Goal: Task Accomplishment & Management: Complete application form

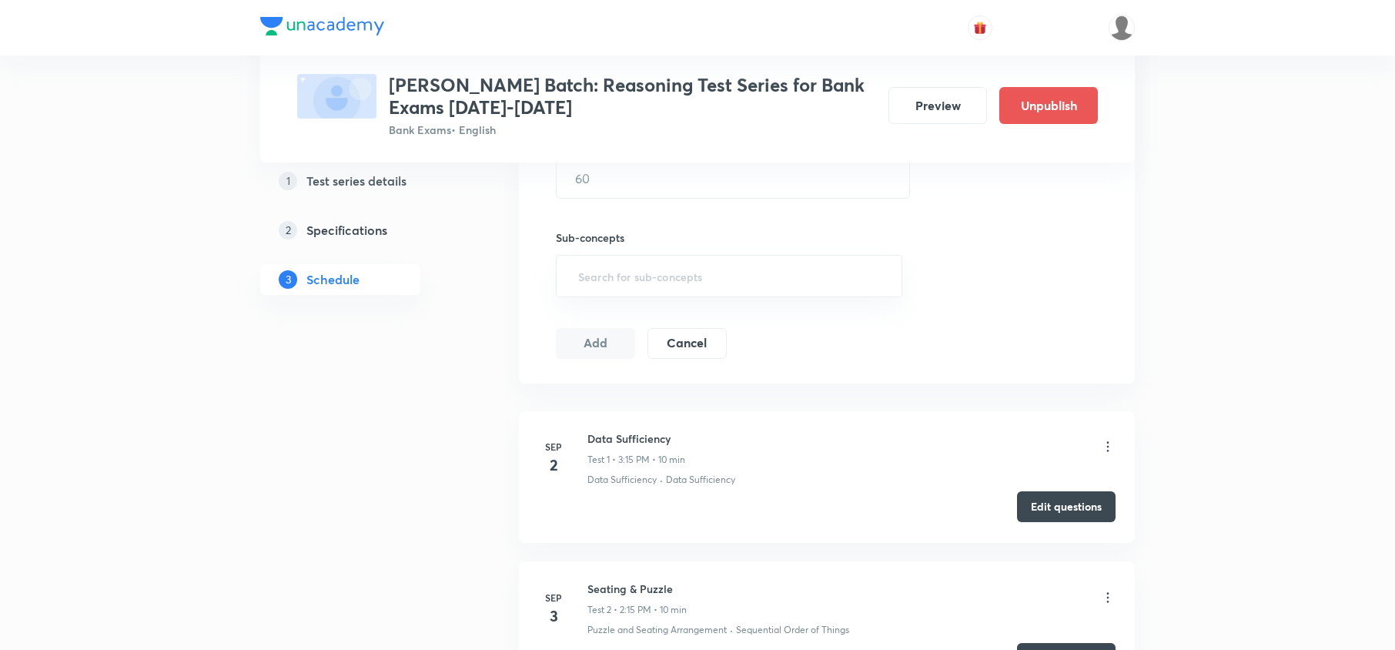
scroll to position [513, 0]
click at [1062, 510] on button "Edit questions" at bounding box center [1066, 511] width 99 height 31
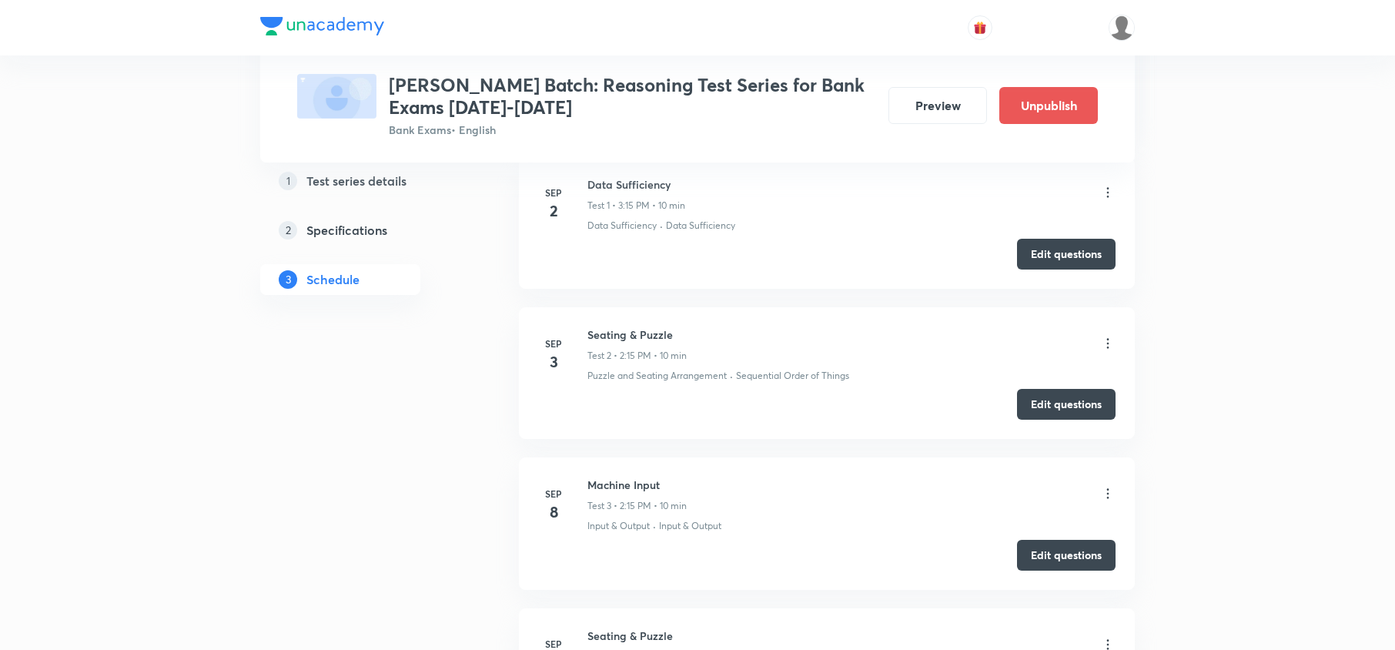
scroll to position [821, 0]
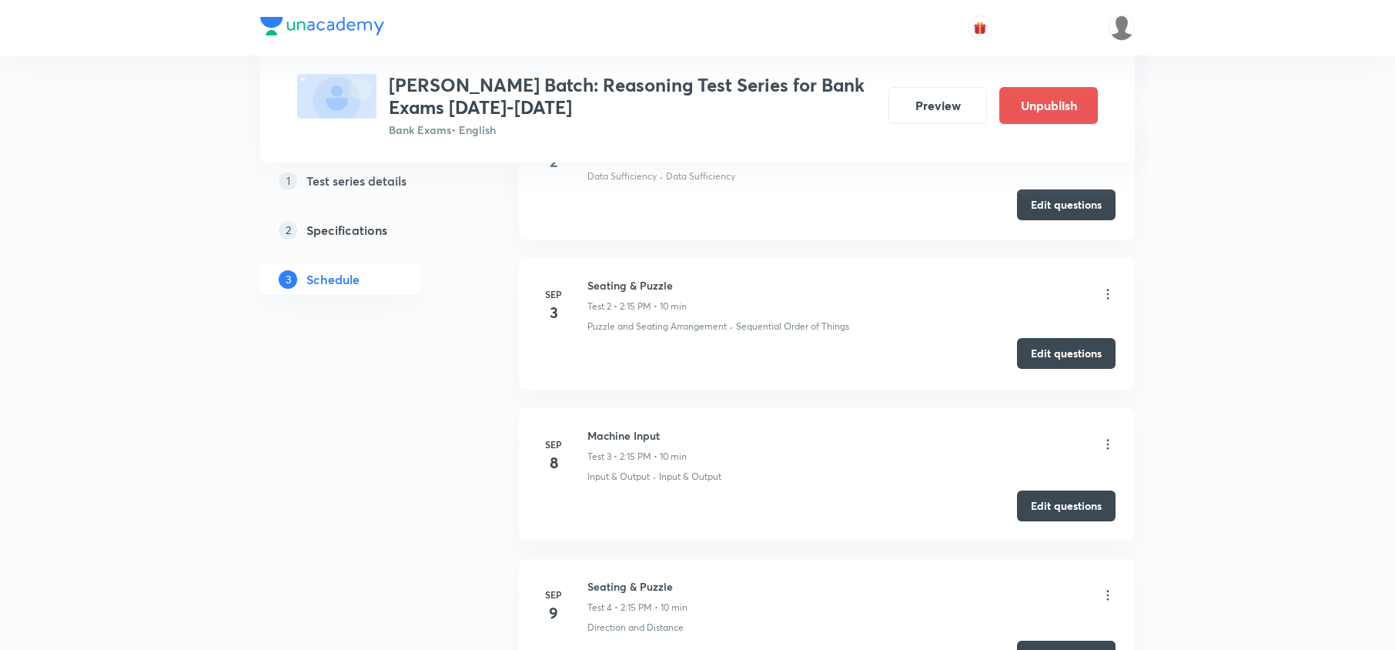
click at [1054, 357] on button "Edit questions" at bounding box center [1066, 353] width 99 height 31
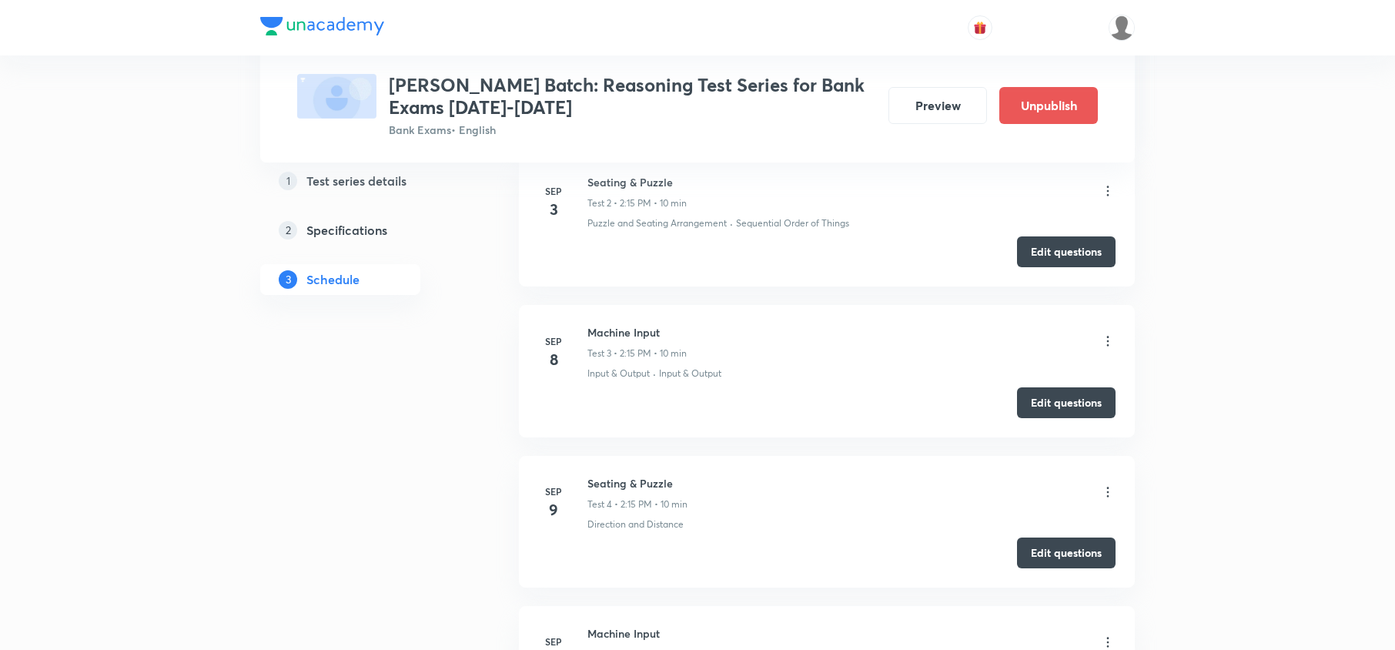
scroll to position [513, 0]
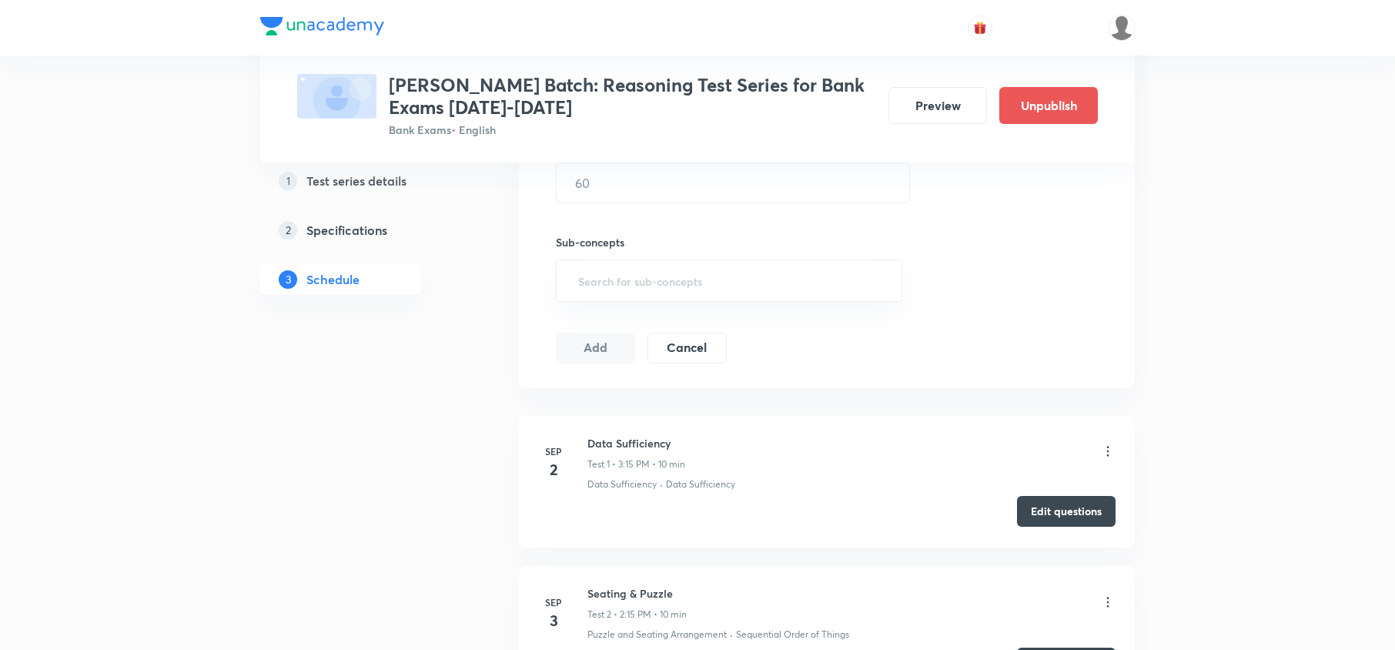
click at [1066, 503] on button "Edit questions" at bounding box center [1066, 511] width 99 height 31
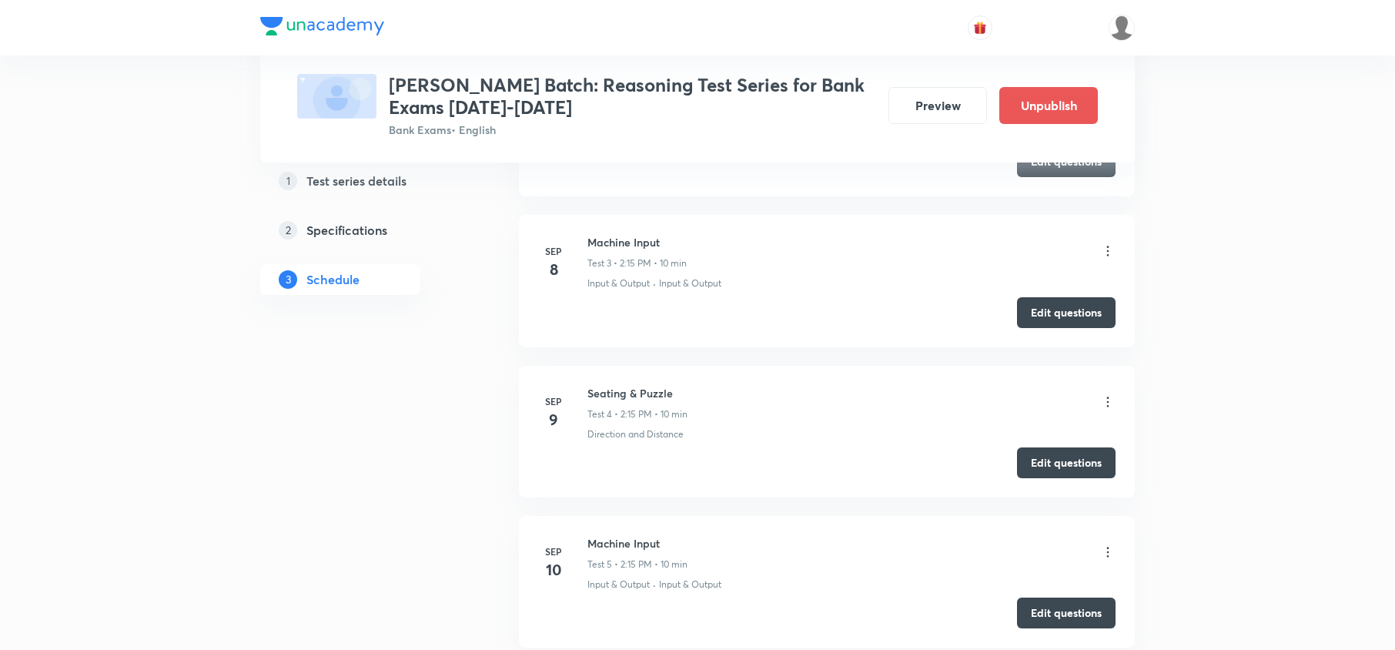
scroll to position [1026, 0]
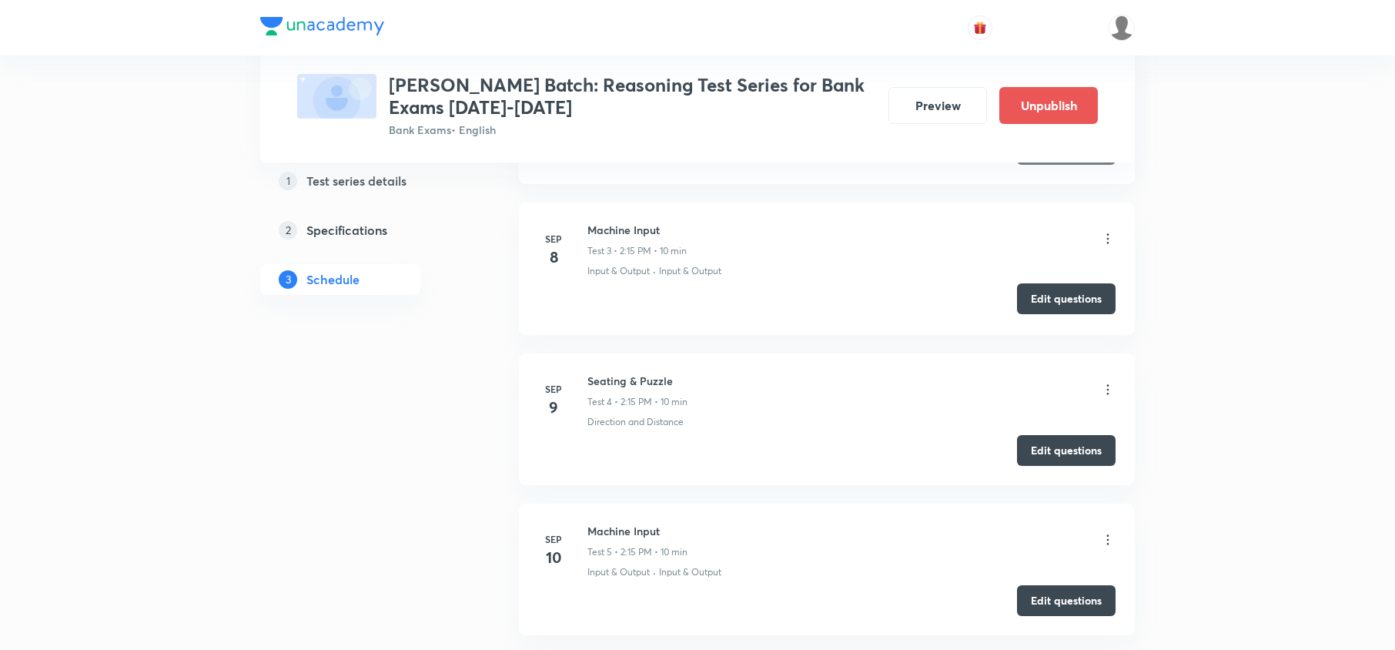
click at [1064, 309] on button "Edit questions" at bounding box center [1066, 298] width 99 height 31
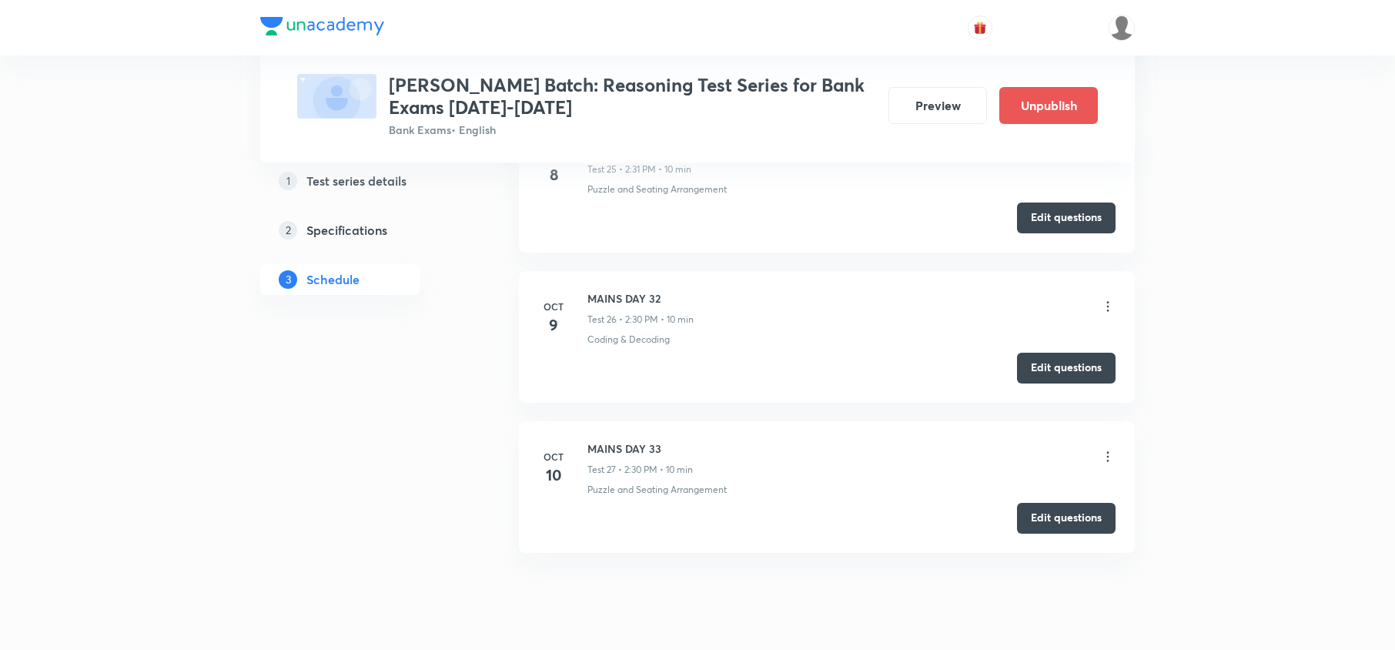
scroll to position [4477, 0]
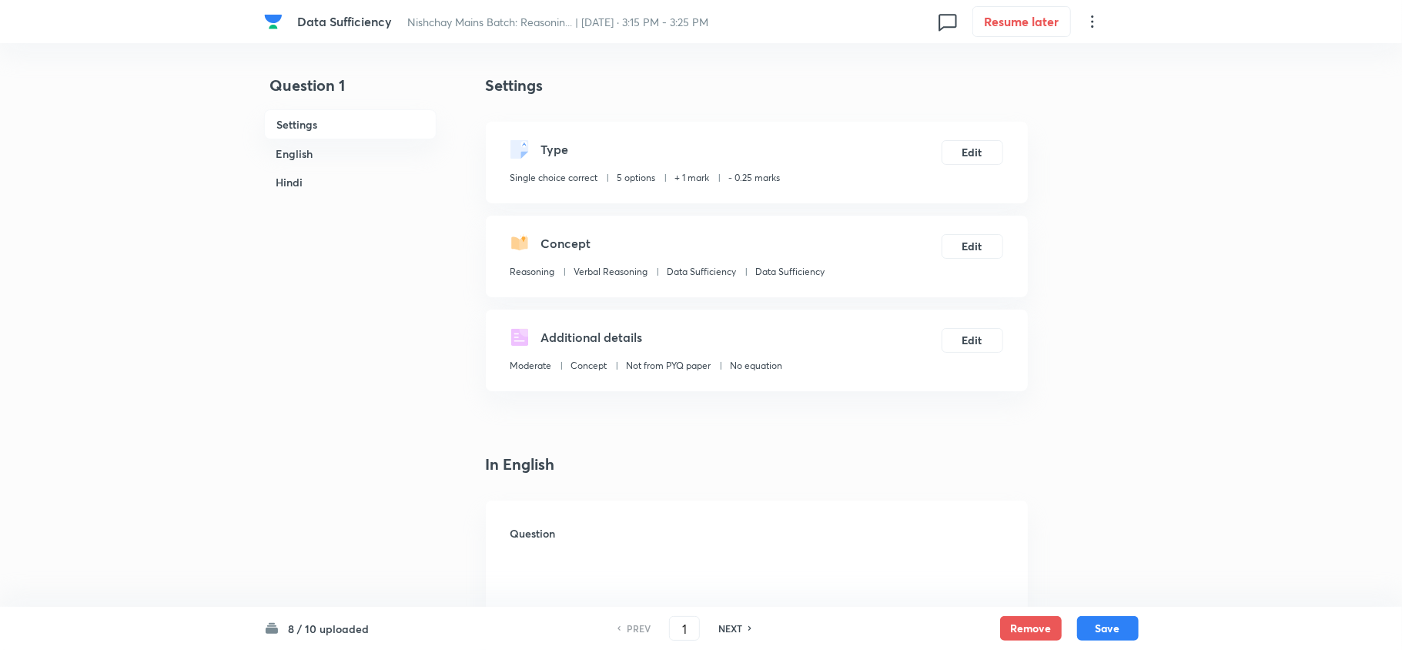
checkbox input "true"
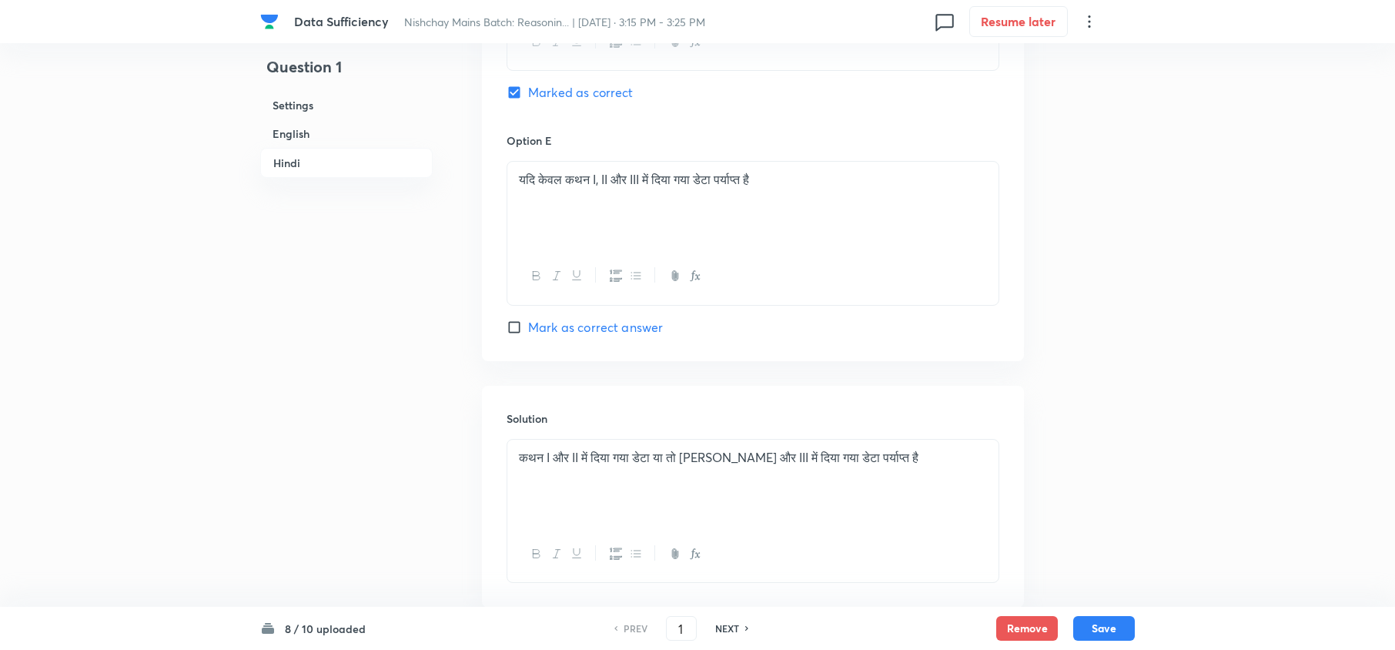
scroll to position [3616, 0]
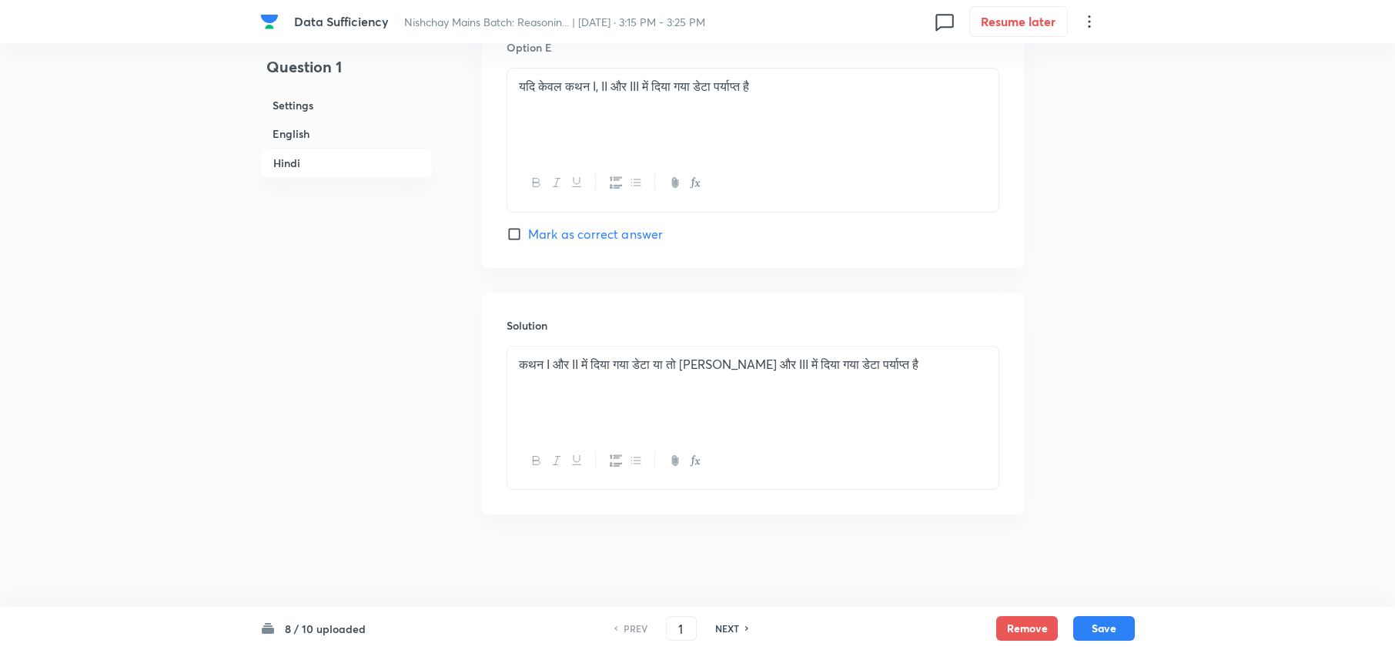
click at [727, 629] on h6 "NEXT" at bounding box center [727, 628] width 24 height 14
type input "2"
click at [727, 629] on h6 "NEXT" at bounding box center [727, 628] width 24 height 14
checkbox input "false"
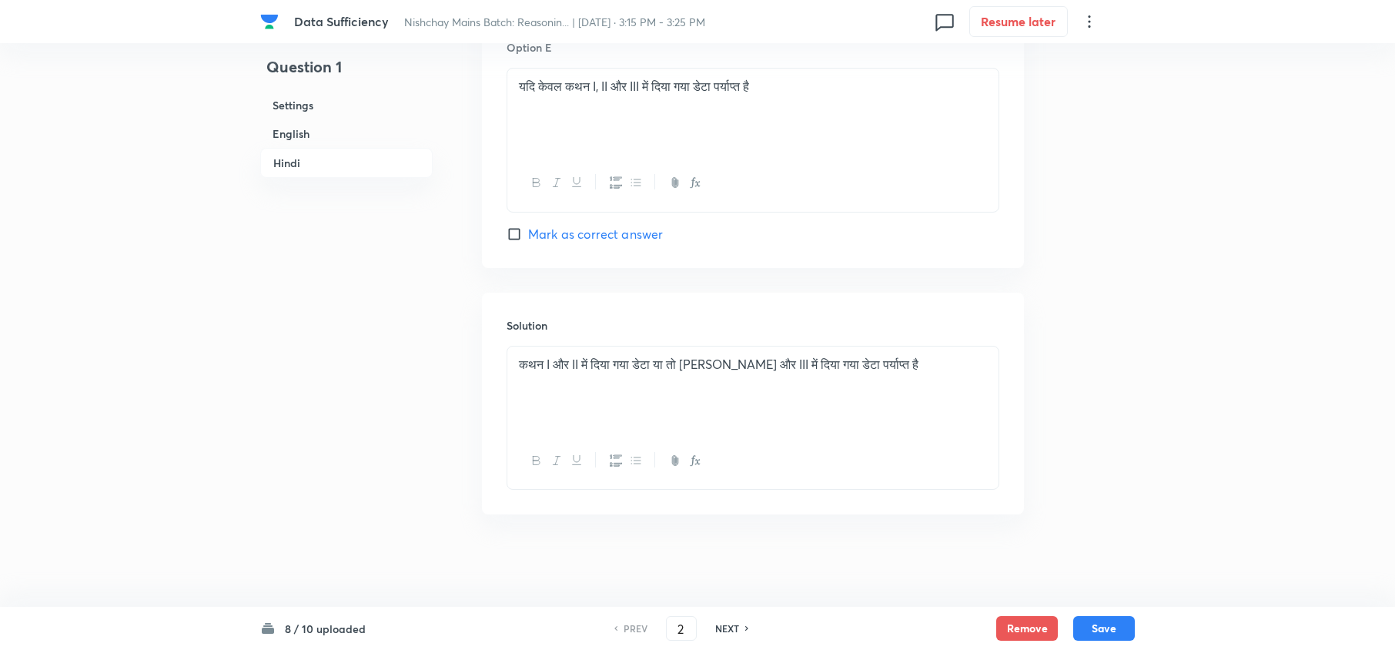
checkbox input "true"
type input "3"
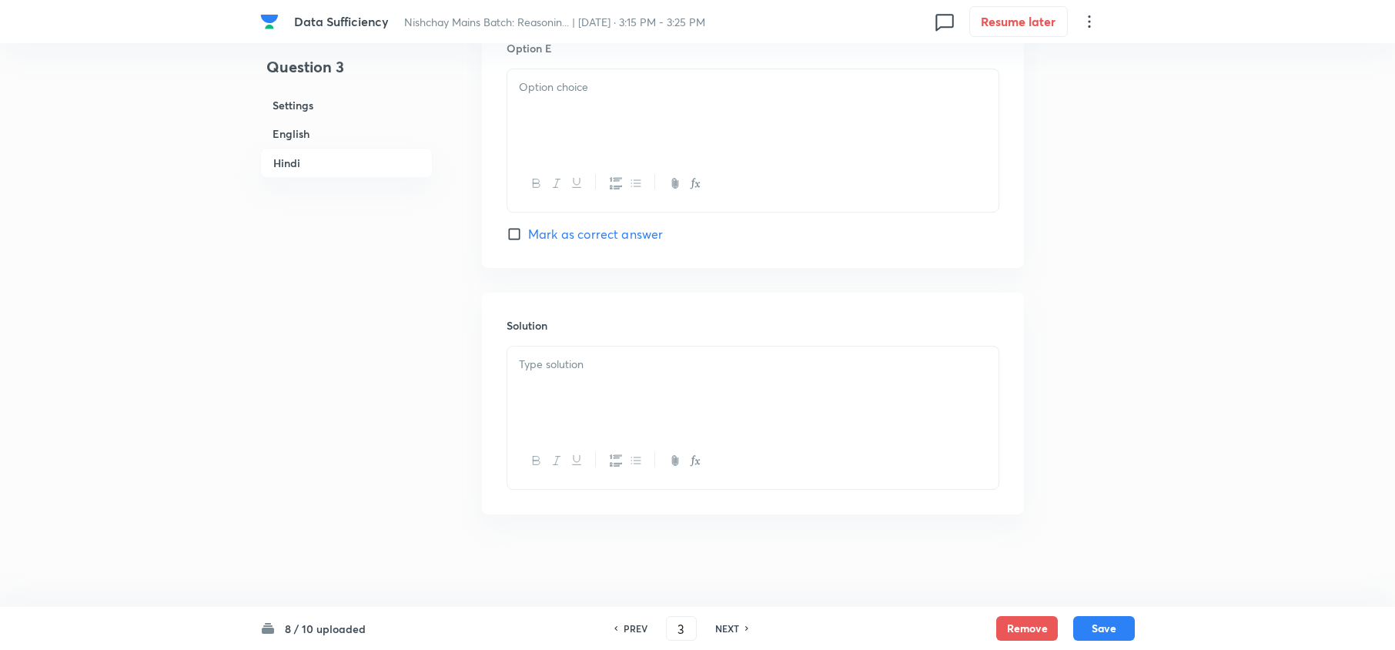
checkbox input "false"
checkbox input "true"
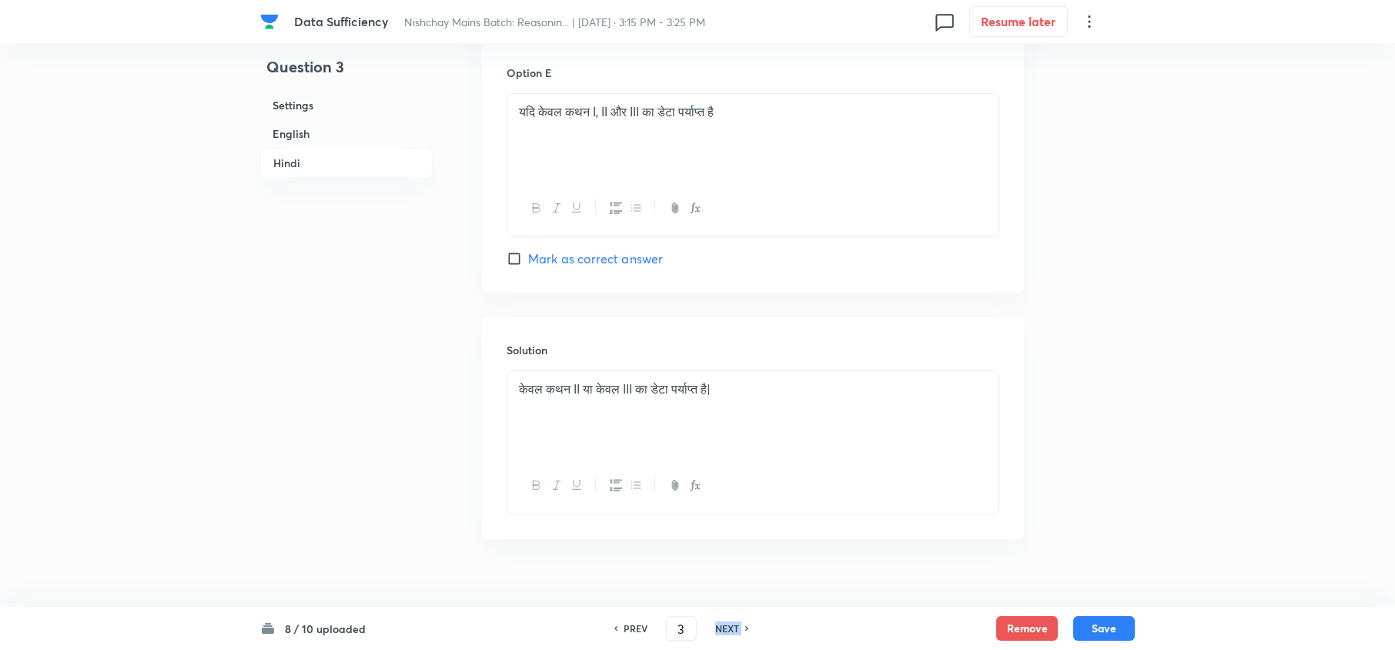
click at [728, 628] on h6 "NEXT" at bounding box center [727, 628] width 24 height 14
type input "4"
checkbox input "false"
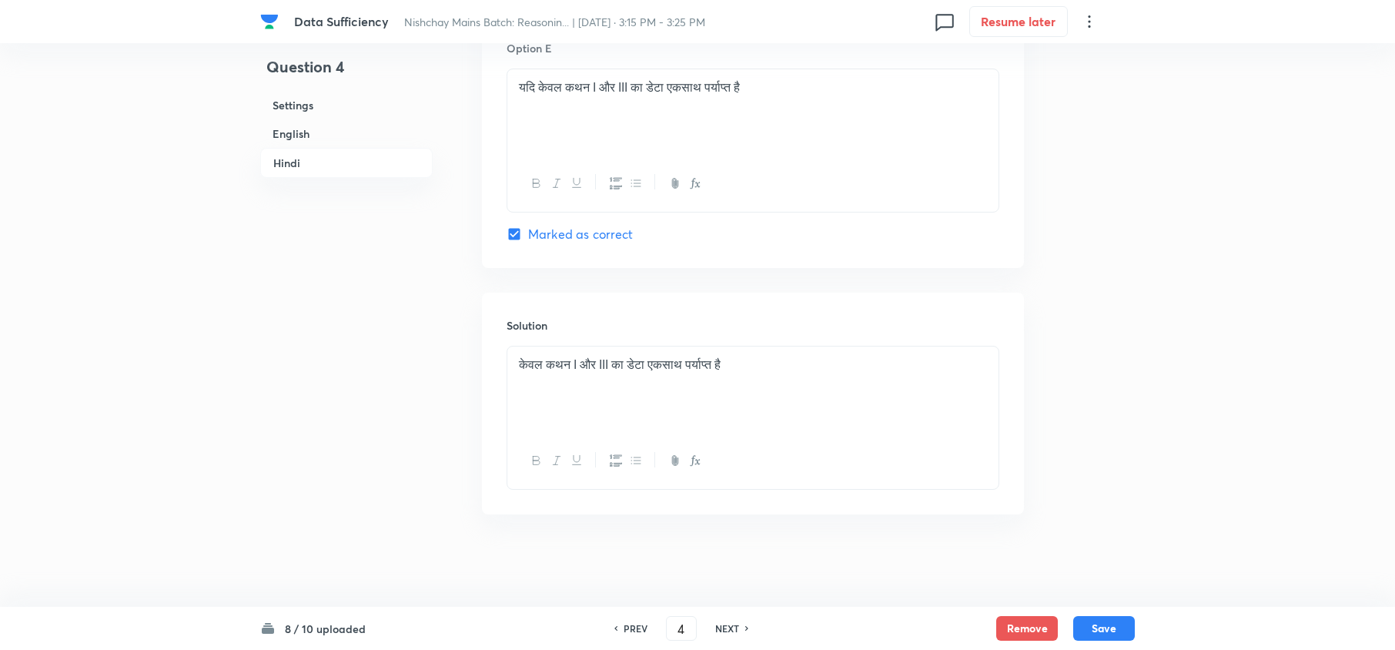
checkbox input "true"
click at [730, 627] on h6 "NEXT" at bounding box center [727, 628] width 24 height 14
type input "5"
checkbox input "false"
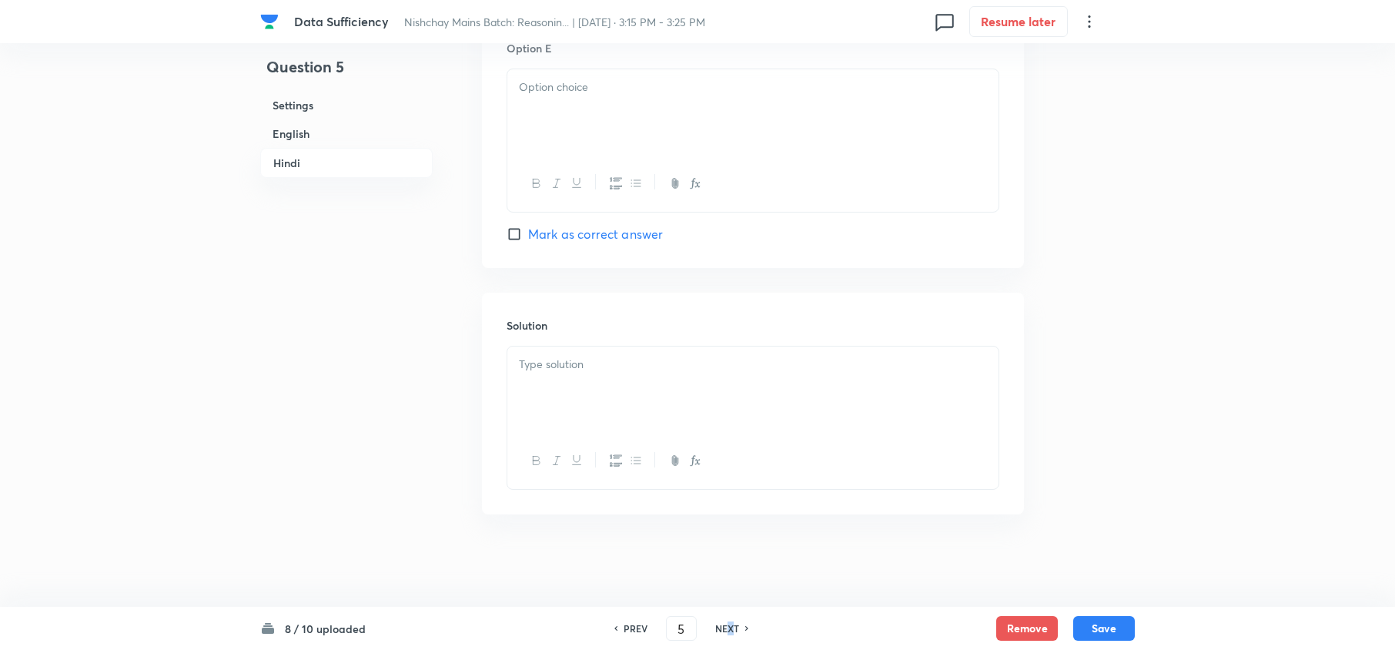
checkbox input "false"
checkbox input "true"
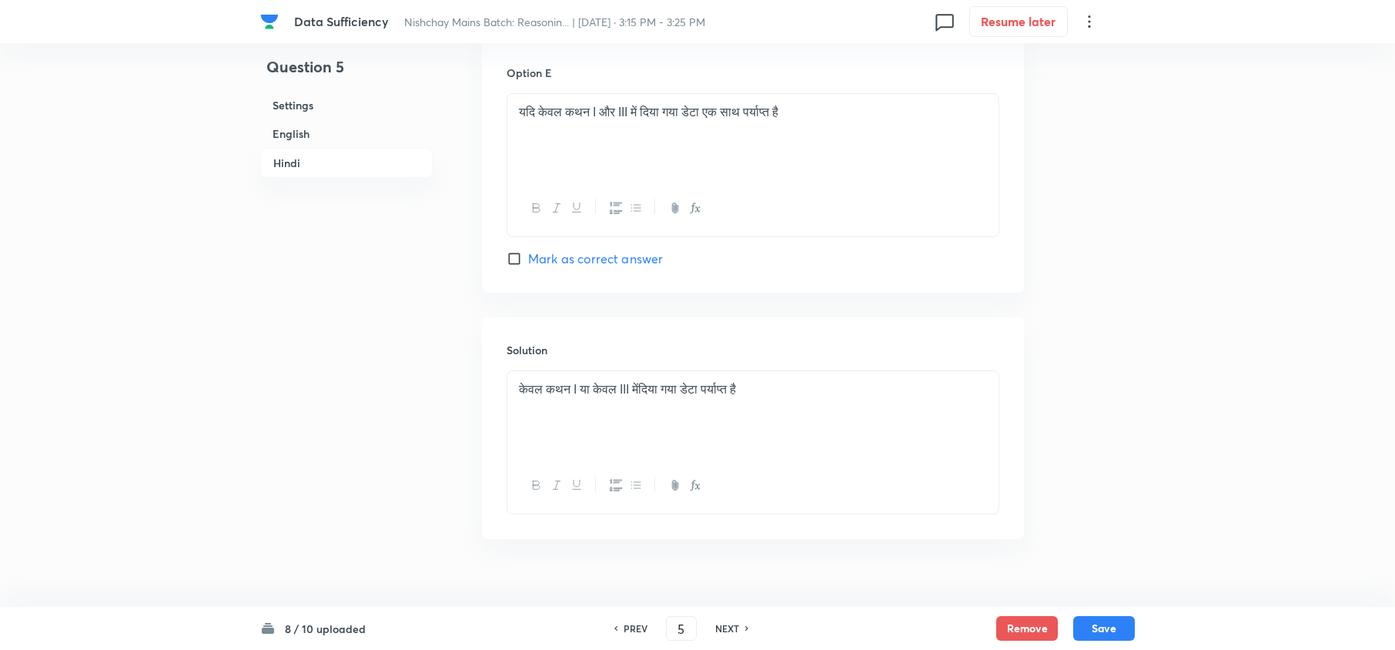
click at [730, 627] on h6 "NEXT" at bounding box center [727, 628] width 24 height 14
type input "6"
checkbox input "false"
checkbox input "true"
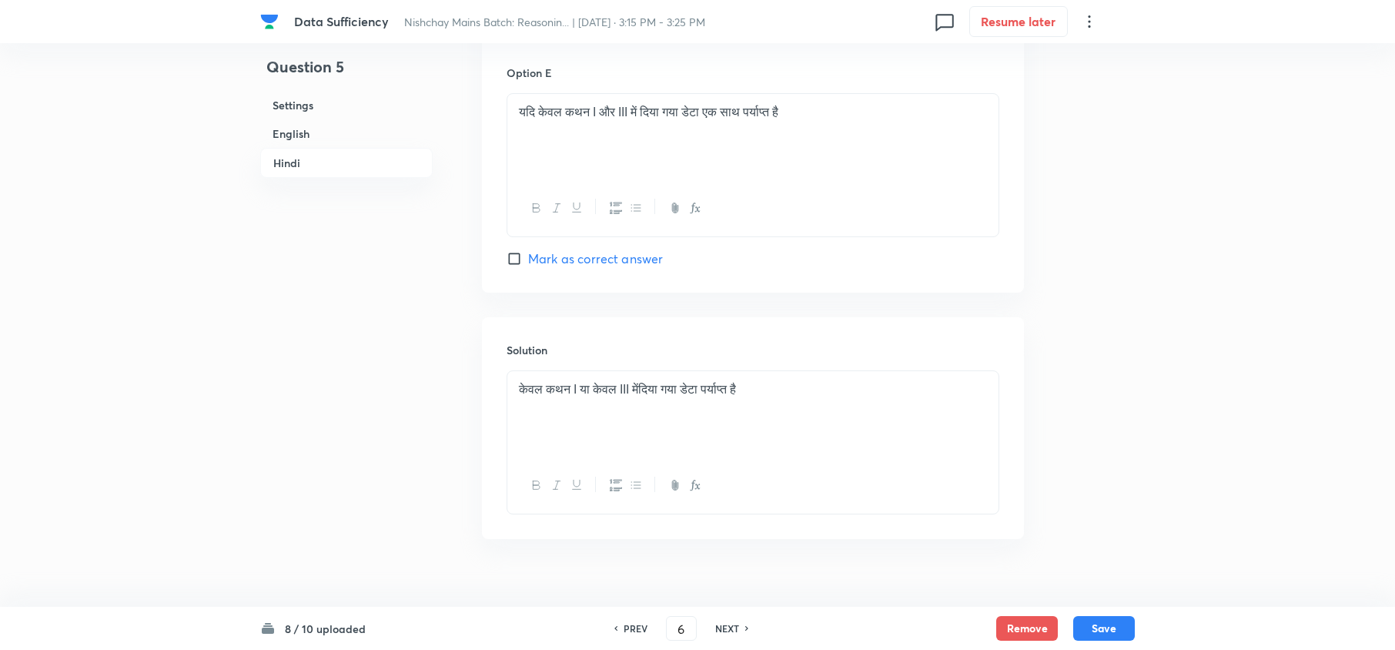
checkbox input "true"
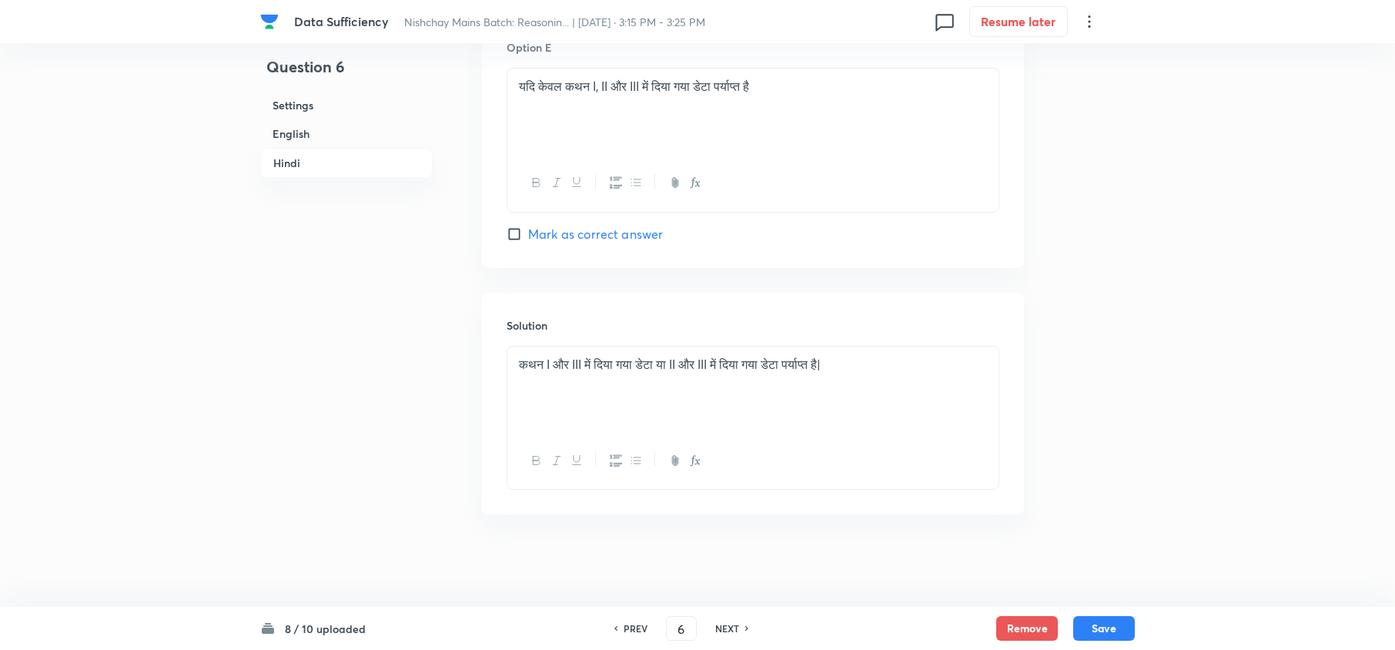
click at [731, 625] on h6 "NEXT" at bounding box center [727, 628] width 24 height 14
type input "7"
click at [731, 625] on h6 "NEXT" at bounding box center [727, 628] width 24 height 14
checkbox input "false"
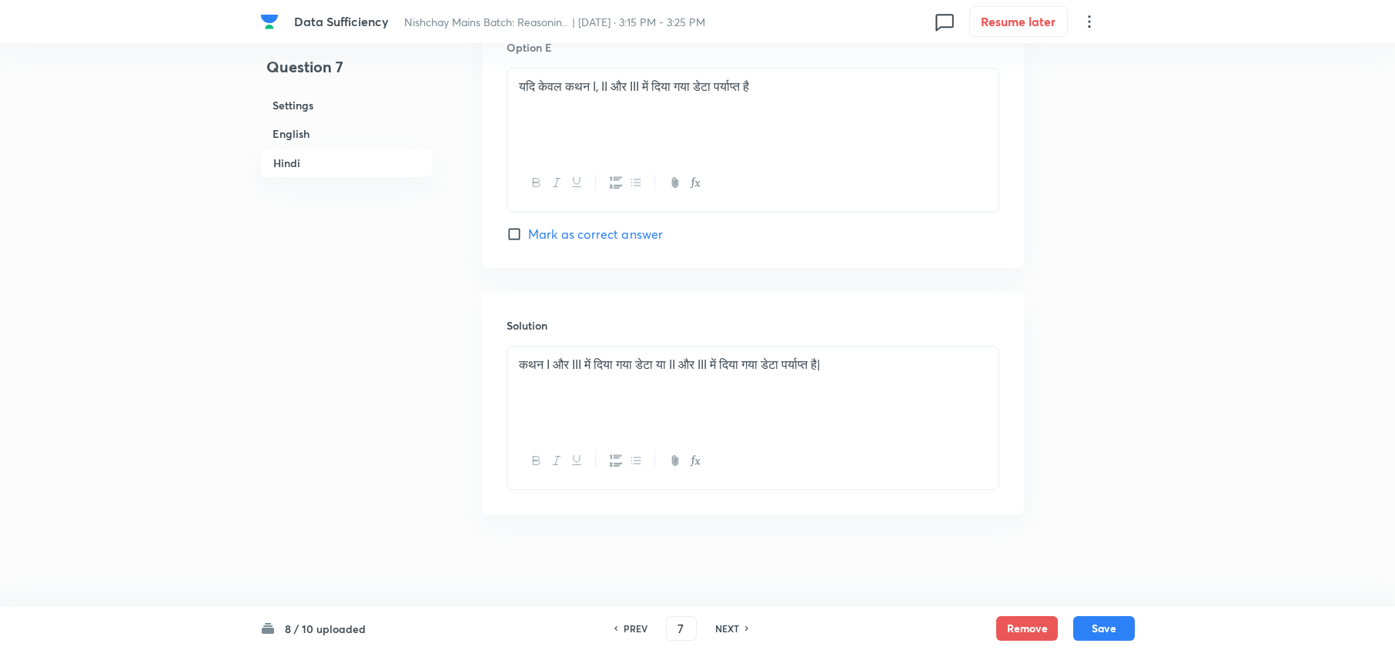
scroll to position [3581, 0]
checkbox input "true"
type input "8"
checkbox input "false"
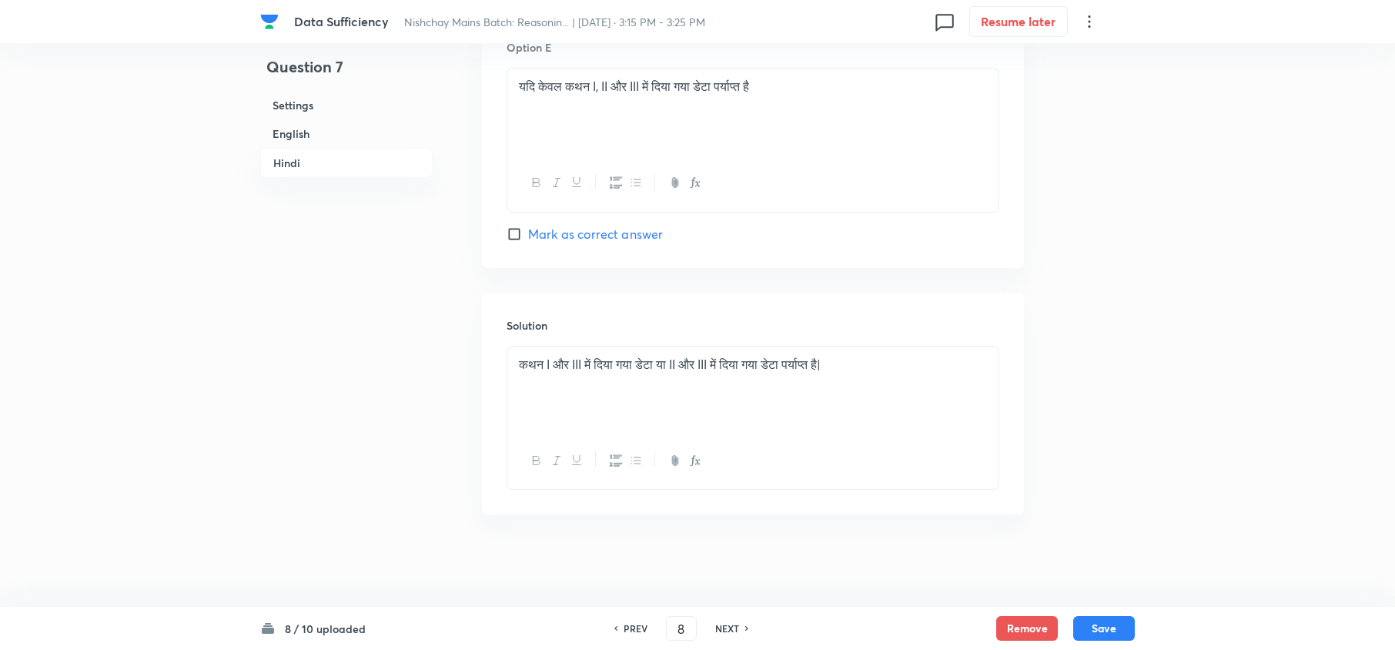
checkbox input "false"
checkbox input "true"
click at [731, 625] on h6 "NEXT" at bounding box center [727, 628] width 24 height 14
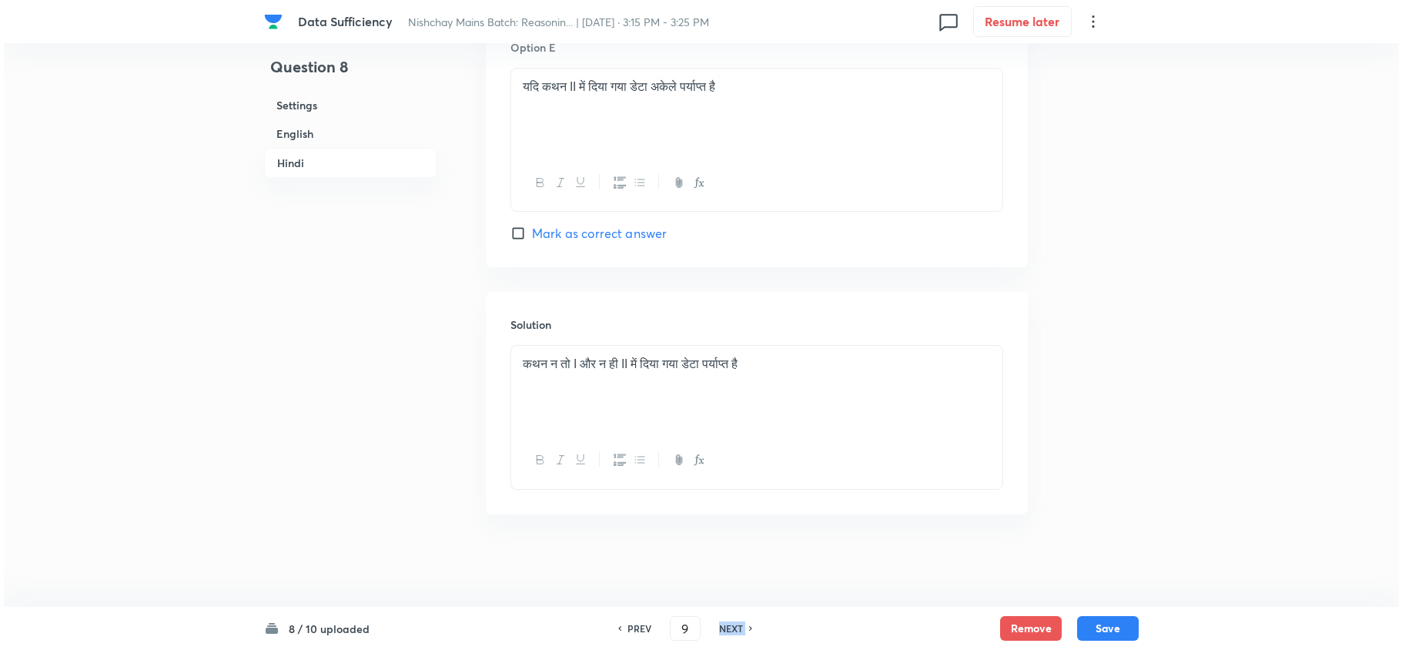
scroll to position [0, 0]
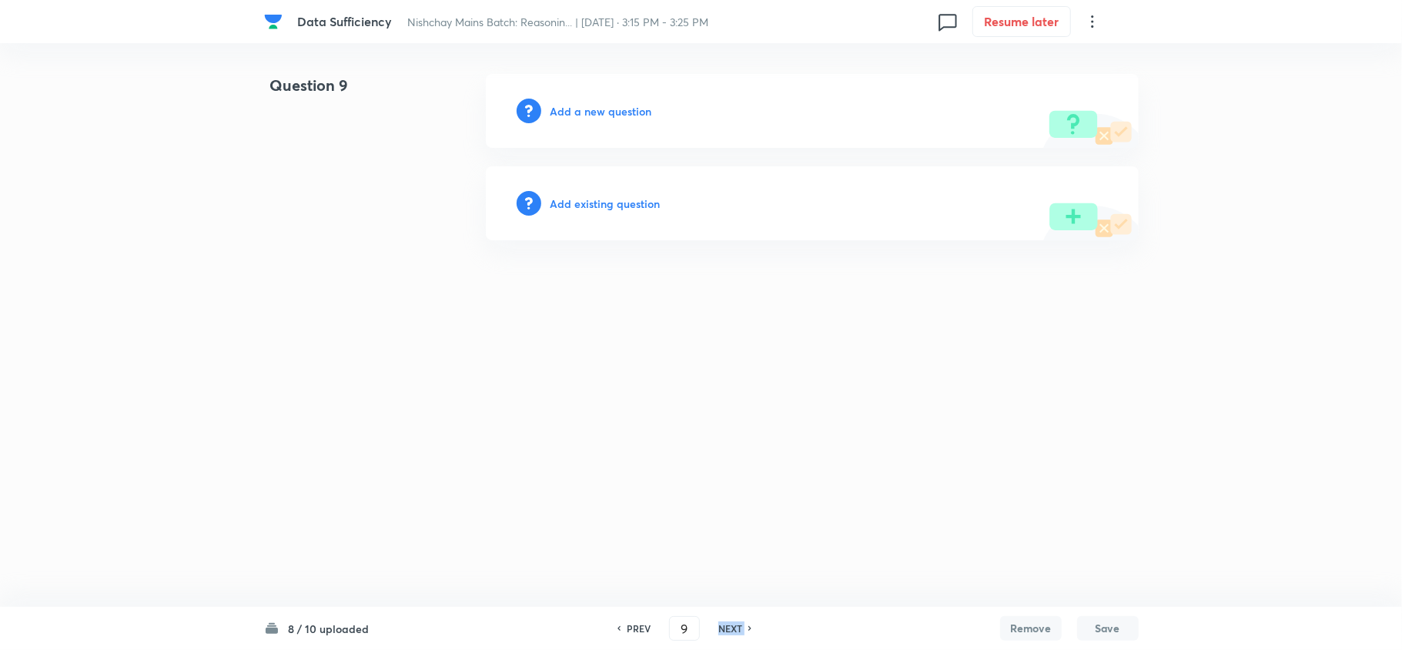
click at [731, 625] on h6 "NEXT" at bounding box center [730, 628] width 24 height 14
type input "10"
click at [731, 625] on h6 "NEXT" at bounding box center [730, 628] width 24 height 14
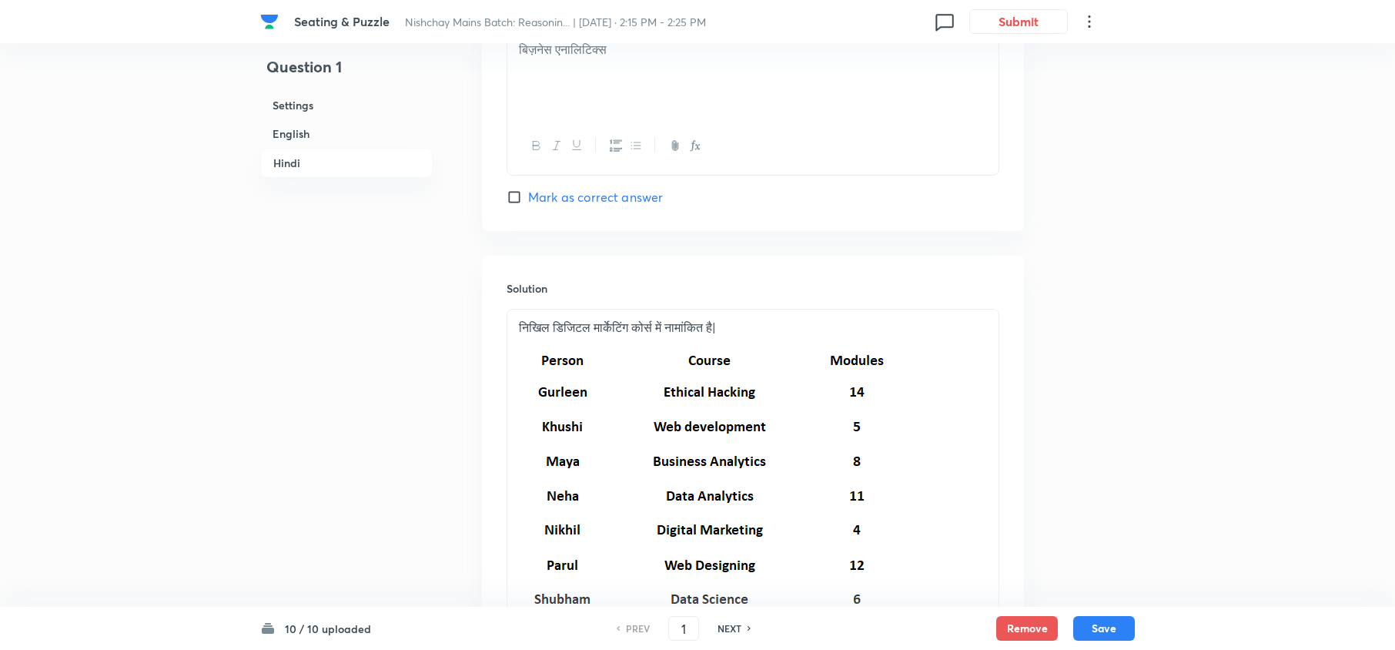
scroll to position [4912, 0]
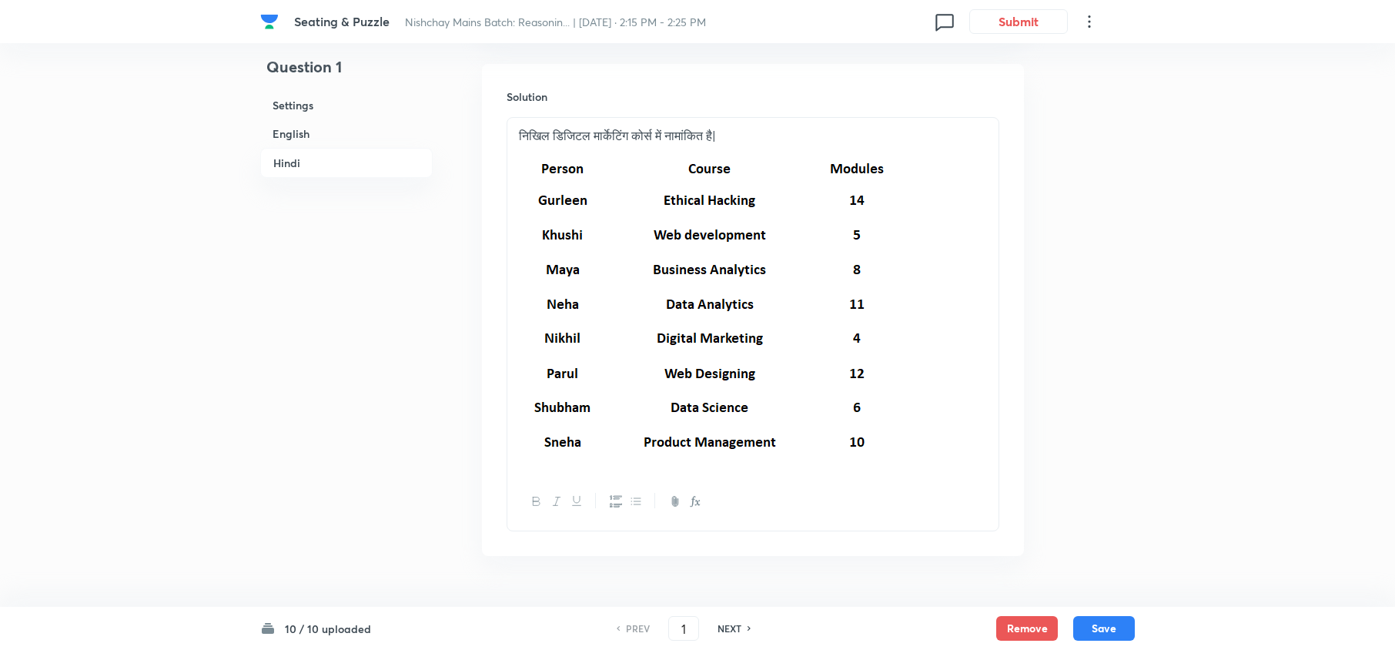
click at [724, 632] on h6 "NEXT" at bounding box center [729, 628] width 24 height 14
type input "2"
checkbox input "false"
click at [724, 632] on h6 "NEXT" at bounding box center [729, 628] width 24 height 14
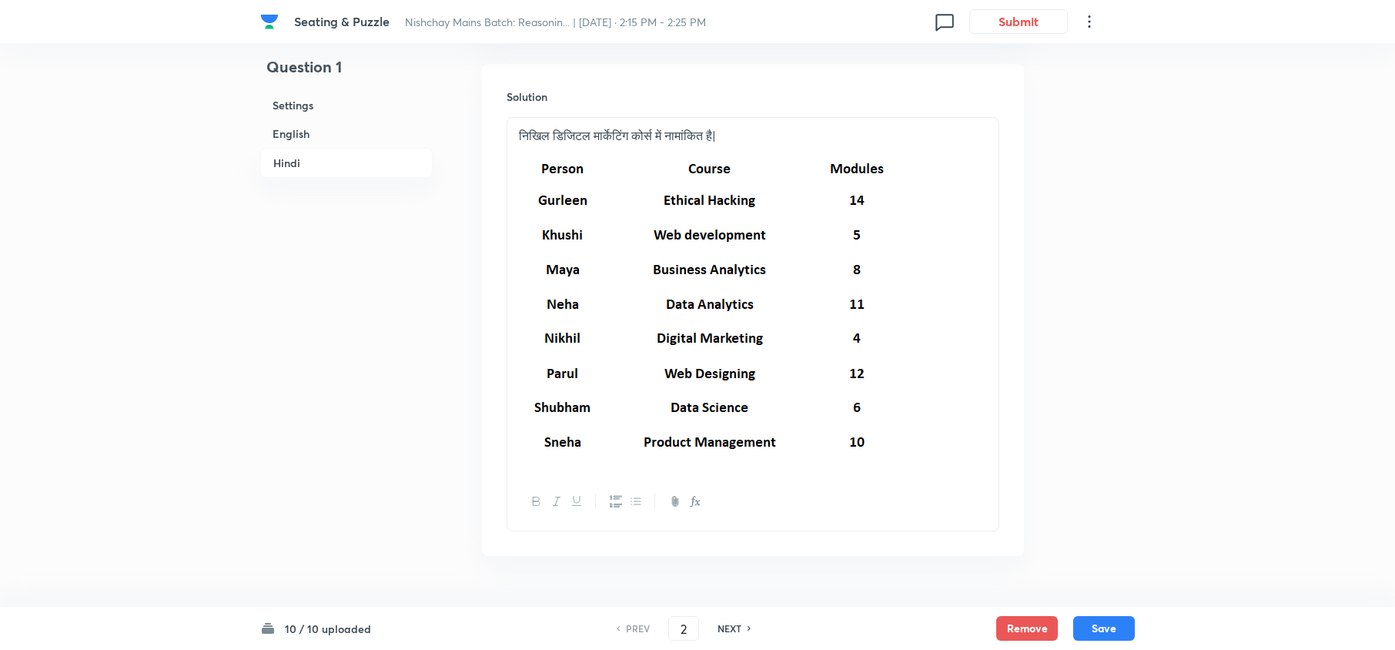
checkbox input "true"
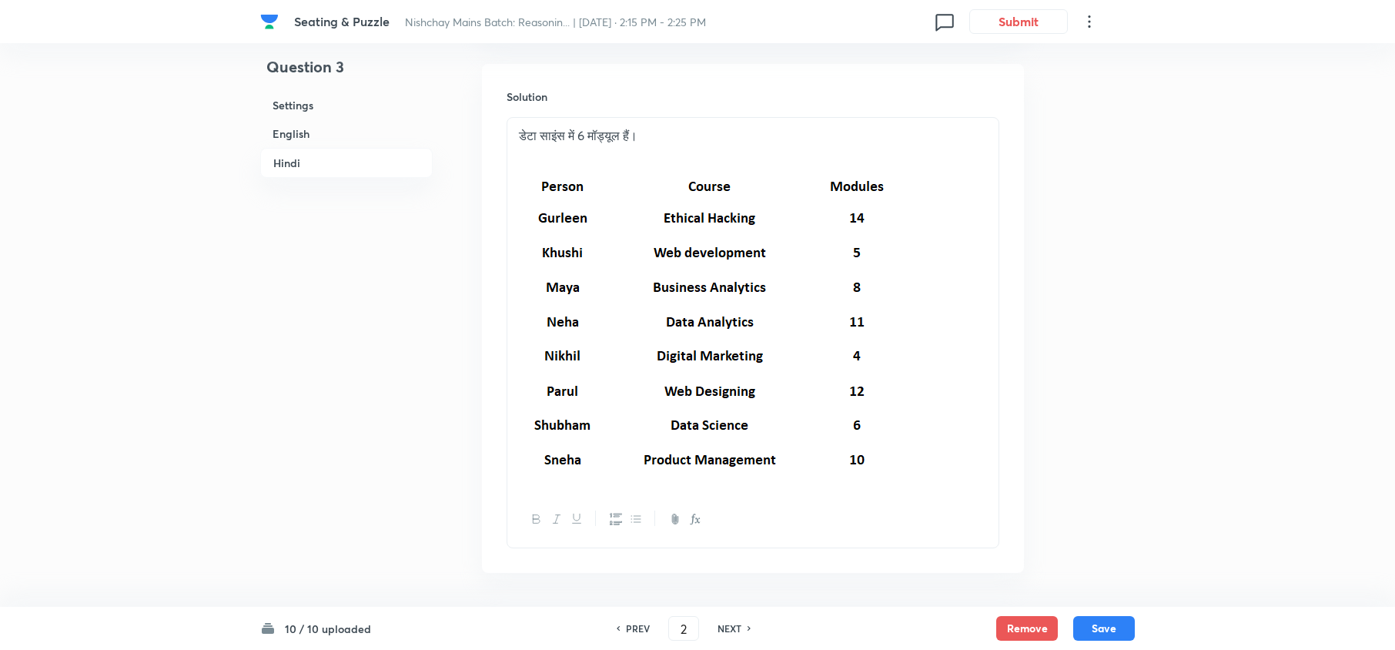
type input "3"
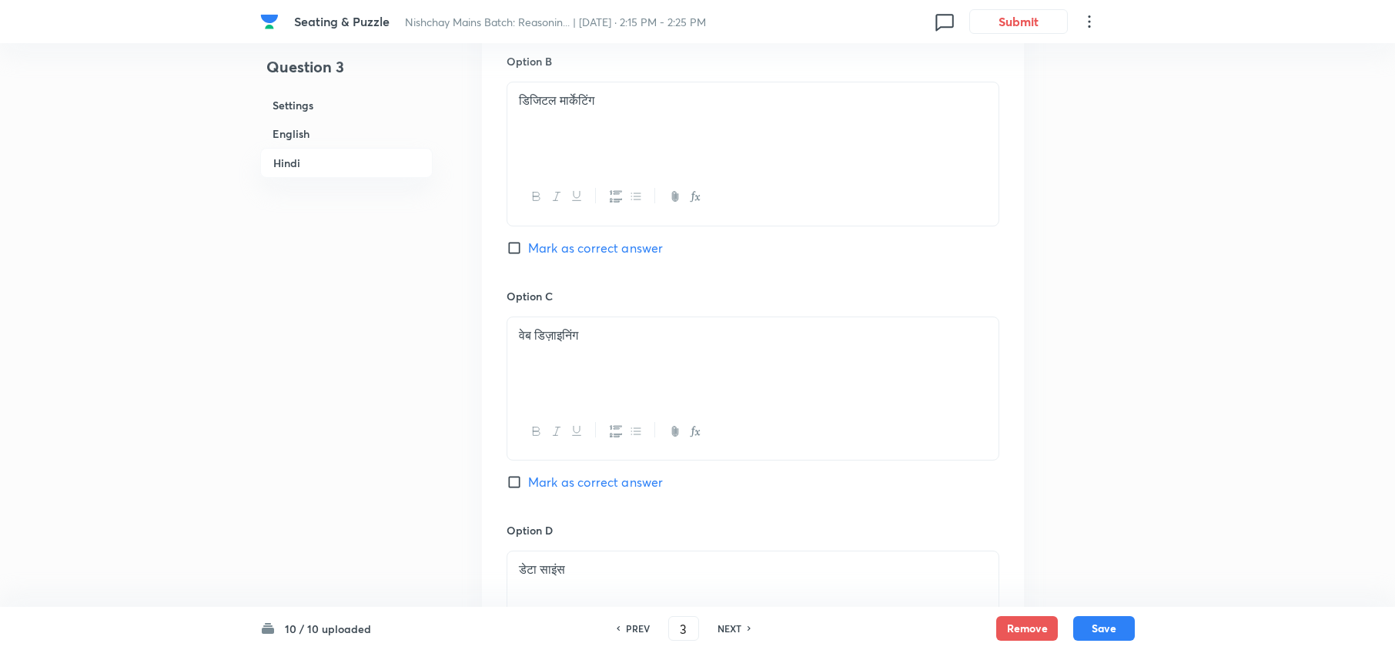
checkbox input "false"
checkbox input "true"
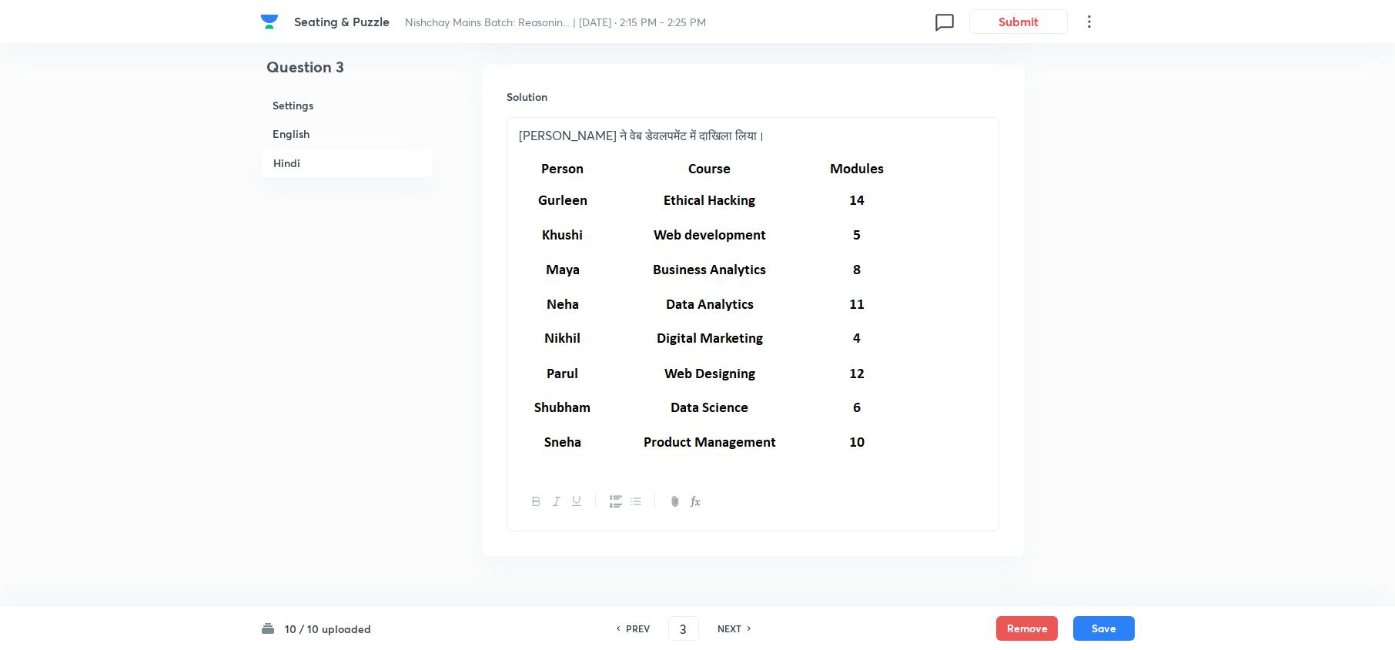
click at [722, 632] on h6 "NEXT" at bounding box center [729, 628] width 24 height 14
type input "4"
checkbox input "false"
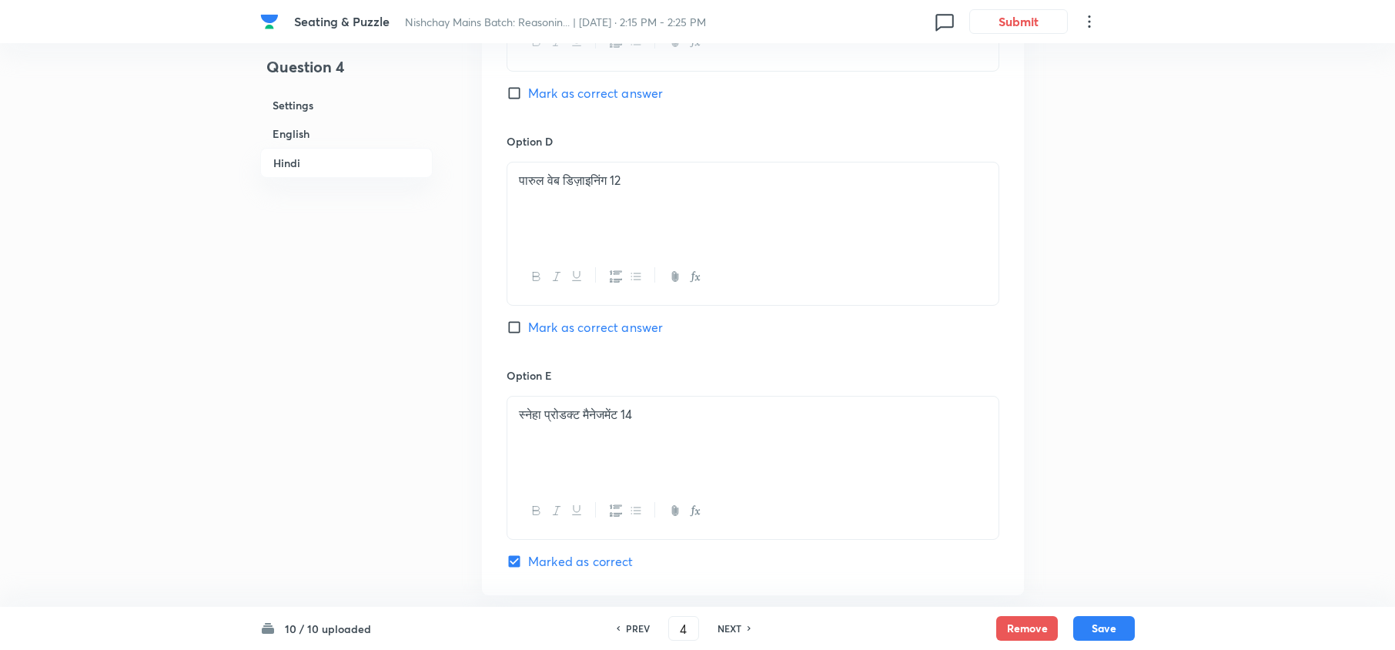
checkbox input "true"
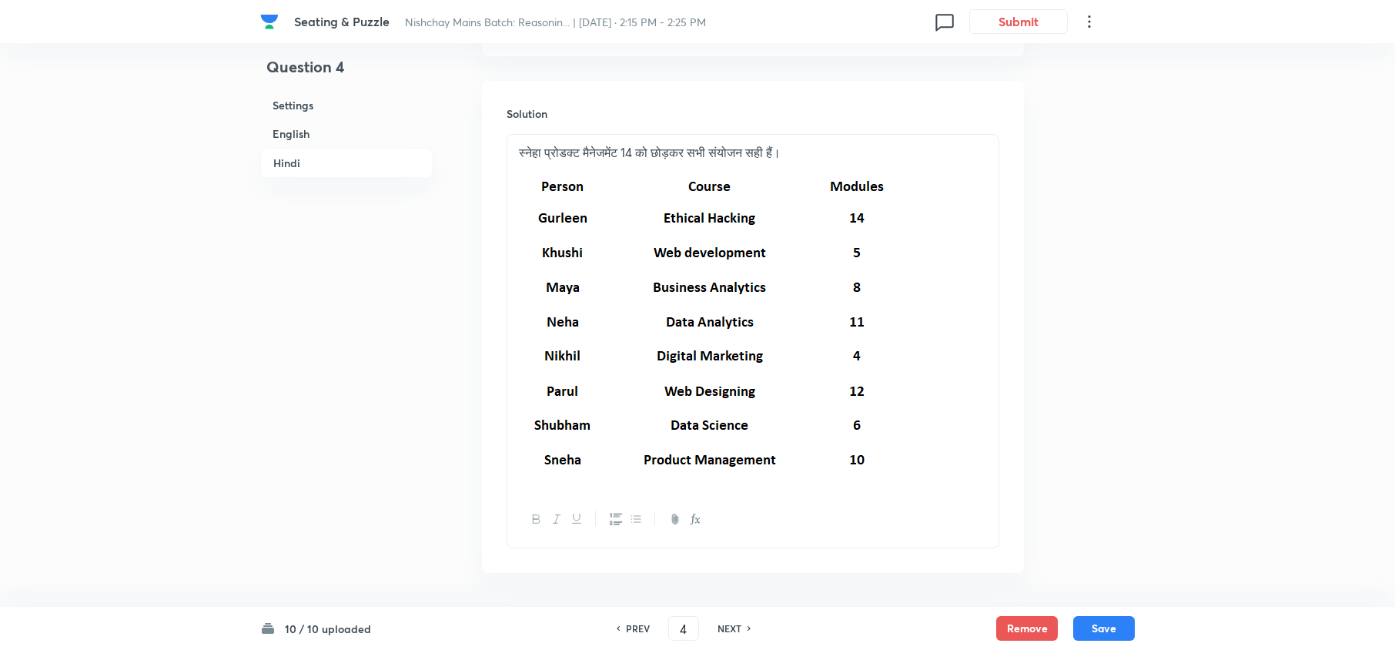
click at [722, 632] on h6 "NEXT" at bounding box center [729, 628] width 24 height 14
type input "5"
checkbox input "false"
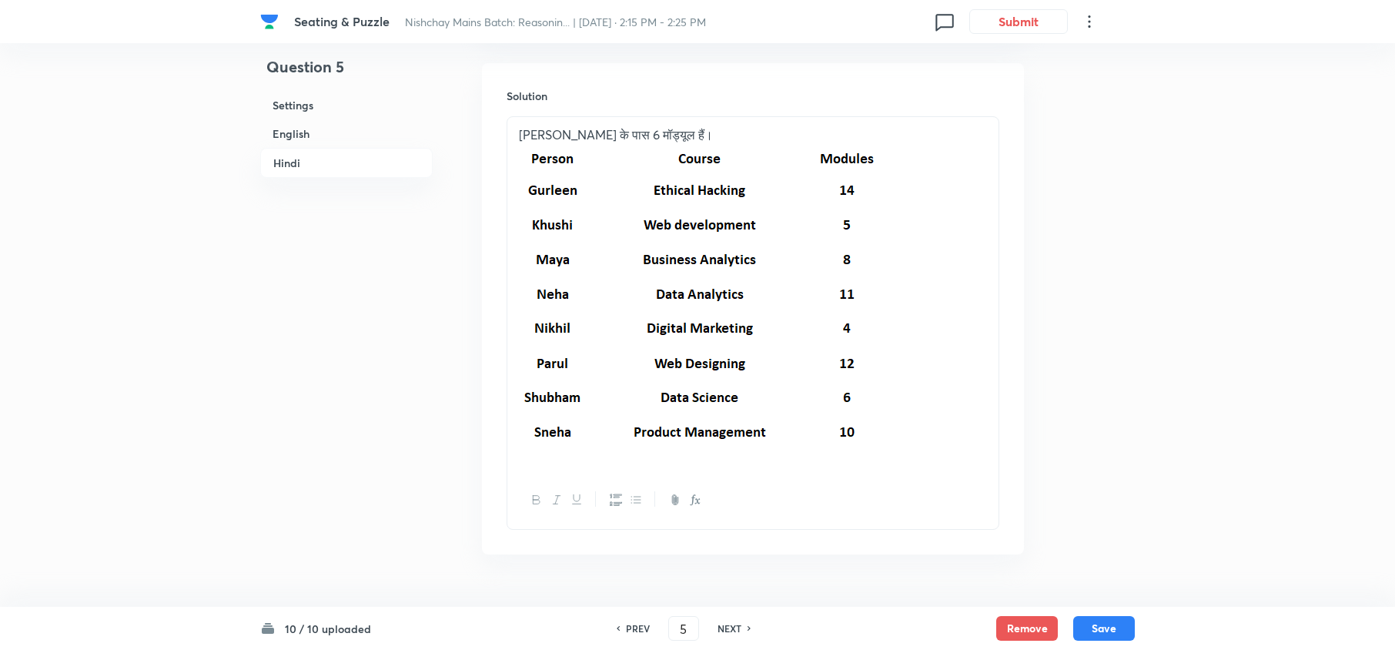
checkbox input "true"
click at [722, 632] on h6 "NEXT" at bounding box center [729, 628] width 24 height 14
type input "6"
checkbox input "false"
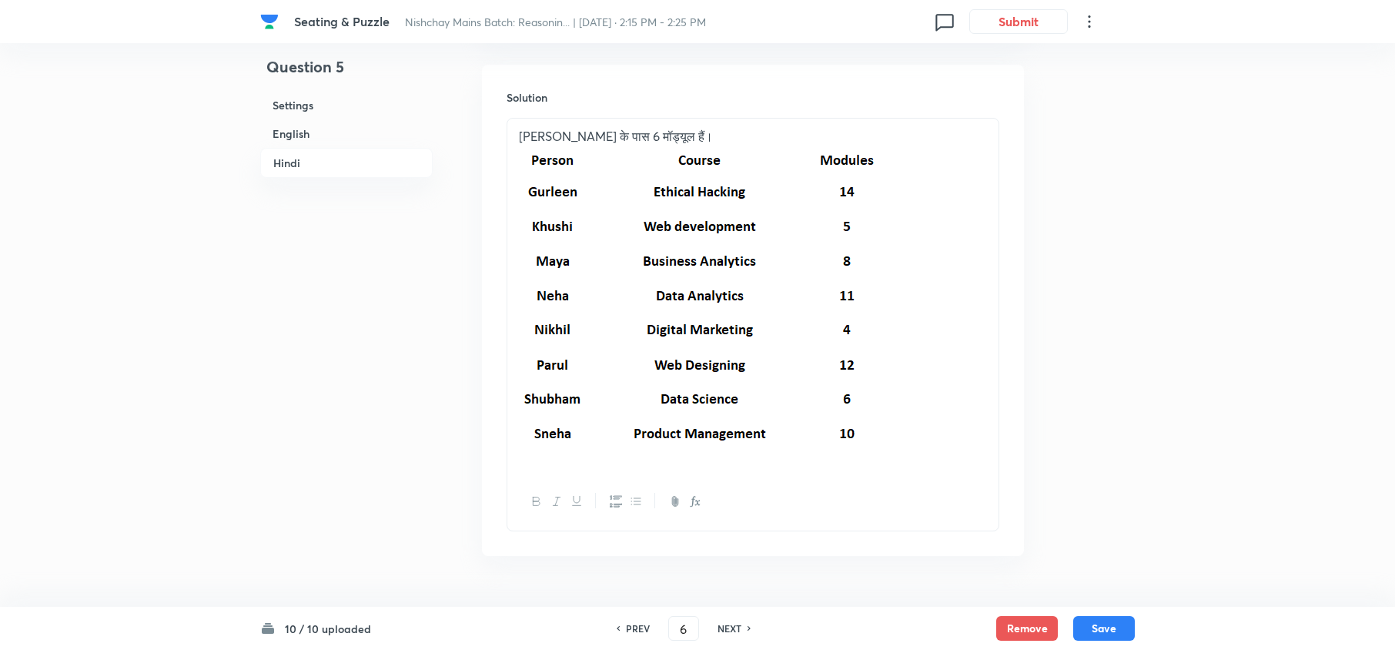
checkbox input "false"
checkbox input "true"
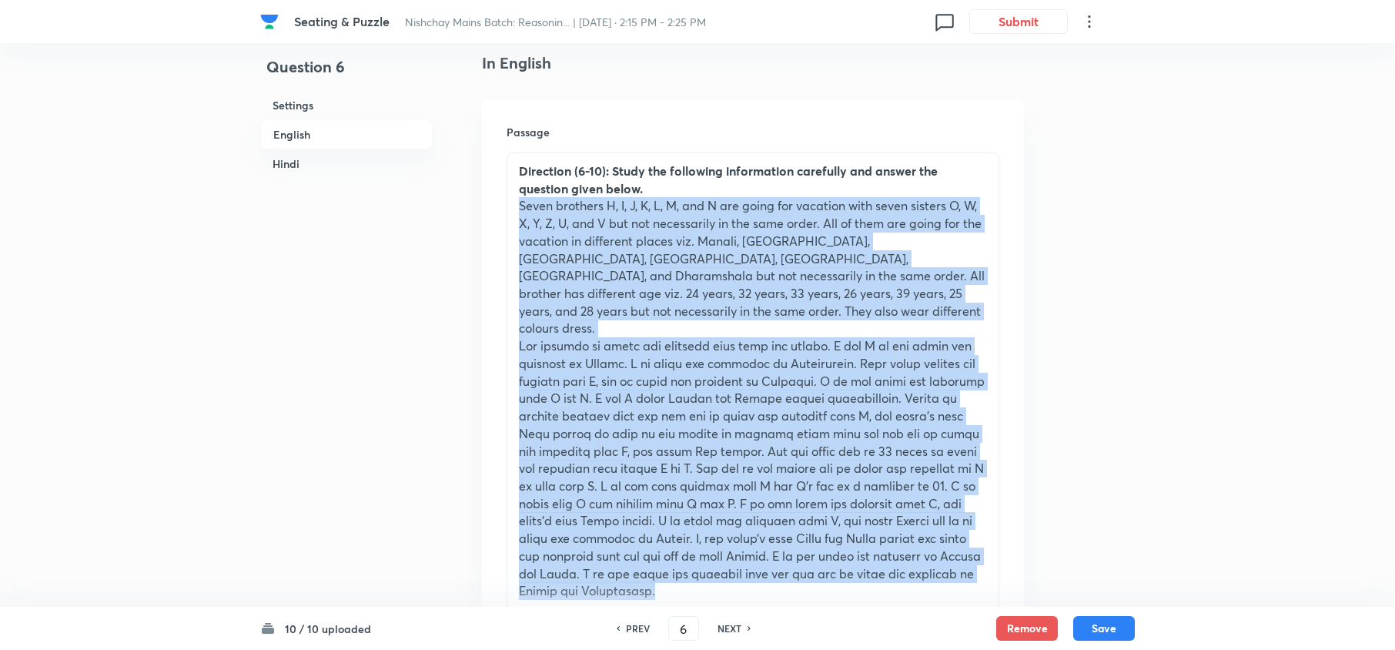
scroll to position [477, 0]
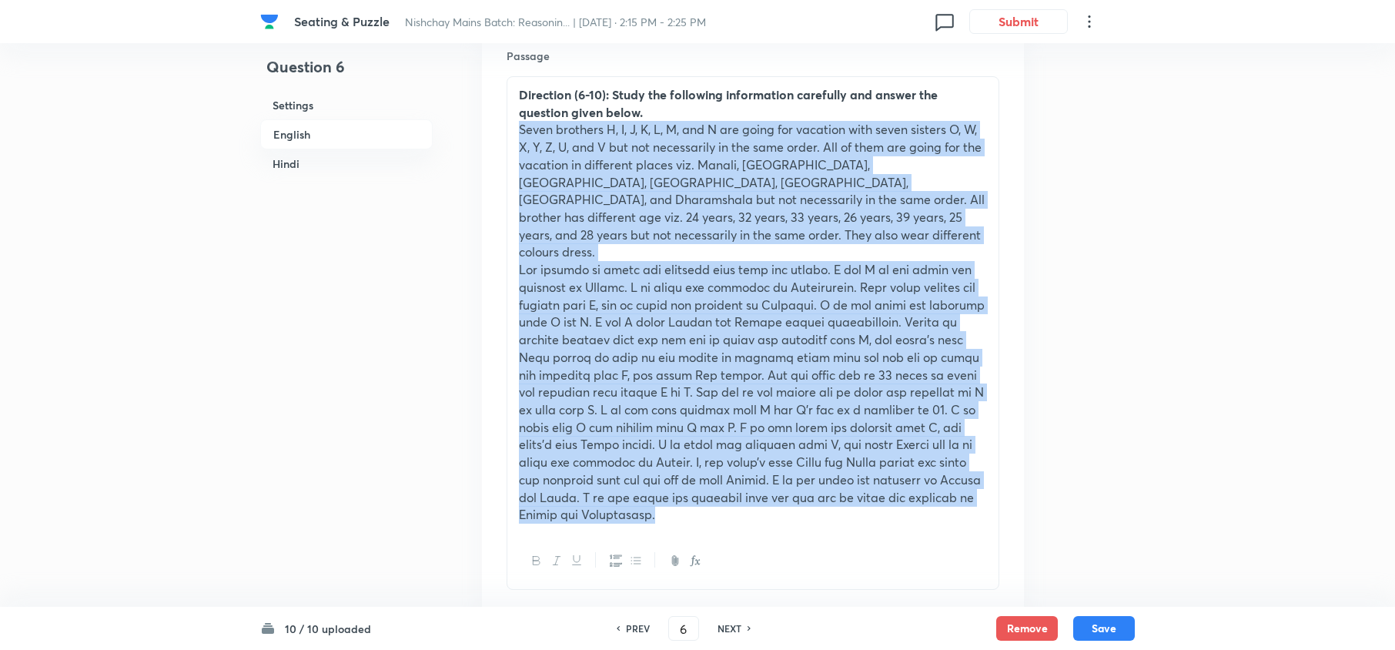
drag, startPoint x: 516, startPoint y: 318, endPoint x: 676, endPoint y: 471, distance: 221.6
click at [676, 471] on div "Direction (6-10): Study the following information carefully and answer the ques…" at bounding box center [752, 305] width 491 height 456
copy div "Seven brothers H, I, J, K, L, M, and N are going for vacation with seven sister…"
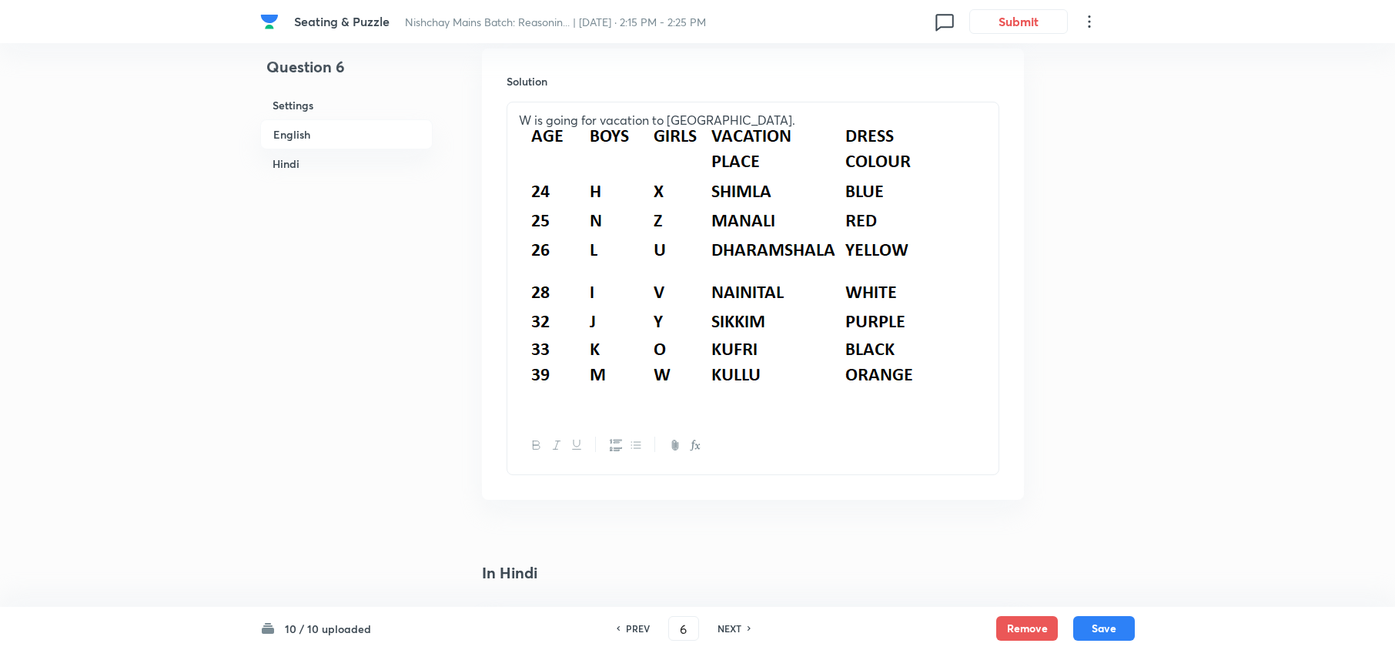
scroll to position [2940, 0]
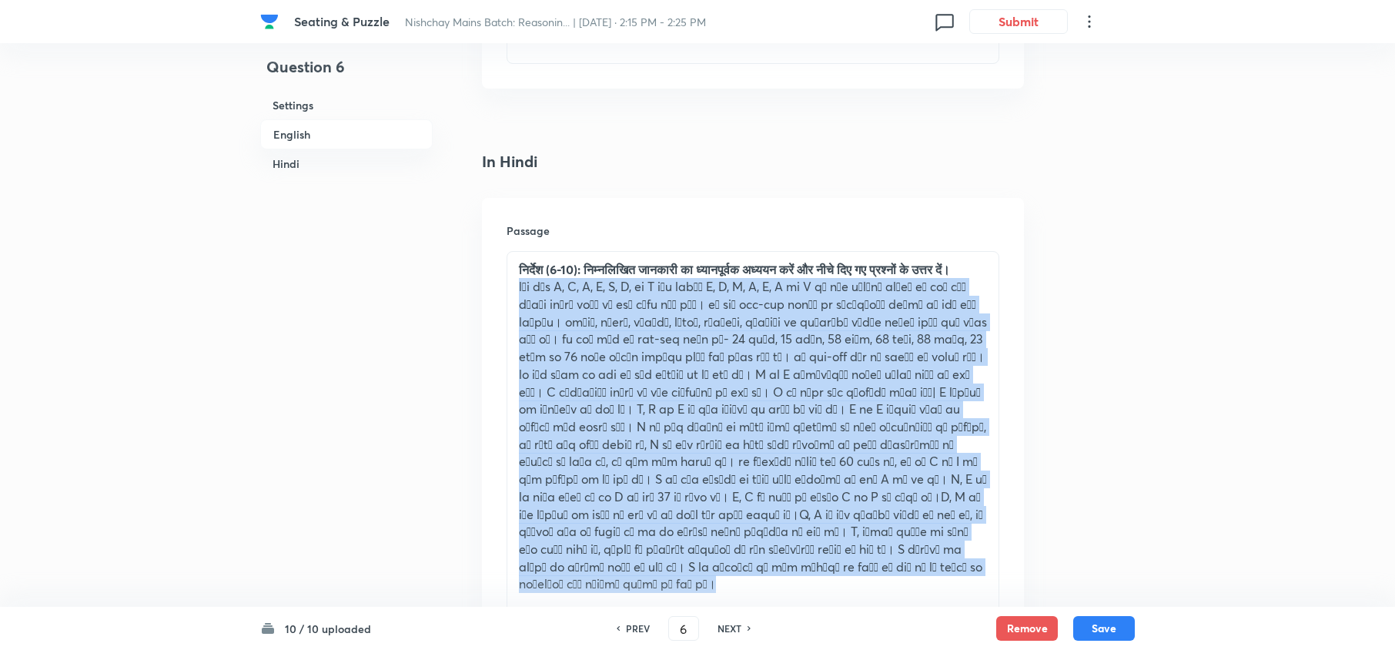
drag, startPoint x: 792, startPoint y: 565, endPoint x: 560, endPoint y: 324, distance: 334.2
click at [509, 271] on div "निर्देश (6-10): निम्नलिखित जानकारी का ध्यानपूर्वक अध्ययन करें और नीचे दिए गए प्…" at bounding box center [752, 427] width 491 height 351
copy div "सात भाई H, I, J, K, L, M, और N सात बहनों O, W, X, Y, Z, U और V के साथ छुट्टी मन…"
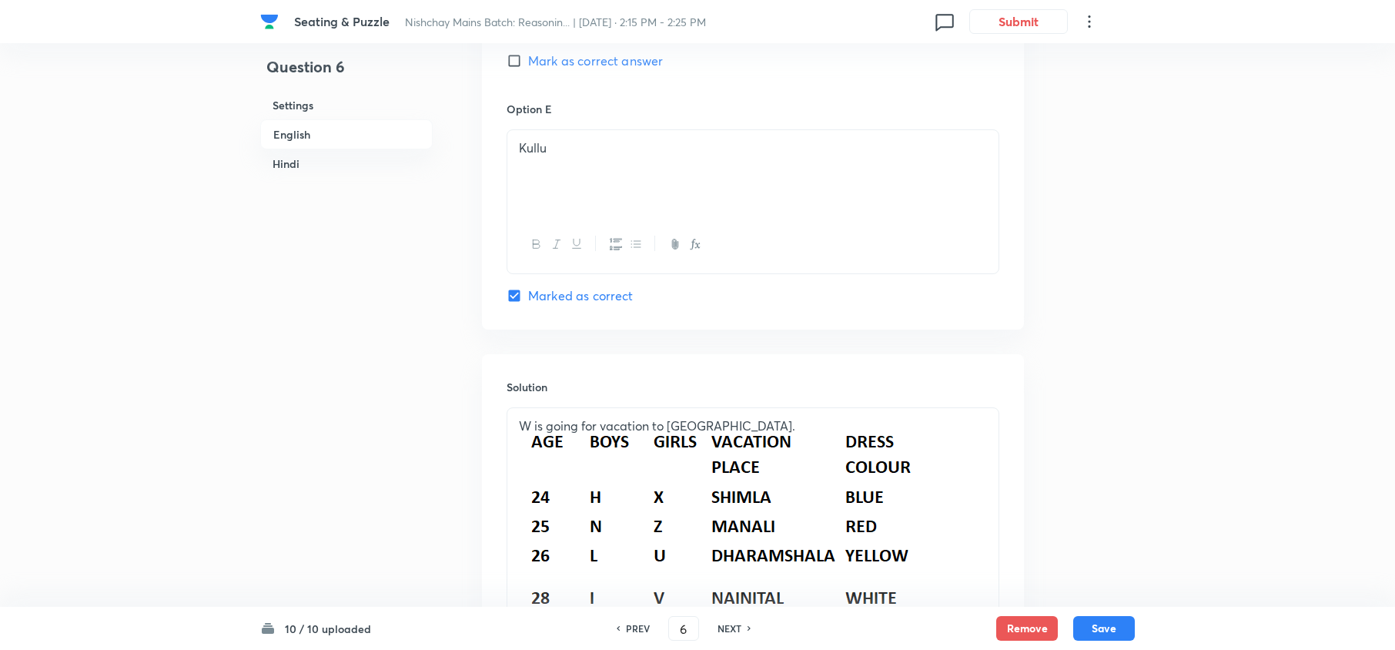
scroll to position [2221, 0]
drag, startPoint x: 943, startPoint y: 520, endPoint x: 642, endPoint y: 527, distance: 301.0
click at [642, 527] on p at bounding box center [753, 575] width 468 height 279
click at [730, 631] on h6 "NEXT" at bounding box center [729, 628] width 24 height 14
type input "7"
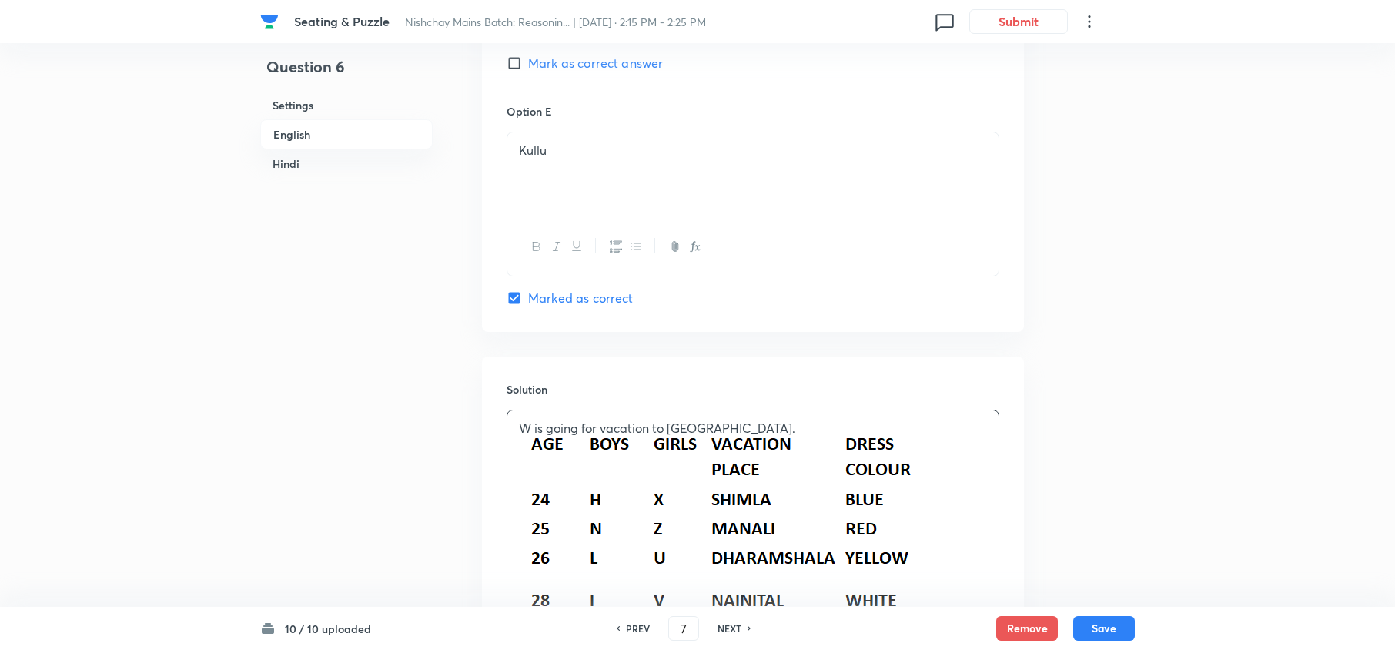
checkbox input "false"
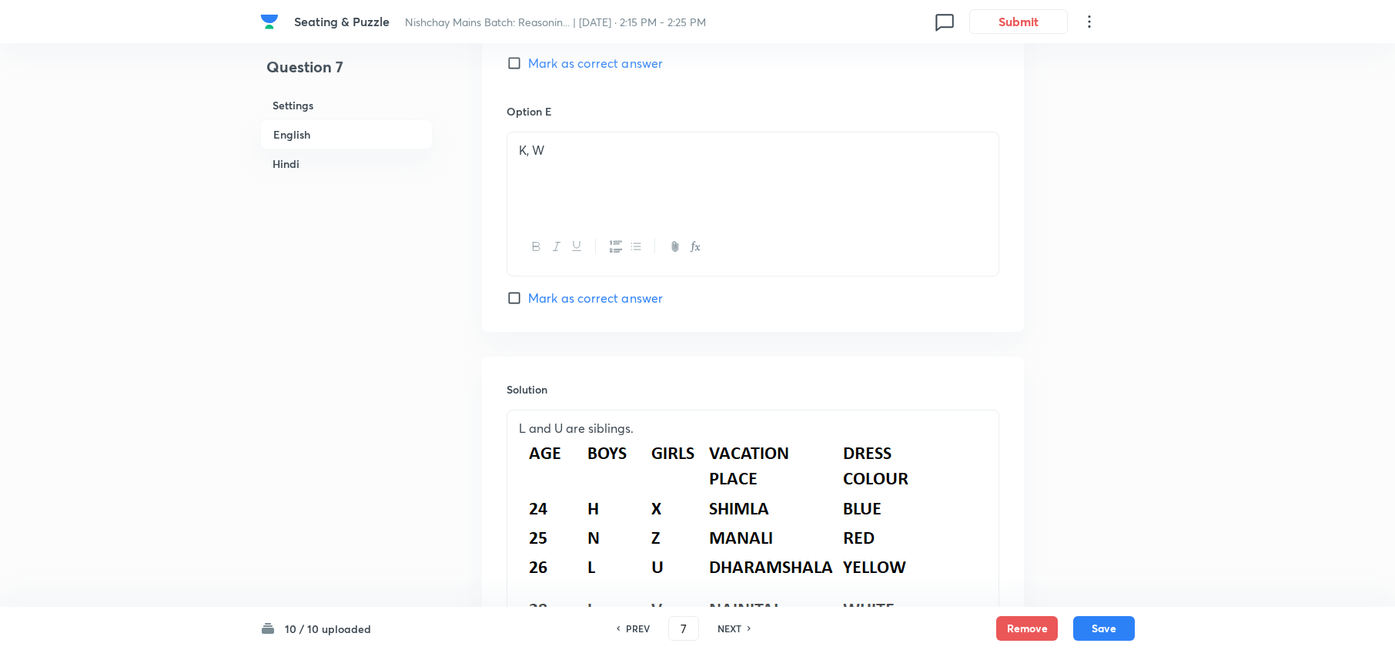
checkbox input "true"
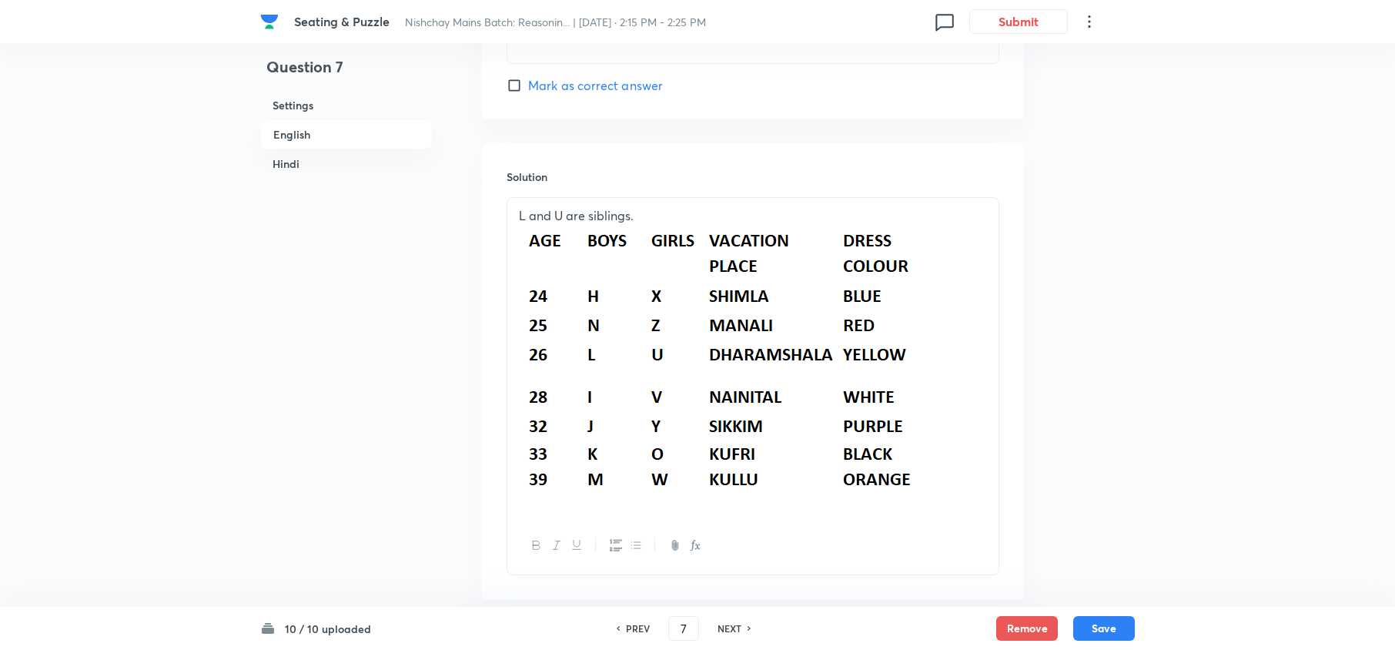
scroll to position [2427, 0]
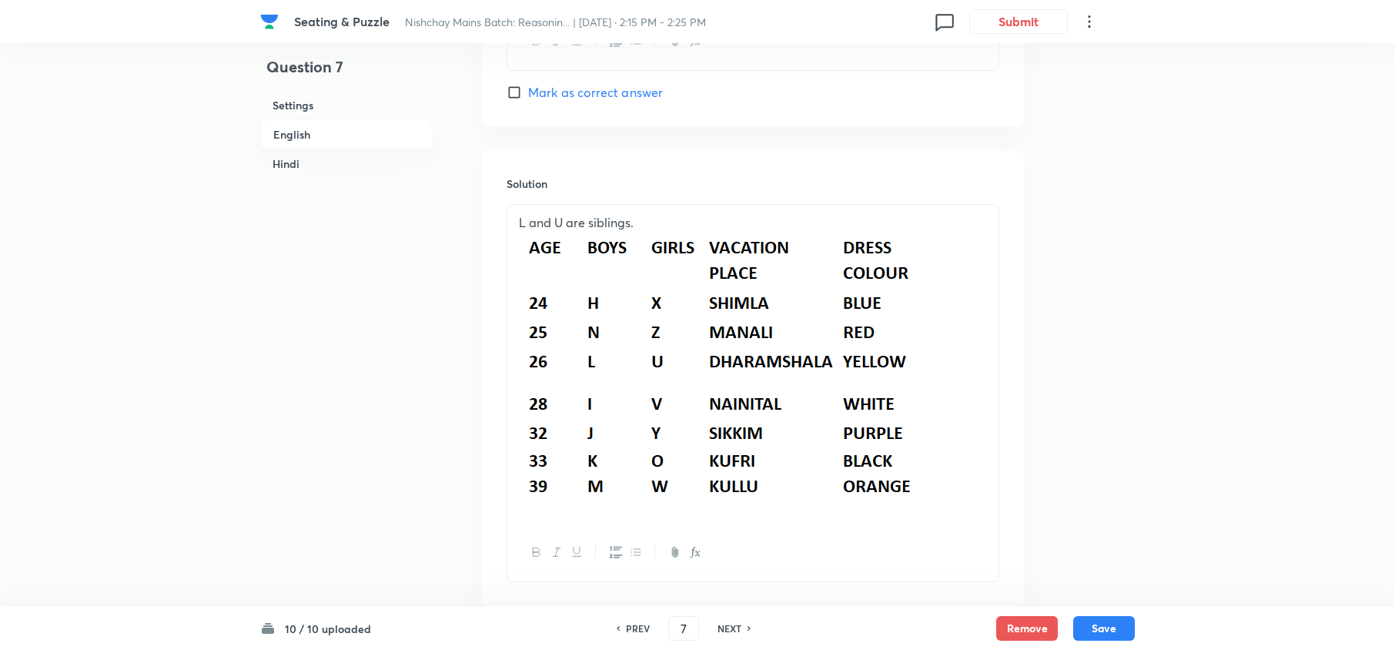
click at [336, 631] on h6 "10 / 10 uploaded" at bounding box center [328, 628] width 86 height 16
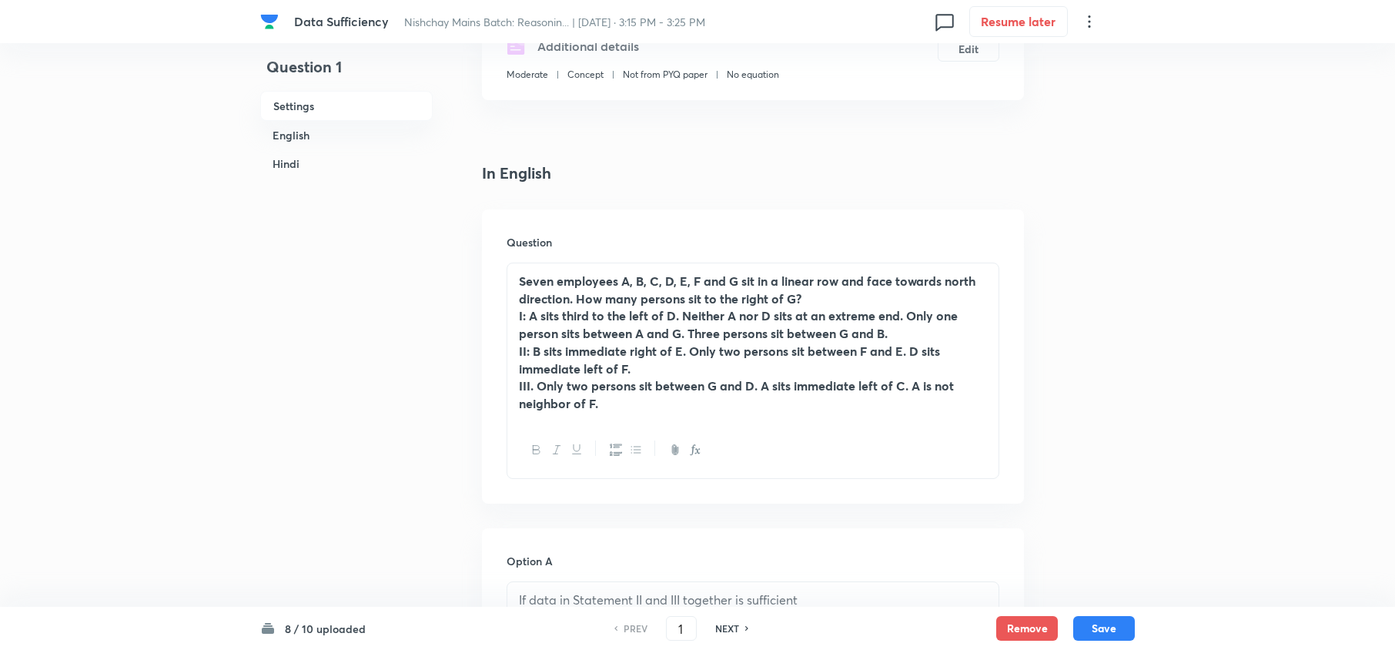
scroll to position [308, 0]
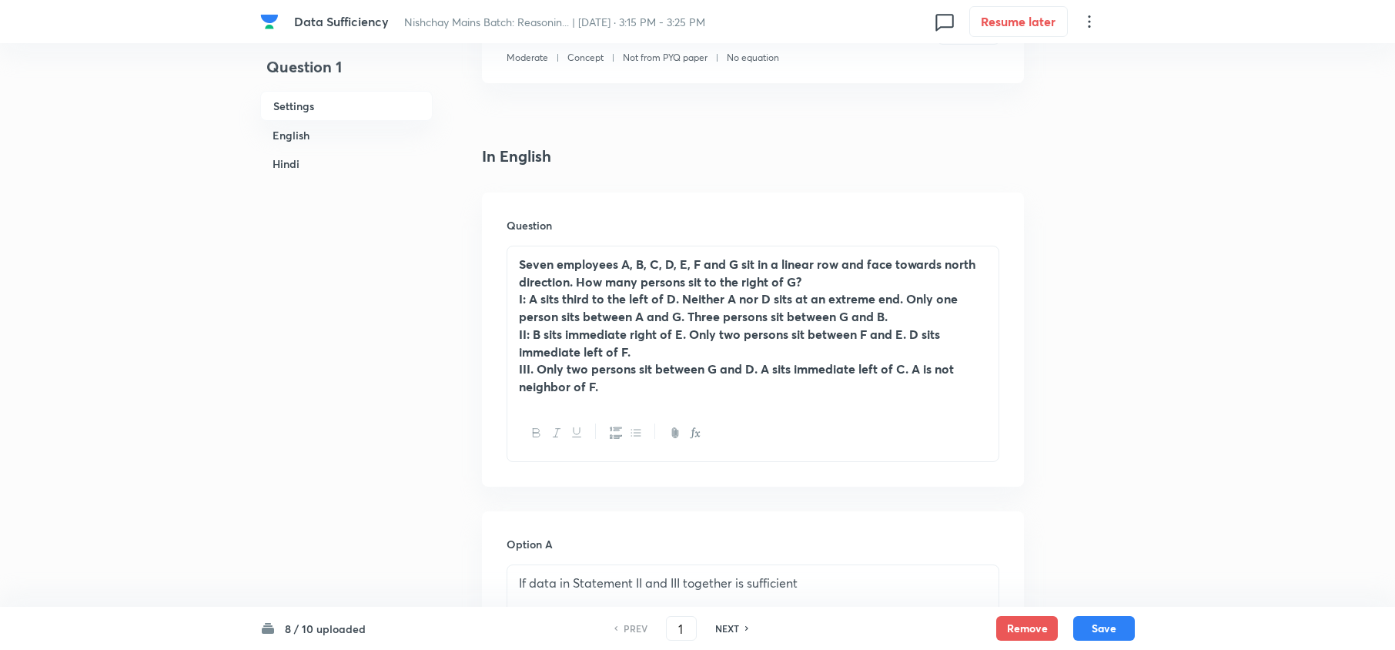
click at [730, 626] on h6 "NEXT" at bounding box center [727, 628] width 24 height 14
type input "2"
checkbox input "false"
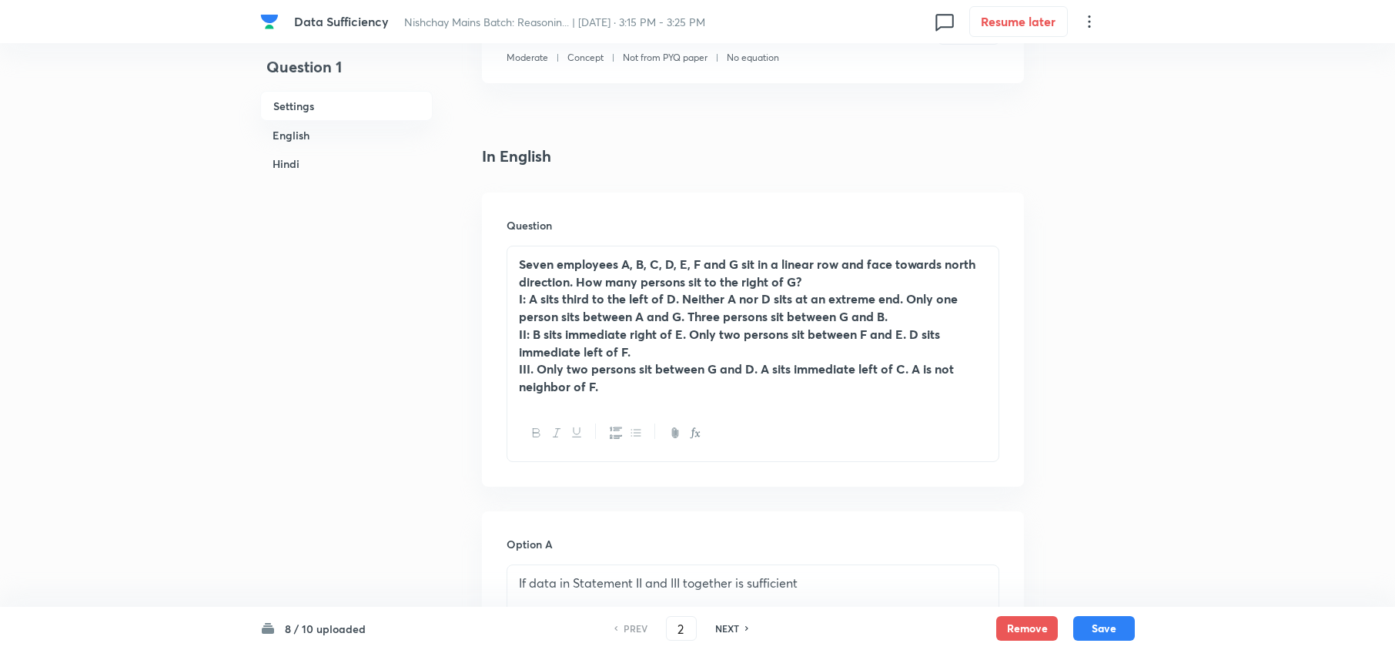
type input "3"
checkbox input "true"
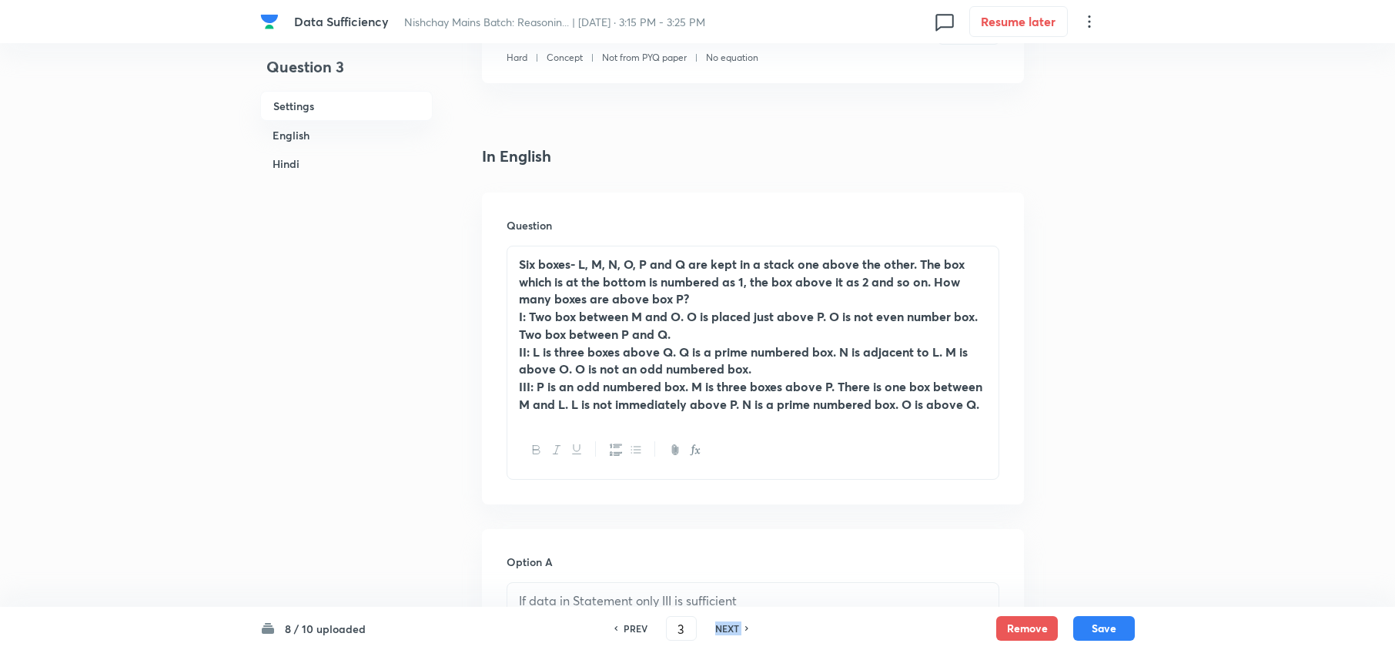
click at [730, 626] on h6 "NEXT" at bounding box center [727, 628] width 24 height 14
type input "4"
checkbox input "false"
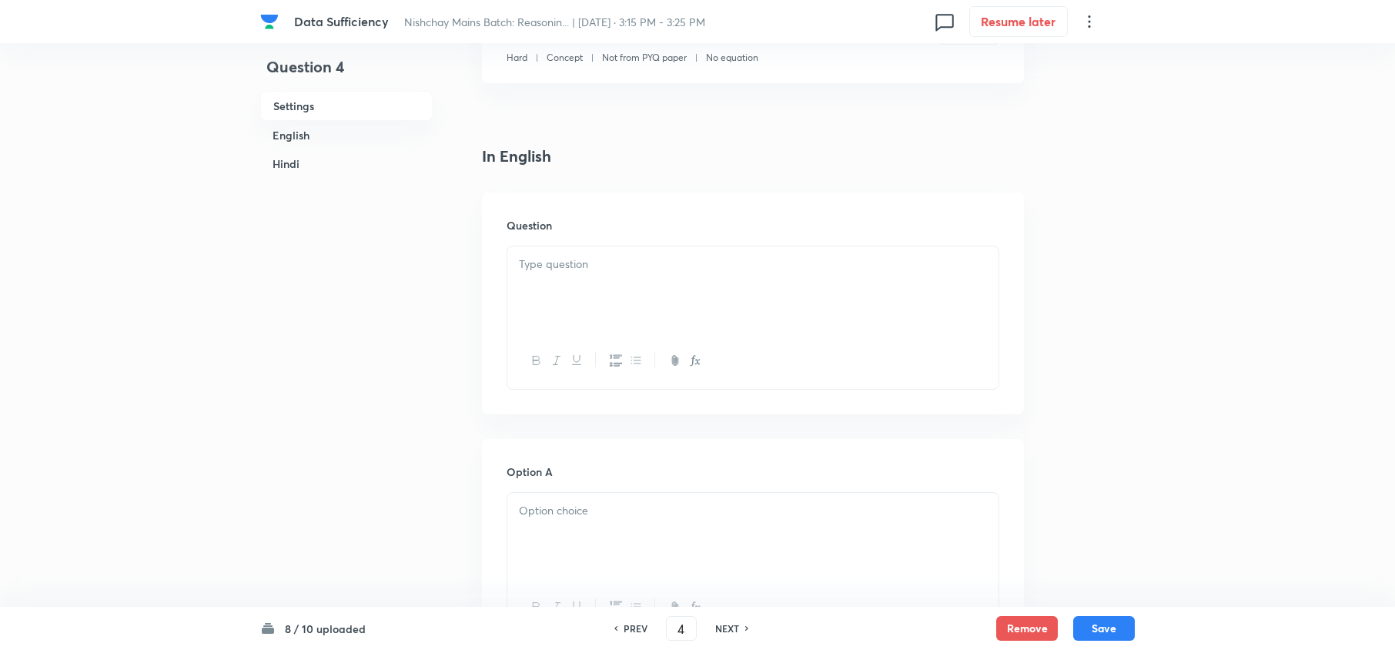
checkbox input "true"
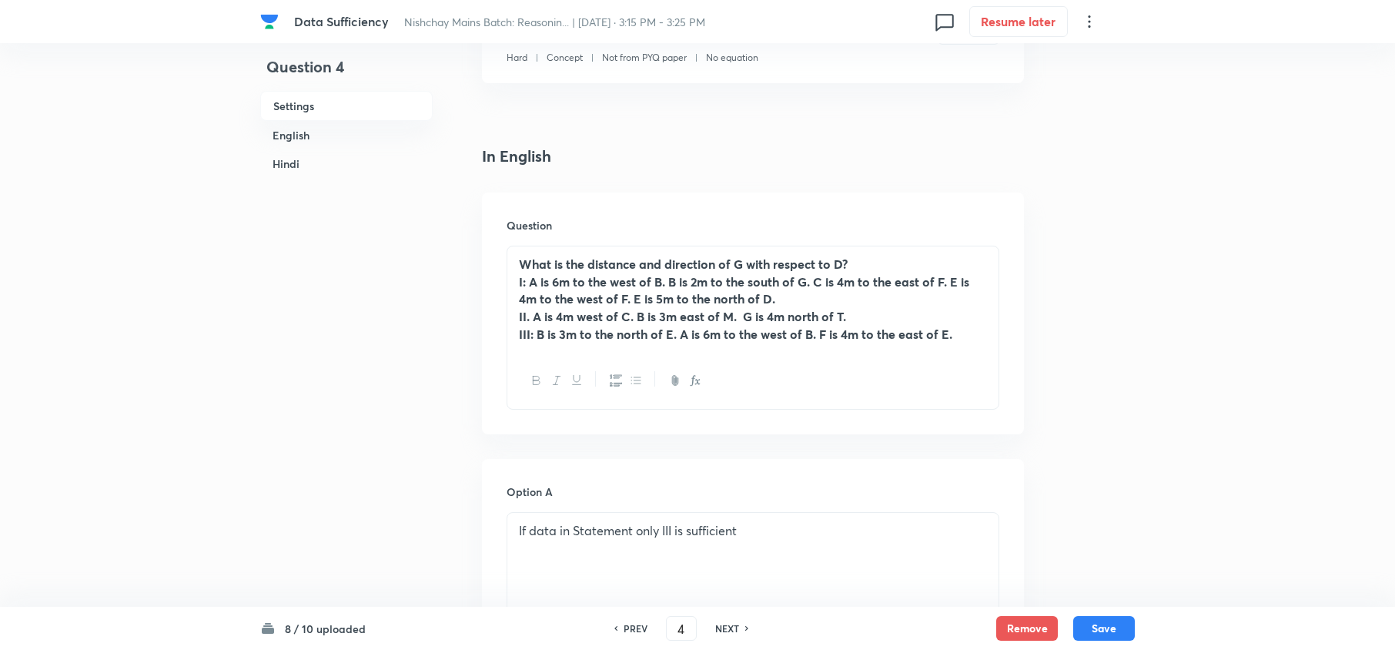
click at [730, 626] on h6 "NEXT" at bounding box center [727, 628] width 24 height 14
type input "5"
checkbox input "false"
checkbox input "true"
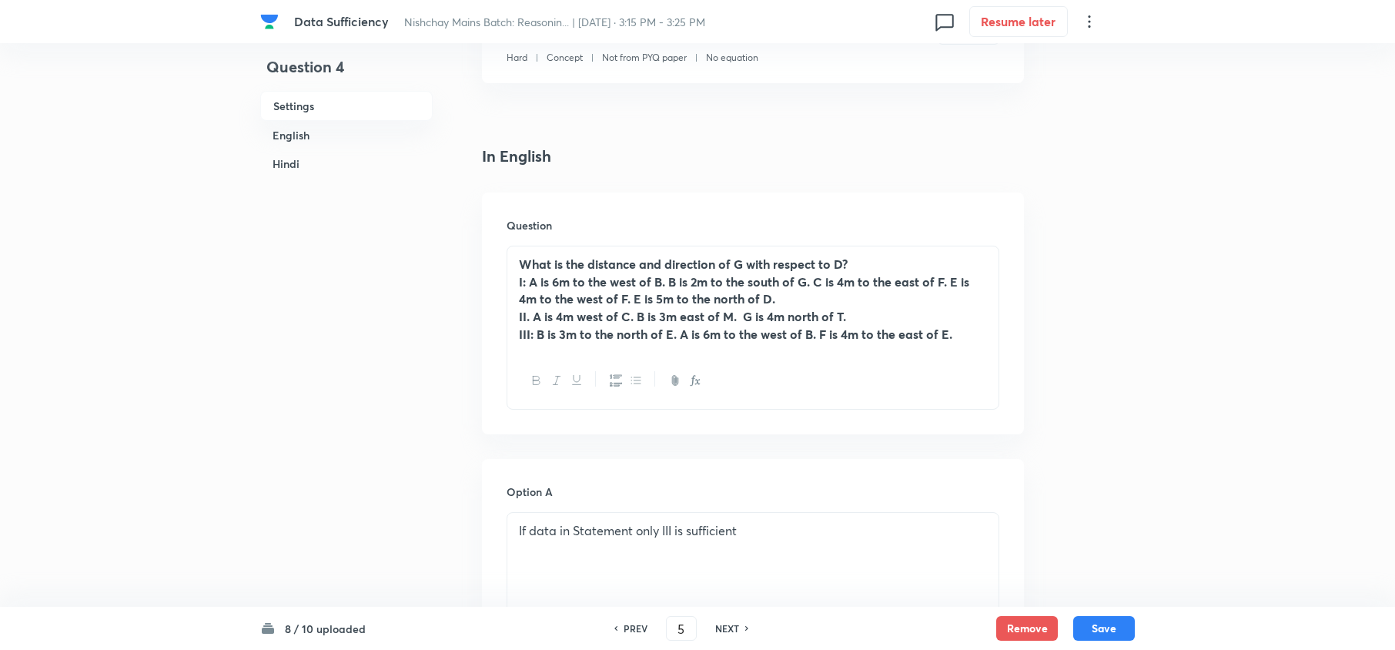
checkbox input "true"
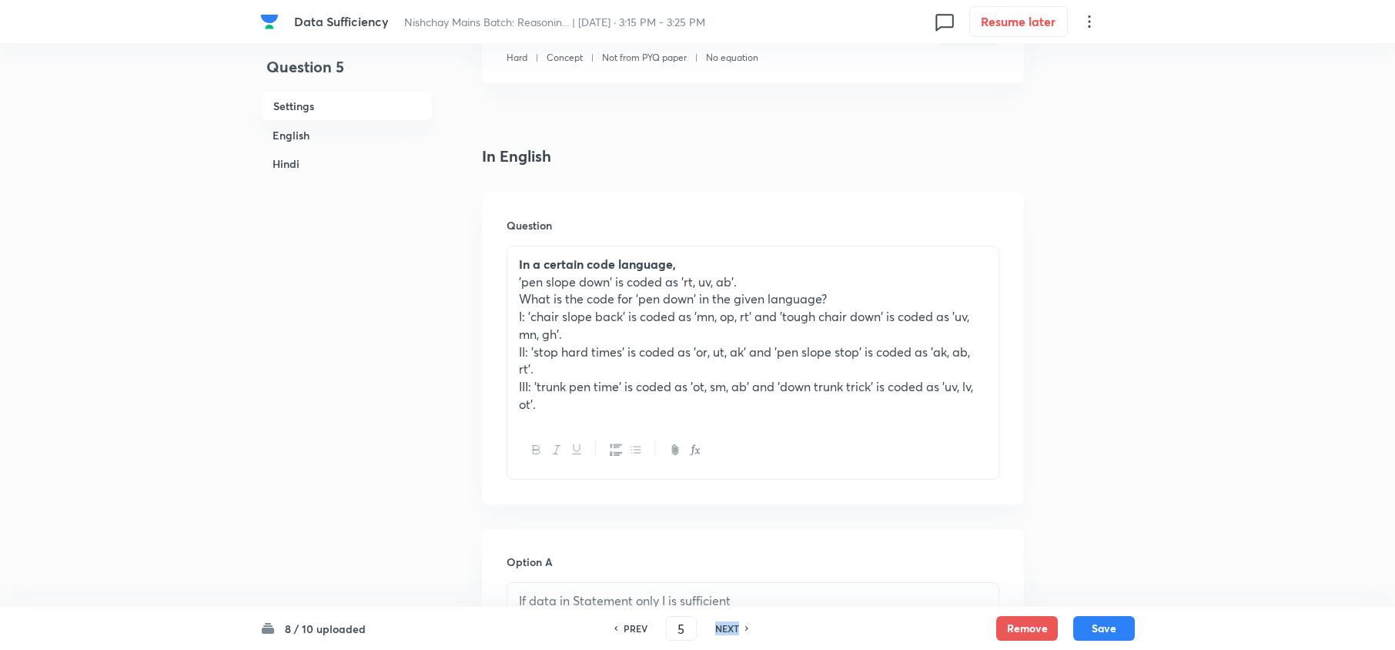
click at [730, 626] on h6 "NEXT" at bounding box center [727, 628] width 24 height 14
type input "6"
checkbox input "false"
checkbox input "true"
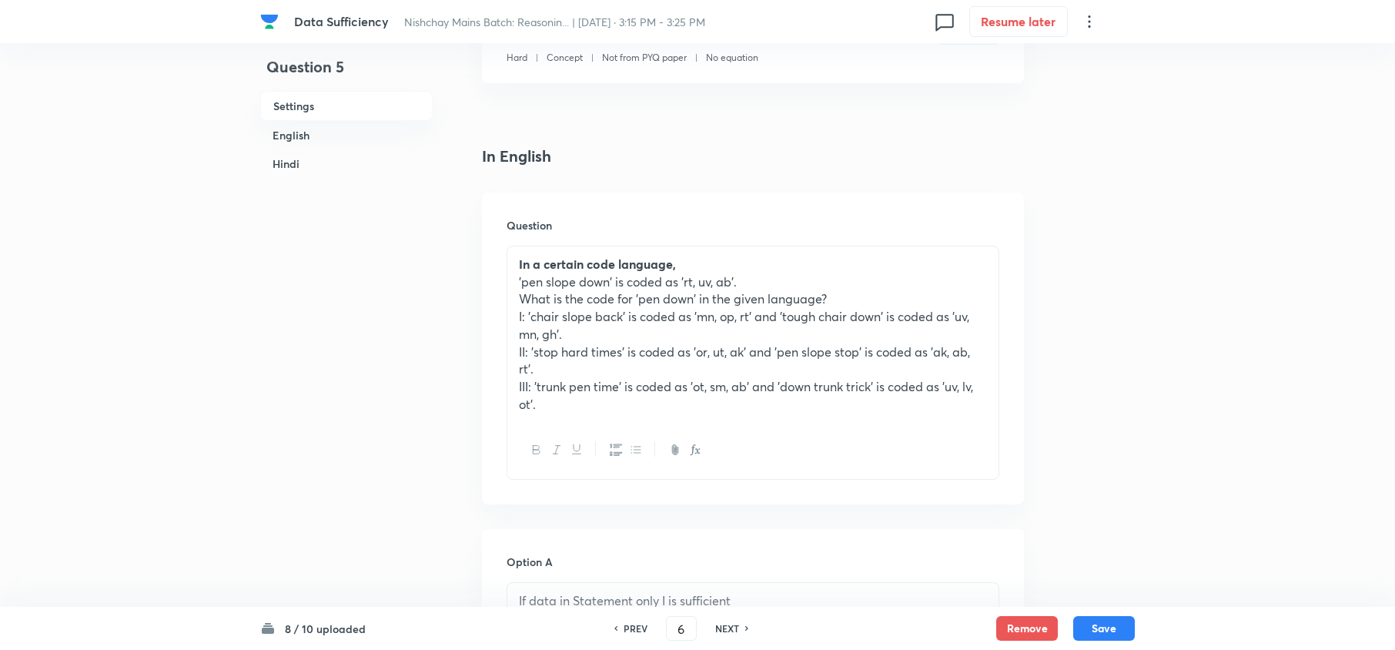
checkbox input "true"
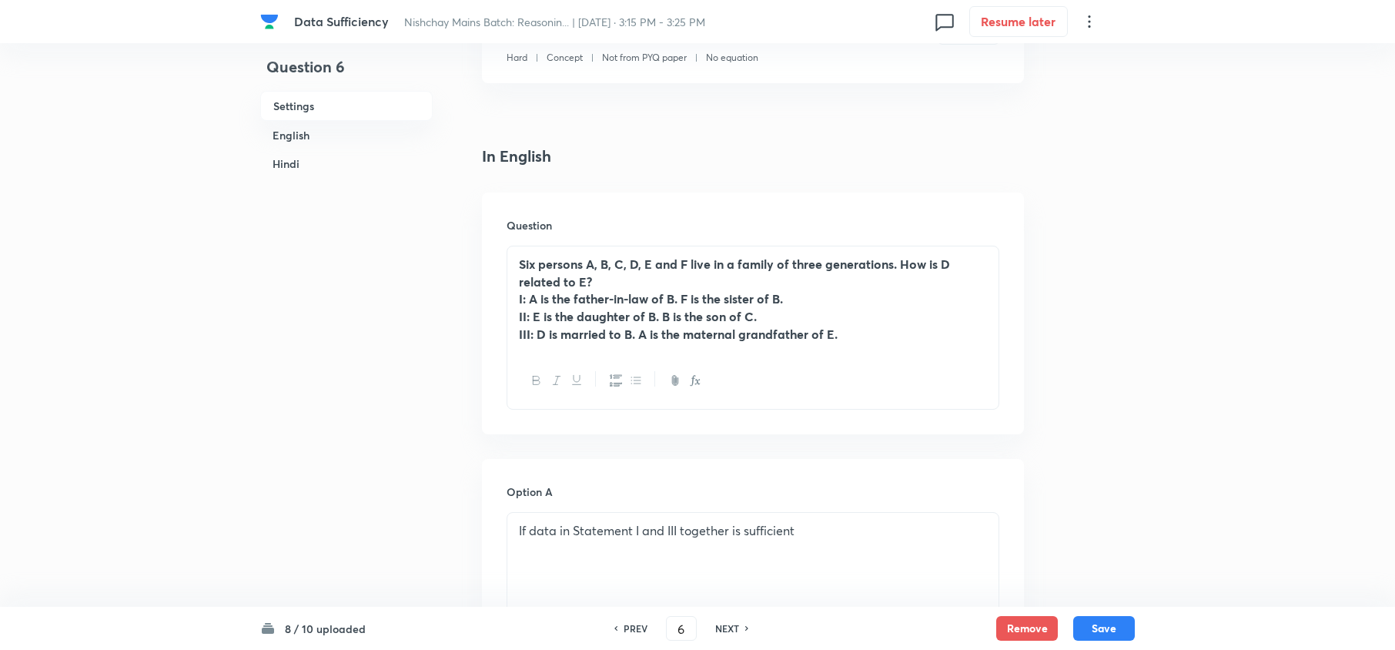
click at [730, 626] on h6 "NEXT" at bounding box center [727, 628] width 24 height 14
type input "7"
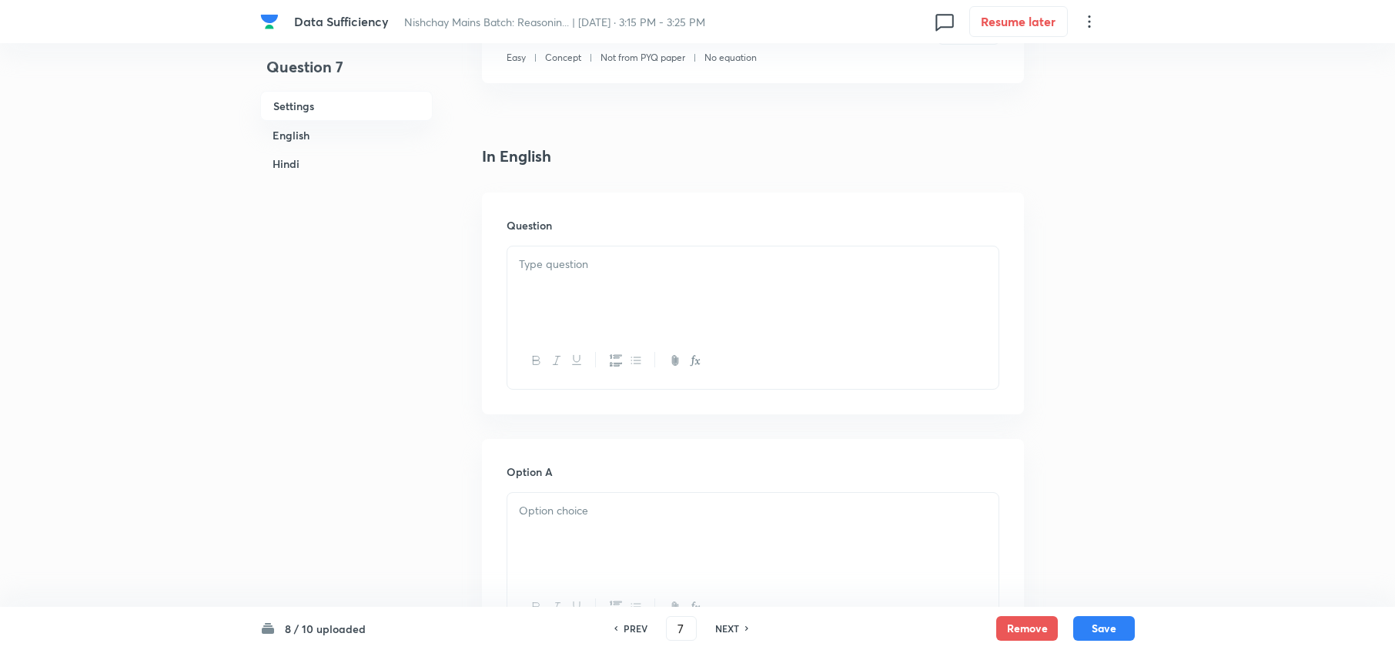
checkbox input "false"
checkbox input "true"
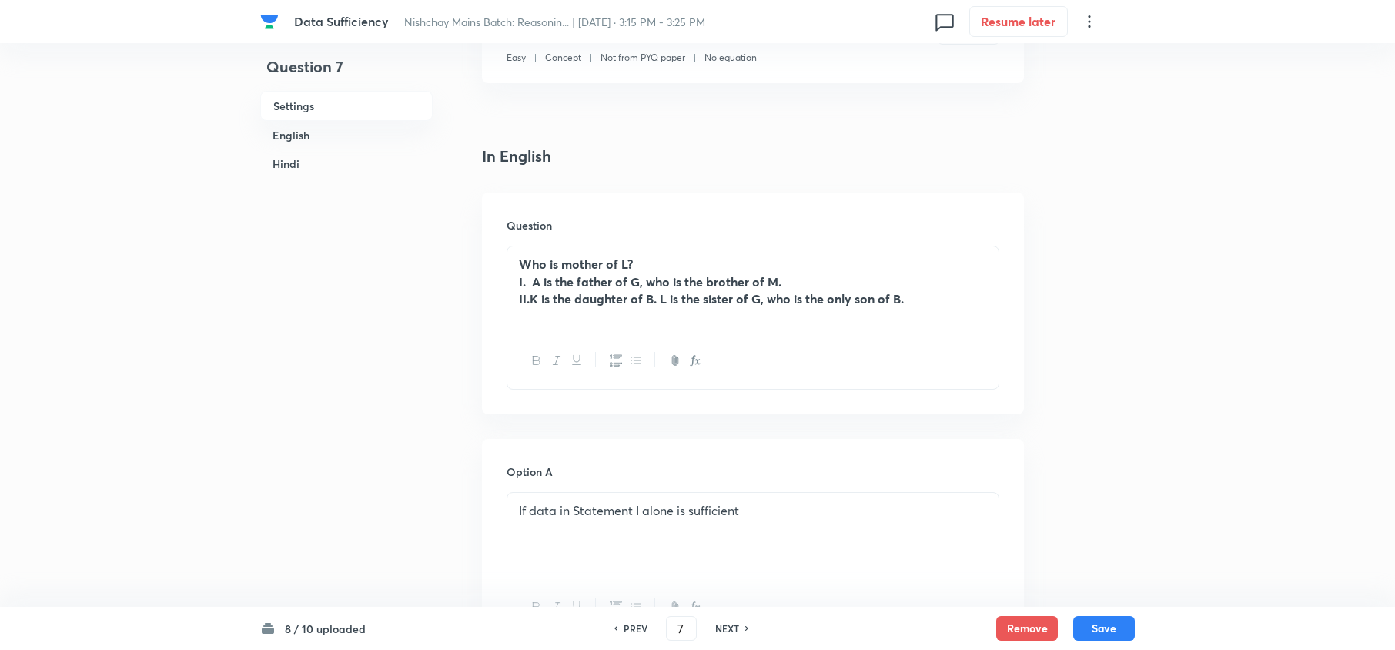
click at [730, 626] on h6 "NEXT" at bounding box center [727, 628] width 24 height 14
type input "8"
checkbox input "false"
checkbox input "true"
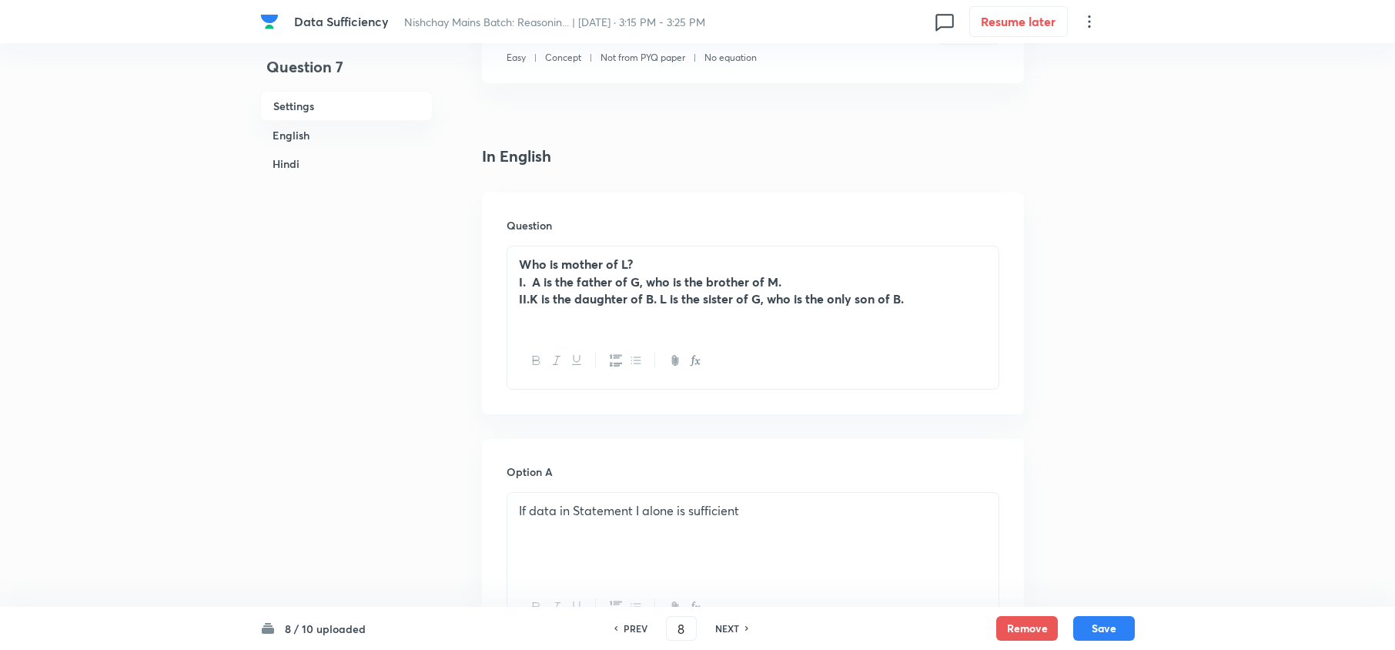
checkbox input "true"
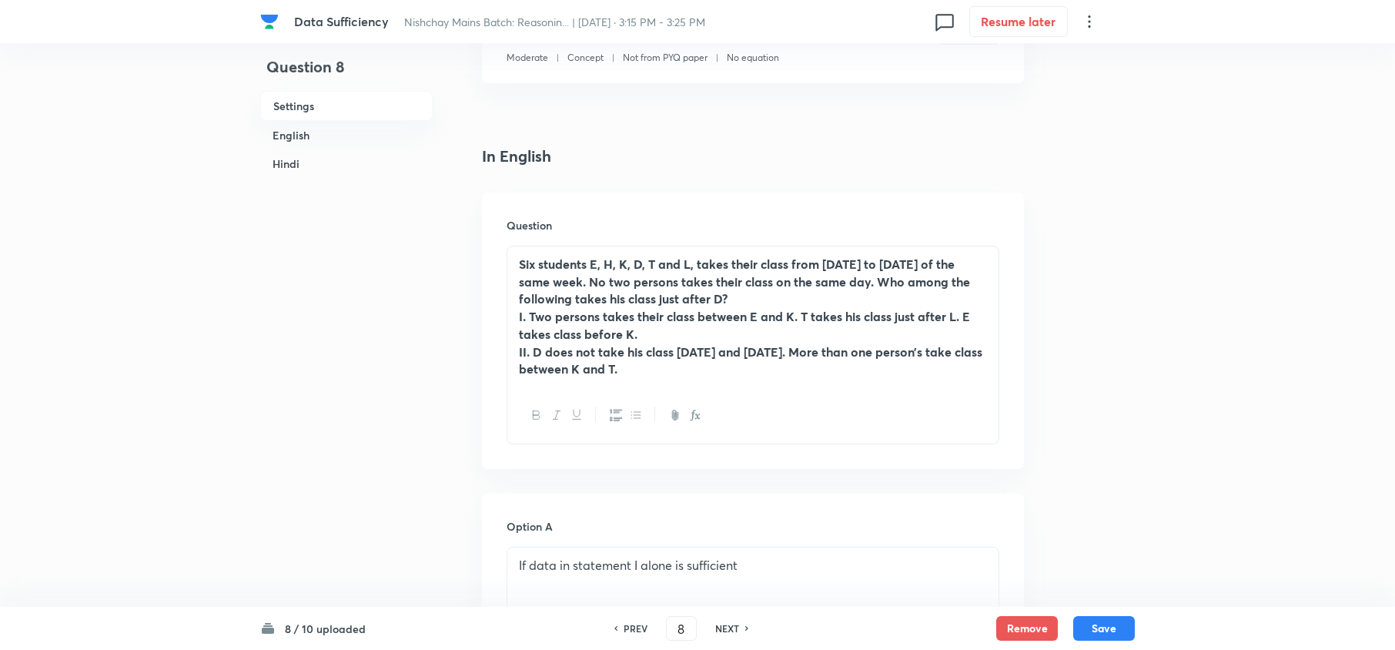
click at [730, 626] on h6 "NEXT" at bounding box center [727, 628] width 24 height 14
type input "10"
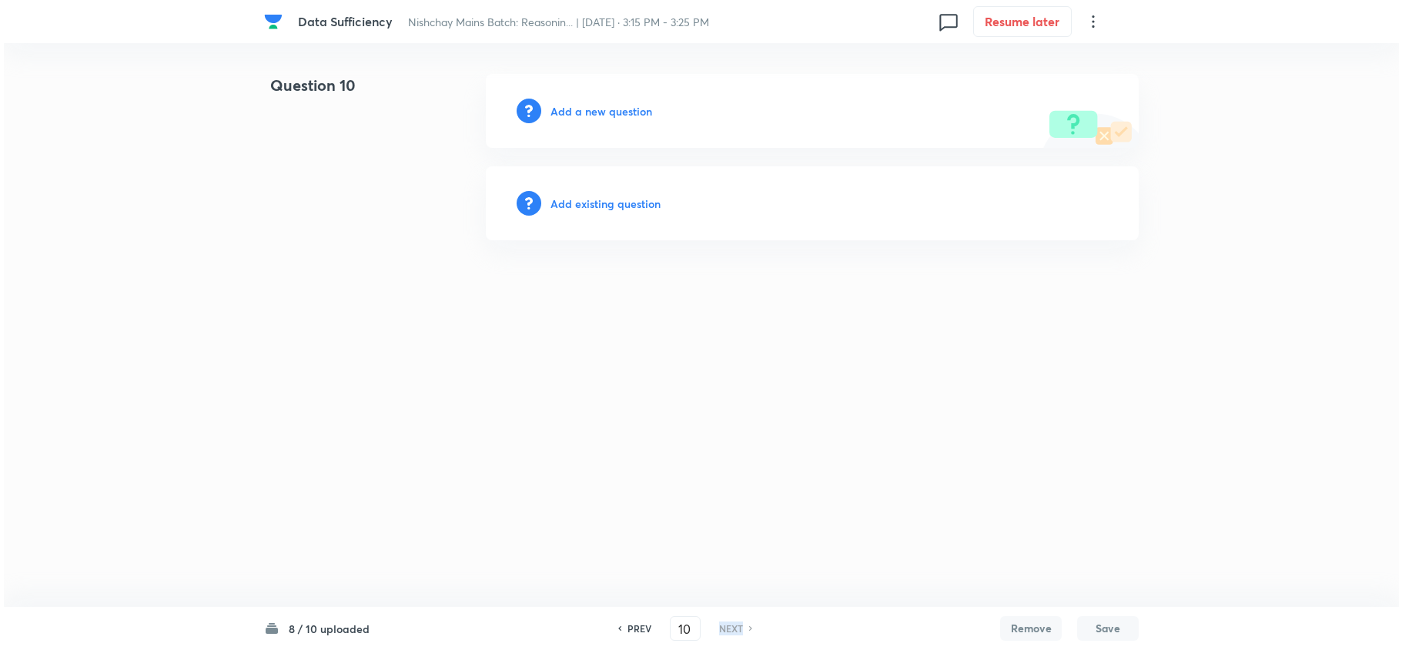
scroll to position [0, 0]
click at [730, 626] on h6 "NEXT" at bounding box center [730, 628] width 24 height 14
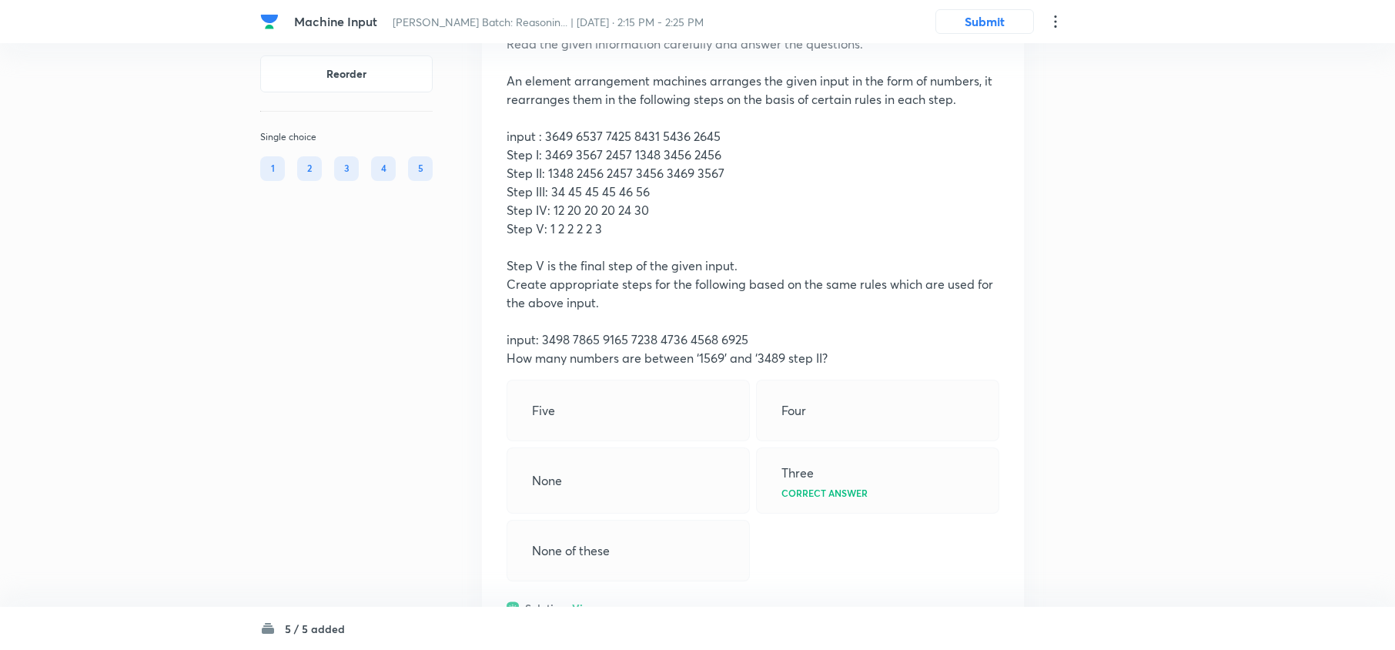
scroll to position [205, 0]
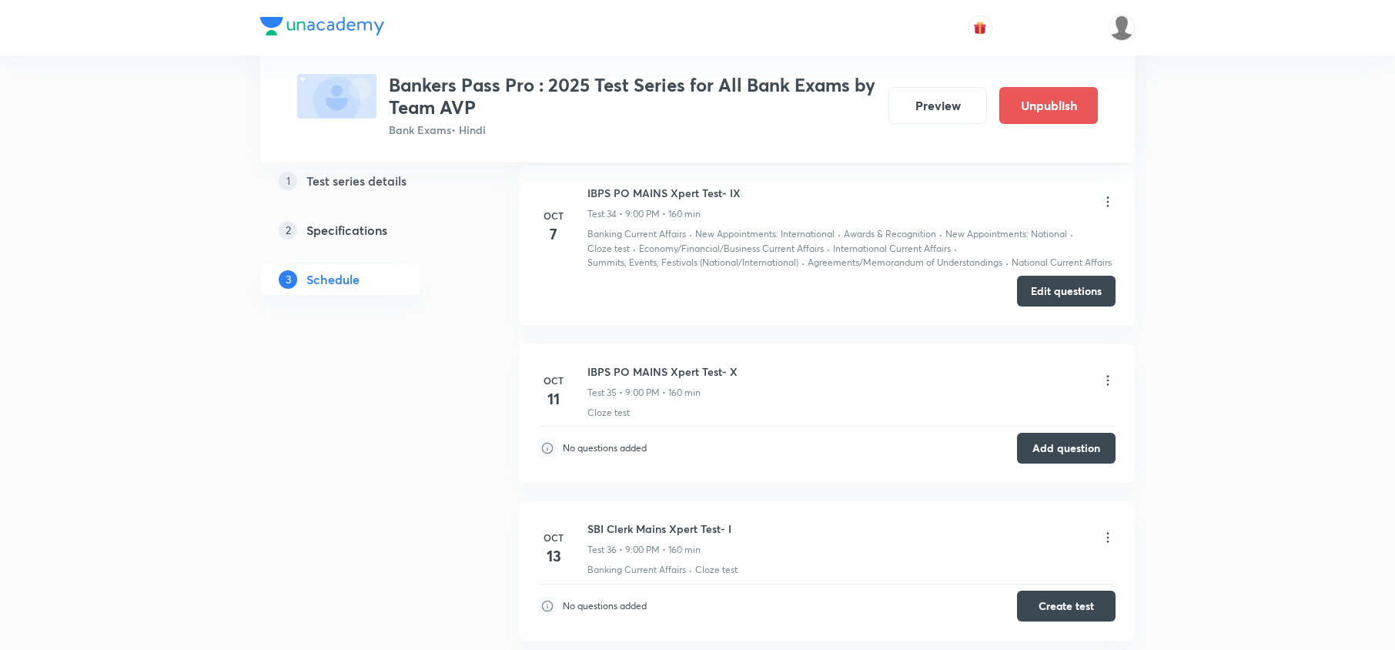
scroll to position [8185, 0]
click at [1111, 209] on icon at bounding box center [1107, 203] width 15 height 15
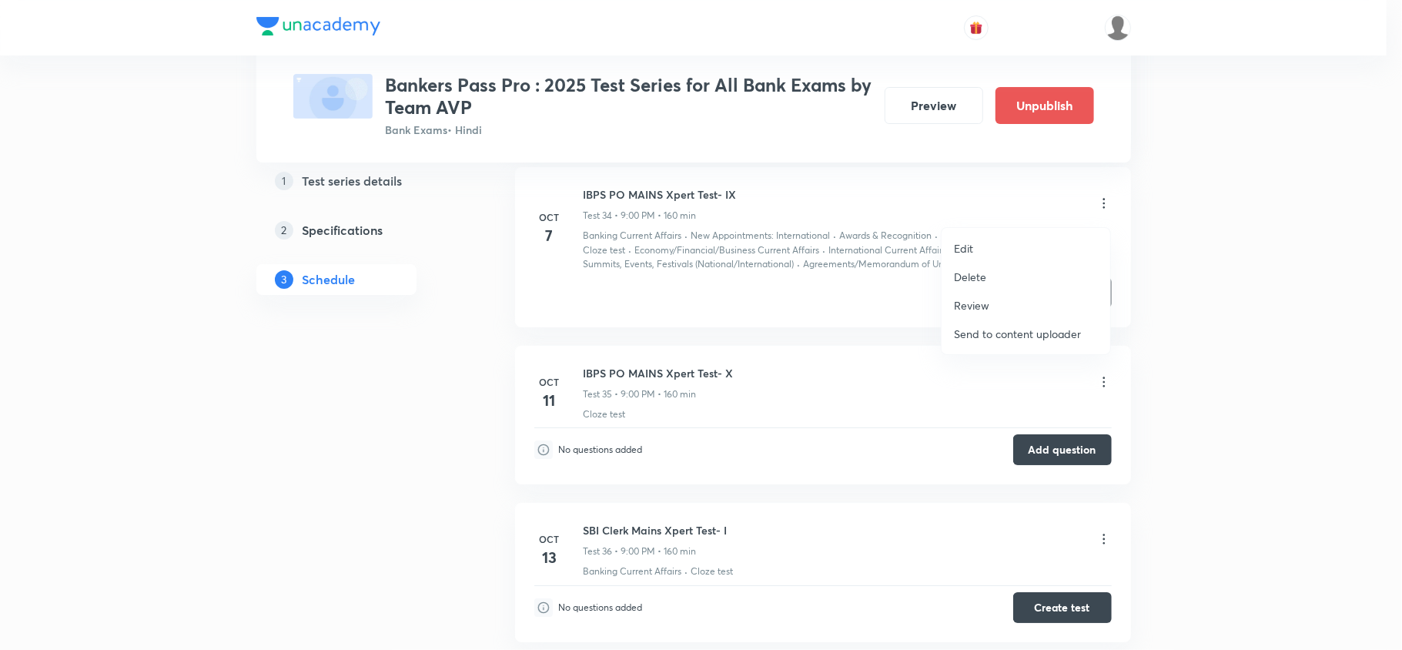
click at [983, 240] on li "Edit" at bounding box center [1025, 248] width 169 height 28
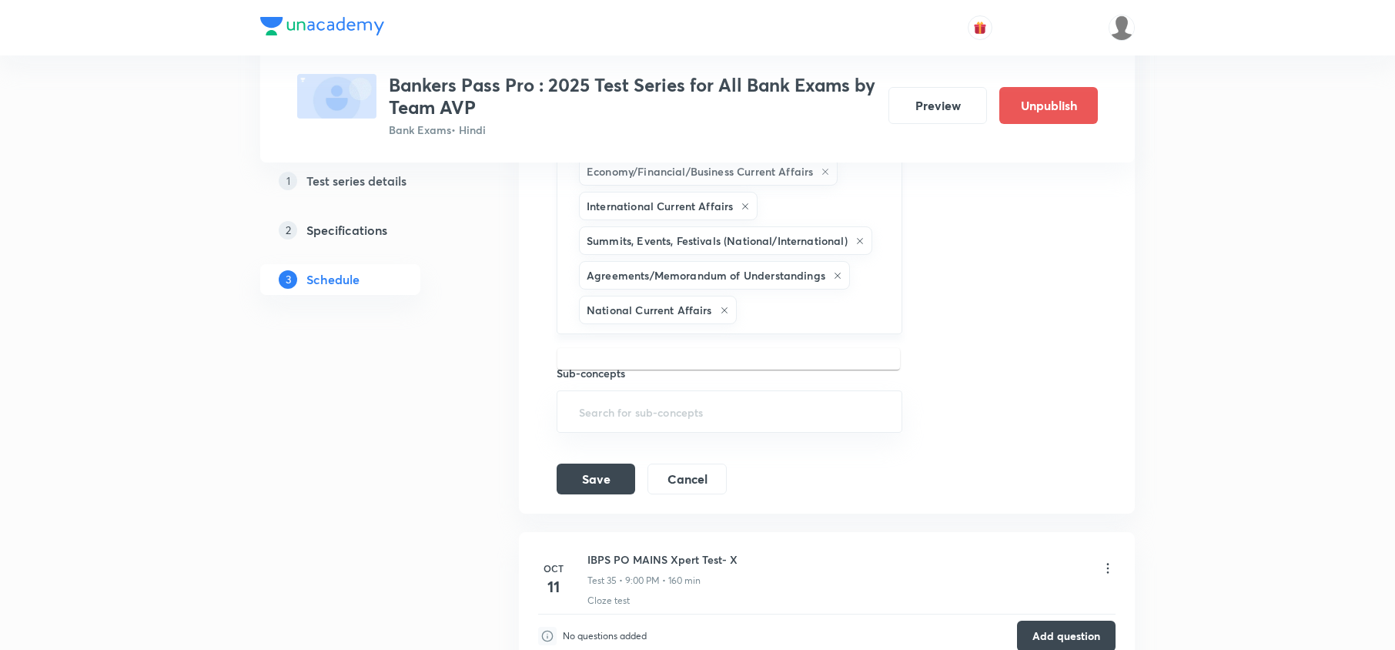
click at [804, 316] on input "text" at bounding box center [811, 310] width 143 height 28
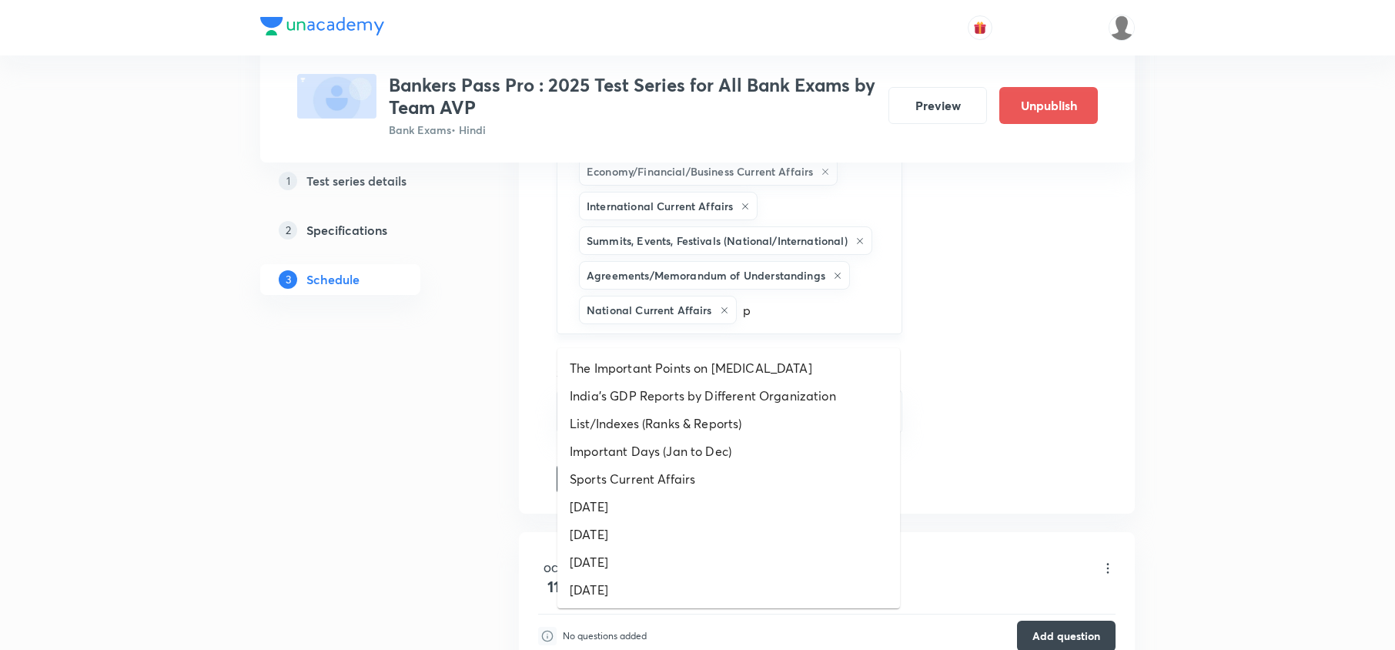
type input "pu"
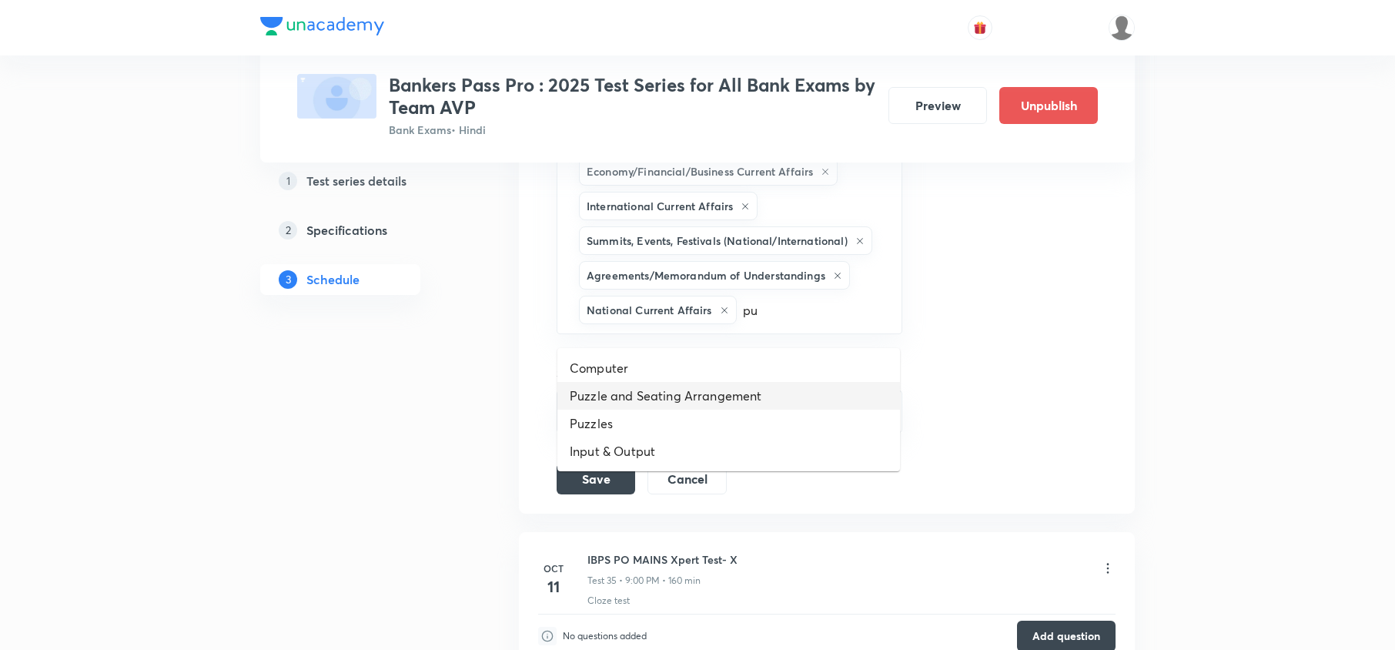
click at [717, 388] on li "Puzzle and Seating Arrangement" at bounding box center [728, 396] width 343 height 28
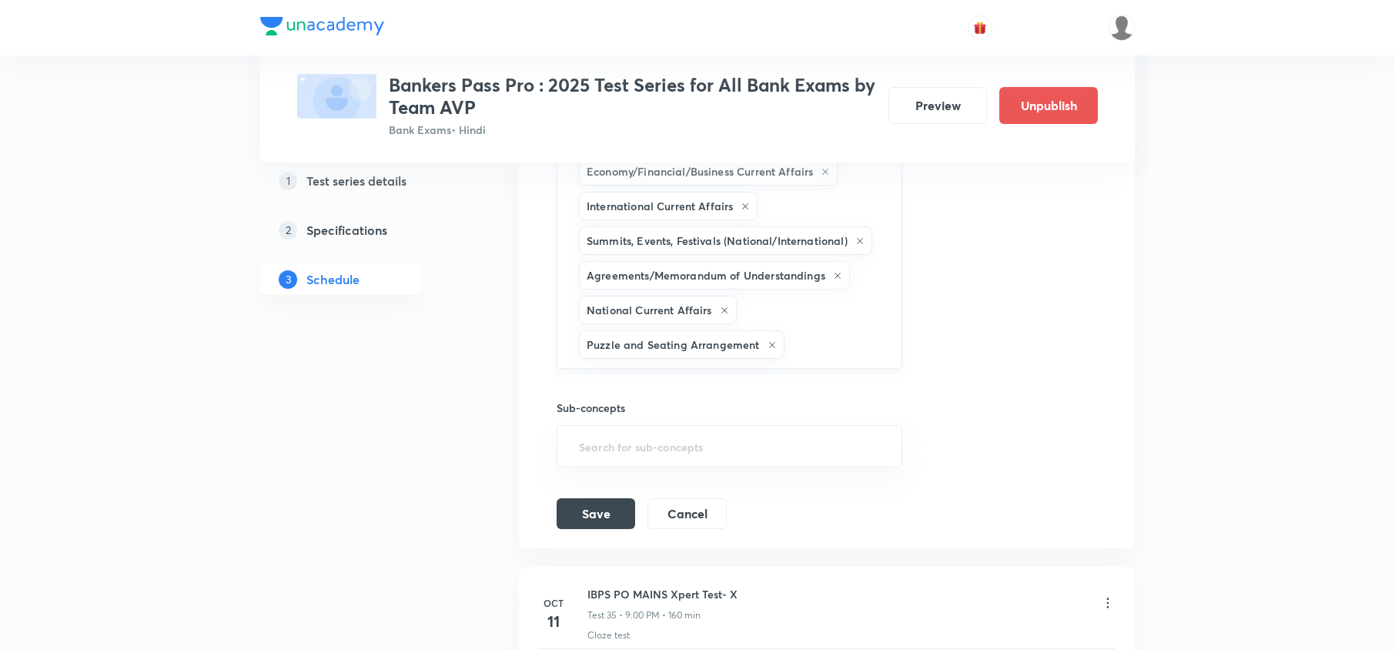
click at [826, 328] on div "Banking Current Affairs New Appointments: International Awards & Recognition Ne…" at bounding box center [729, 188] width 346 height 360
type input "pu"
click at [715, 447] on li "Input & Output" at bounding box center [728, 460] width 343 height 28
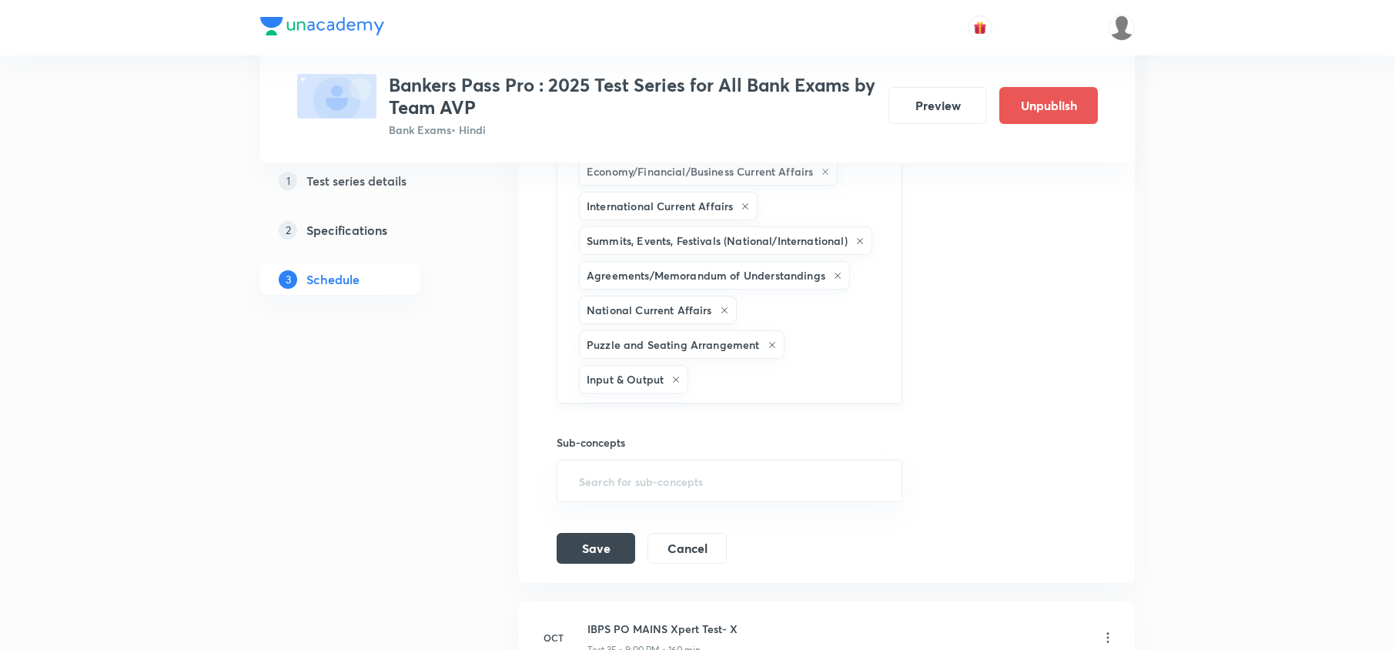
click at [813, 391] on input "text" at bounding box center [786, 379] width 191 height 28
type input "pu"
click at [595, 468] on li "Puzzles" at bounding box center [728, 467] width 343 height 28
click at [807, 393] on input "text" at bounding box center [825, 379] width 114 height 28
type input "sea"
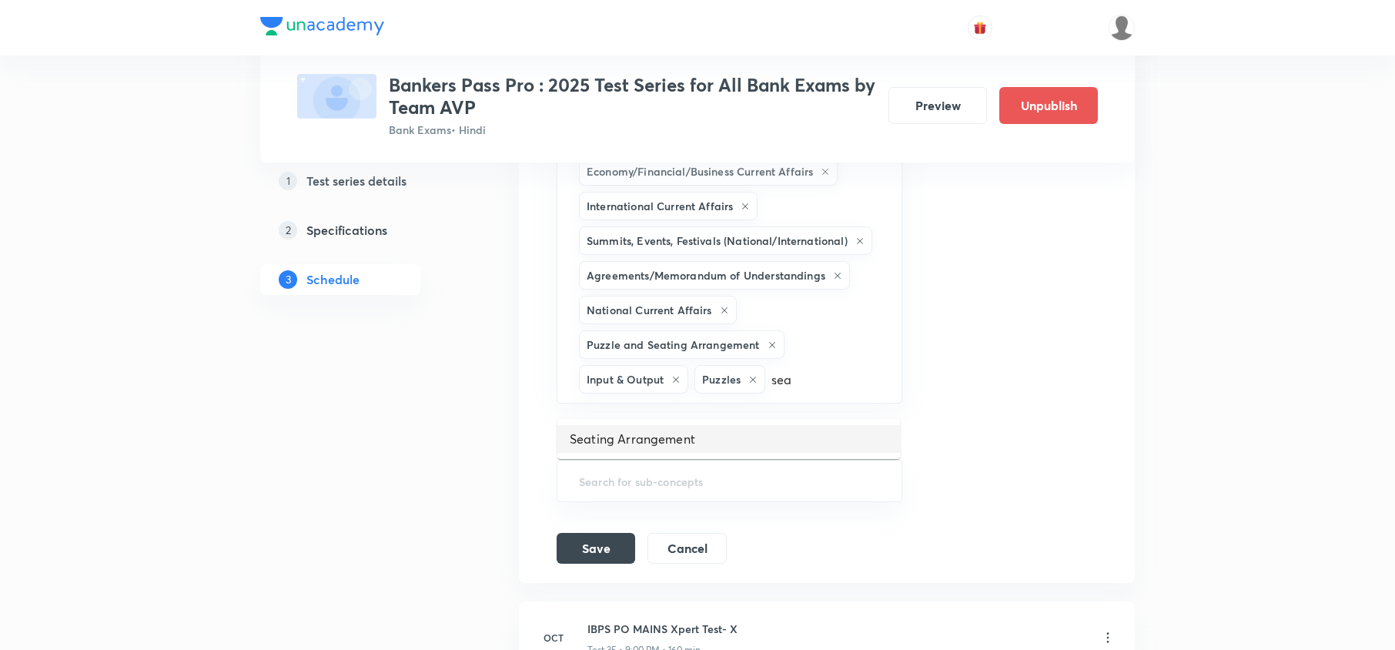
click at [739, 441] on li "Seating Arrangement" at bounding box center [728, 439] width 343 height 28
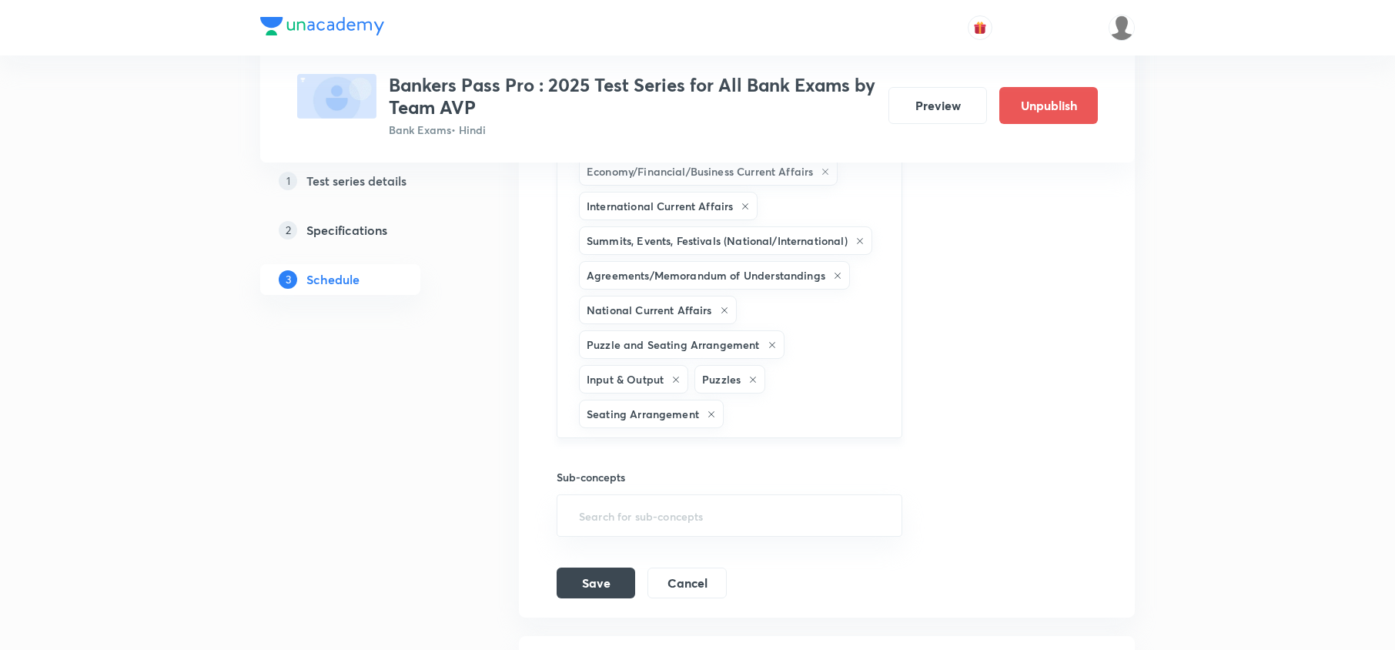
click at [820, 416] on input "text" at bounding box center [805, 413] width 156 height 28
type input "ine"
click at [654, 500] on li "Inequalities" at bounding box center [728, 501] width 343 height 28
click at [861, 428] on input "text" at bounding box center [854, 413] width 57 height 28
type input "syll"
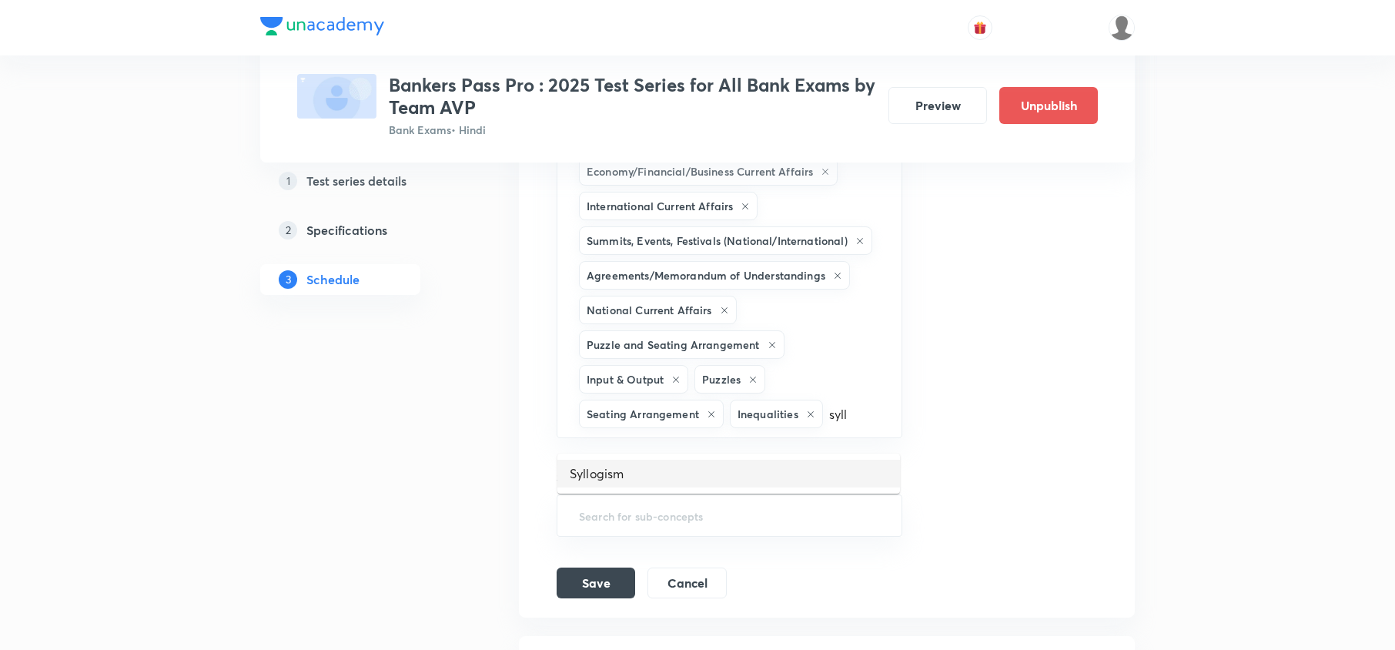
click at [657, 466] on li "Syllogism" at bounding box center [728, 474] width 343 height 28
click at [748, 453] on input "text" at bounding box center [772, 448] width 219 height 28
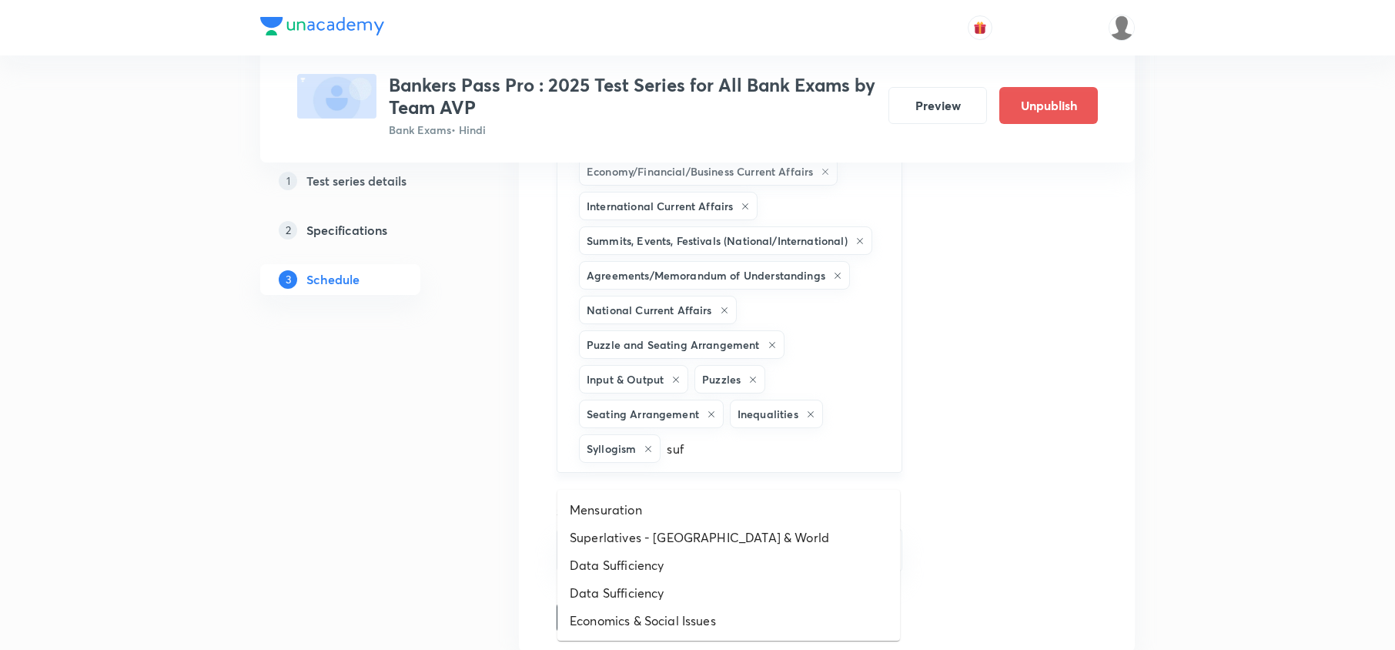
type input "suff"
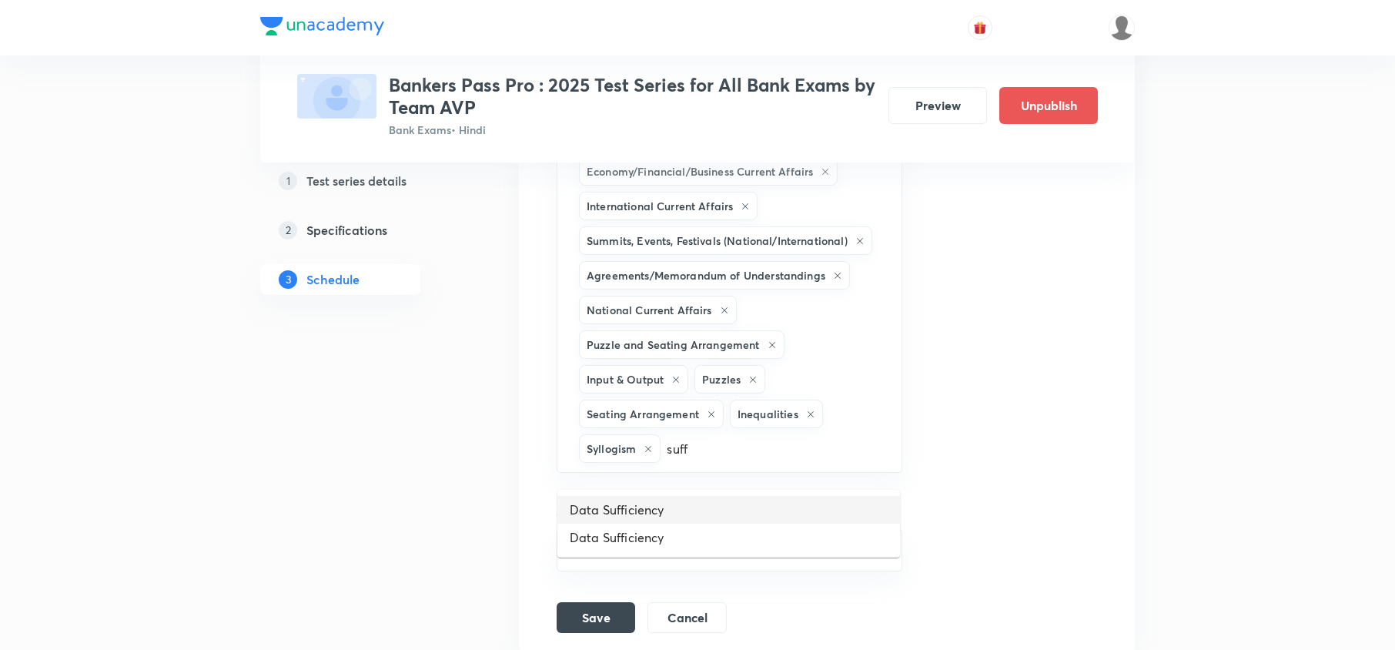
click at [641, 503] on li "Data Sufficiency" at bounding box center [728, 510] width 343 height 28
click at [823, 463] on input "text" at bounding box center [834, 448] width 95 height 28
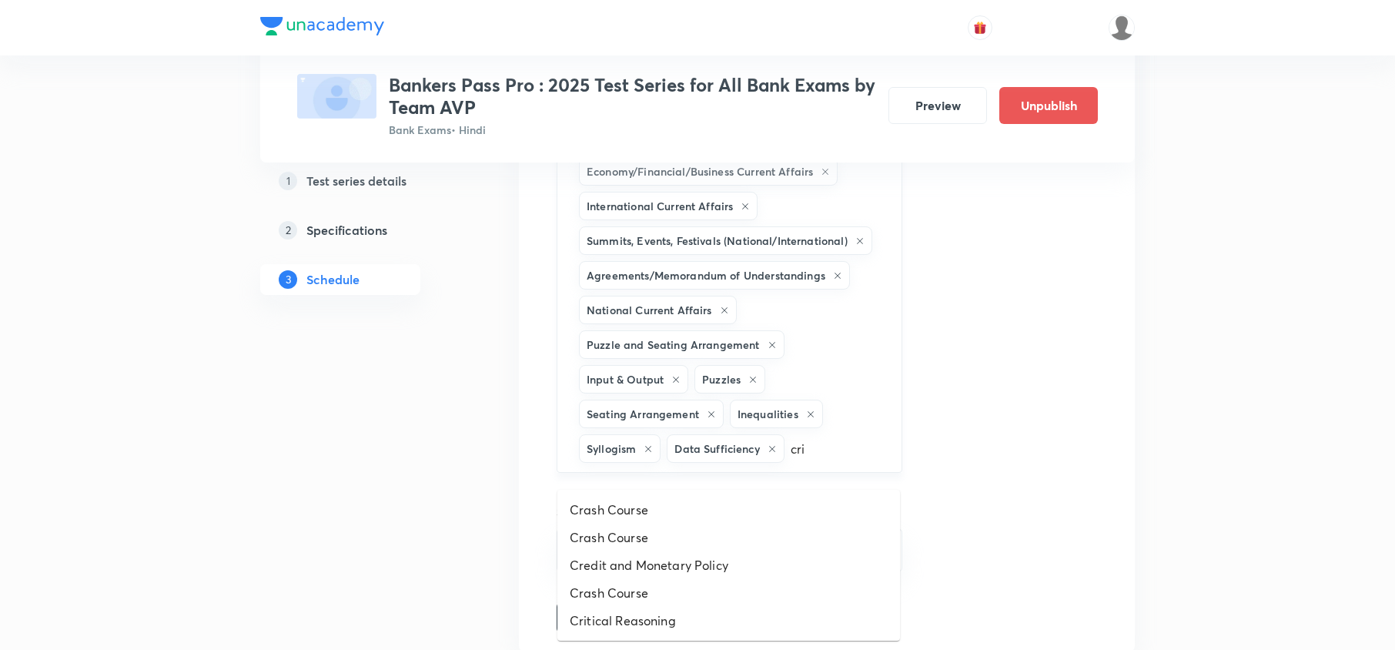
type input "crit"
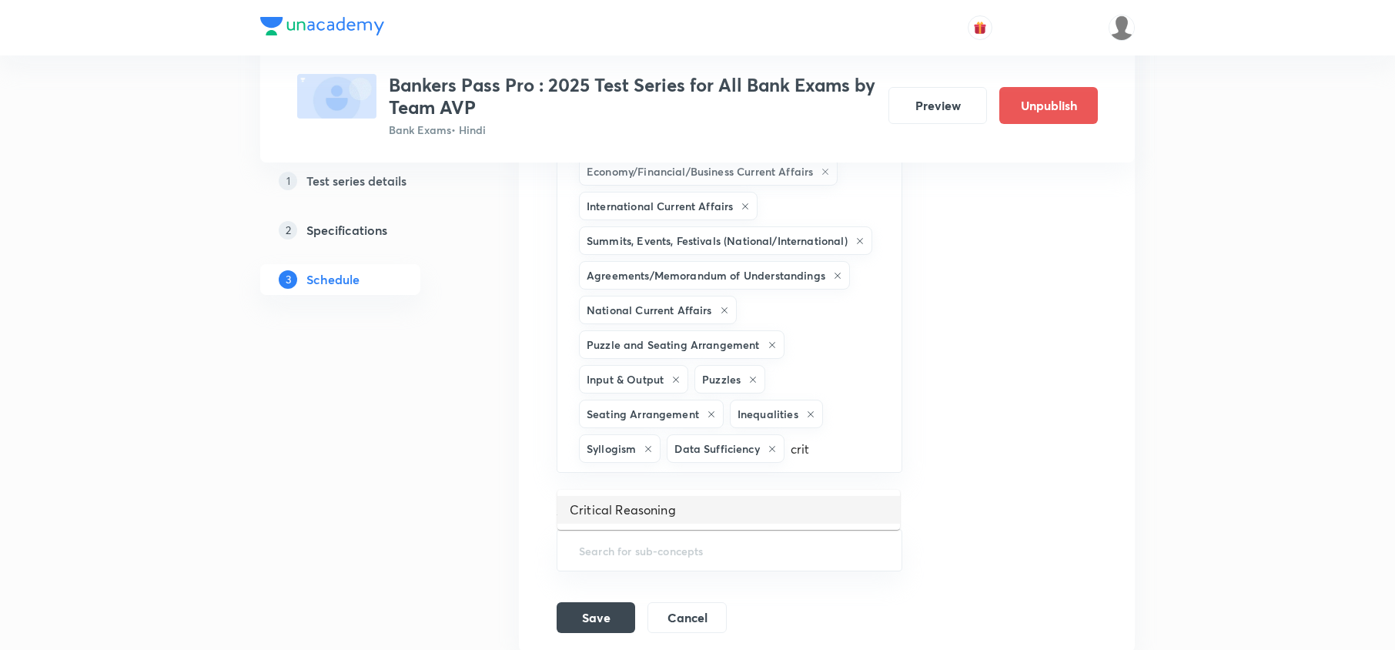
click at [676, 496] on li "Critical Reasoning" at bounding box center [728, 510] width 343 height 28
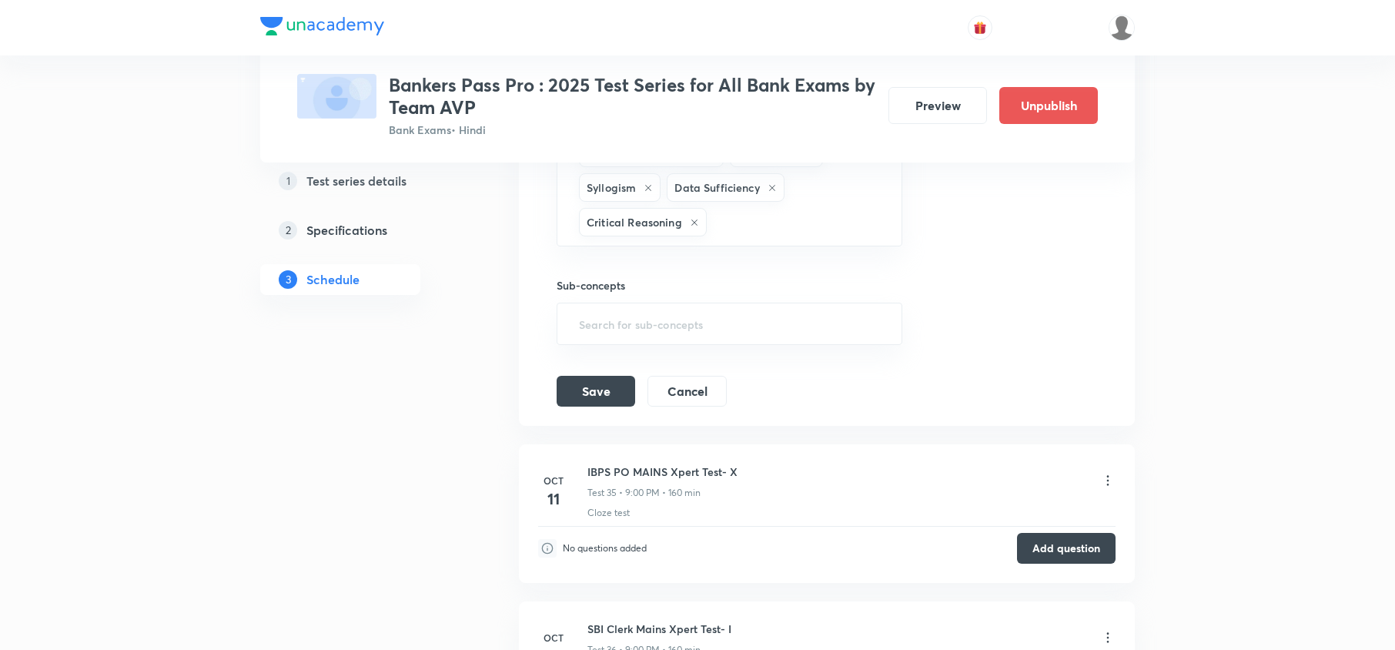
scroll to position [8493, 0]
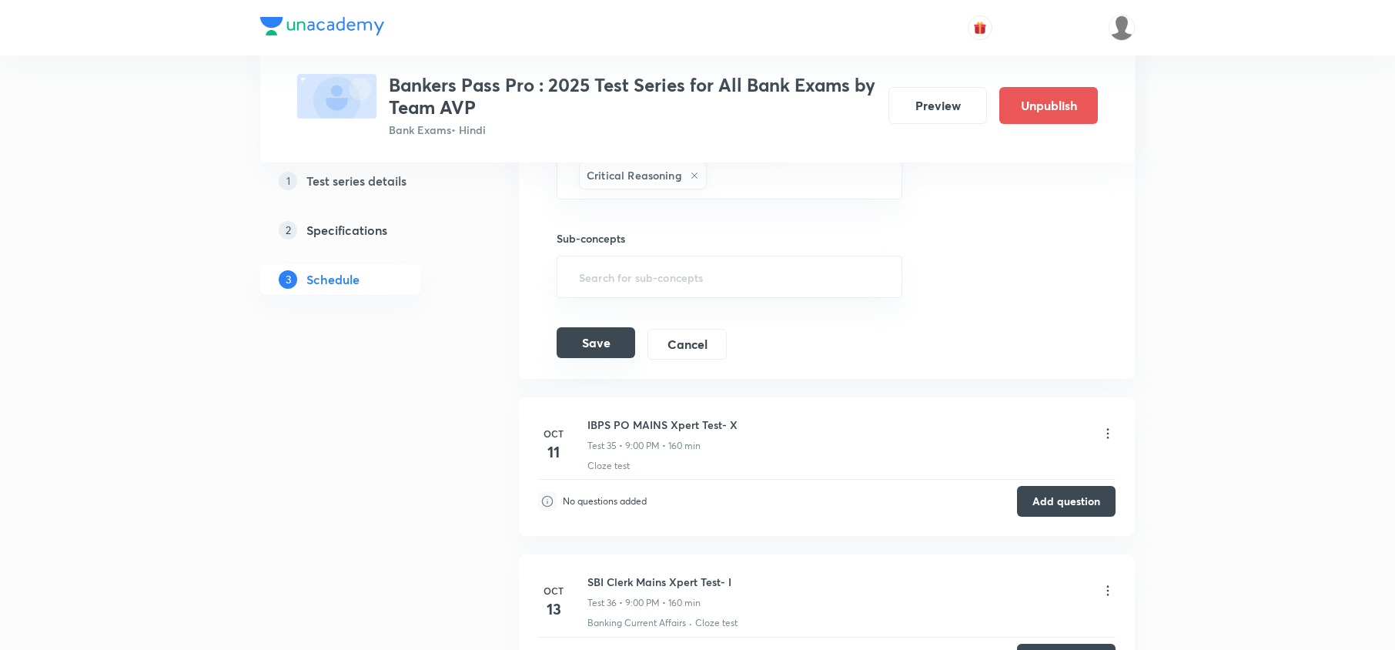
click at [620, 358] on button "Save" at bounding box center [595, 342] width 79 height 31
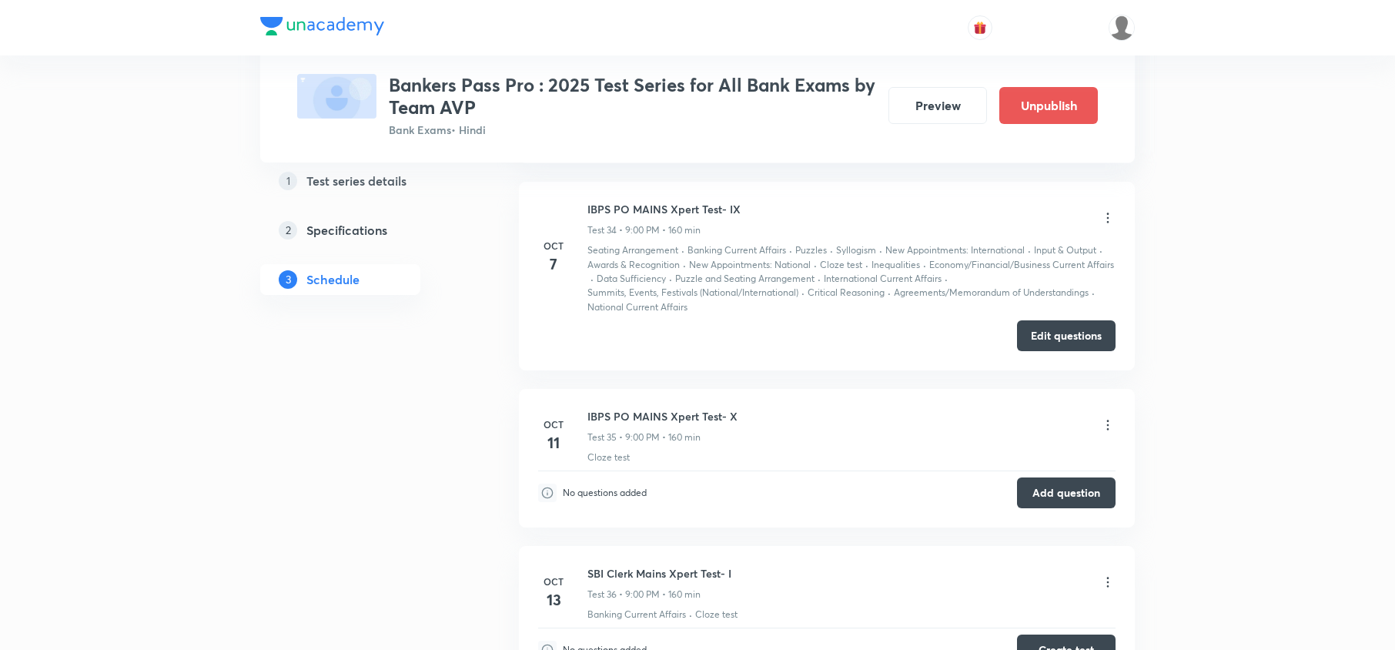
scroll to position [7467, 0]
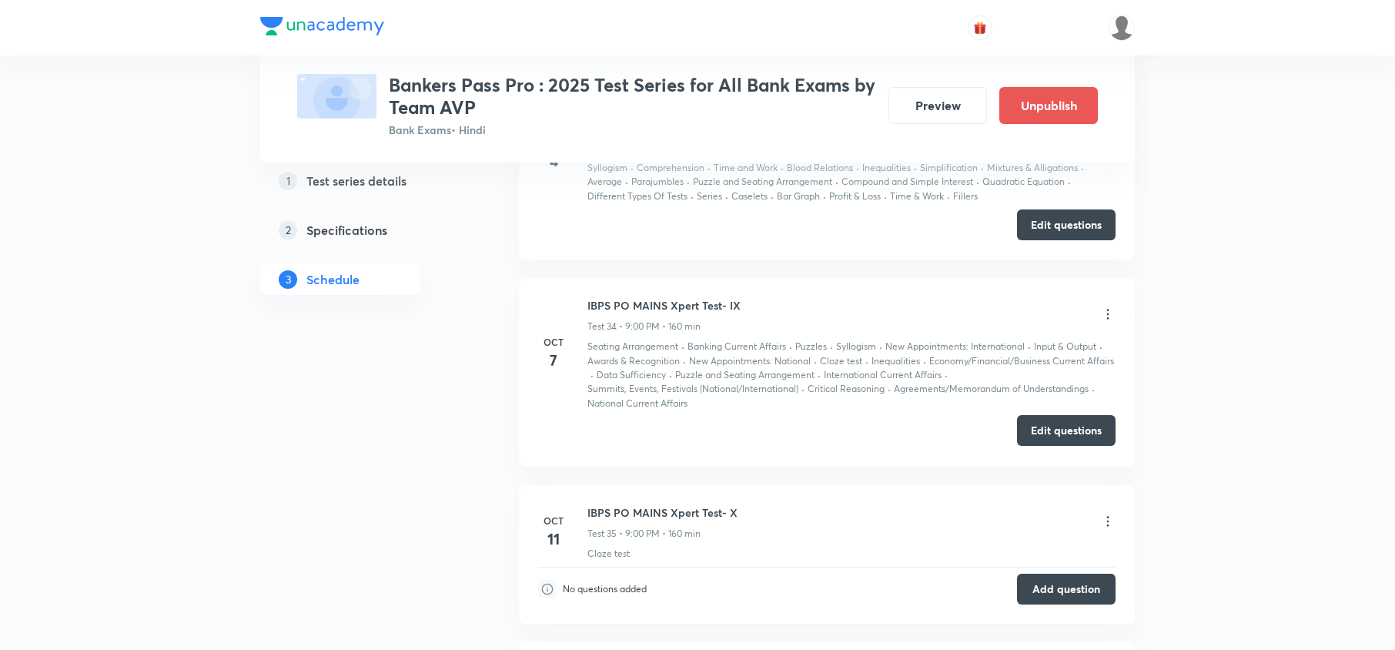
click at [1070, 440] on button "Edit questions" at bounding box center [1066, 430] width 99 height 31
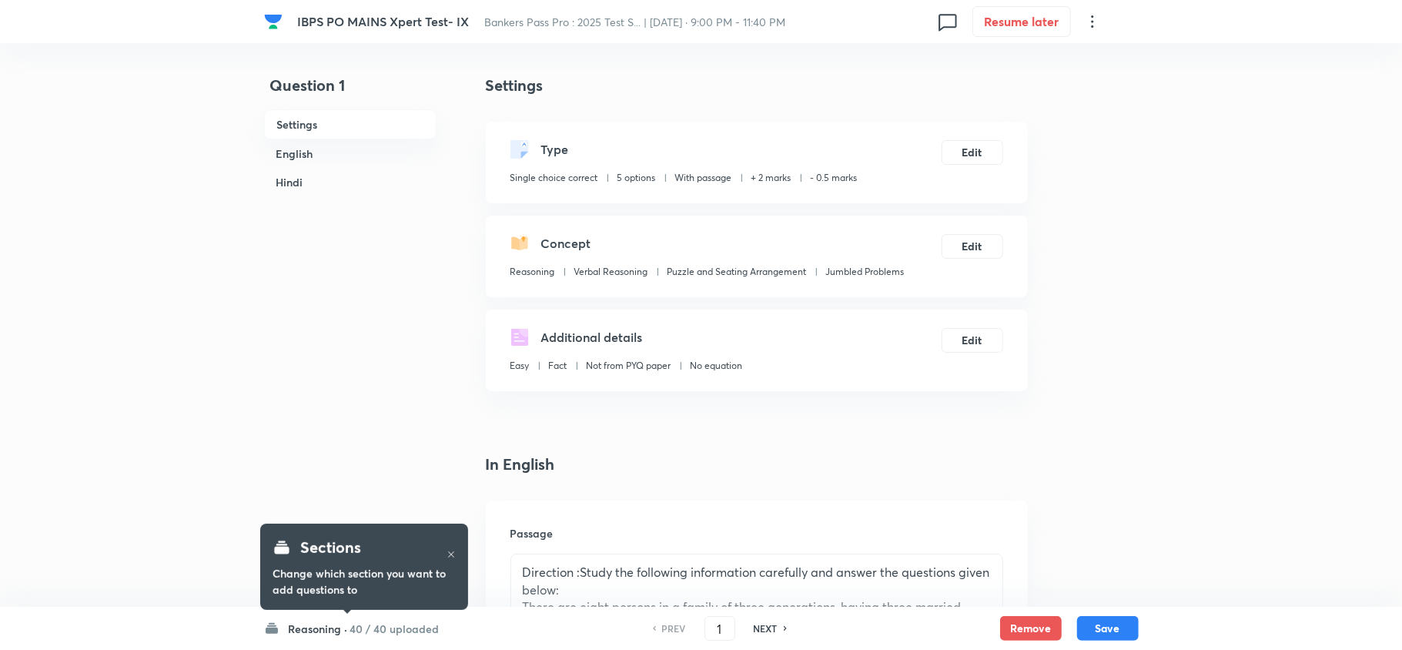
checkbox input "true"
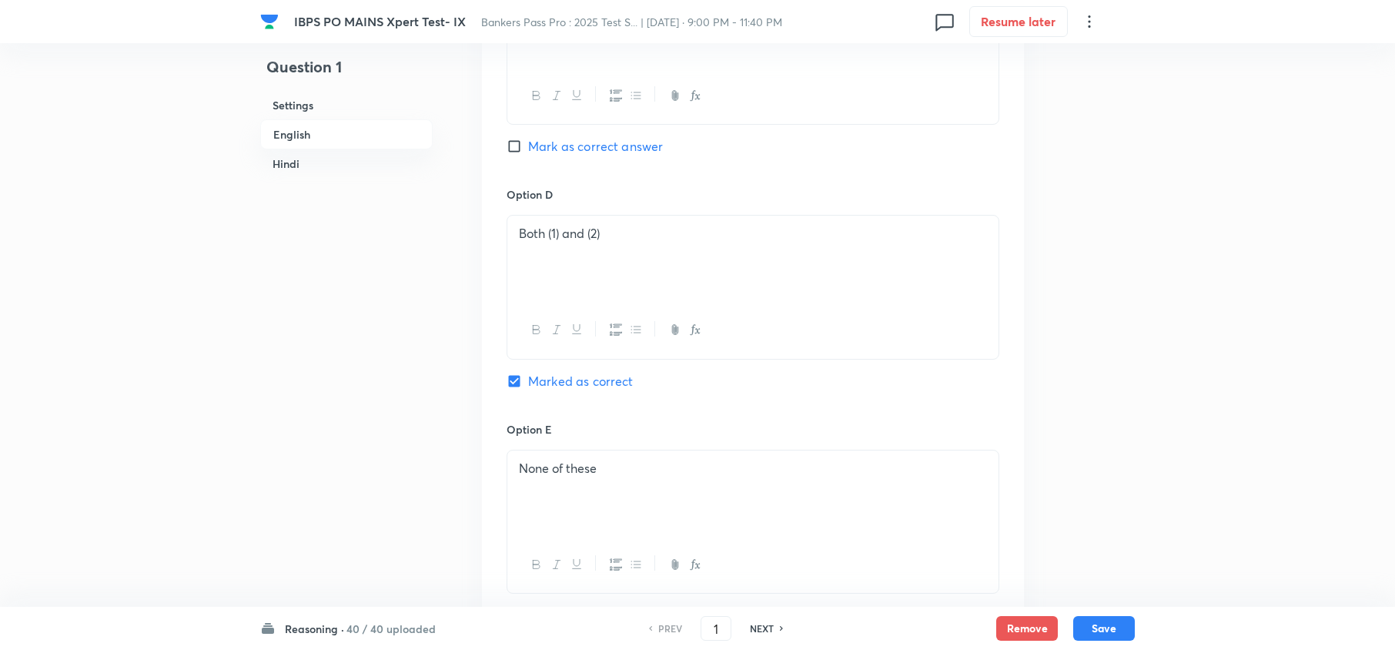
scroll to position [2360, 0]
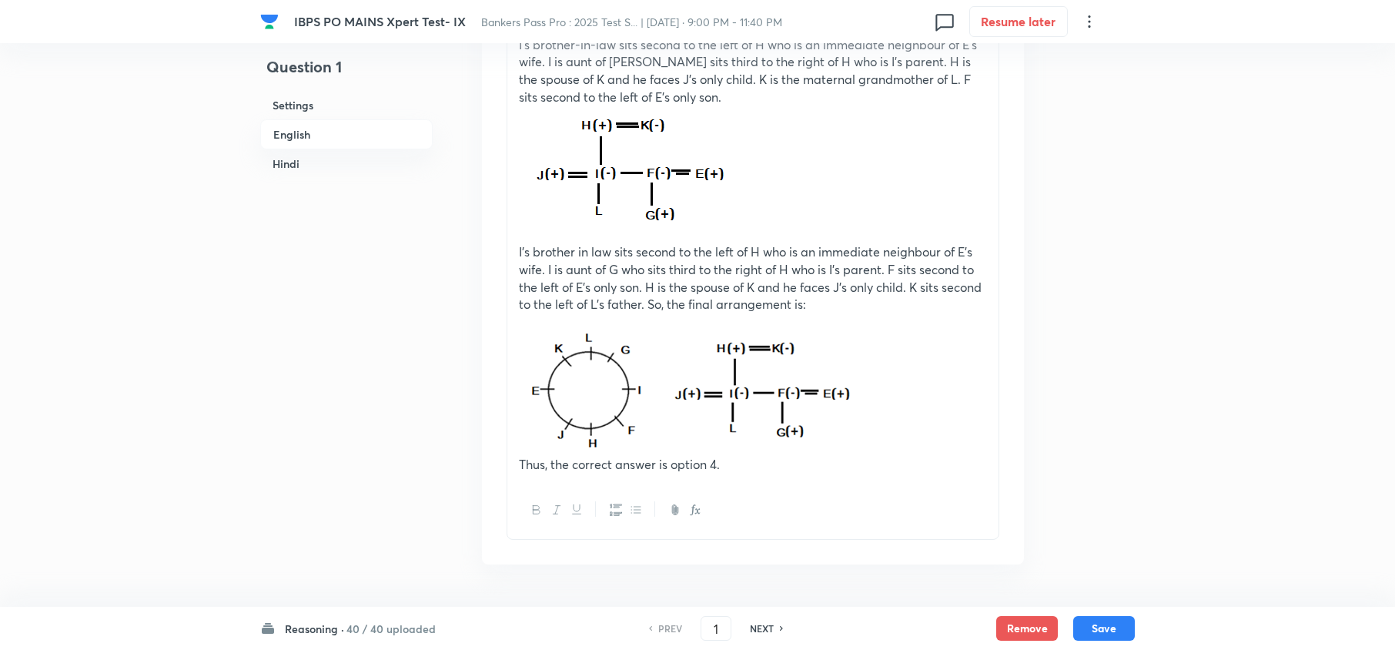
click at [765, 630] on h6 "NEXT" at bounding box center [762, 628] width 24 height 14
type input "2"
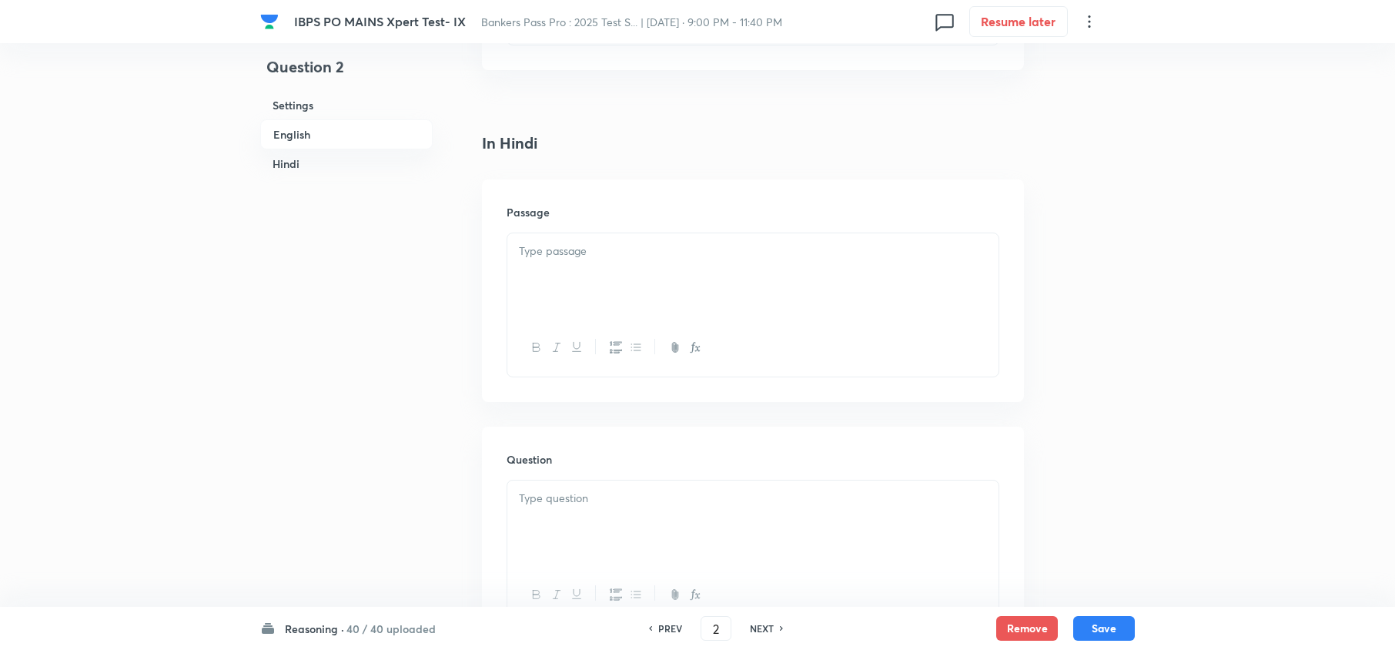
checkbox input "false"
checkbox input "true"
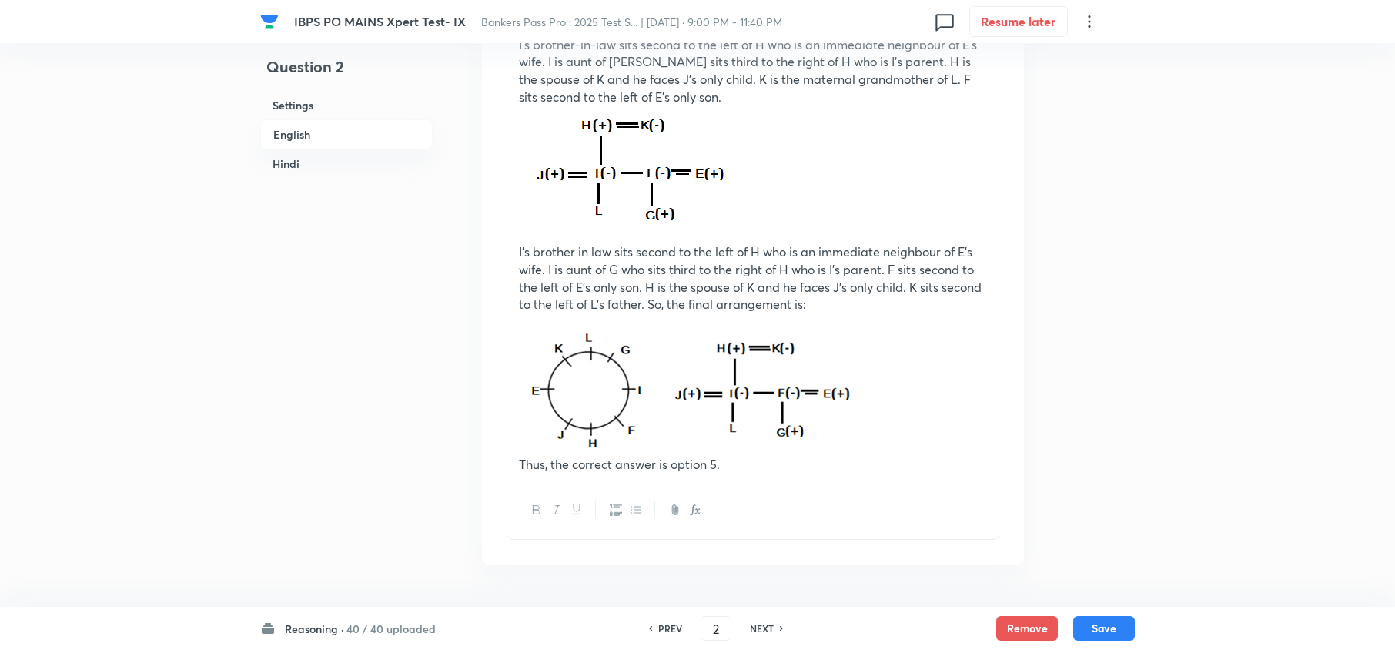
click at [765, 630] on h6 "NEXT" at bounding box center [762, 628] width 24 height 14
type input "3"
checkbox input "false"
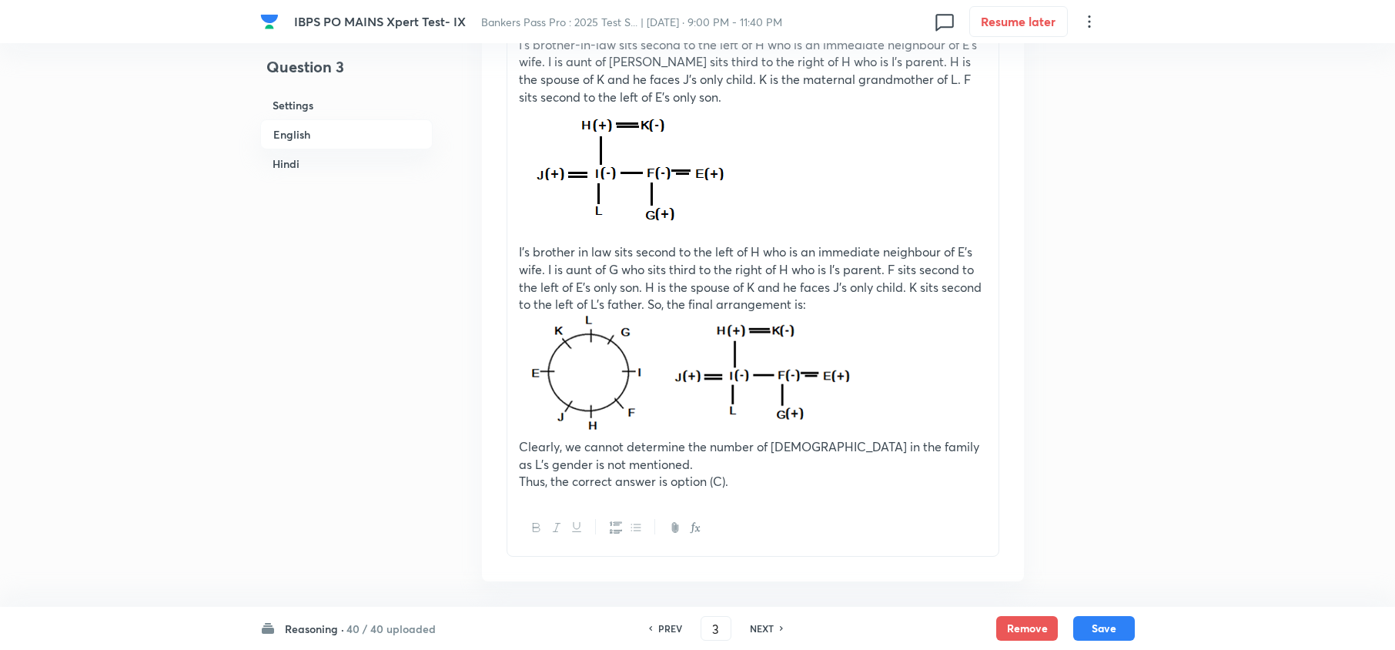
checkbox input "true"
click at [765, 630] on h6 "NEXT" at bounding box center [762, 628] width 24 height 14
type input "4"
checkbox input "false"
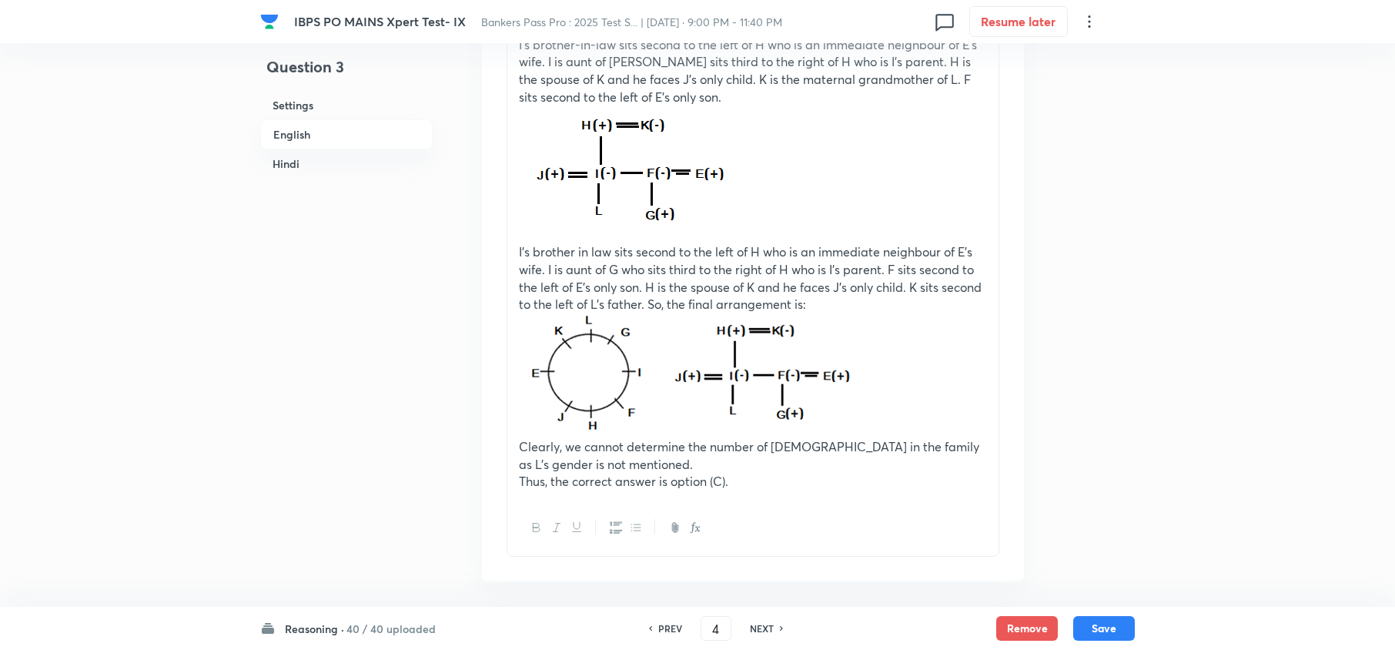
checkbox input "false"
checkbox input "true"
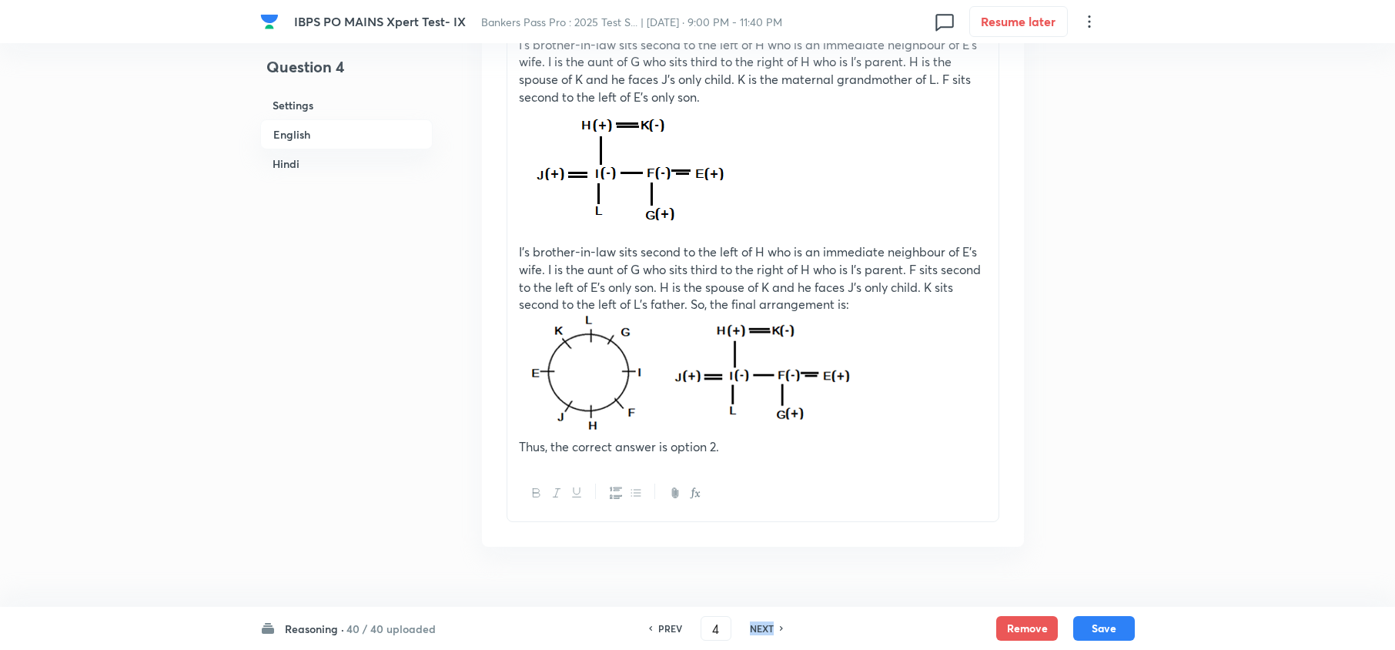
click at [765, 630] on h6 "NEXT" at bounding box center [762, 628] width 24 height 14
type input "5"
checkbox input "false"
checkbox input "true"
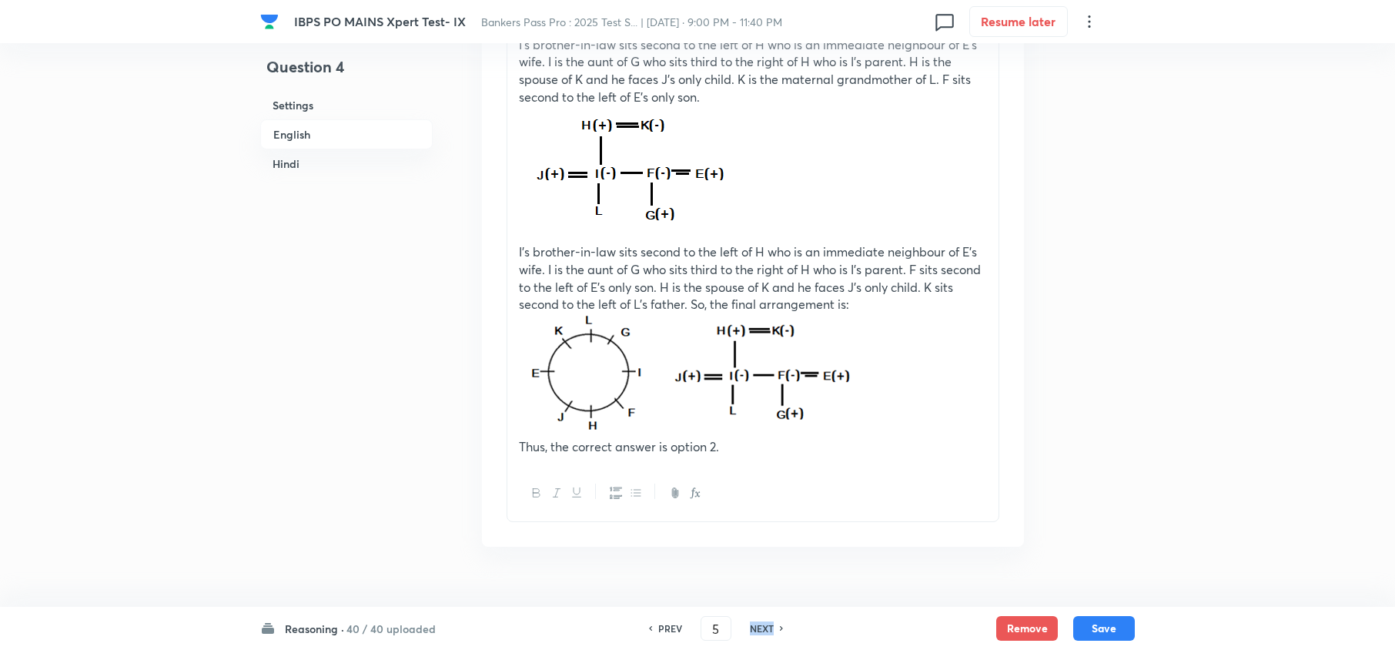
checkbox input "true"
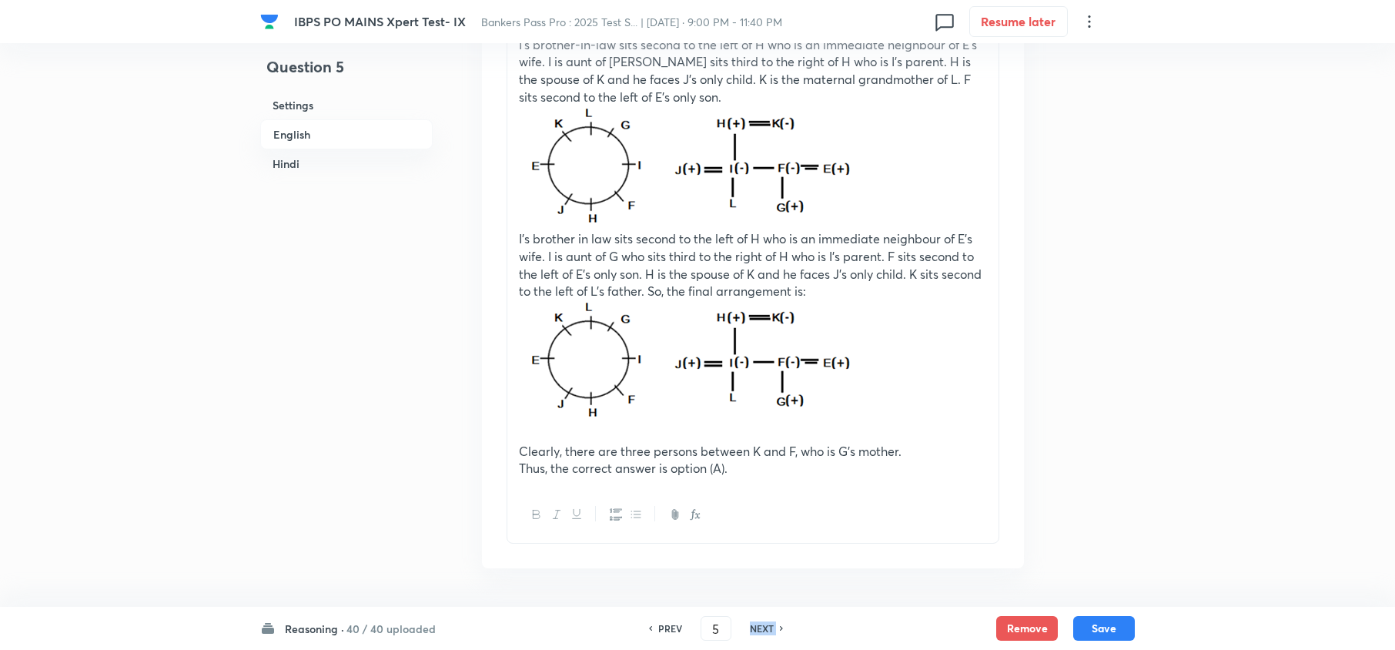
click at [765, 630] on h6 "NEXT" at bounding box center [762, 628] width 24 height 14
type input "6"
checkbox input "false"
checkbox input "true"
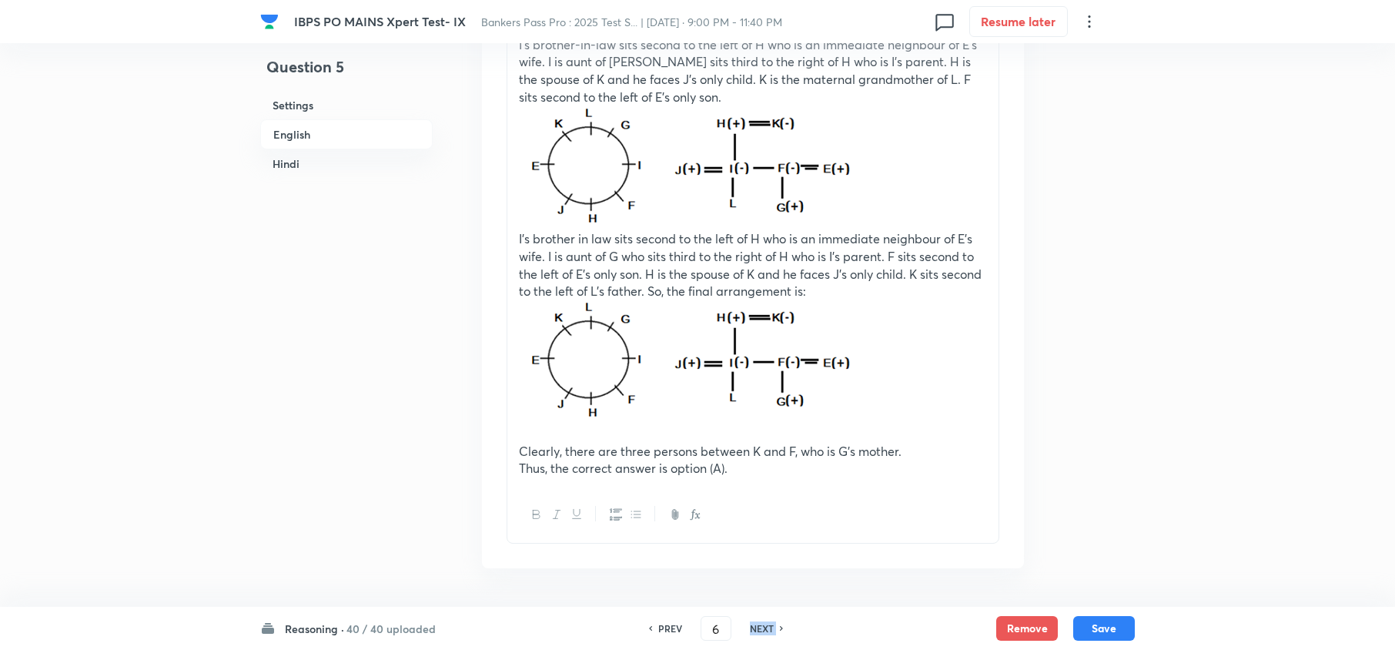
checkbox input "true"
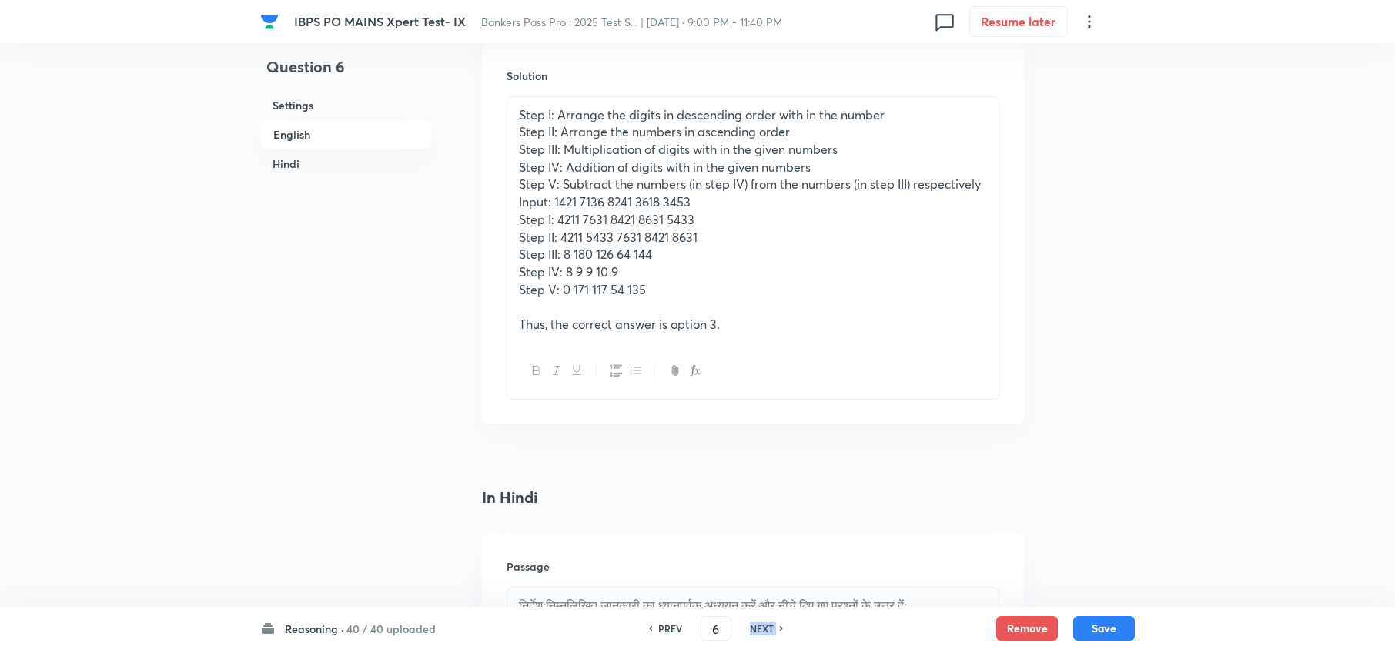
click at [765, 630] on h6 "NEXT" at bounding box center [762, 628] width 24 height 14
type input "7"
checkbox input "false"
checkbox input "true"
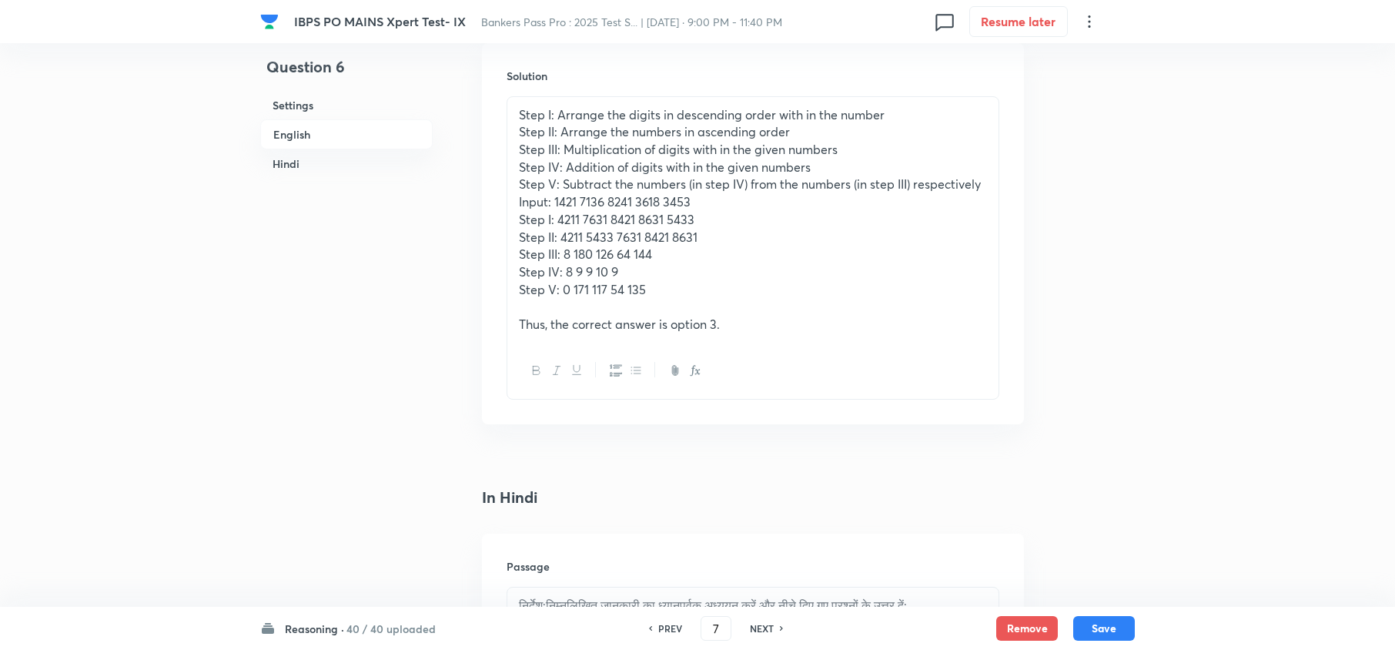
checkbox input "true"
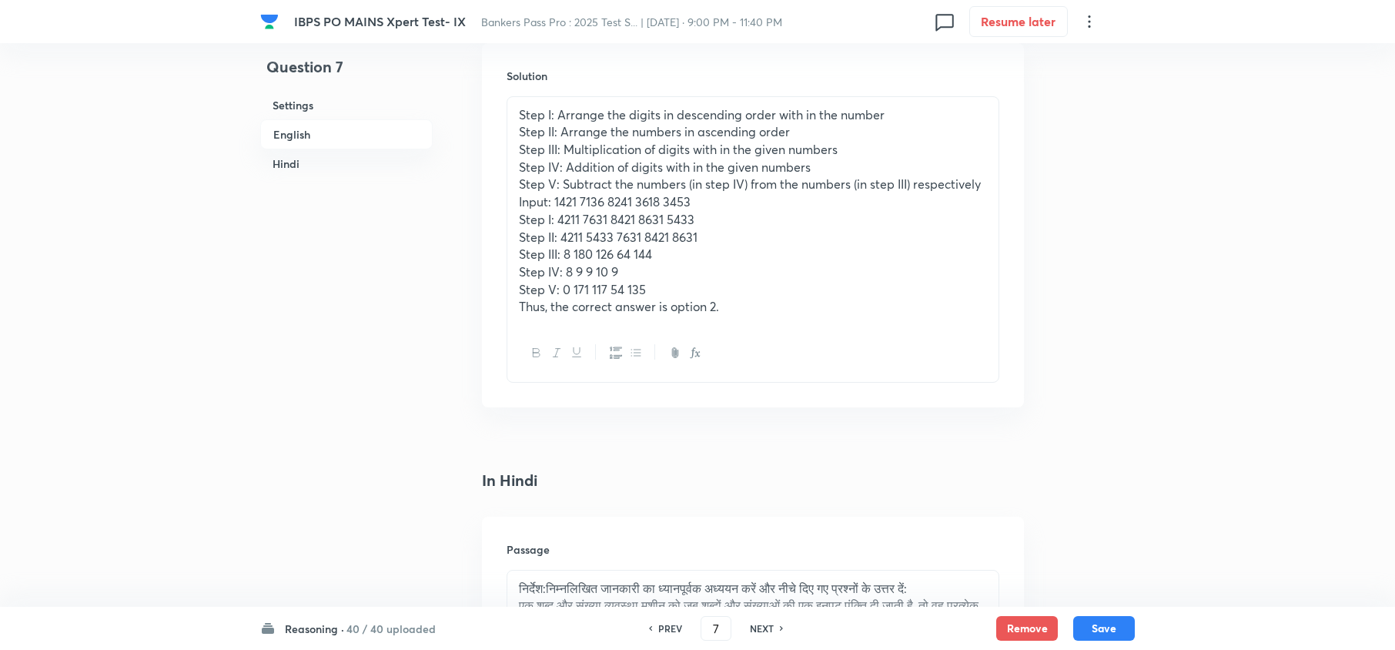
click at [765, 630] on h6 "NEXT" at bounding box center [762, 628] width 24 height 14
type input "8"
checkbox input "false"
checkbox input "true"
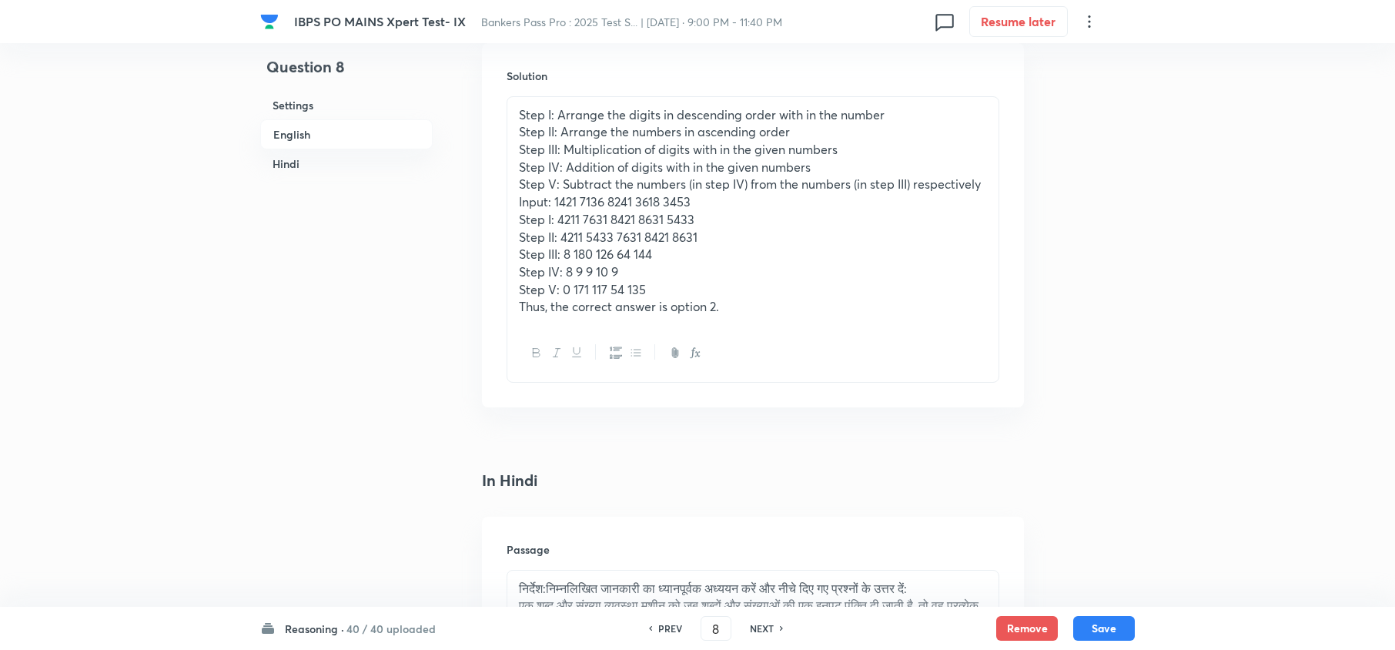
checkbox input "true"
click at [765, 630] on h6 "NEXT" at bounding box center [762, 628] width 24 height 14
type input "9"
checkbox input "false"
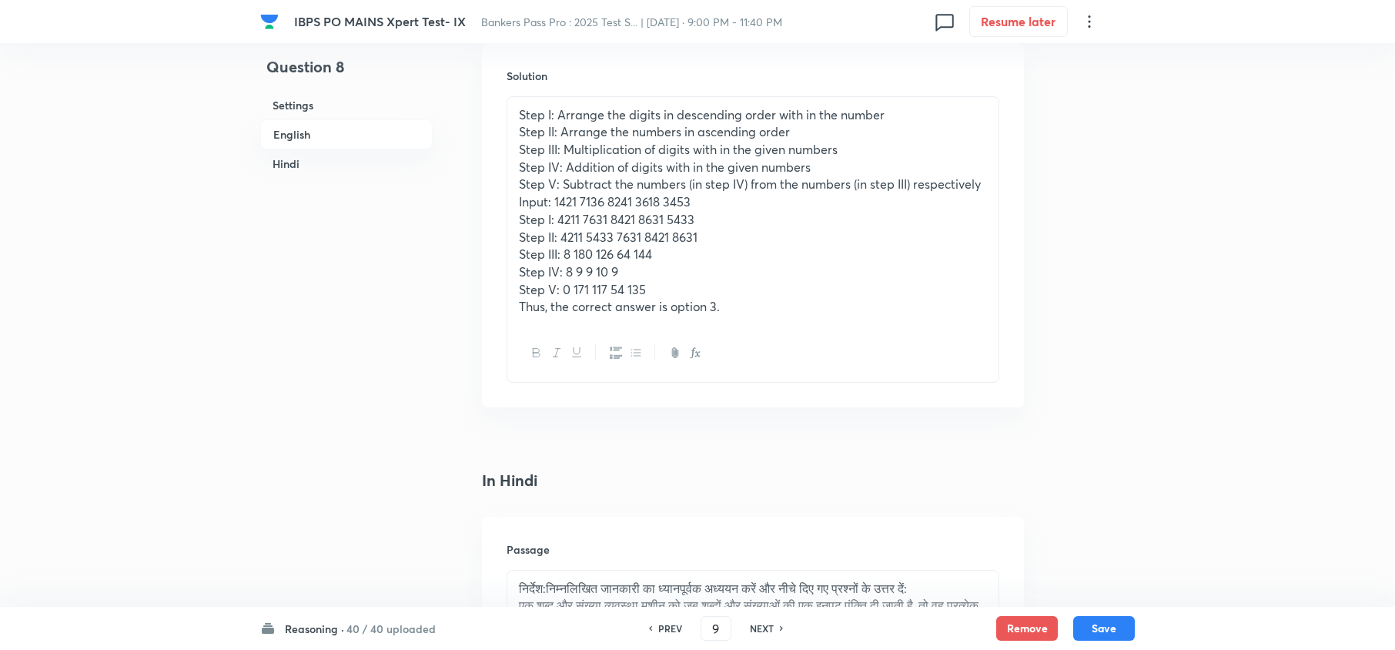
checkbox input "true"
click at [765, 630] on h6 "NEXT" at bounding box center [762, 628] width 24 height 14
type input "10"
checkbox input "false"
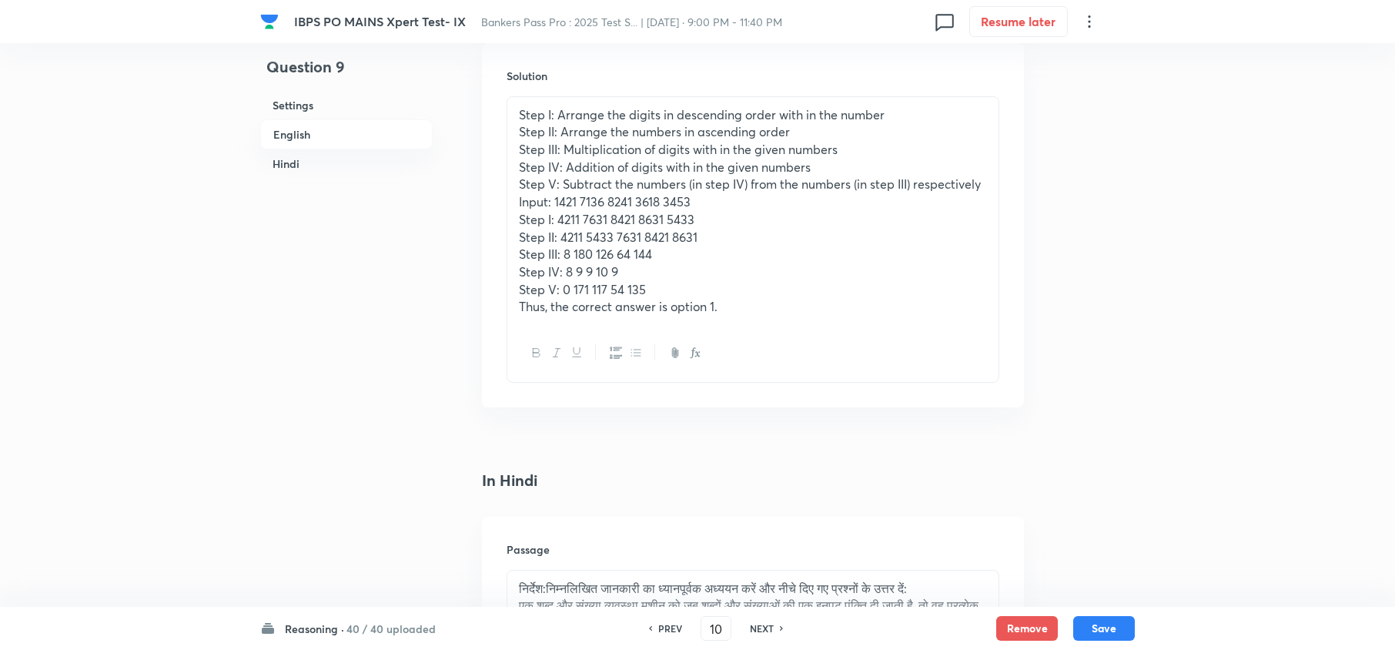
checkbox input "false"
checkbox input "true"
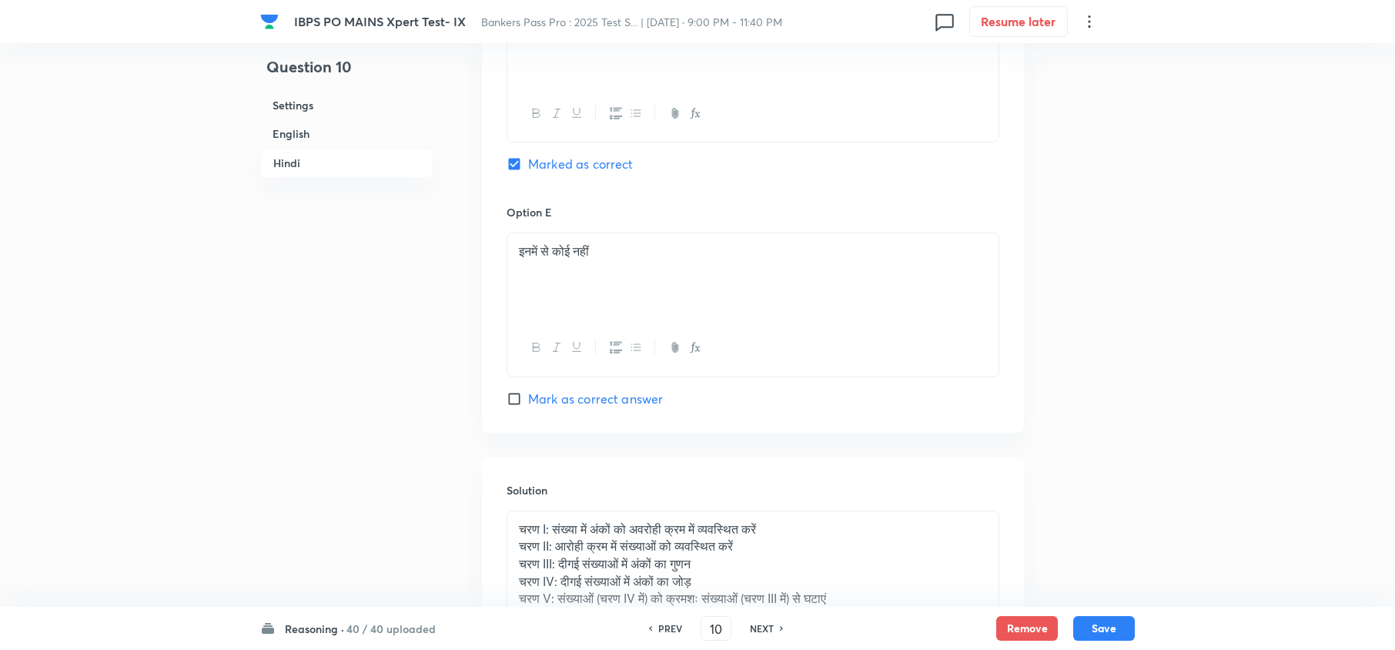
scroll to position [4604, 0]
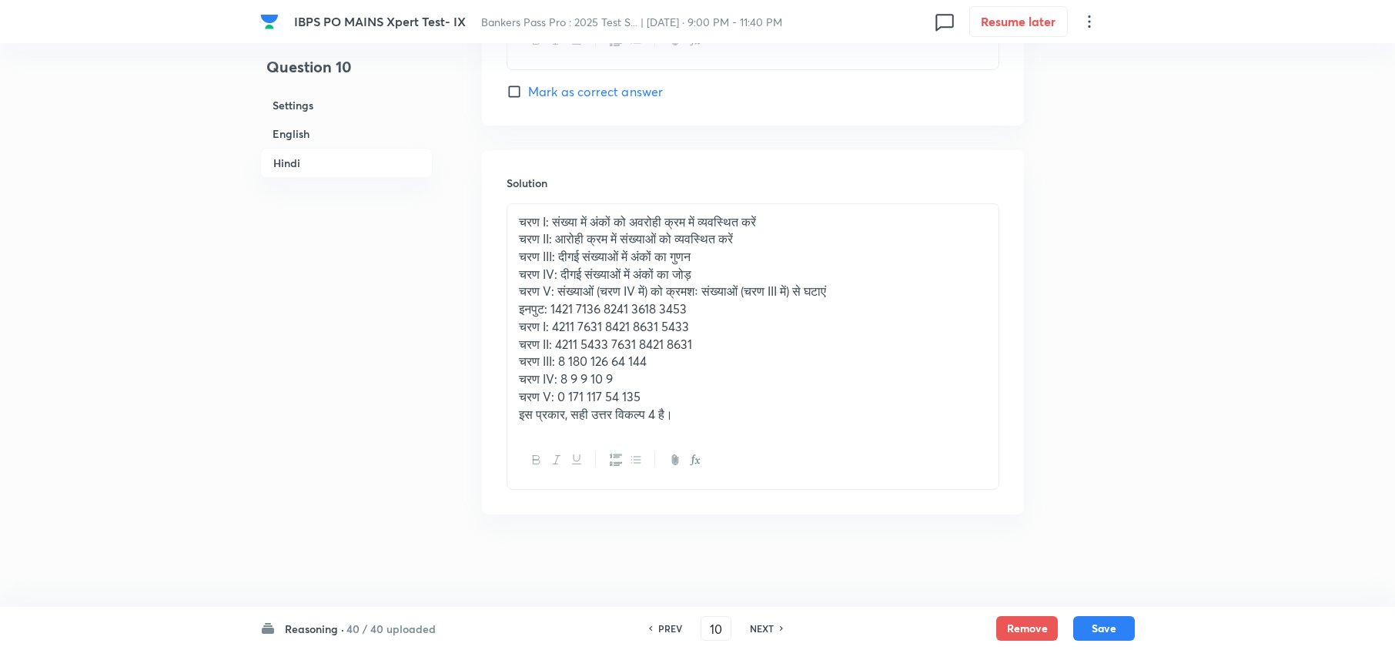
click at [765, 630] on h6 "NEXT" at bounding box center [762, 628] width 24 height 14
type input "11"
checkbox input "false"
checkbox input "true"
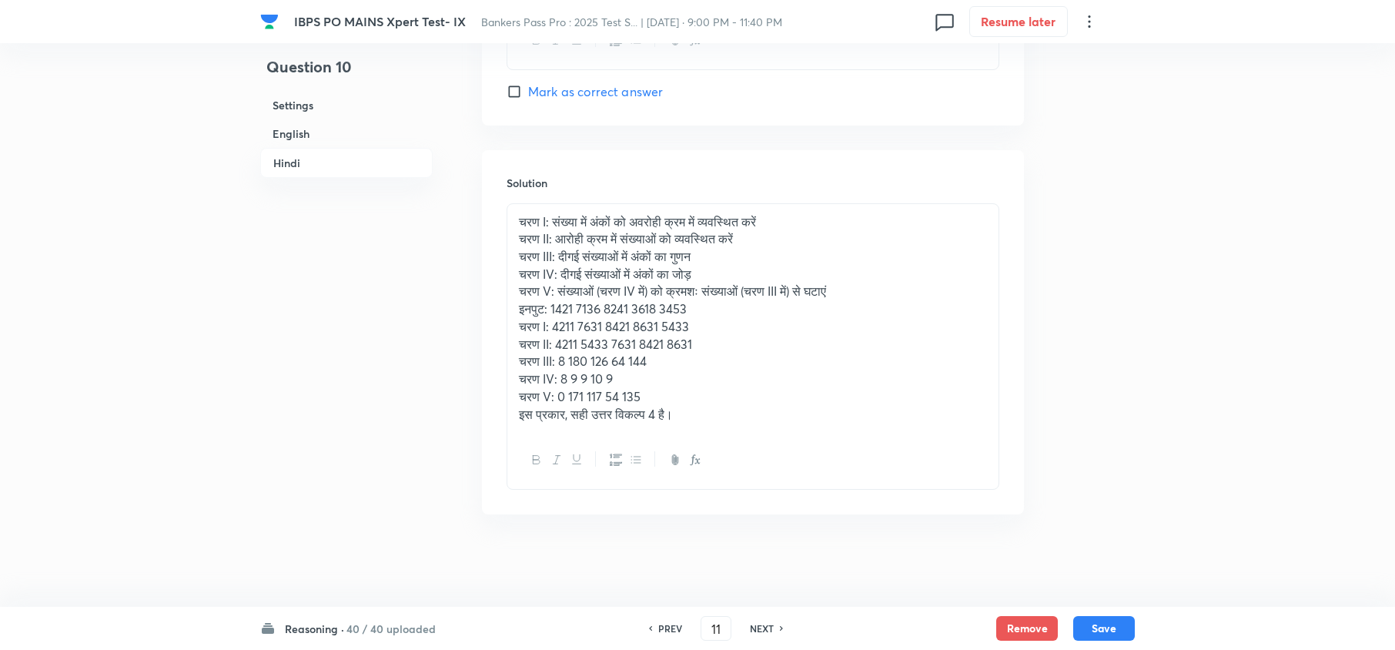
checkbox input "true"
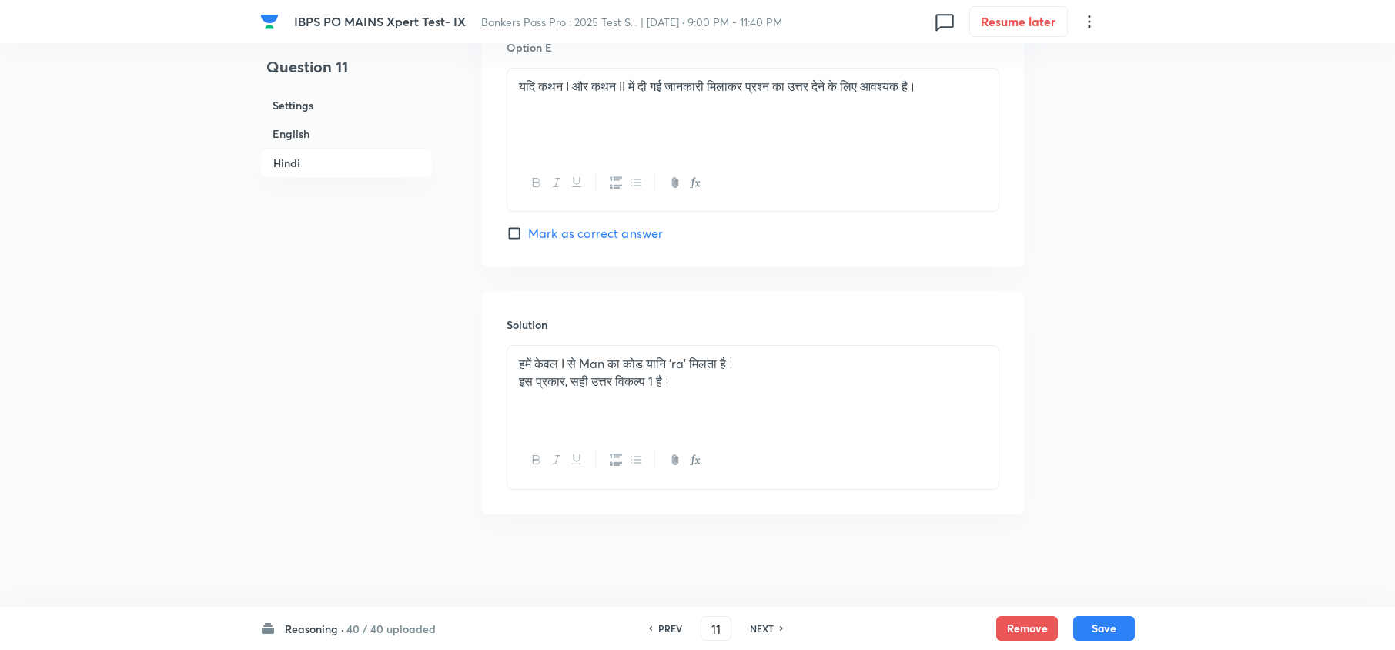
click at [764, 630] on h6 "NEXT" at bounding box center [762, 628] width 24 height 14
type input "12"
checkbox input "false"
checkbox input "true"
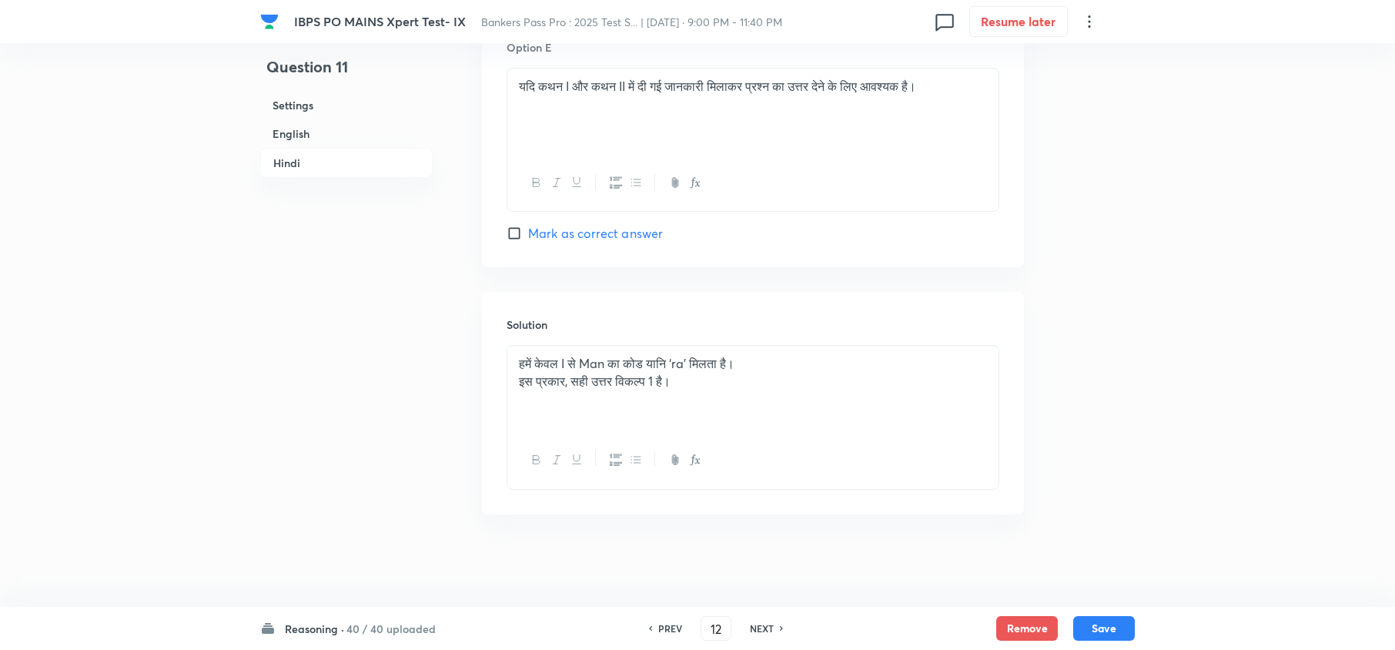
checkbox input "true"
click at [764, 630] on h6 "NEXT" at bounding box center [762, 628] width 24 height 14
type input "13"
checkbox input "false"
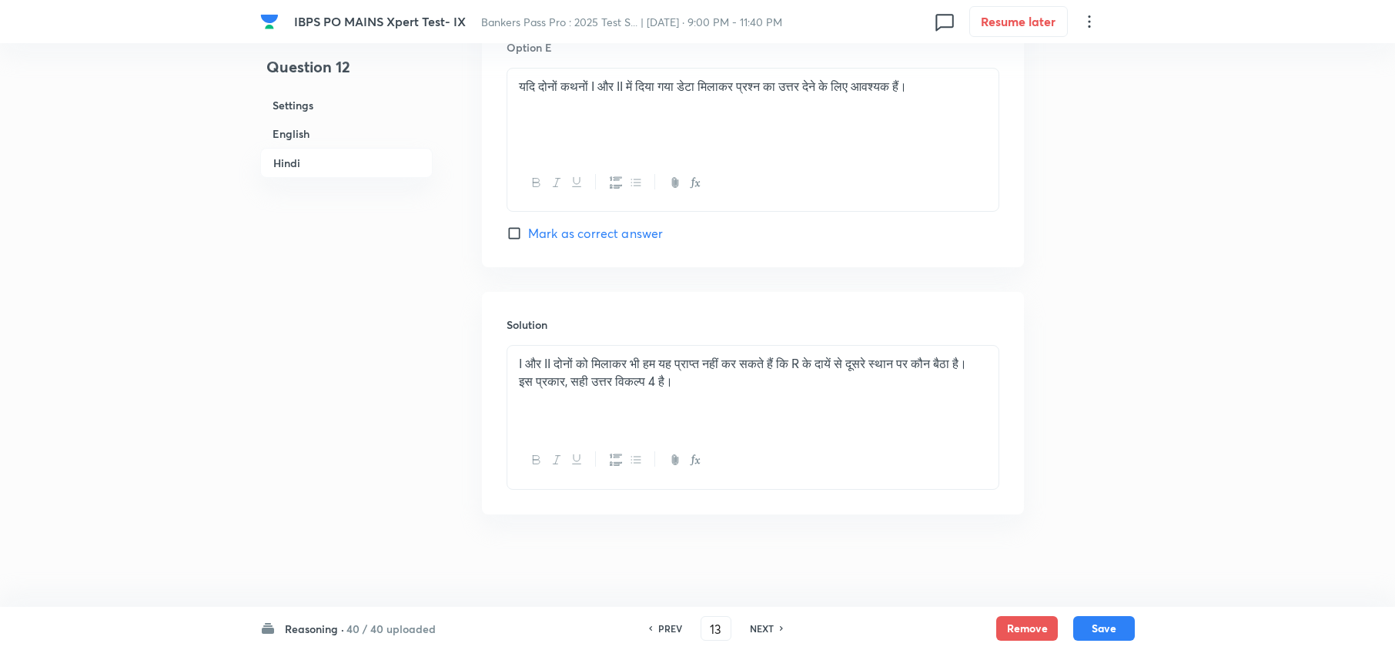
checkbox input "true"
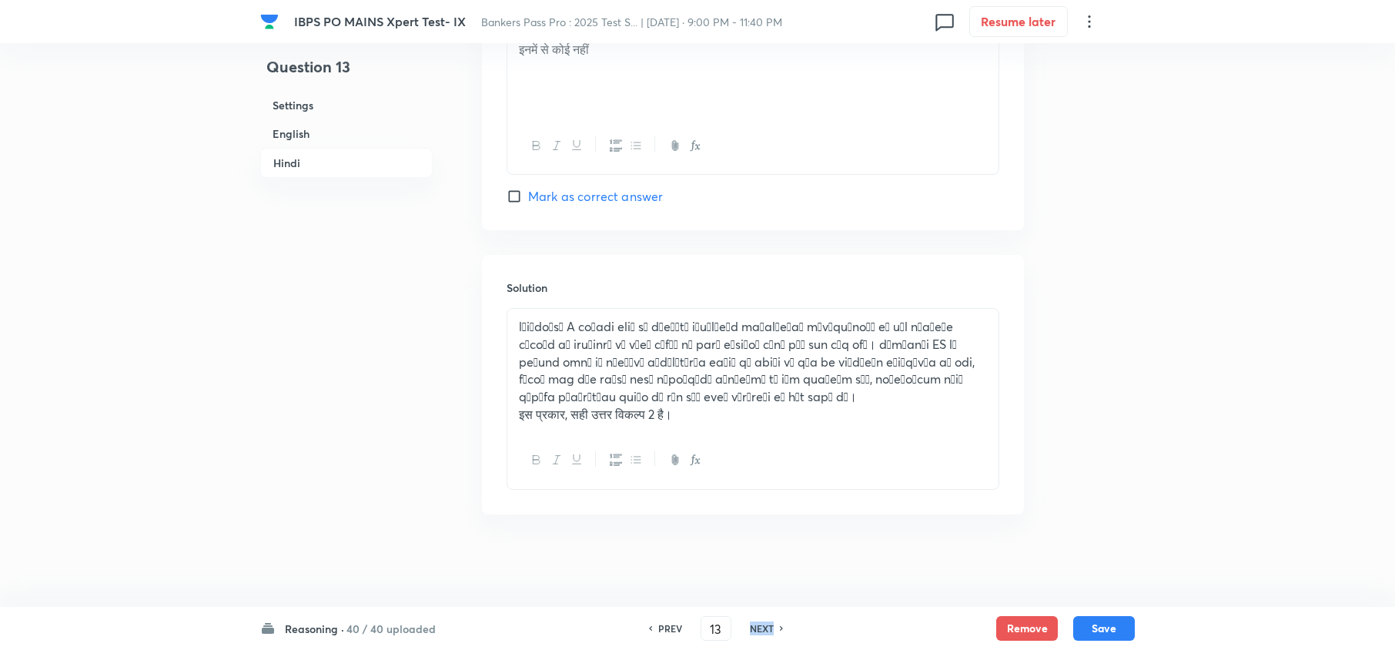
click at [764, 630] on h6 "NEXT" at bounding box center [762, 628] width 24 height 14
type input "14"
checkbox input "false"
checkbox input "true"
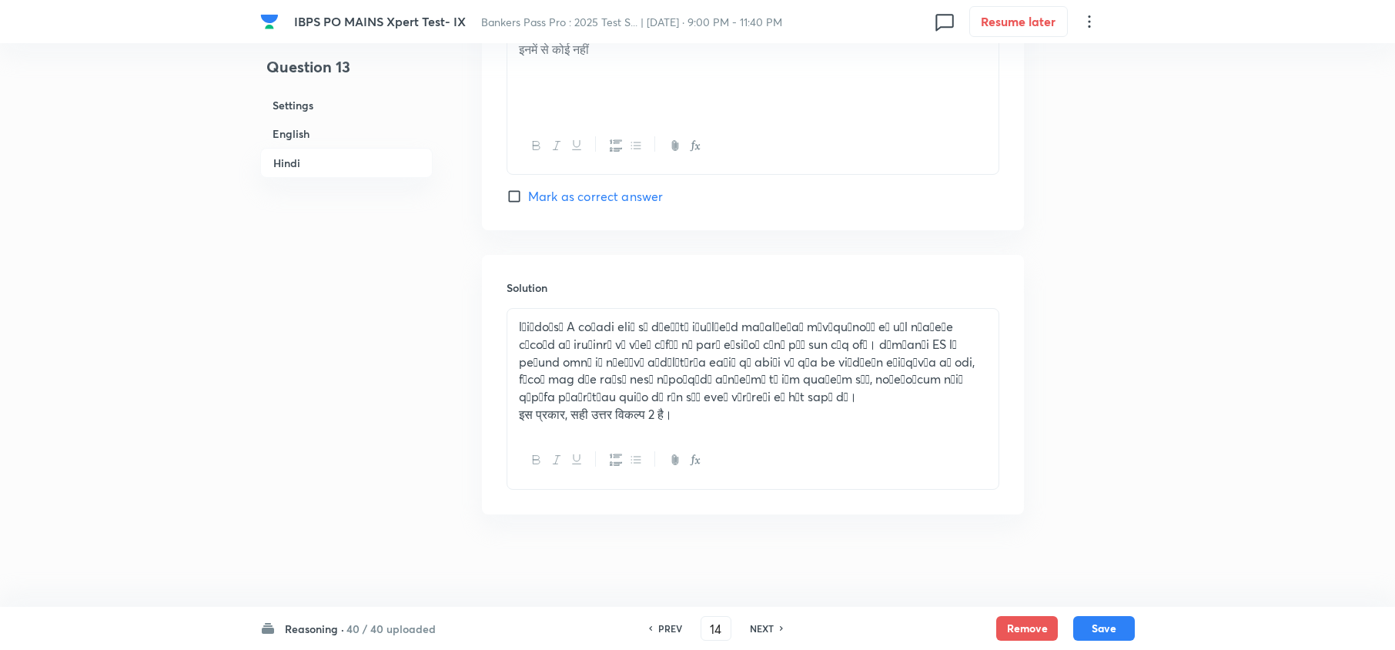
checkbox input "true"
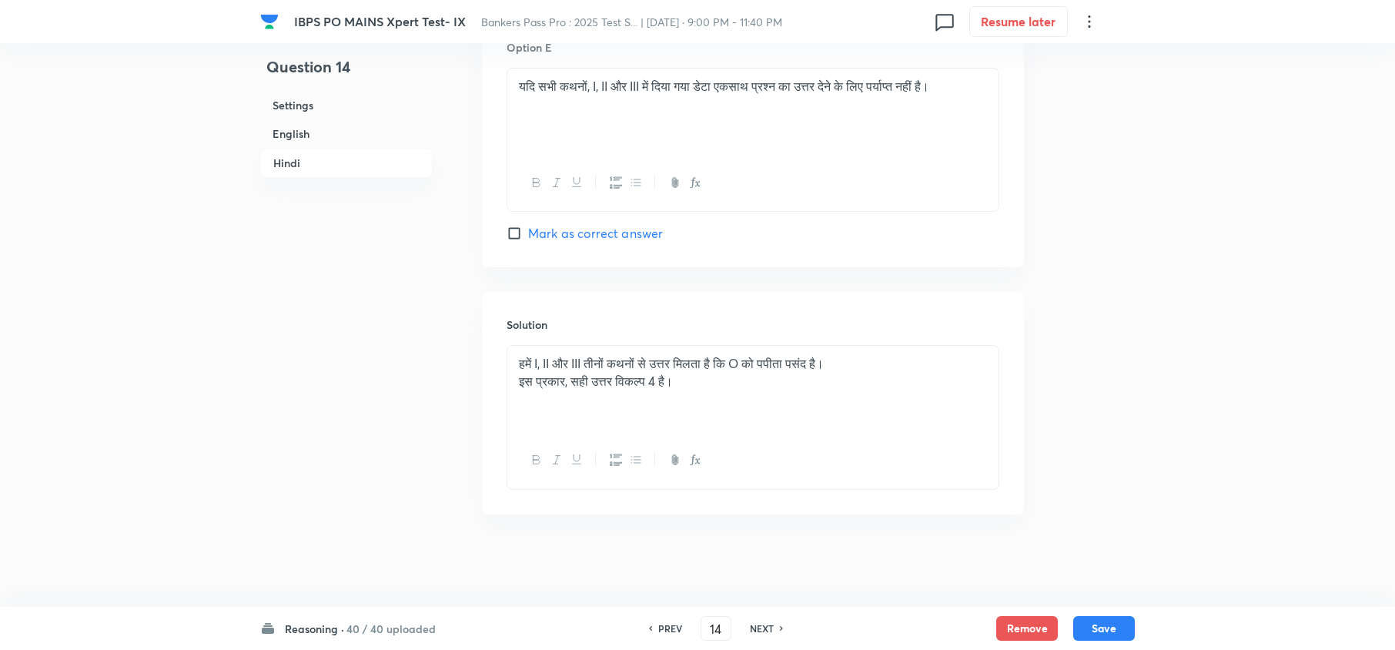
scroll to position [4116, 0]
click at [764, 630] on h6 "NEXT" at bounding box center [762, 628] width 24 height 14
type input "15"
checkbox input "false"
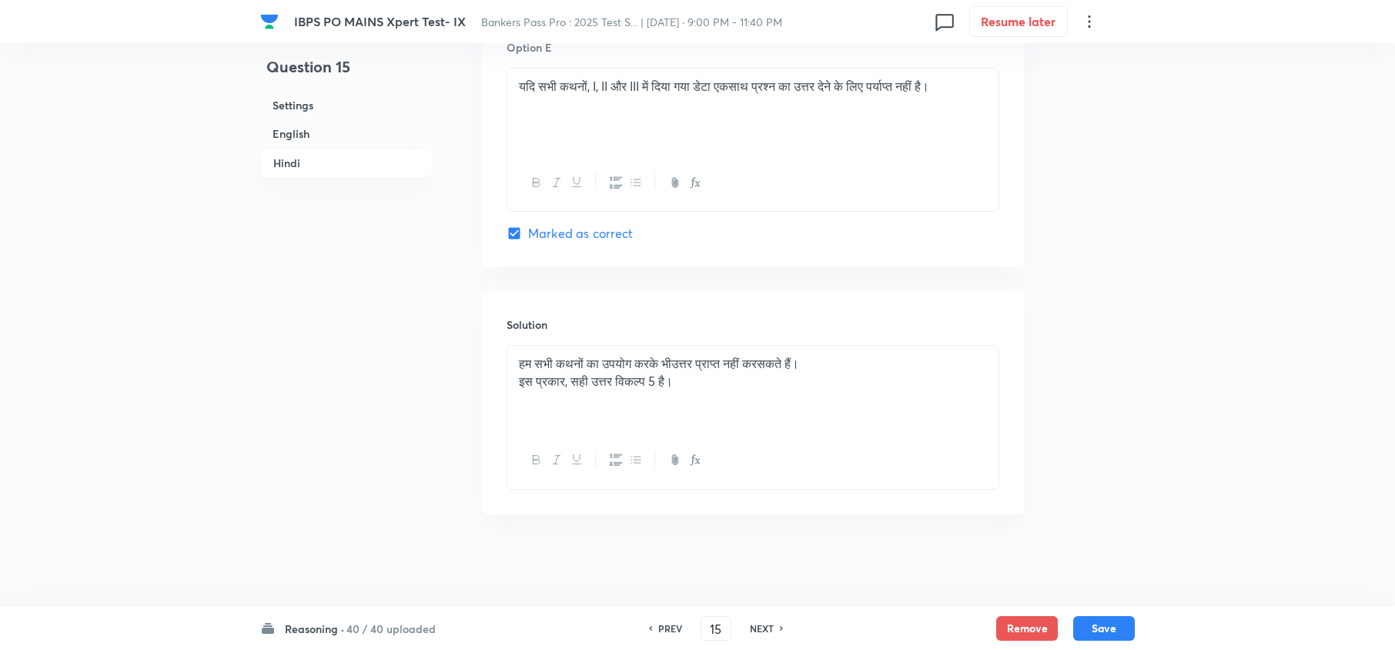
checkbox input "true"
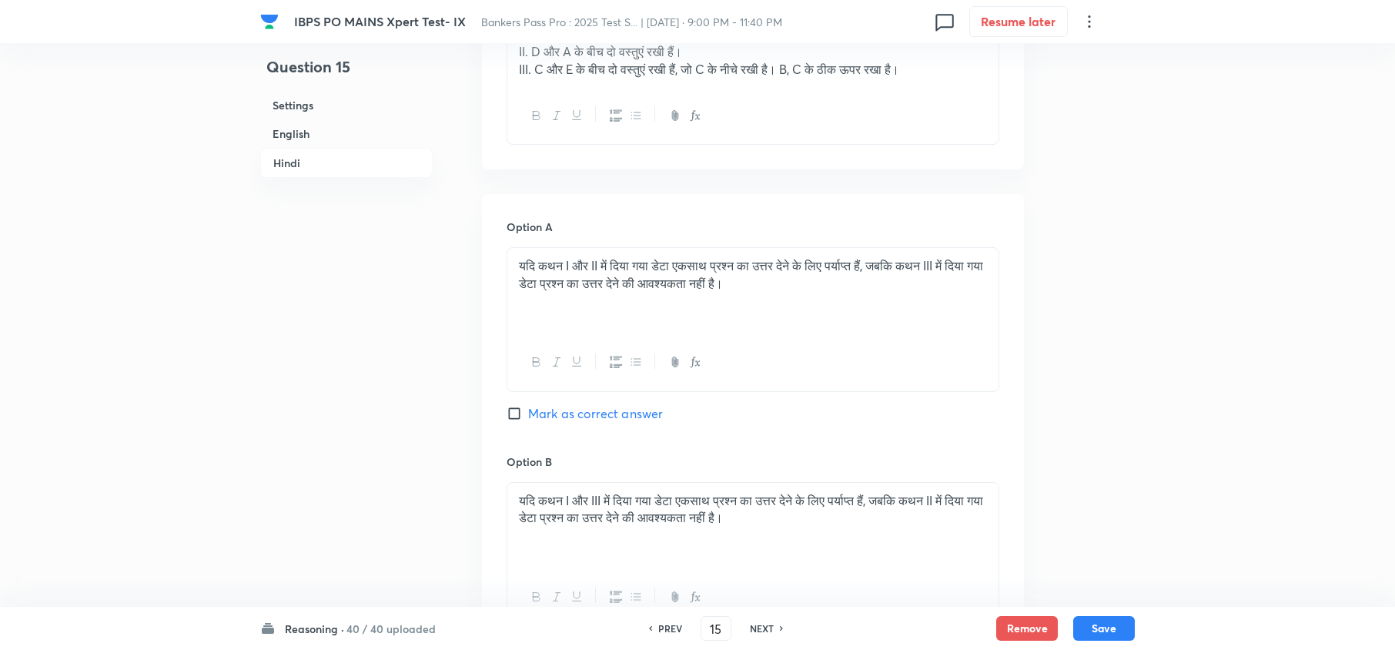
scroll to position [2577, 0]
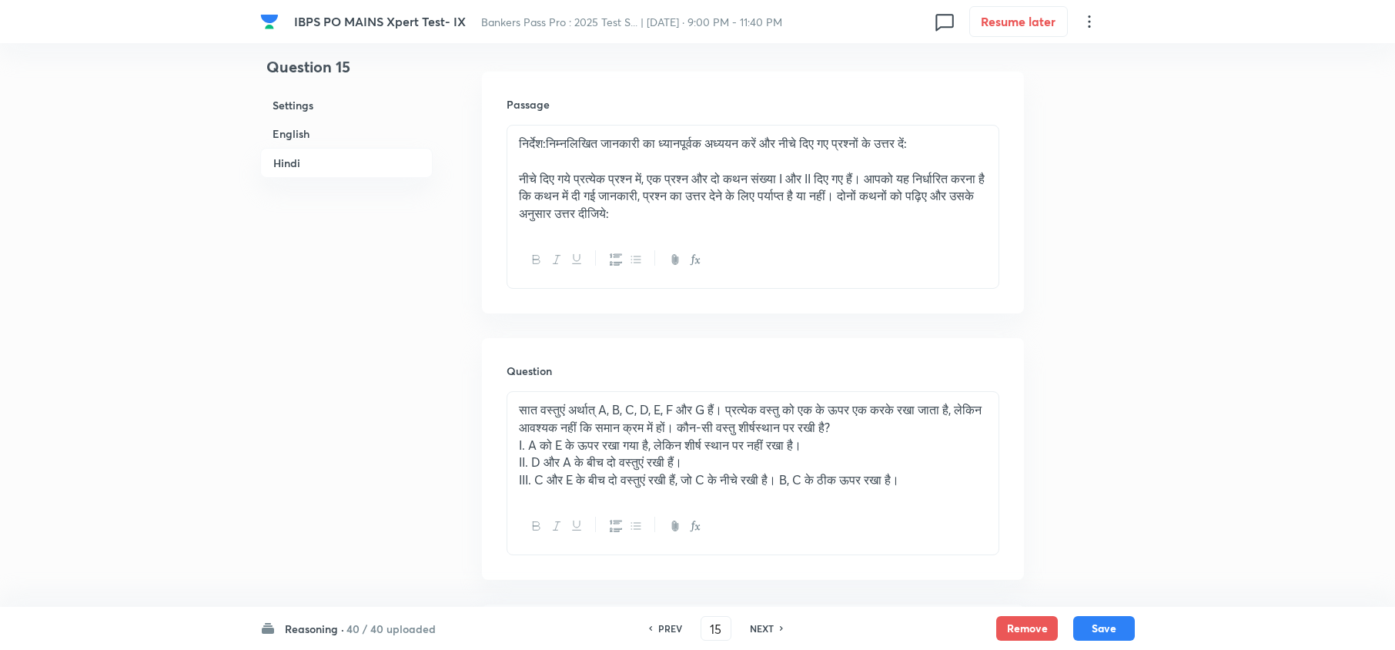
click at [755, 629] on h6 "NEXT" at bounding box center [762, 628] width 24 height 14
type input "16"
checkbox input "false"
checkbox input "true"
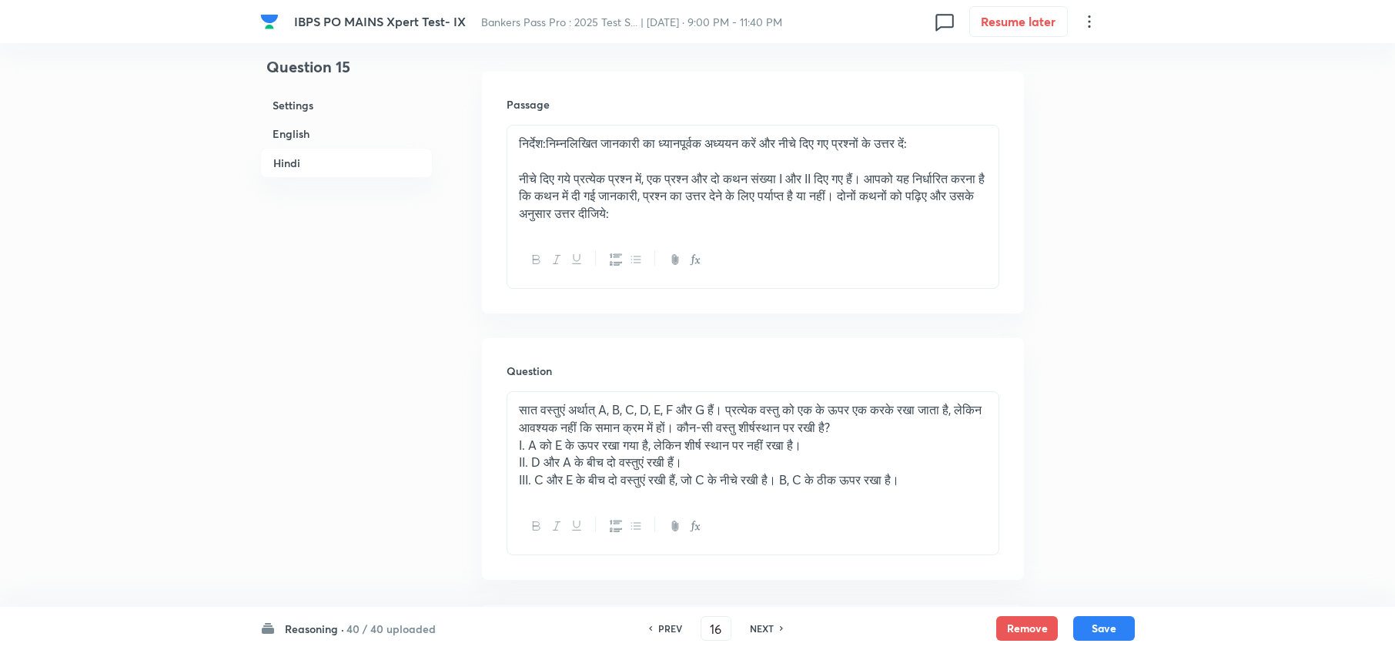
checkbox input "true"
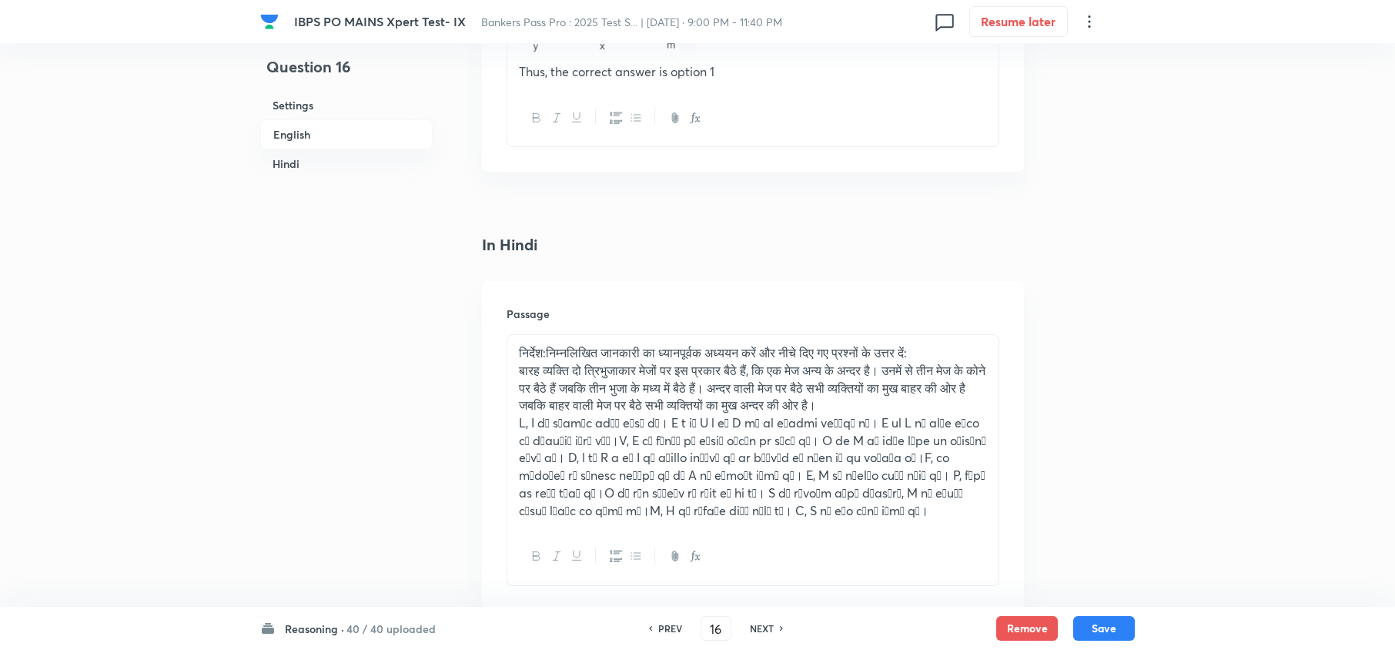
scroll to position [2782, 0]
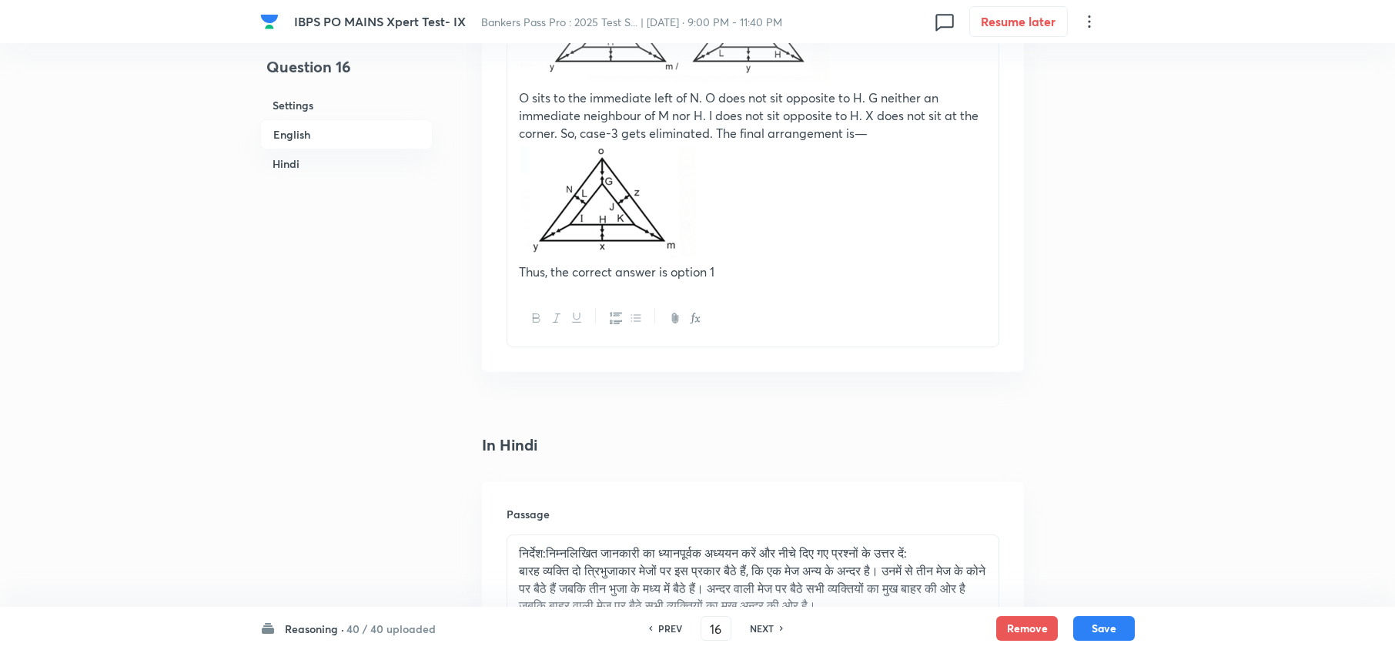
click at [755, 629] on h6 "NEXT" at bounding box center [762, 628] width 24 height 14
type input "17"
checkbox input "false"
checkbox input "true"
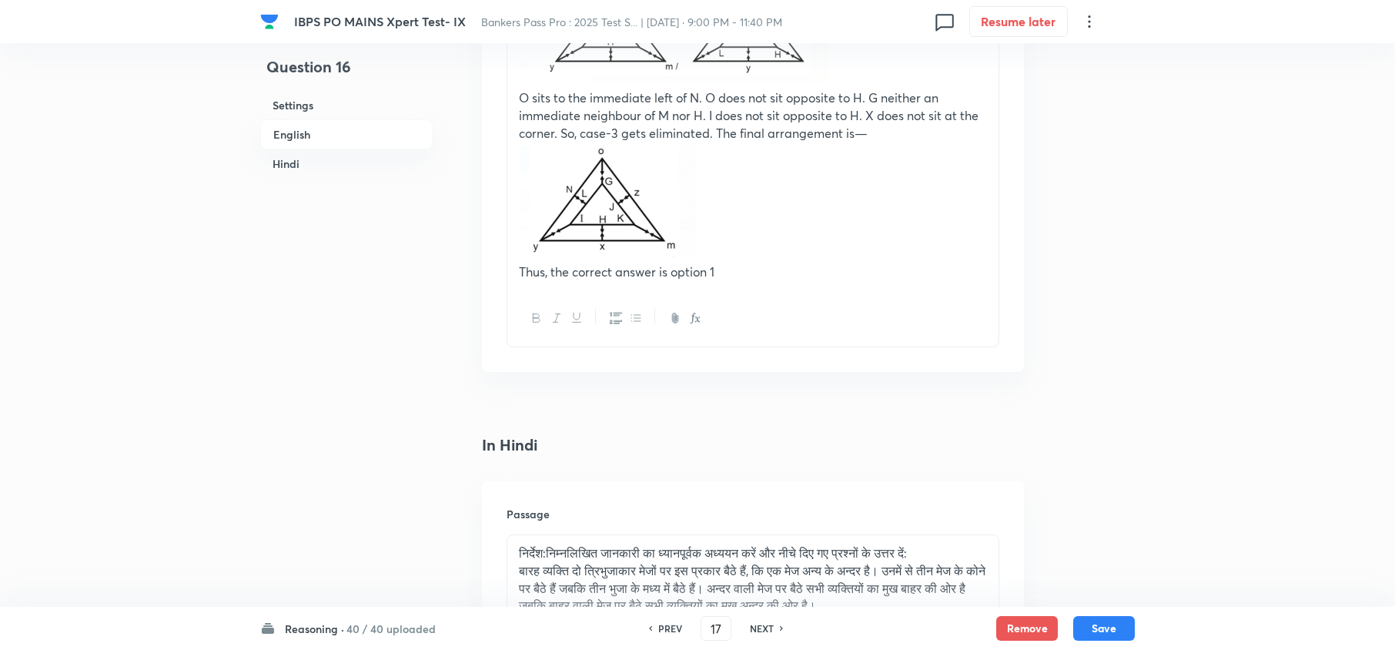
checkbox input "true"
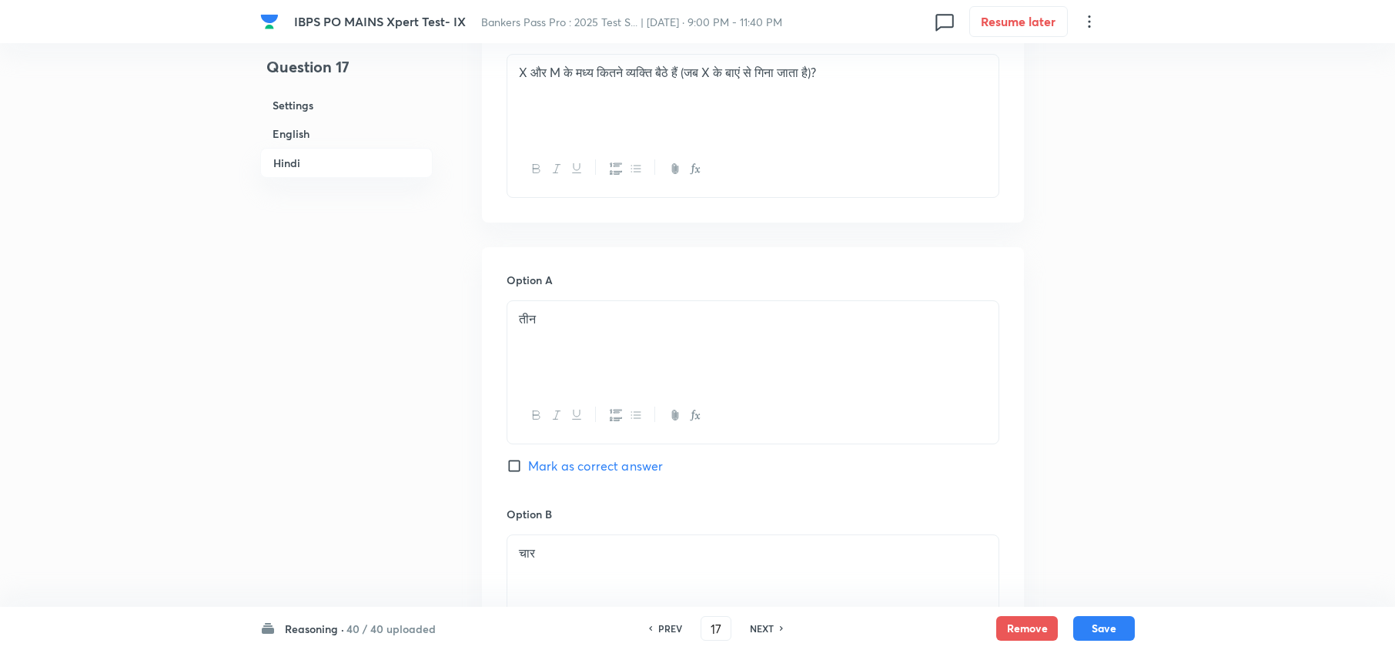
scroll to position [3501, 0]
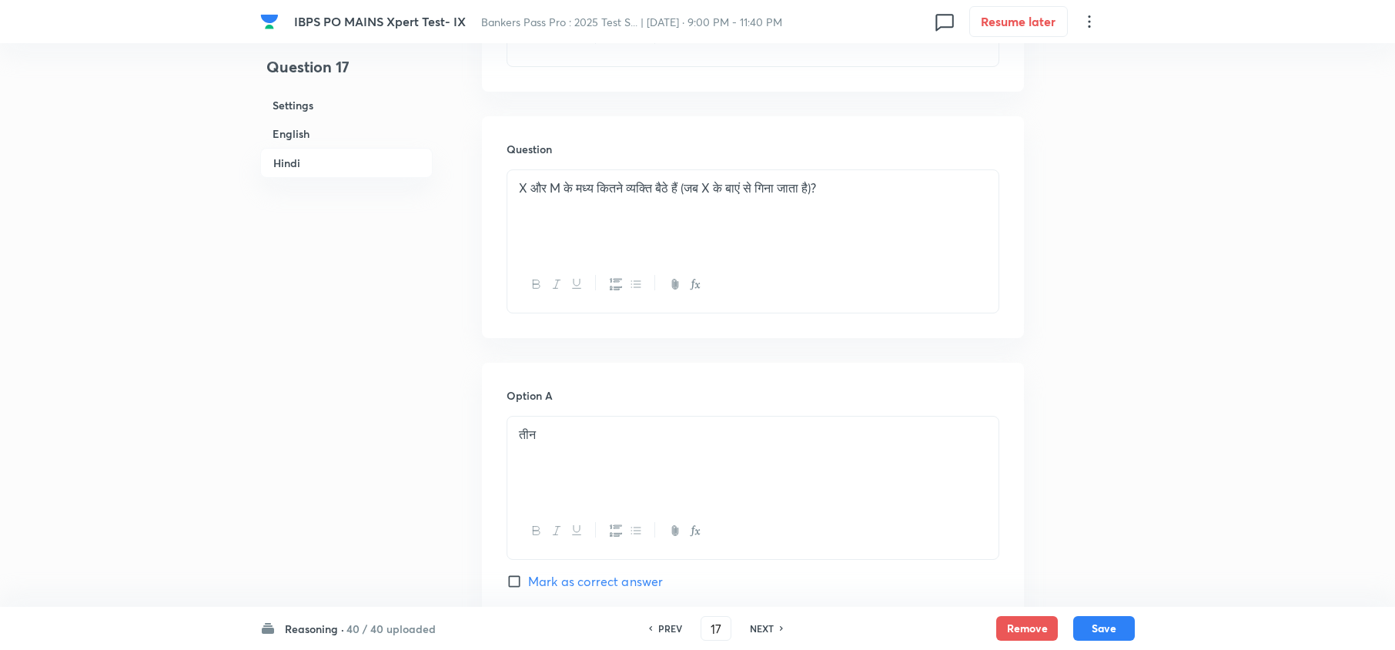
click at [754, 629] on h6 "NEXT" at bounding box center [762, 628] width 24 height 14
type input "18"
checkbox input "false"
checkbox input "true"
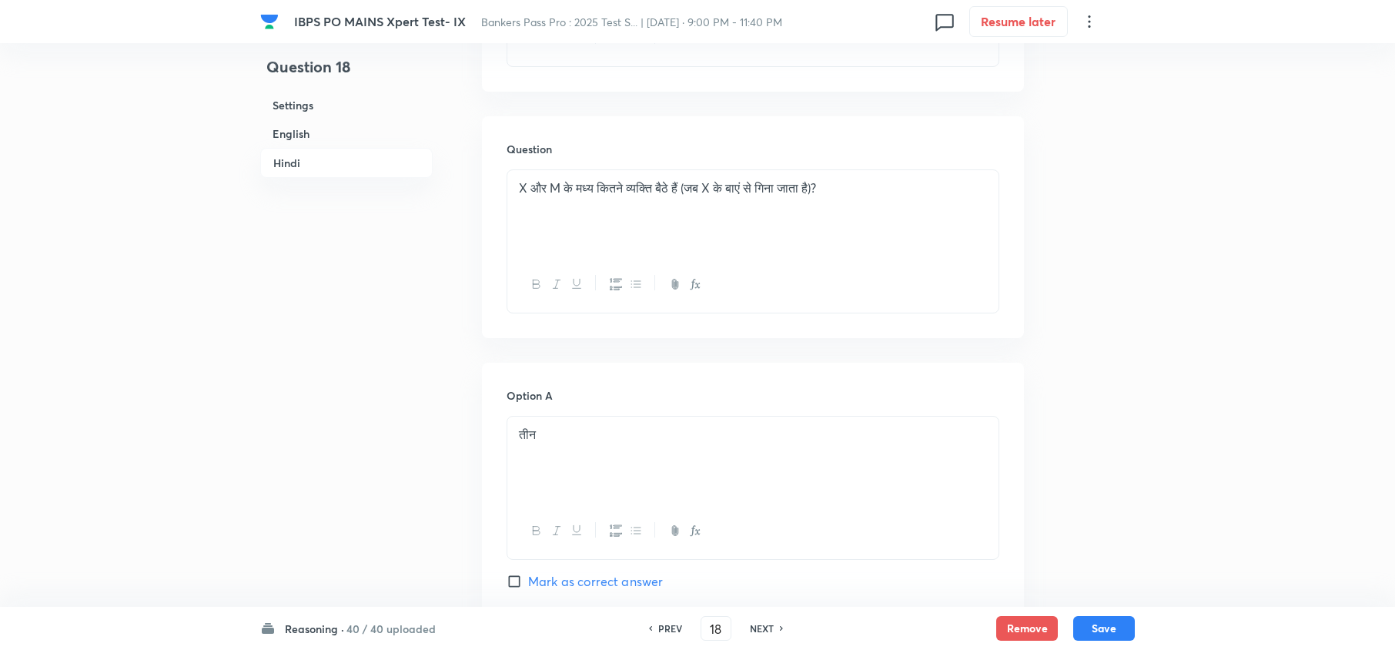
checkbox input "true"
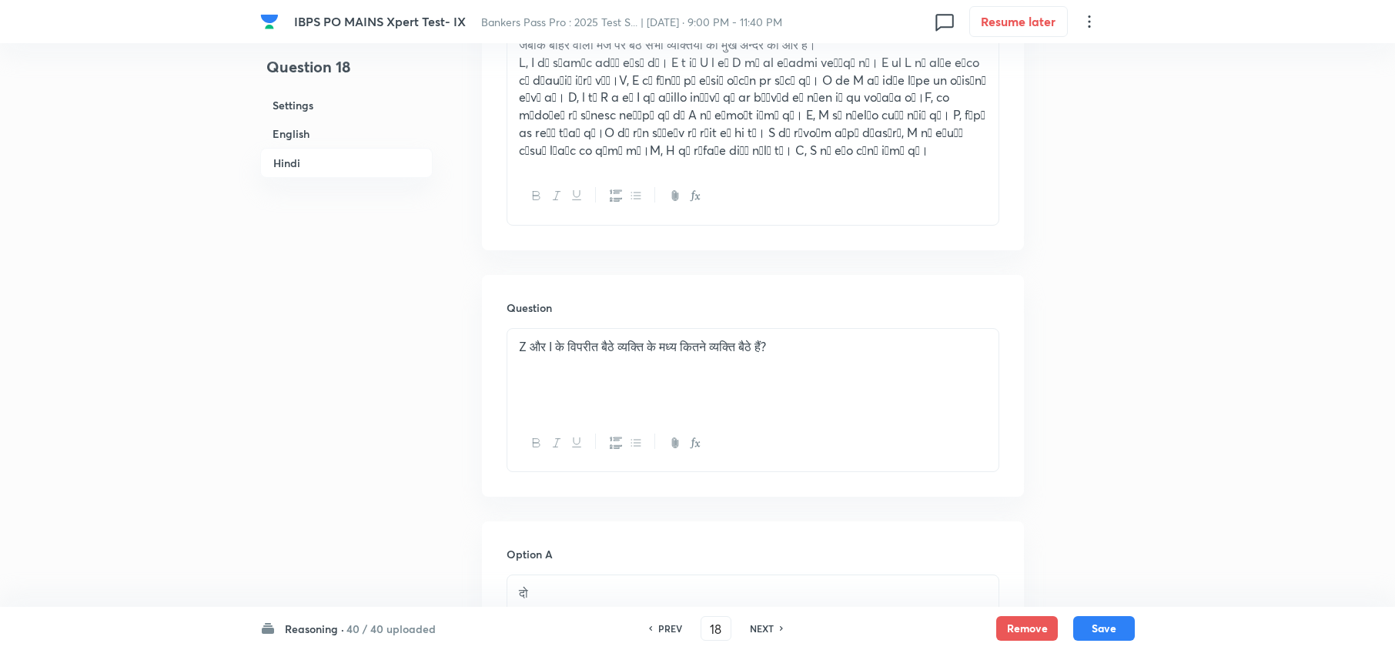
scroll to position [3295, 0]
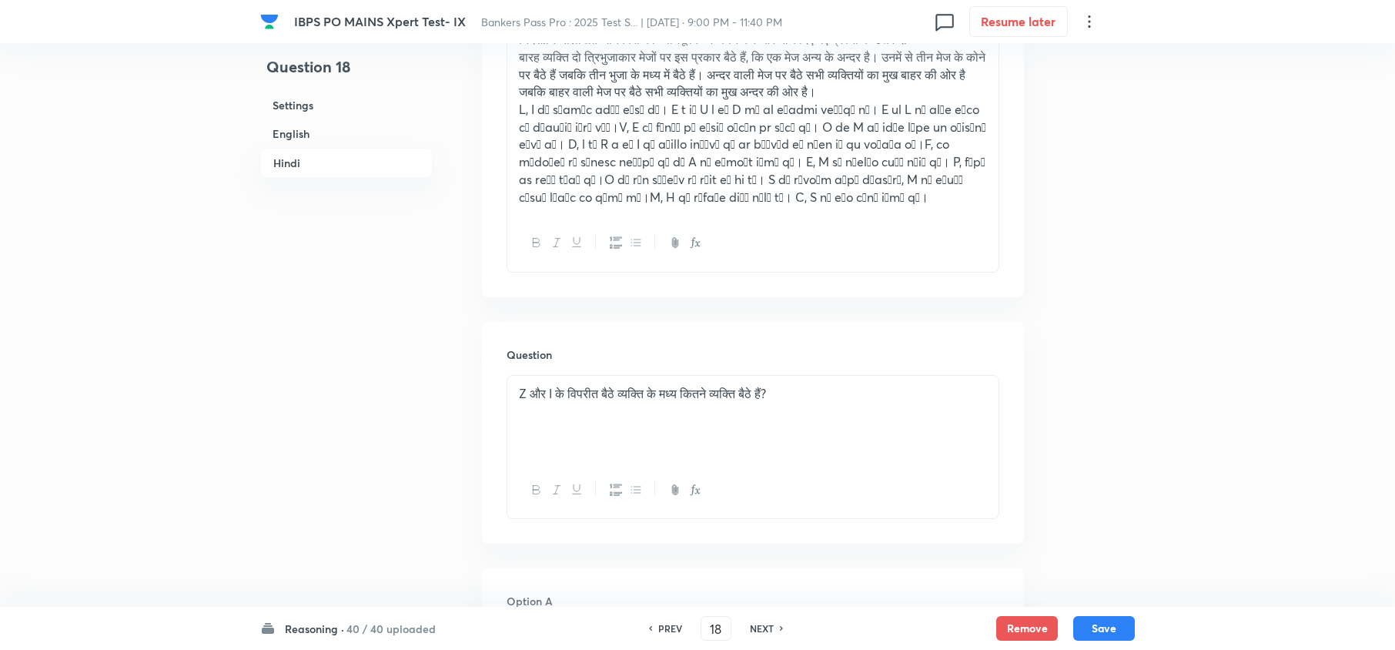
click at [754, 629] on h6 "NEXT" at bounding box center [762, 628] width 24 height 14
type input "19"
checkbox input "false"
checkbox input "true"
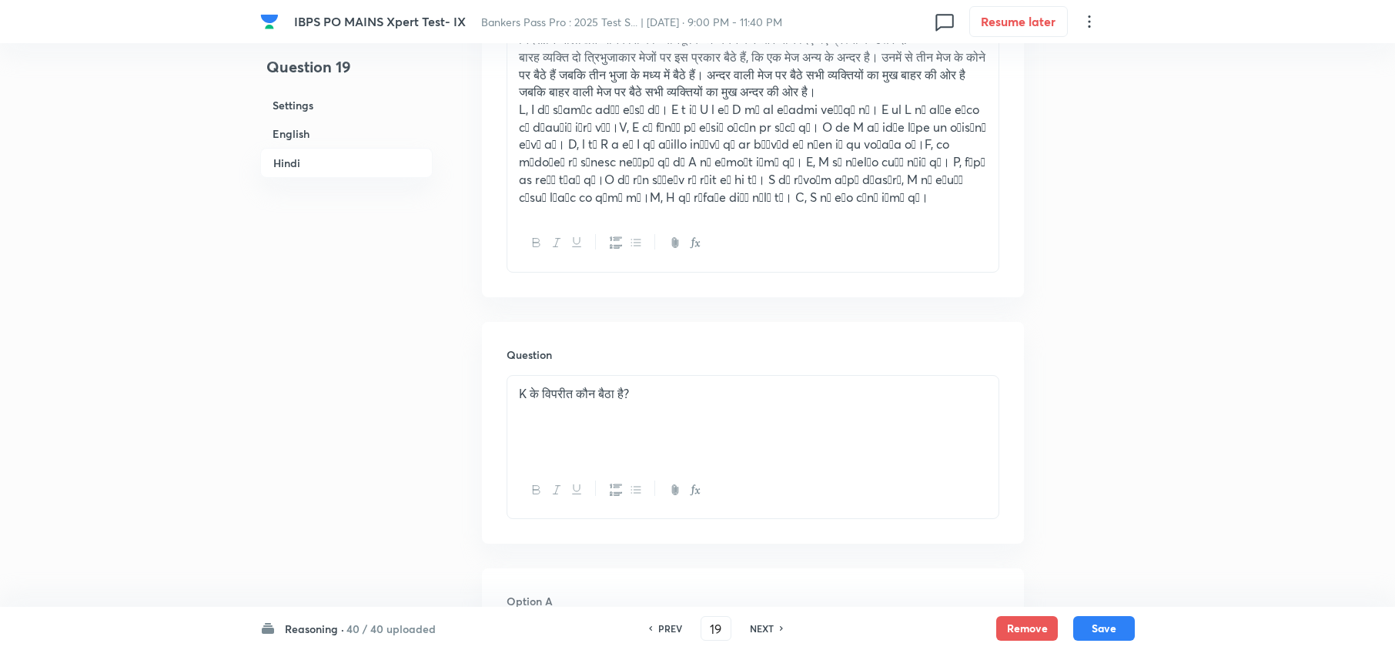
checkbox input "true"
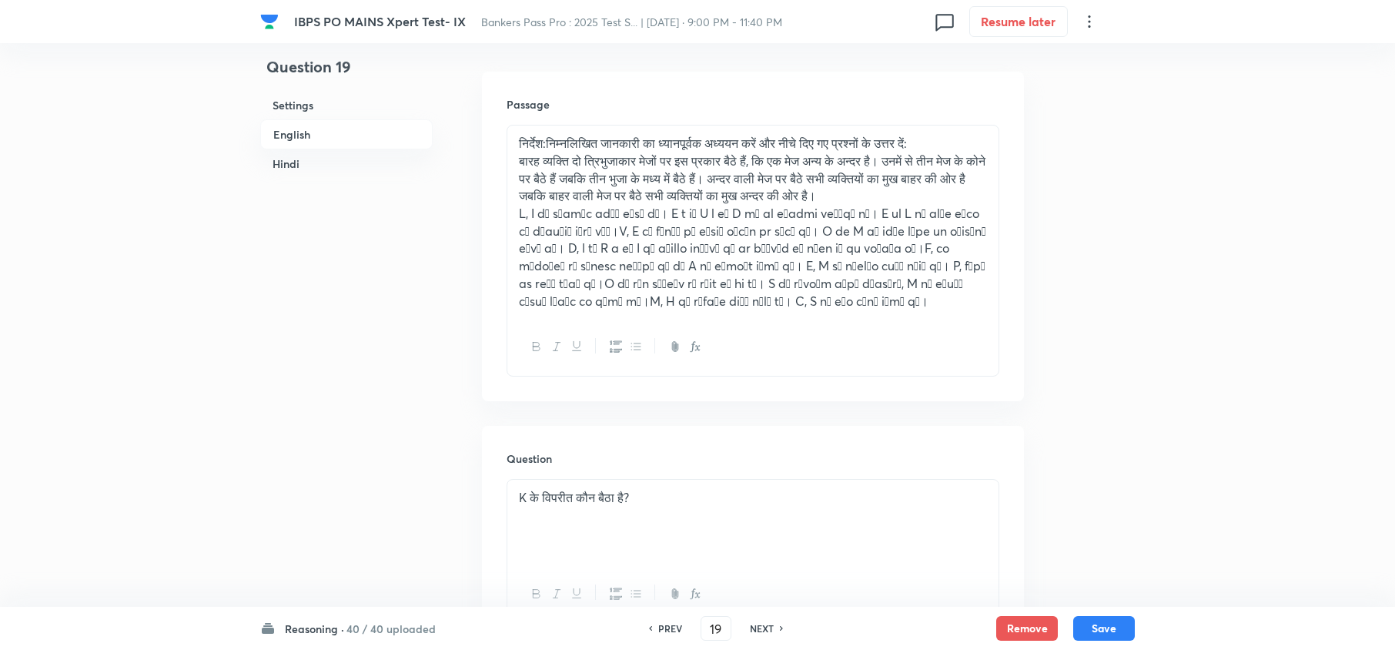
scroll to position [3193, 0]
click at [754, 629] on h6 "NEXT" at bounding box center [762, 628] width 24 height 14
type input "20"
checkbox input "false"
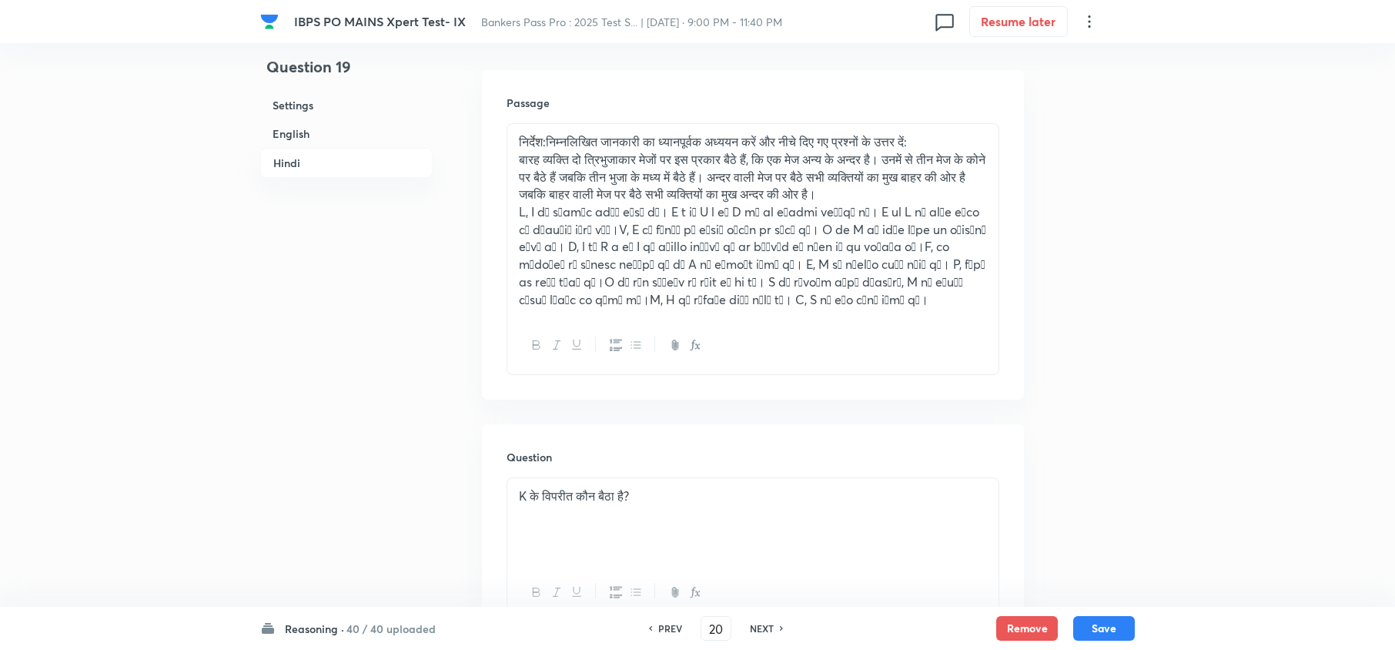
checkbox input "true"
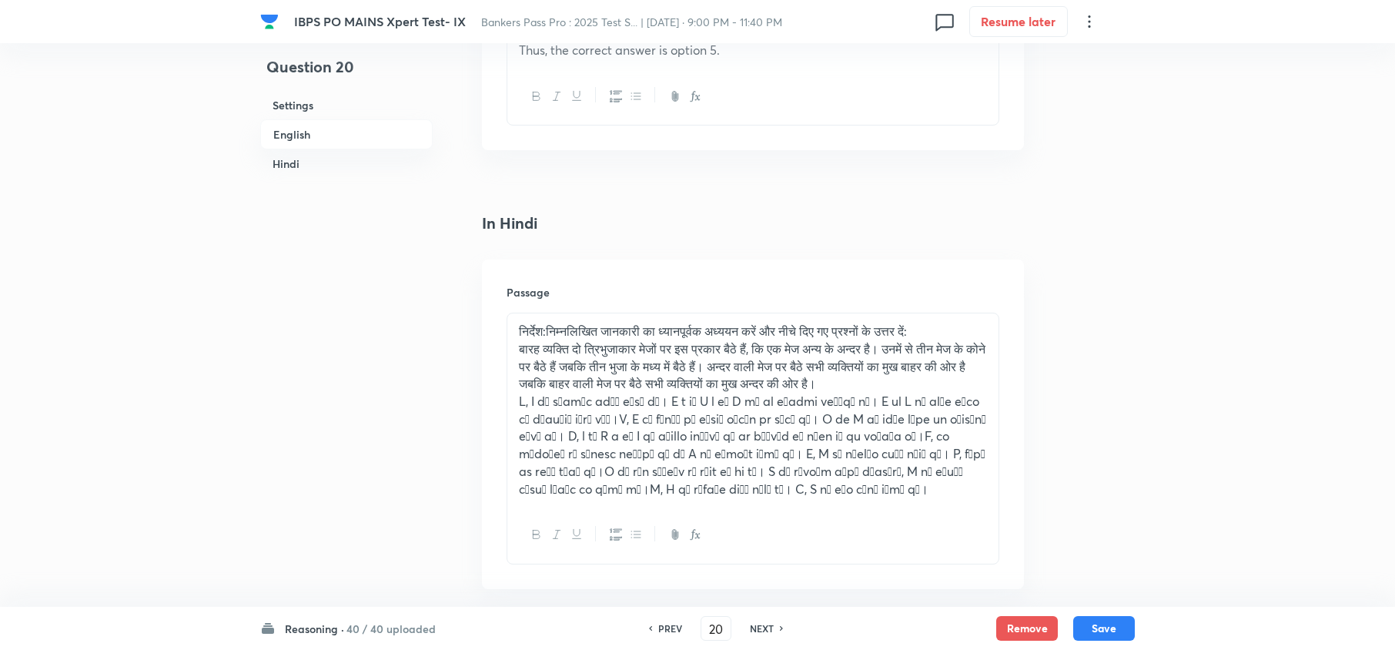
scroll to position [2782, 0]
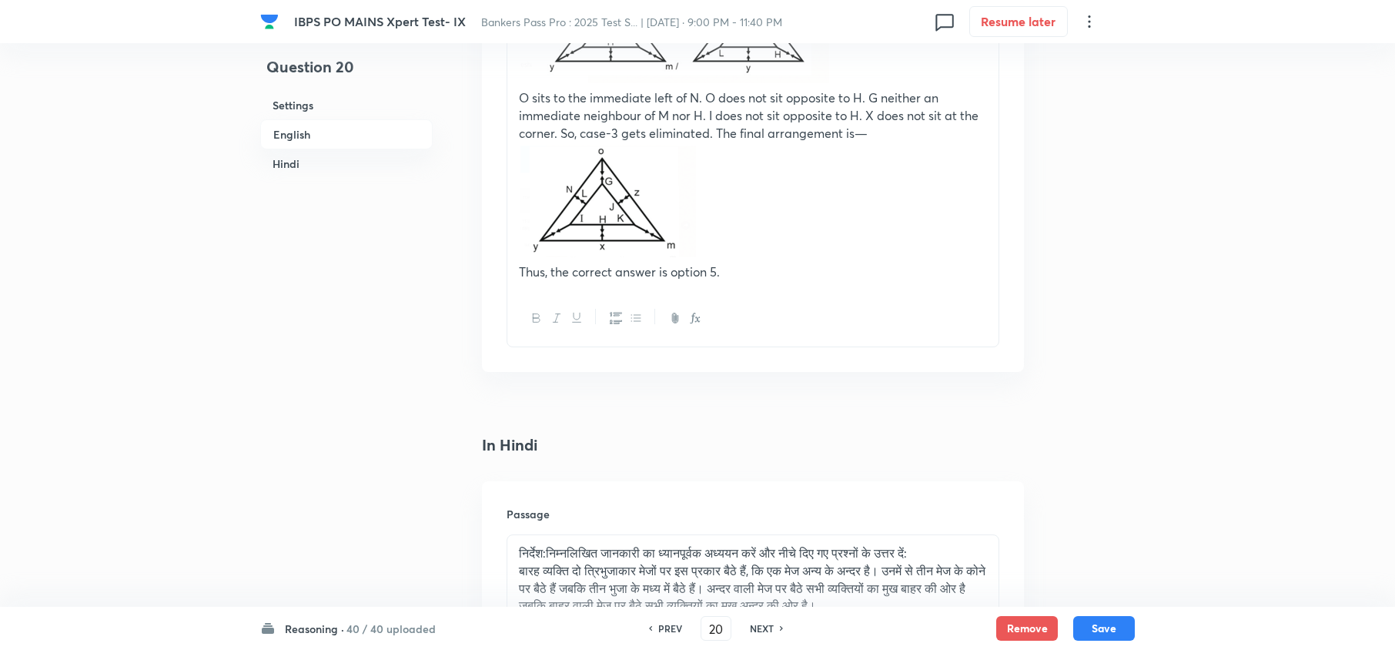
click at [754, 629] on h6 "NEXT" at bounding box center [762, 628] width 24 height 14
type input "21"
checkbox input "false"
checkbox input "true"
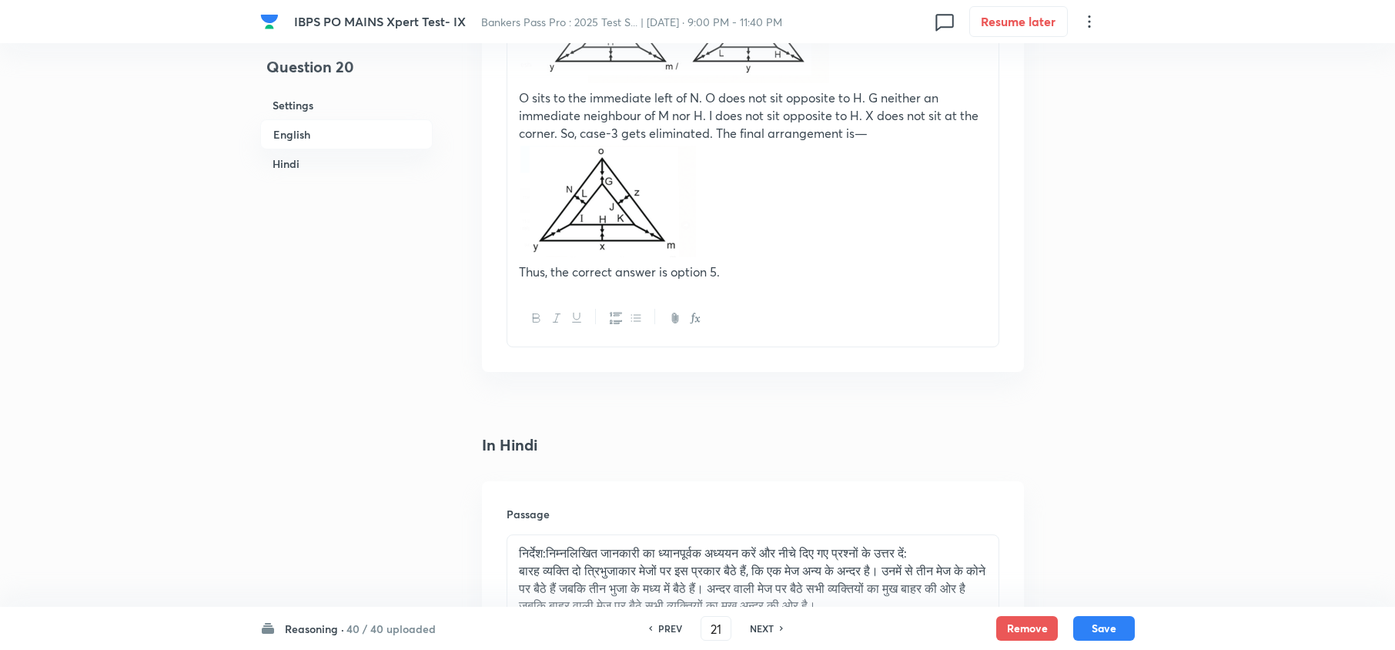
checkbox input "true"
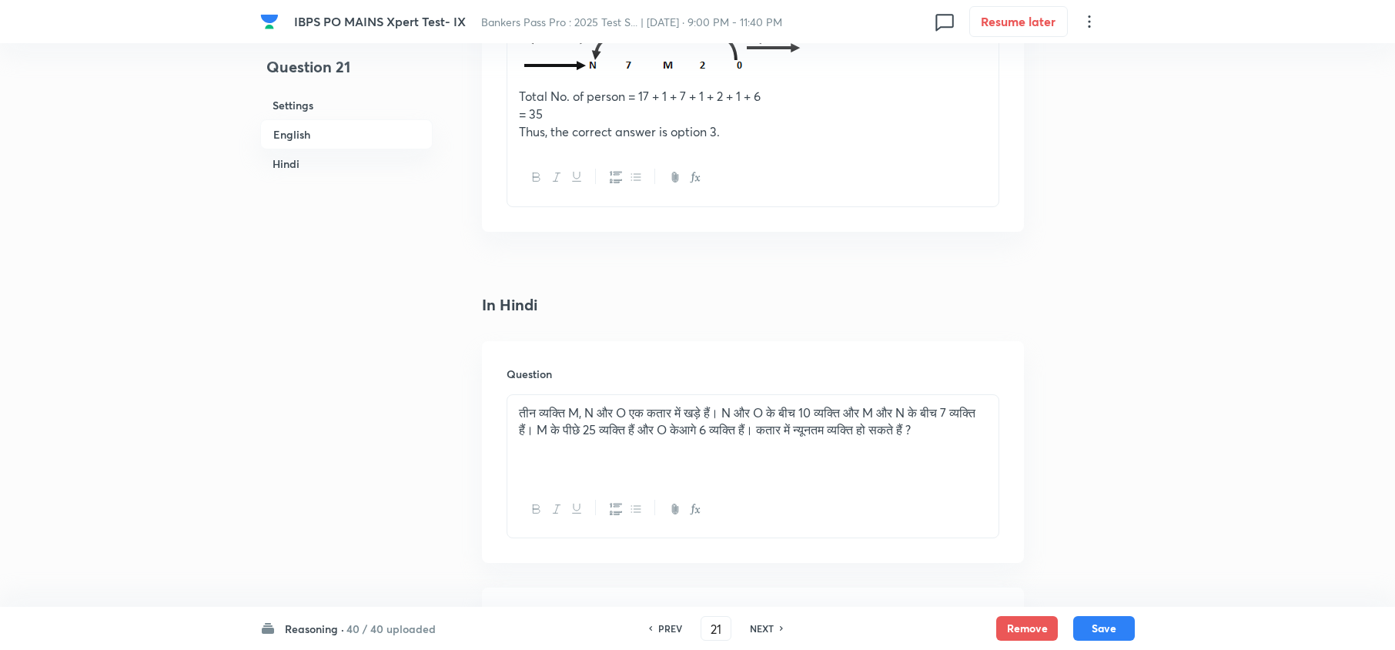
scroll to position [1858, 0]
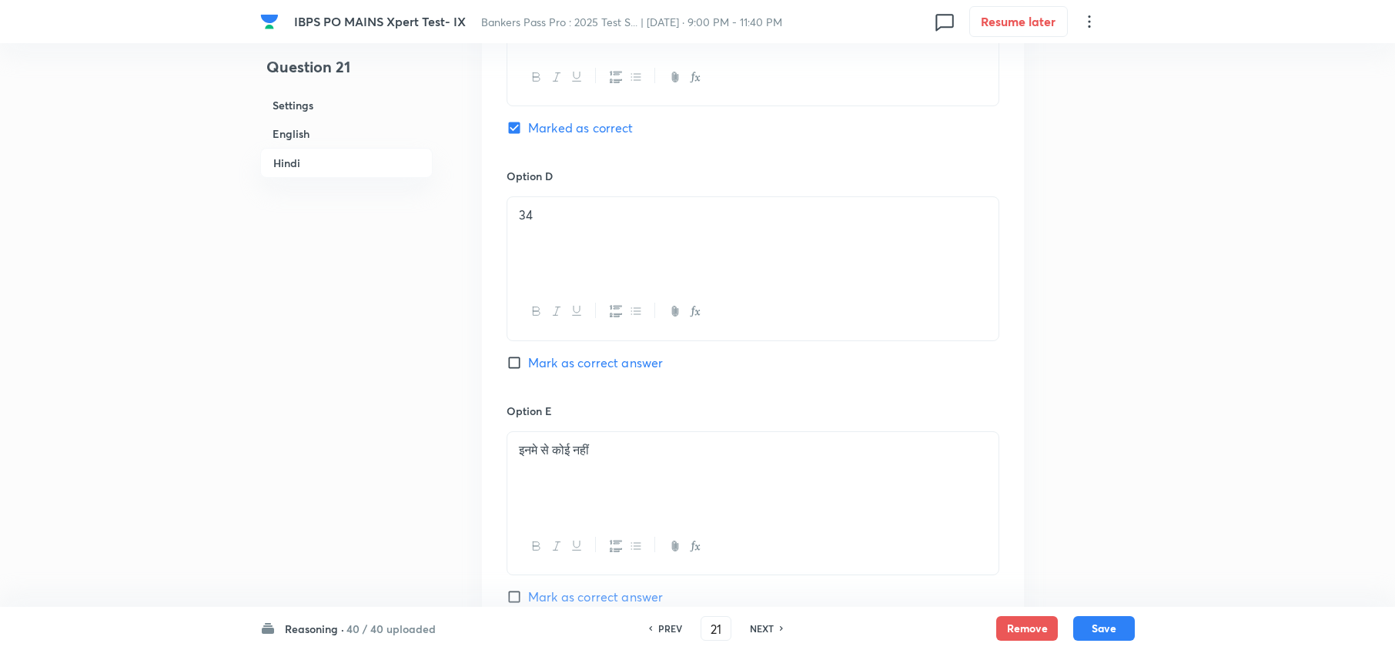
click at [754, 630] on h6 "NEXT" at bounding box center [762, 628] width 24 height 14
type input "22"
checkbox input "false"
checkbox input "true"
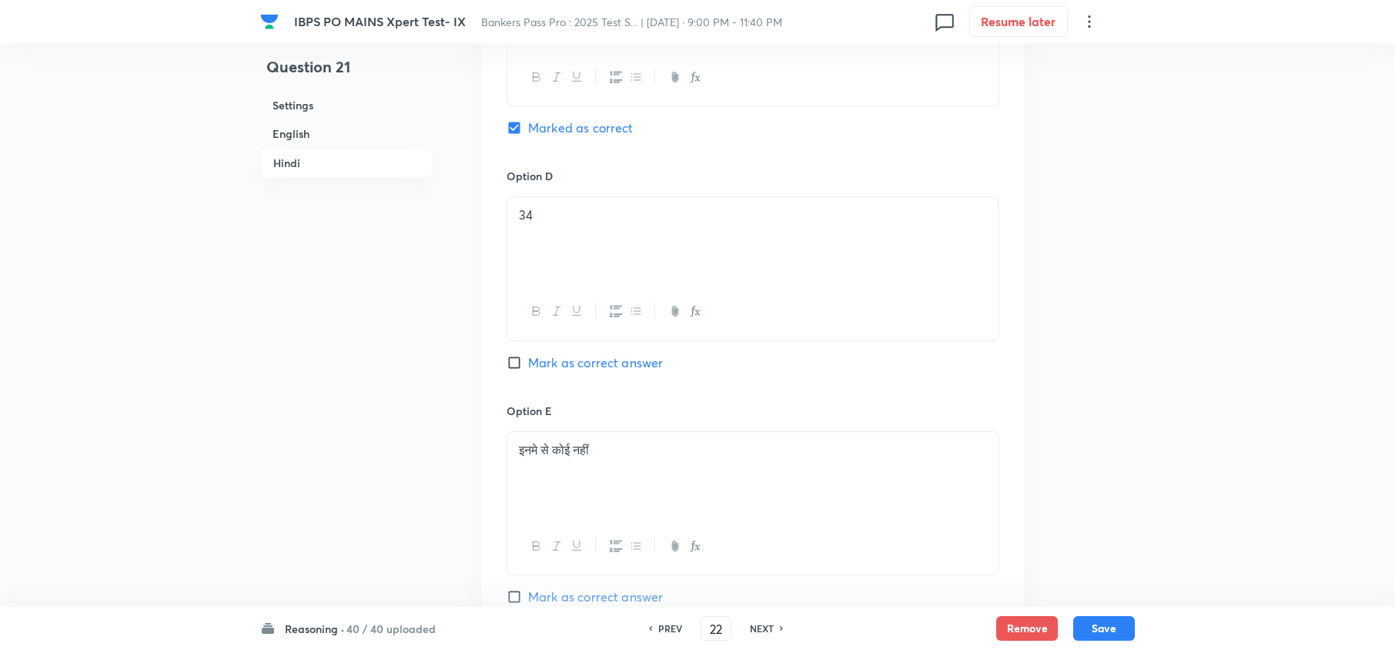
checkbox input "true"
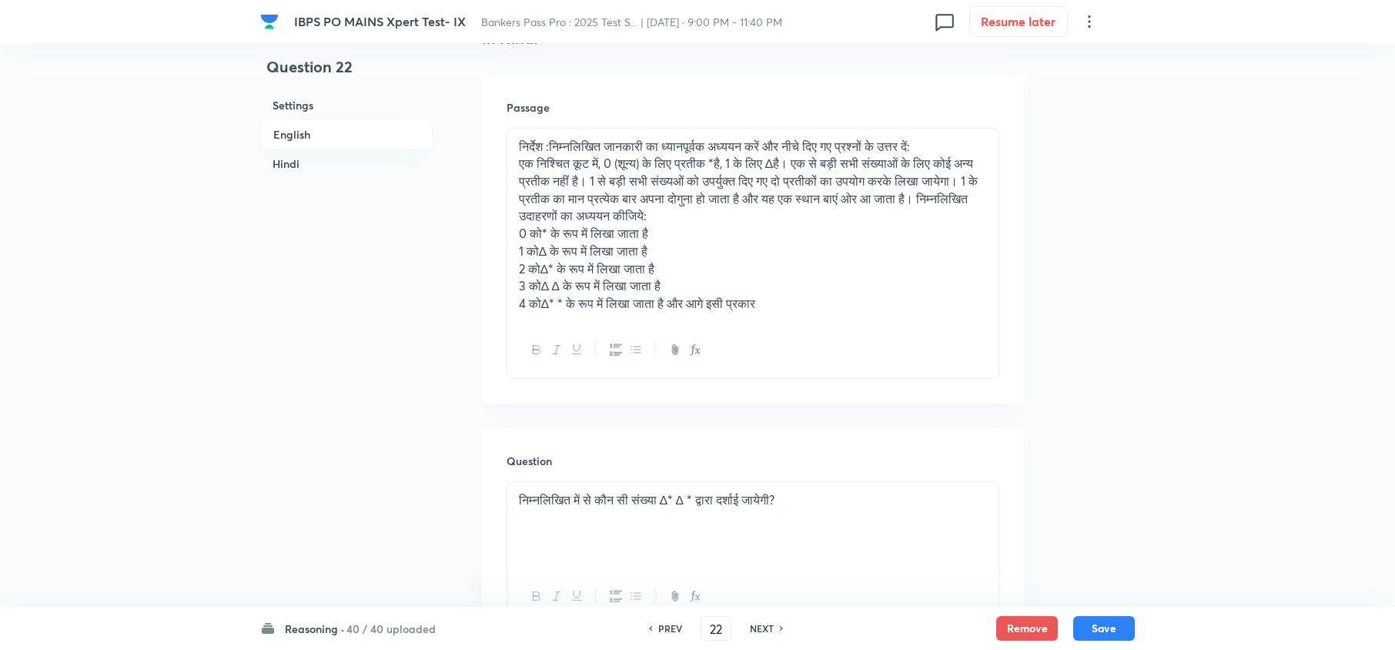
scroll to position [2371, 0]
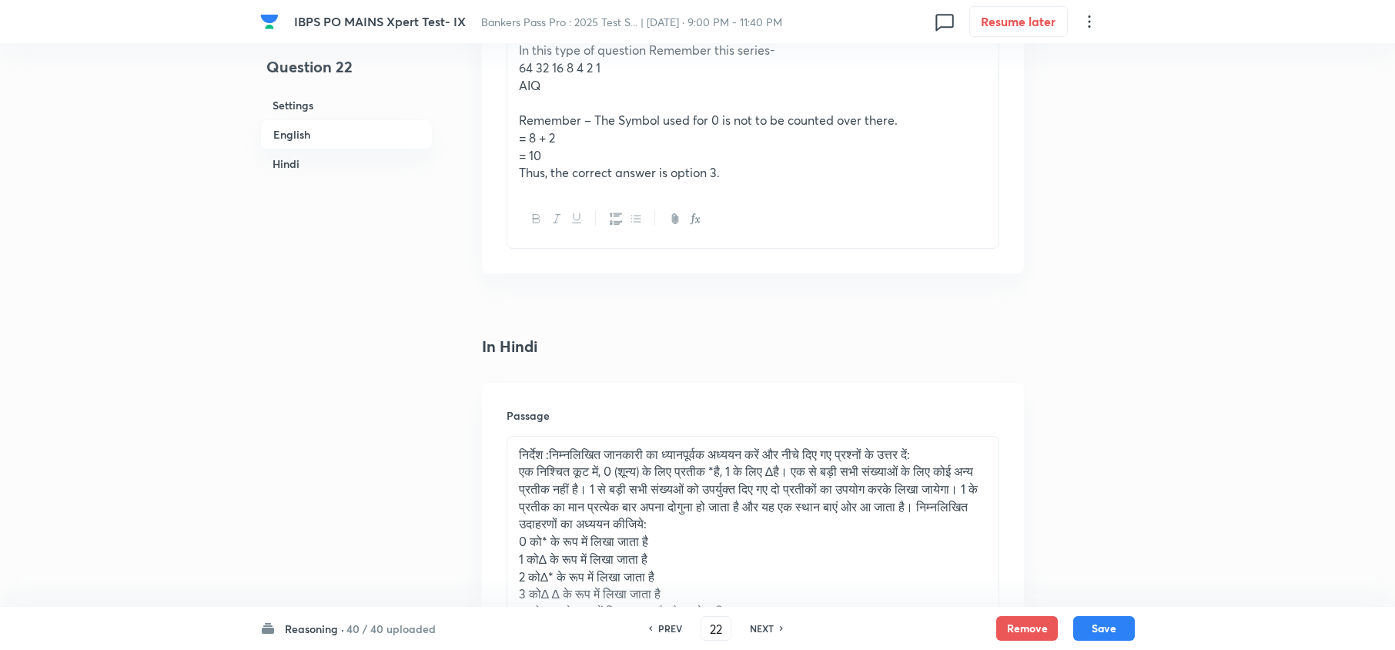
click at [754, 630] on h6 "NEXT" at bounding box center [762, 628] width 24 height 14
type input "23"
checkbox input "false"
checkbox input "true"
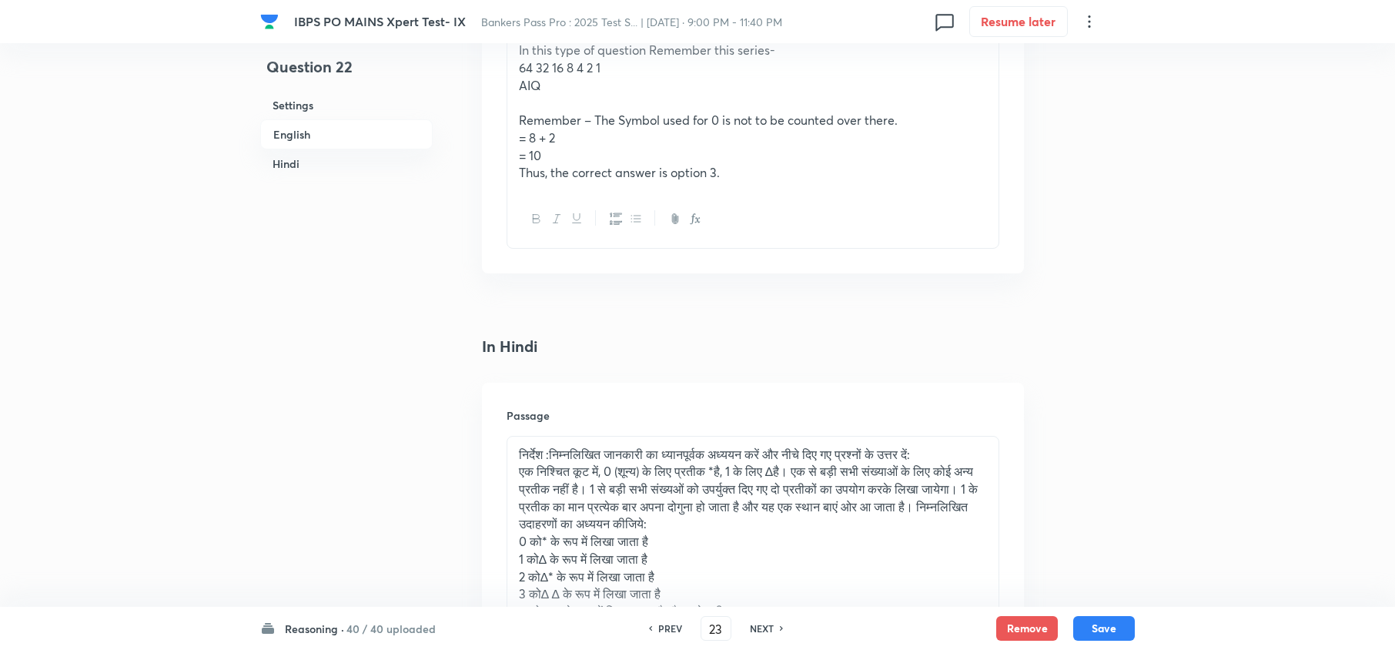
checkbox input "true"
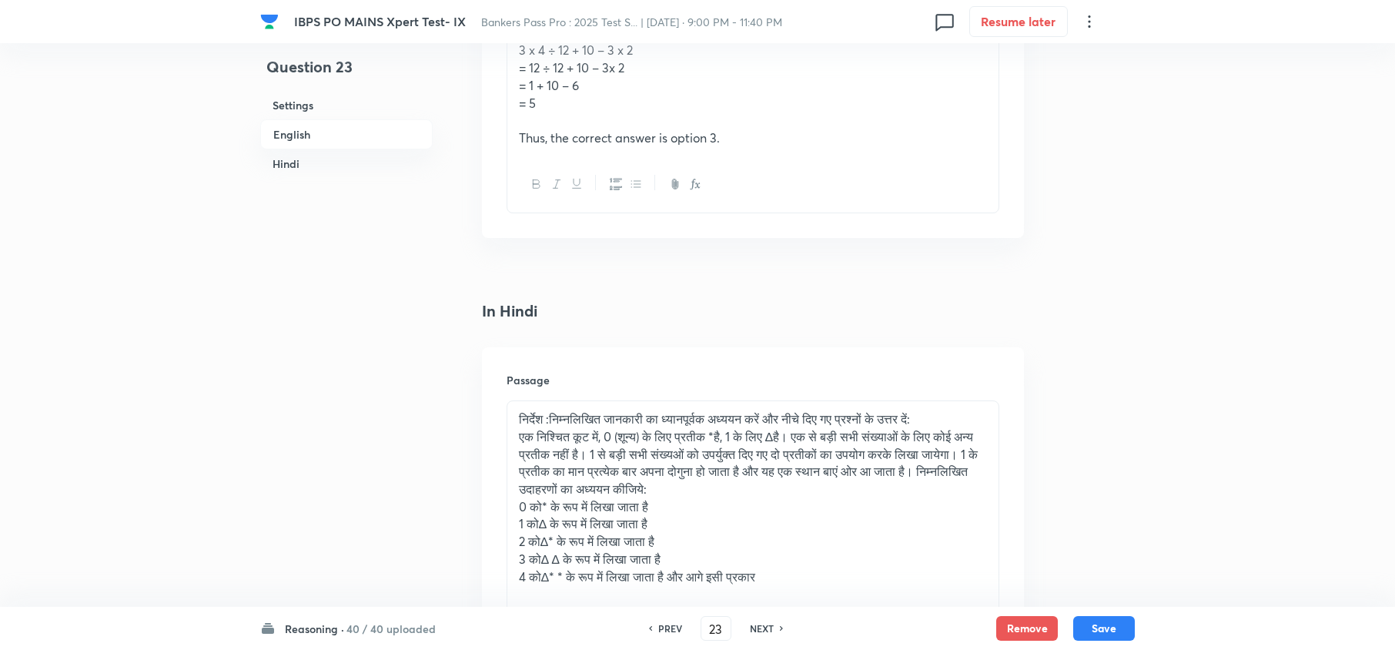
scroll to position [2782, 0]
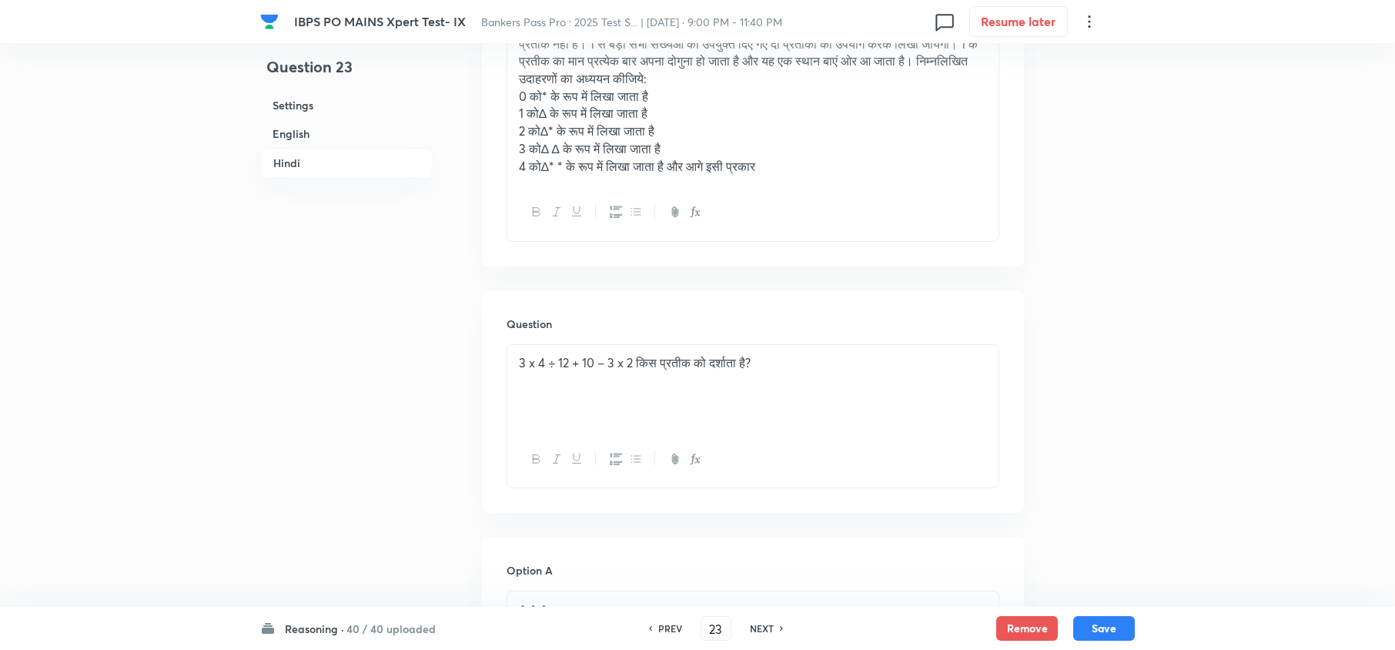
click at [745, 628] on div "NEXT" at bounding box center [764, 628] width 41 height 14
type input "24"
checkbox input "false"
checkbox input "true"
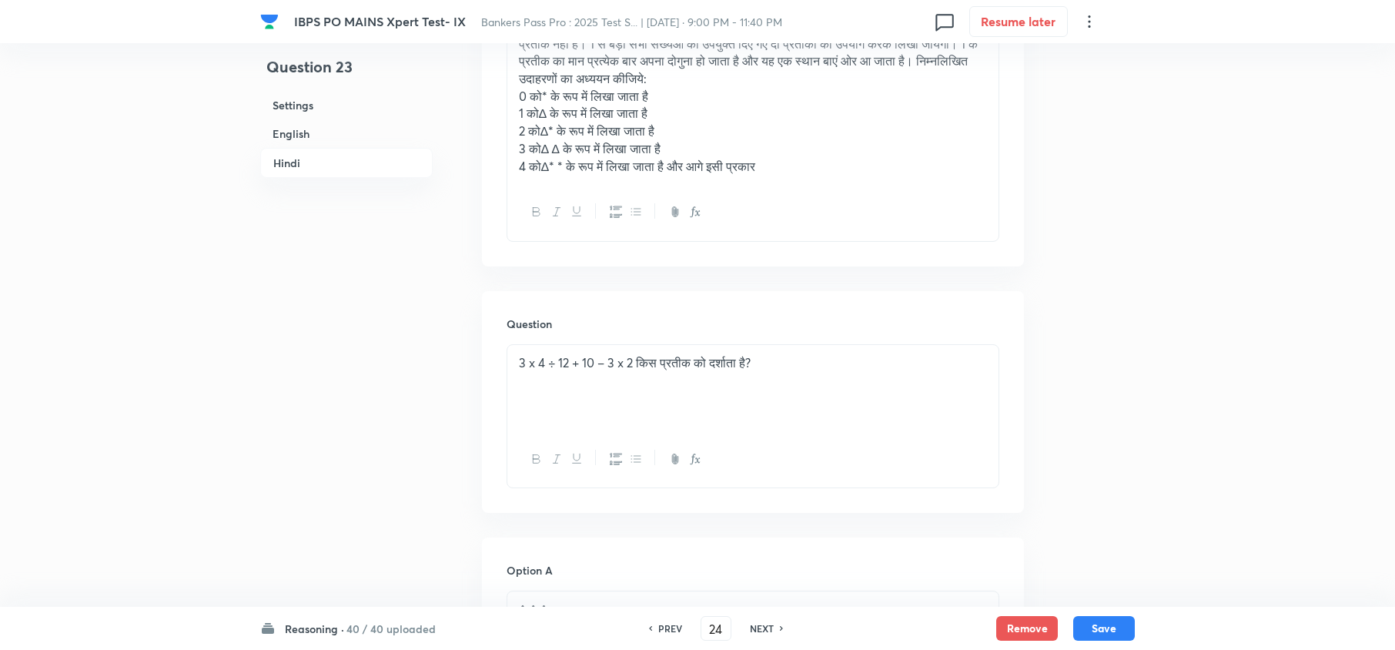
checkbox input "true"
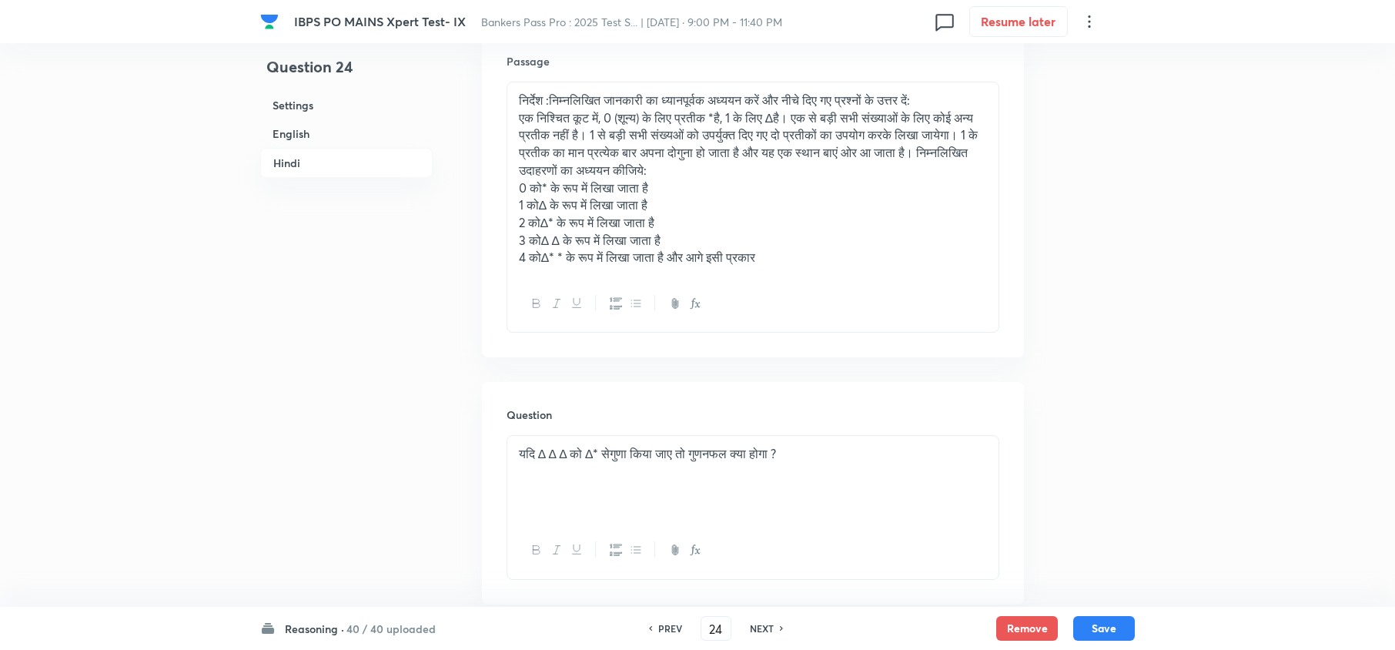
click at [745, 628] on div "NEXT" at bounding box center [764, 628] width 41 height 14
type input "25"
checkbox input "false"
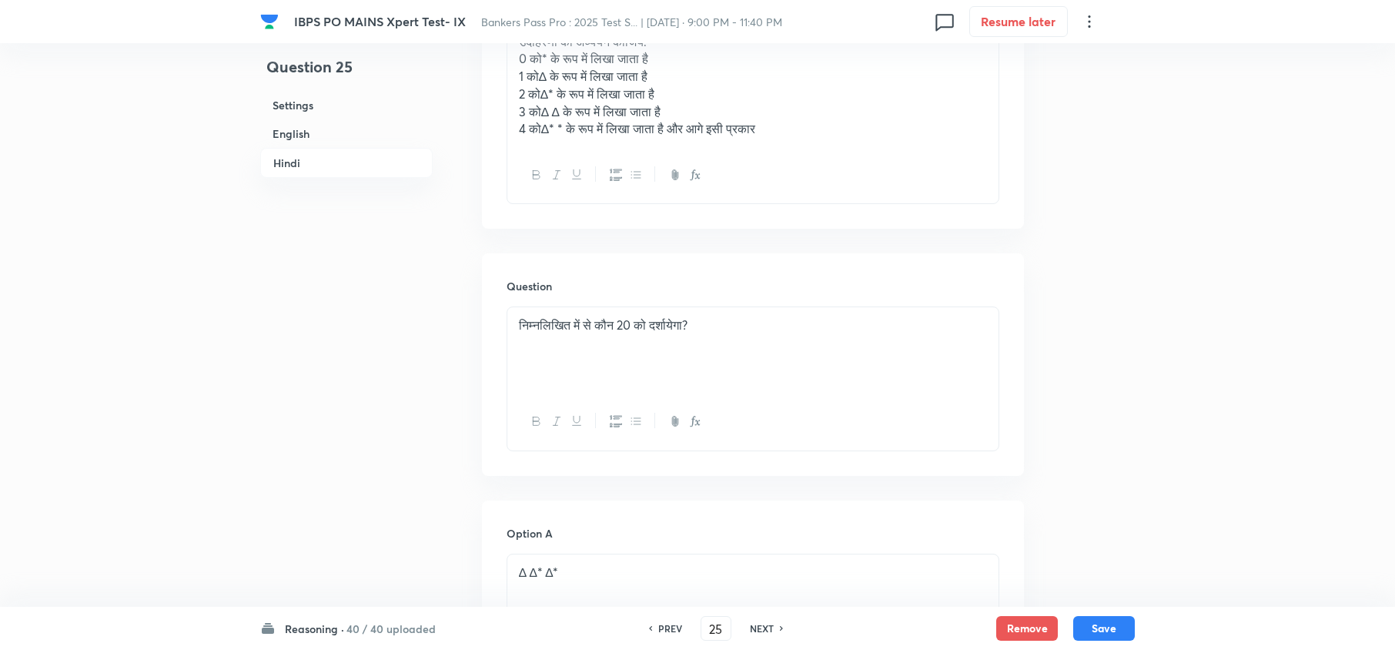
checkbox input "true"
click at [745, 628] on div "NEXT" at bounding box center [764, 628] width 41 height 14
type input "26"
checkbox input "false"
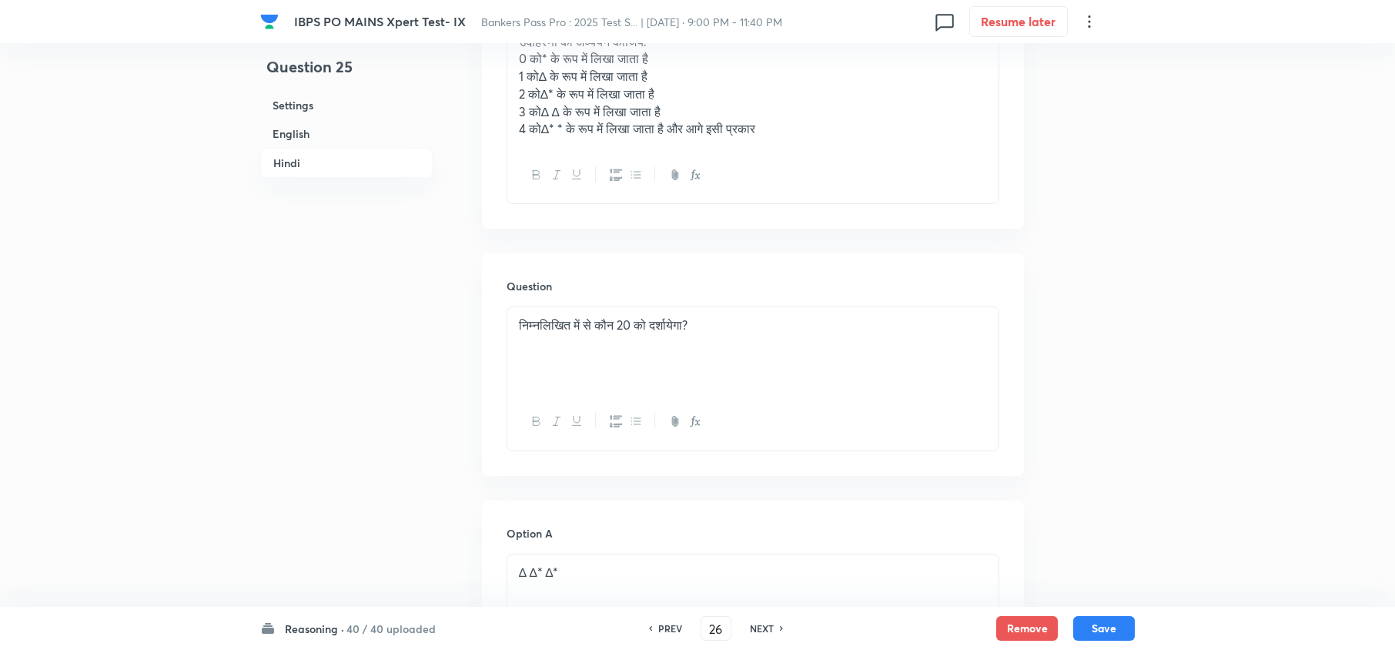
checkbox input "false"
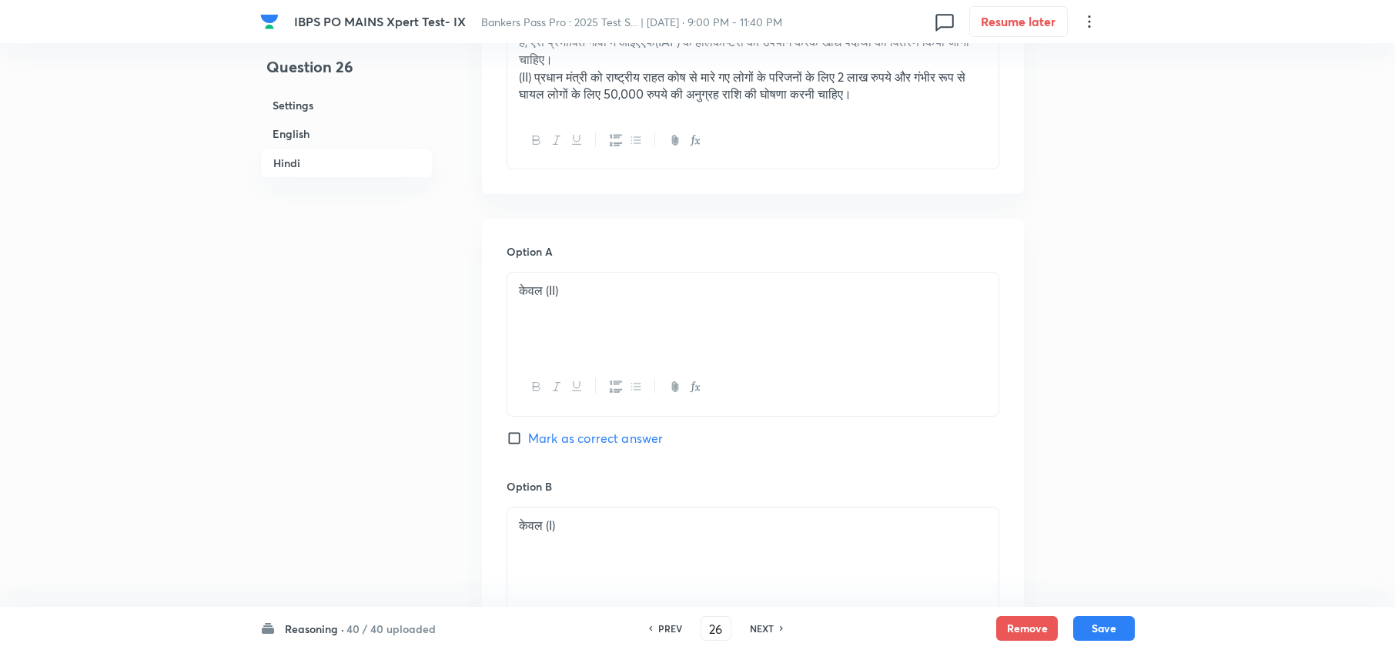
checkbox input "true"
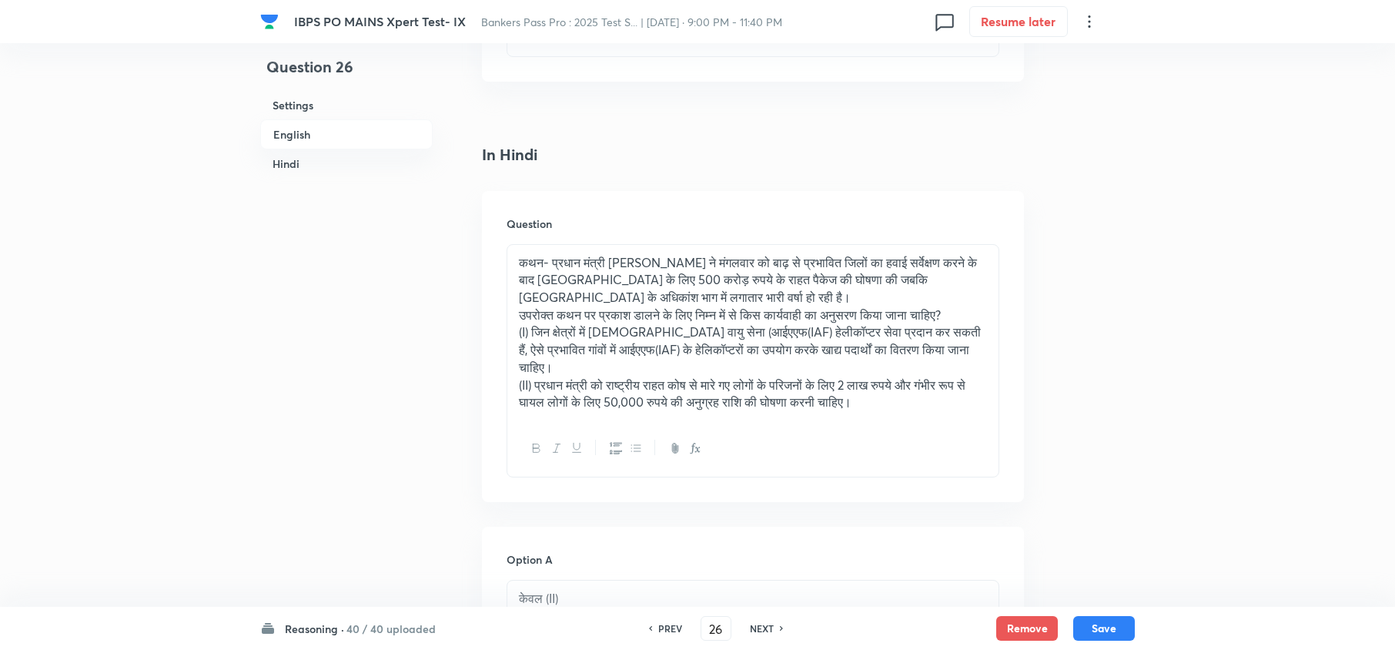
click at [745, 628] on div "NEXT" at bounding box center [764, 628] width 41 height 14
type input "27"
checkbox input "false"
checkbox input "true"
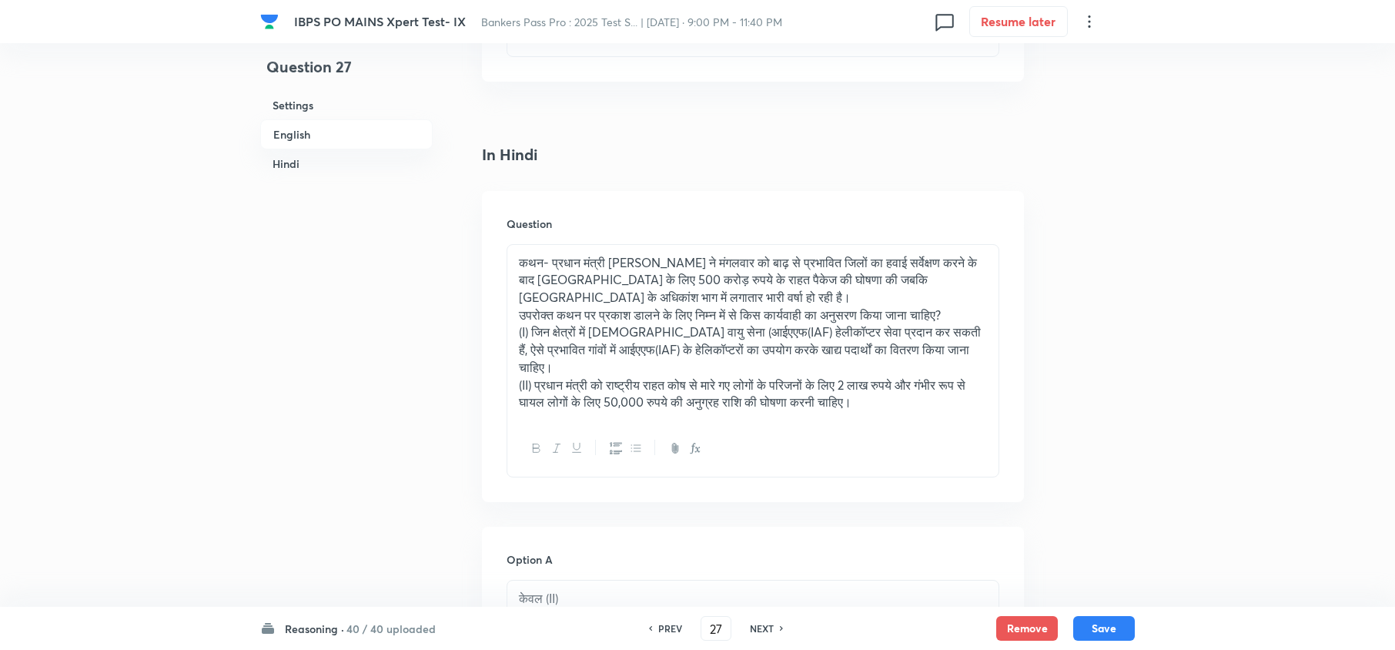
checkbox input "true"
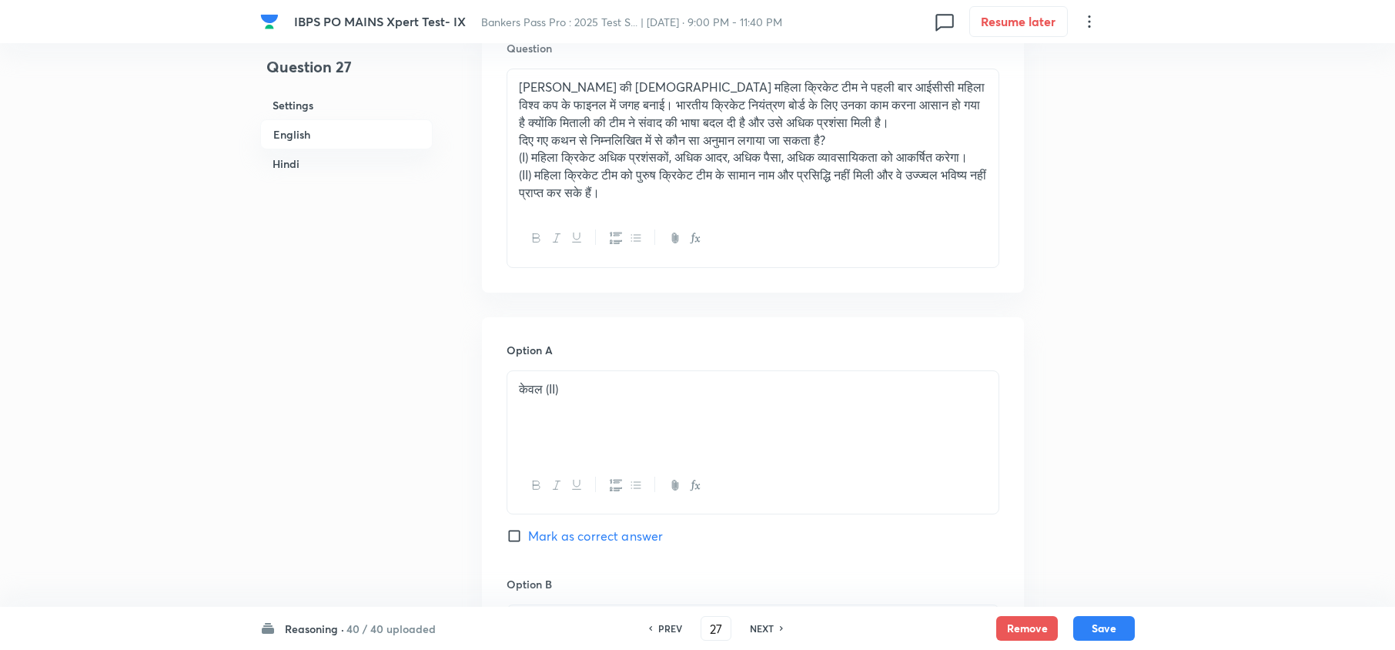
click at [745, 628] on div "NEXT" at bounding box center [764, 628] width 41 height 14
type input "28"
checkbox input "false"
checkbox input "true"
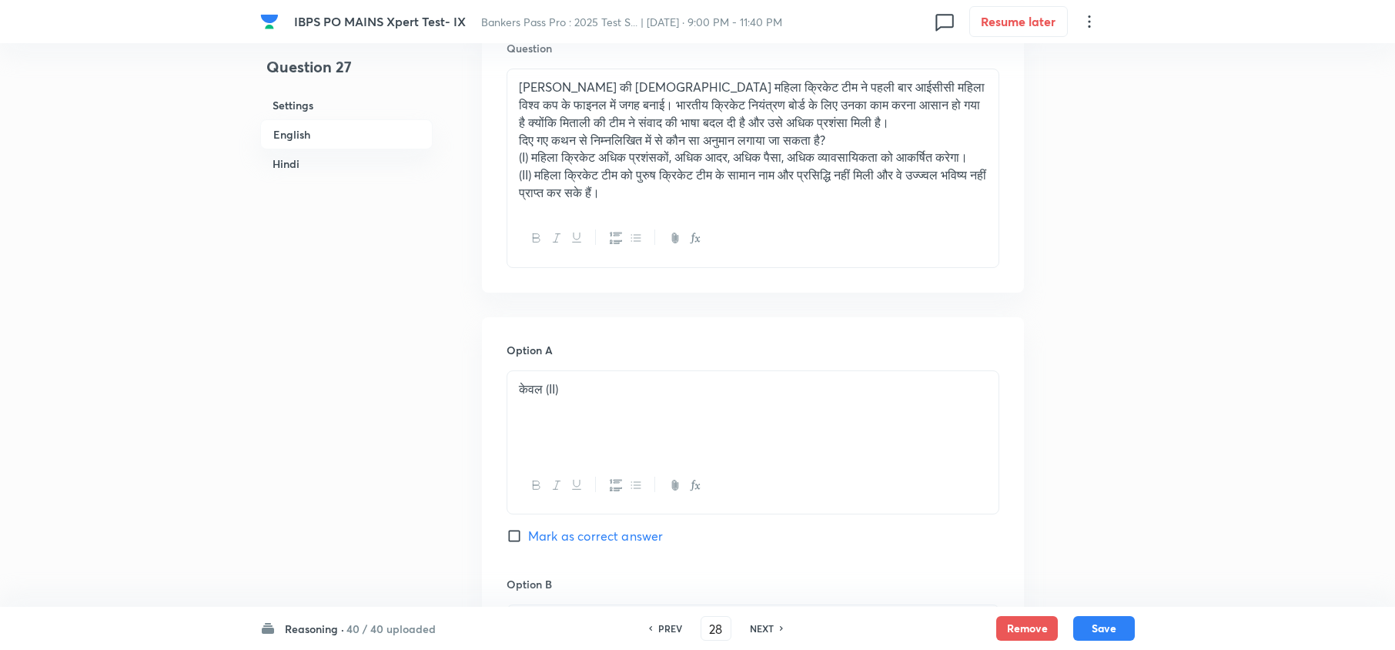
checkbox input "true"
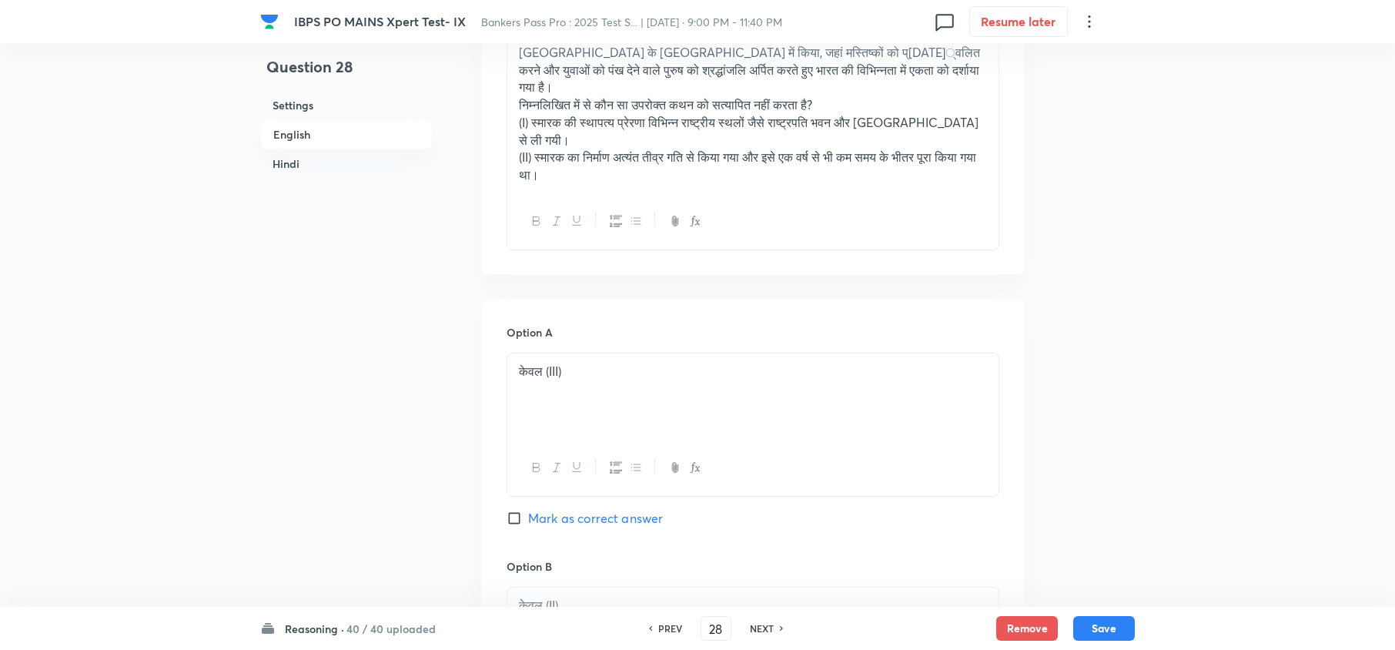
click at [745, 628] on div "NEXT" at bounding box center [764, 628] width 41 height 14
type input "29"
checkbox input "false"
checkbox input "true"
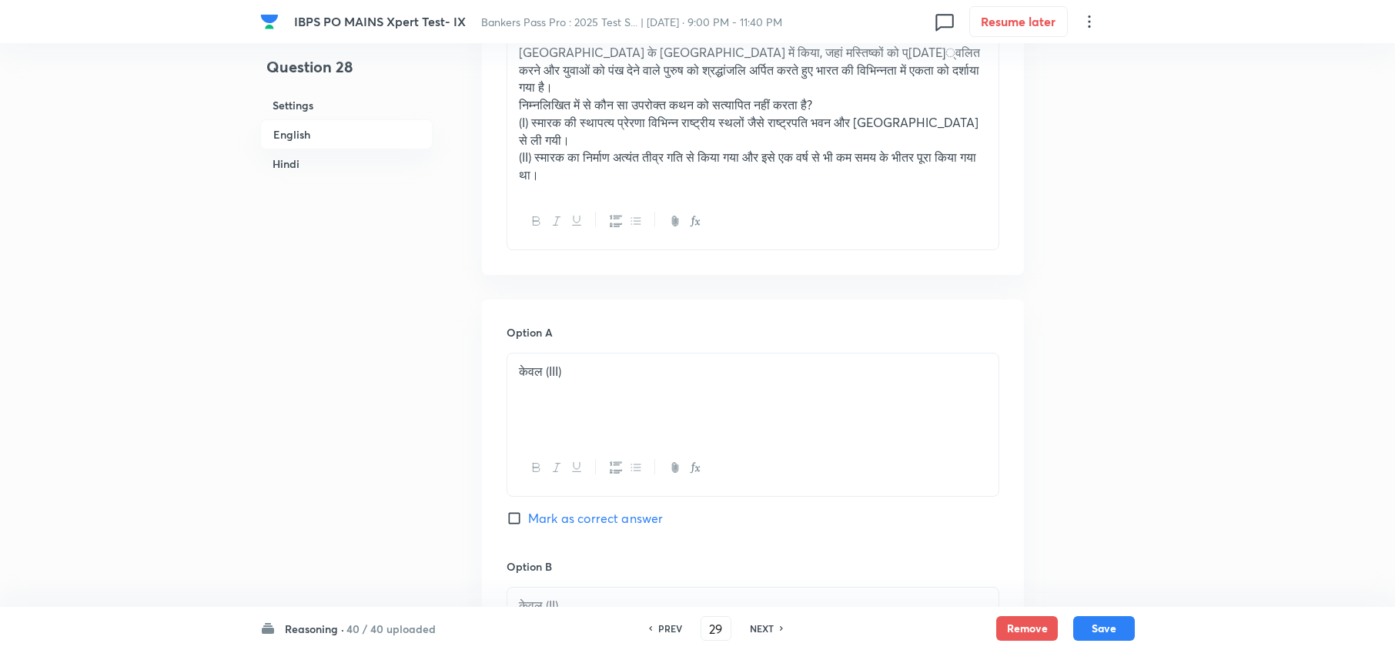
checkbox input "true"
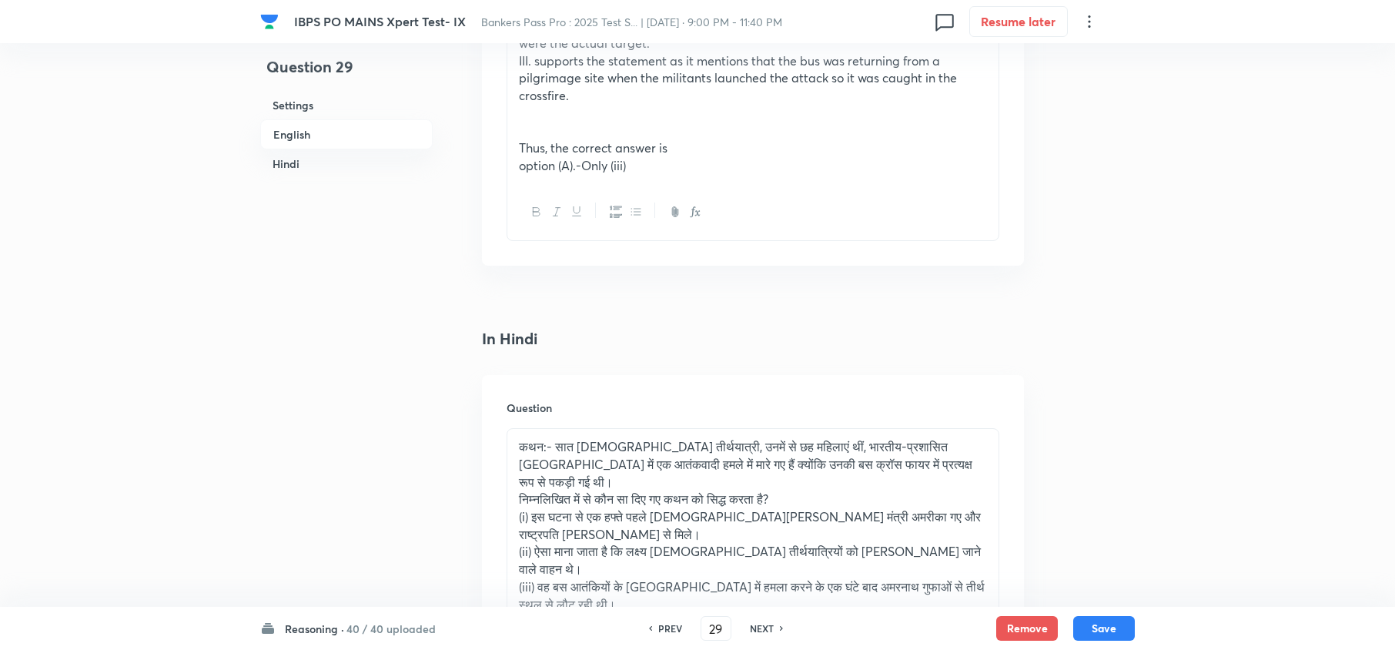
scroll to position [2064, 0]
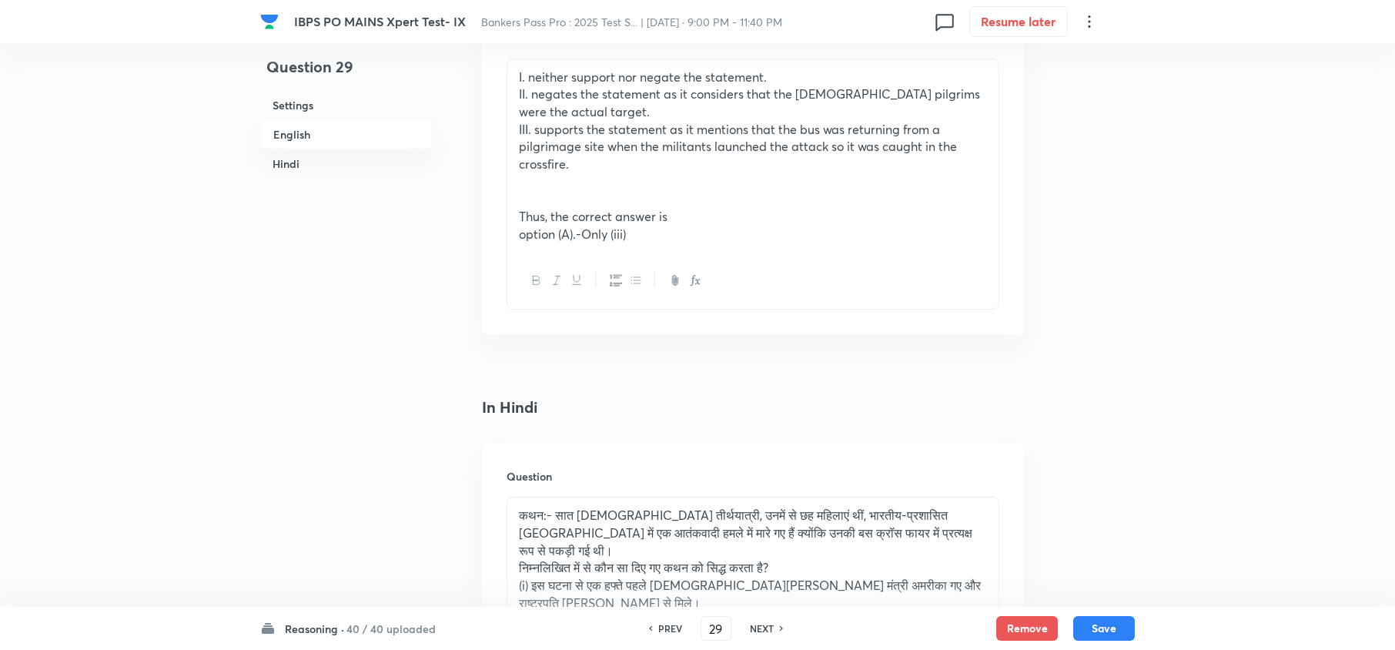
click at [745, 628] on div "NEXT" at bounding box center [764, 628] width 41 height 14
type input "30"
checkbox input "false"
checkbox input "true"
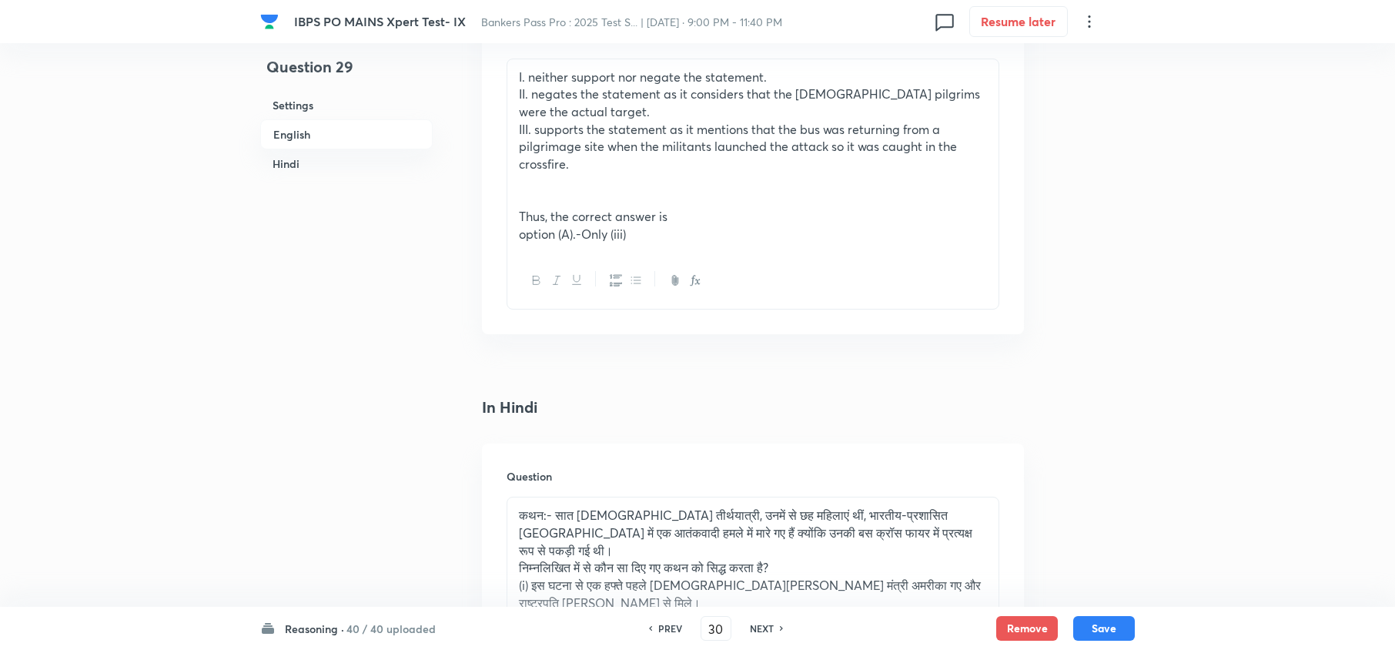
checkbox input "true"
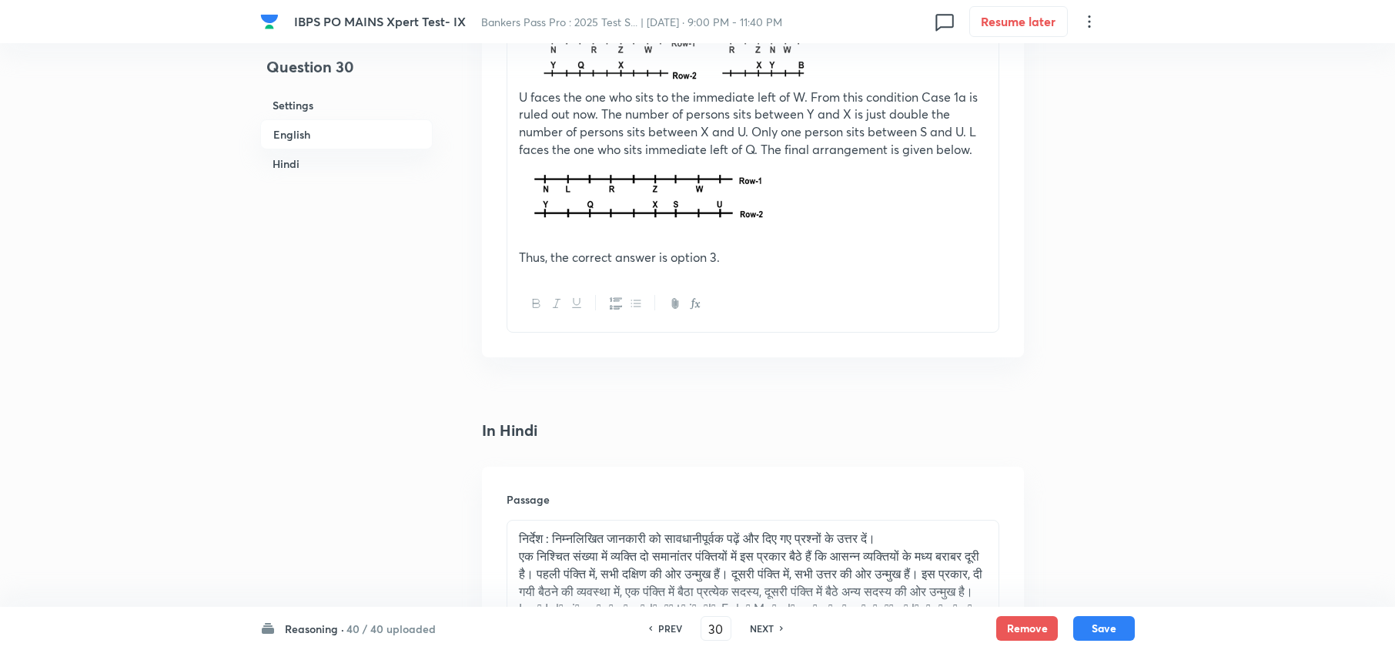
scroll to position [2782, 0]
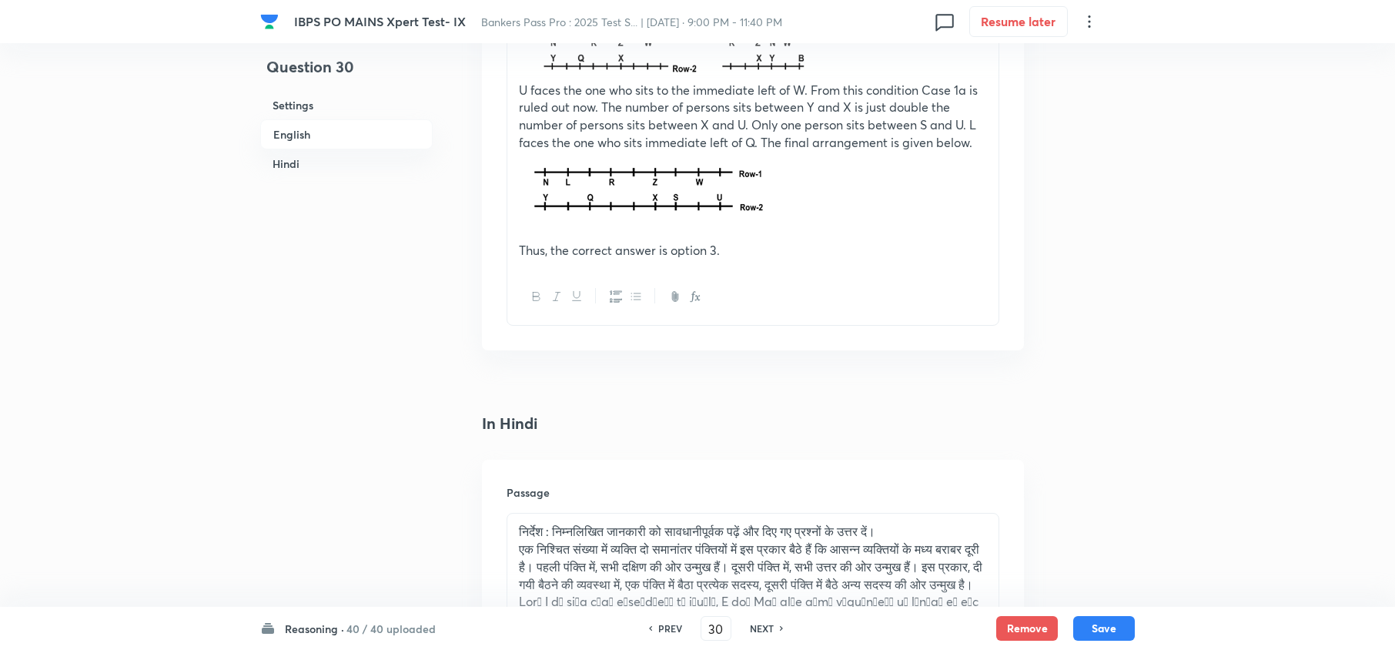
click at [762, 593] on p "एक निश्चित संख्या में व्यक्ति दो समानांतर पंक्तियों में इस प्रकार बैठे हैं कि आ…" at bounding box center [753, 566] width 468 height 52
click at [762, 633] on h6 "NEXT" at bounding box center [762, 628] width 24 height 14
type input "31"
checkbox input "false"
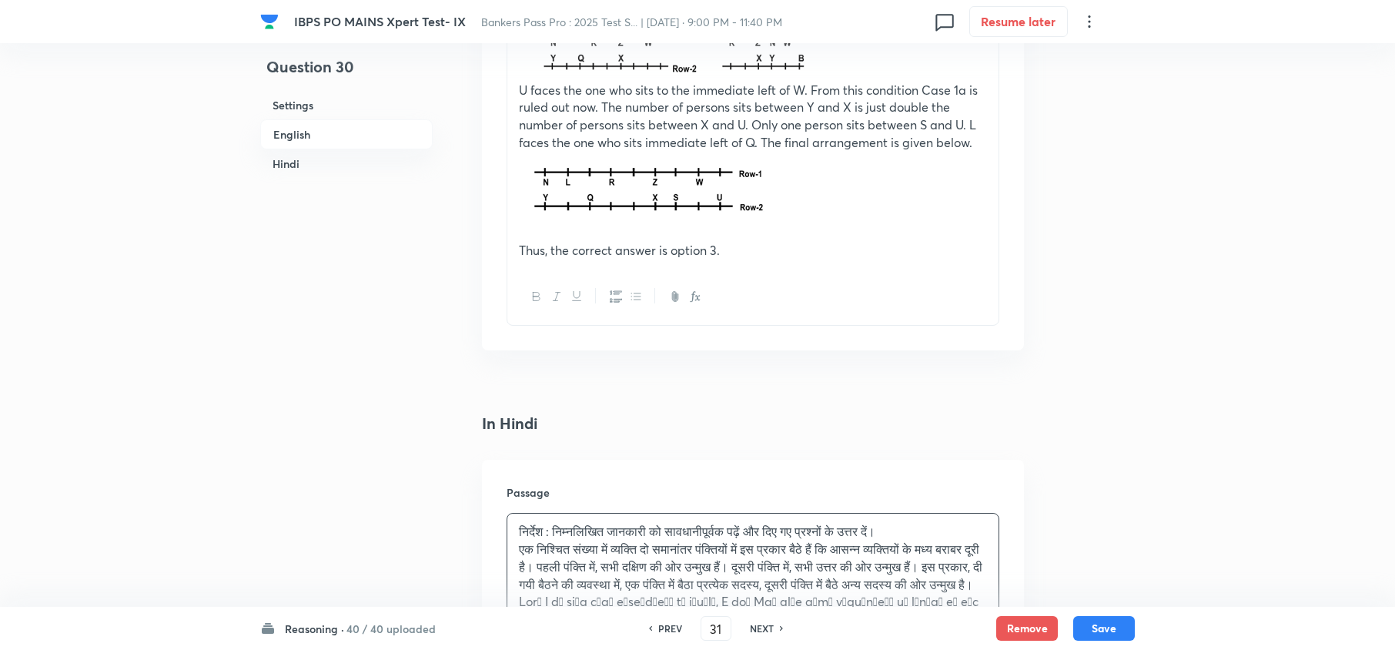
checkbox input "true"
click at [761, 631] on h6 "NEXT" at bounding box center [762, 628] width 24 height 14
type input "33"
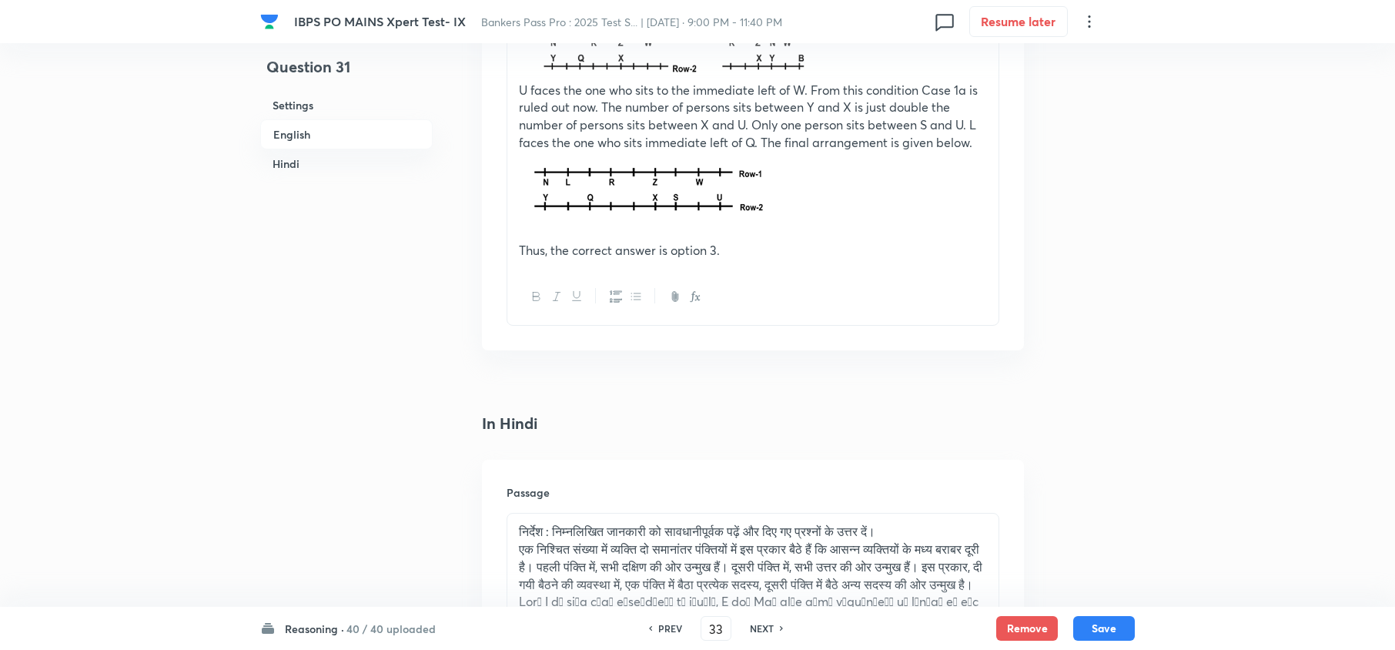
checkbox input "false"
checkbox input "true"
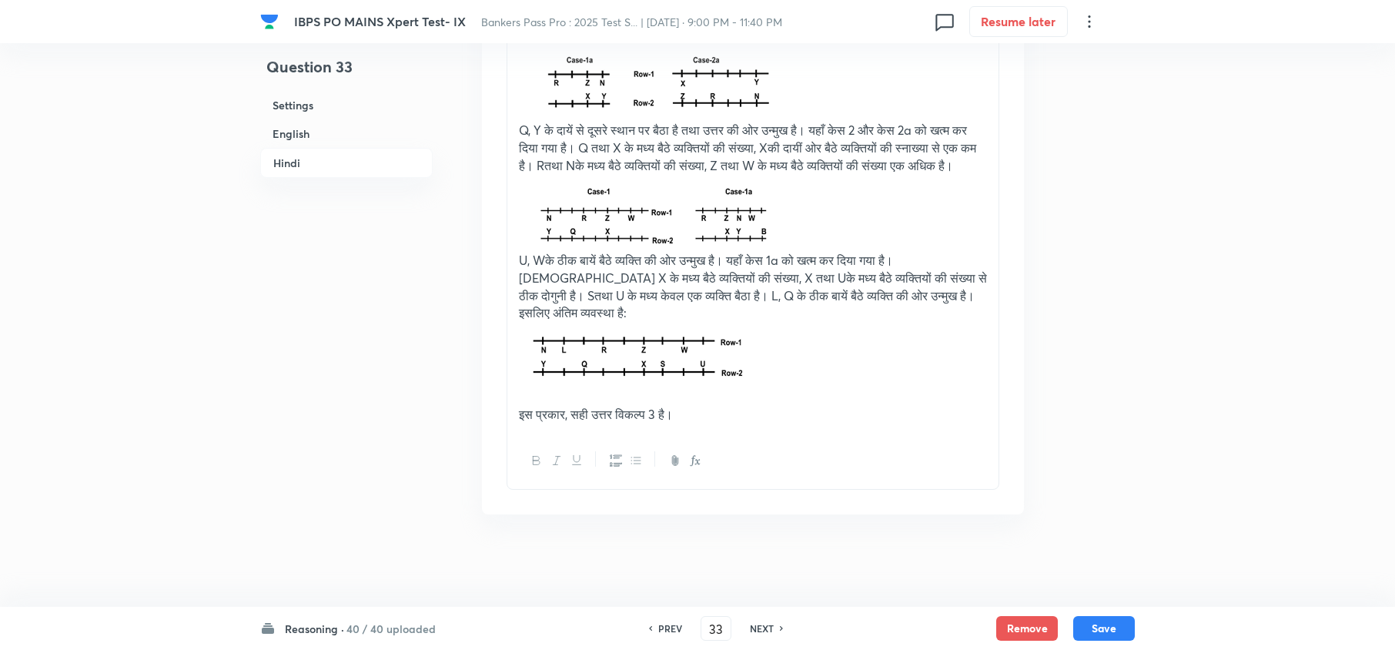
click at [761, 631] on h6 "NEXT" at bounding box center [762, 628] width 24 height 14
type input "34"
checkbox input "false"
checkbox input "true"
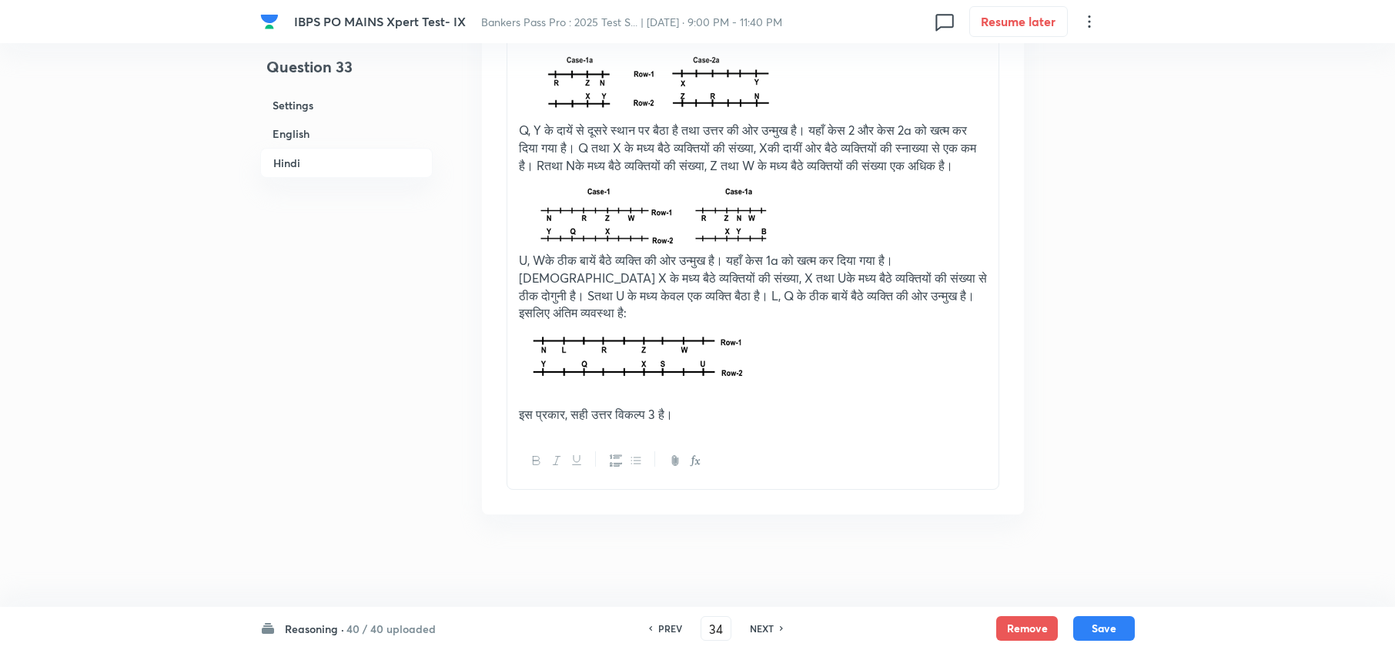
checkbox input "true"
click at [761, 631] on h6 "NEXT" at bounding box center [762, 628] width 24 height 14
type input "35"
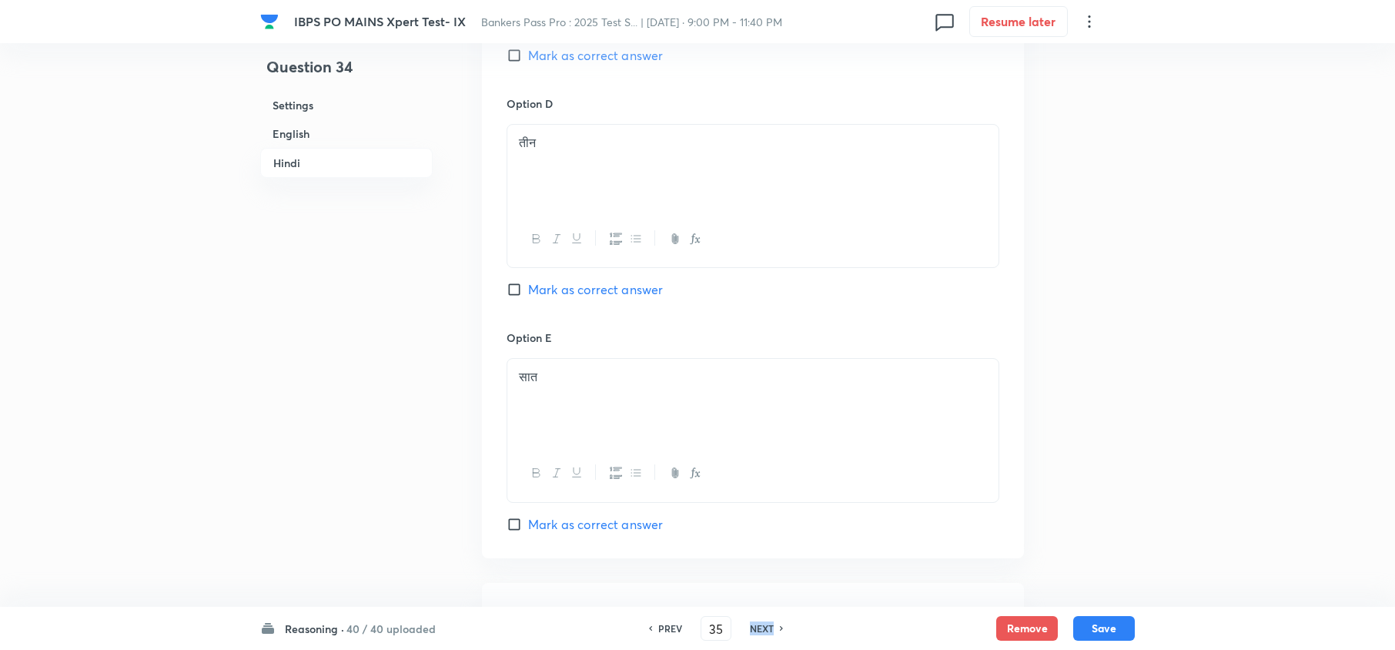
checkbox input "false"
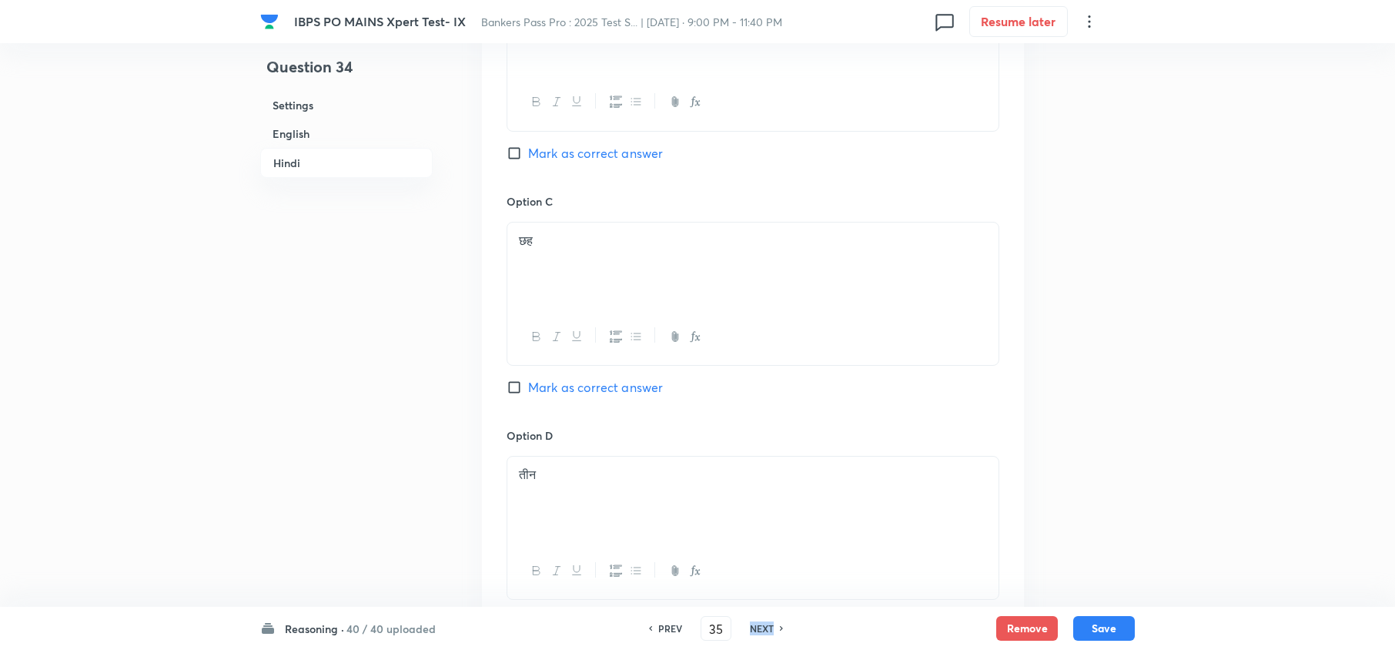
checkbox input "true"
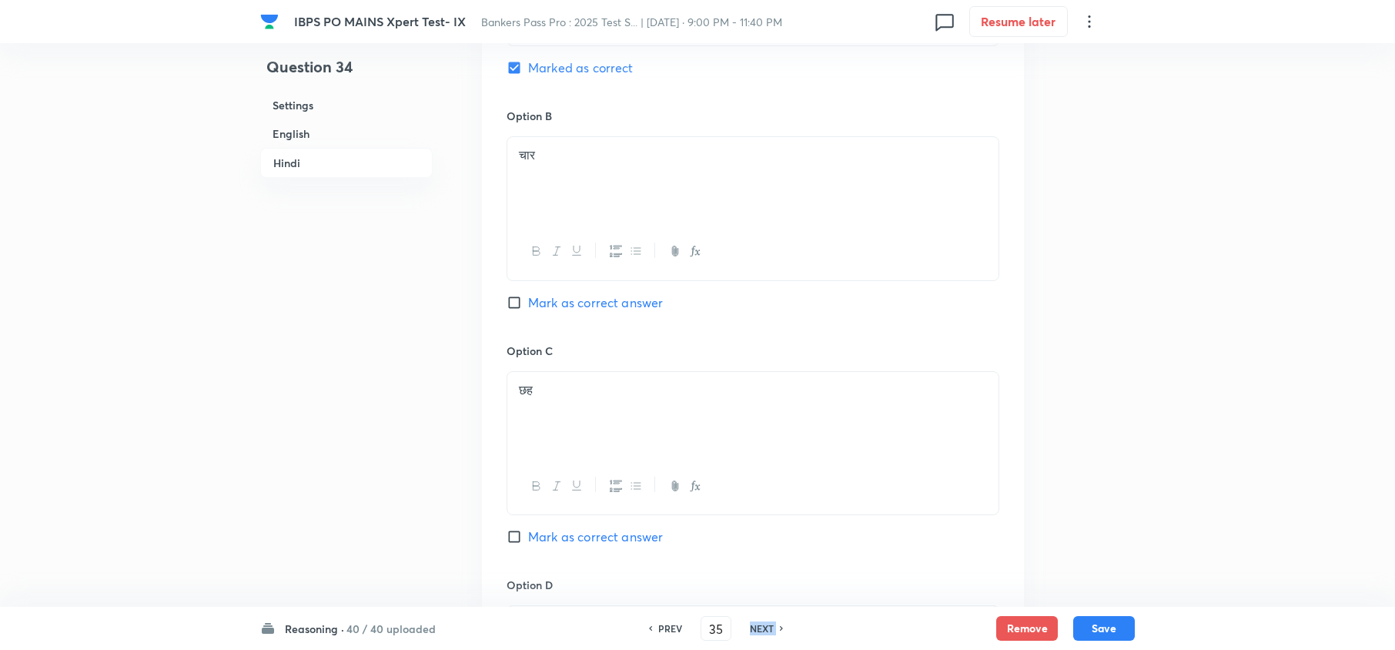
click at [761, 631] on h6 "NEXT" at bounding box center [762, 628] width 24 height 14
type input "36"
checkbox input "false"
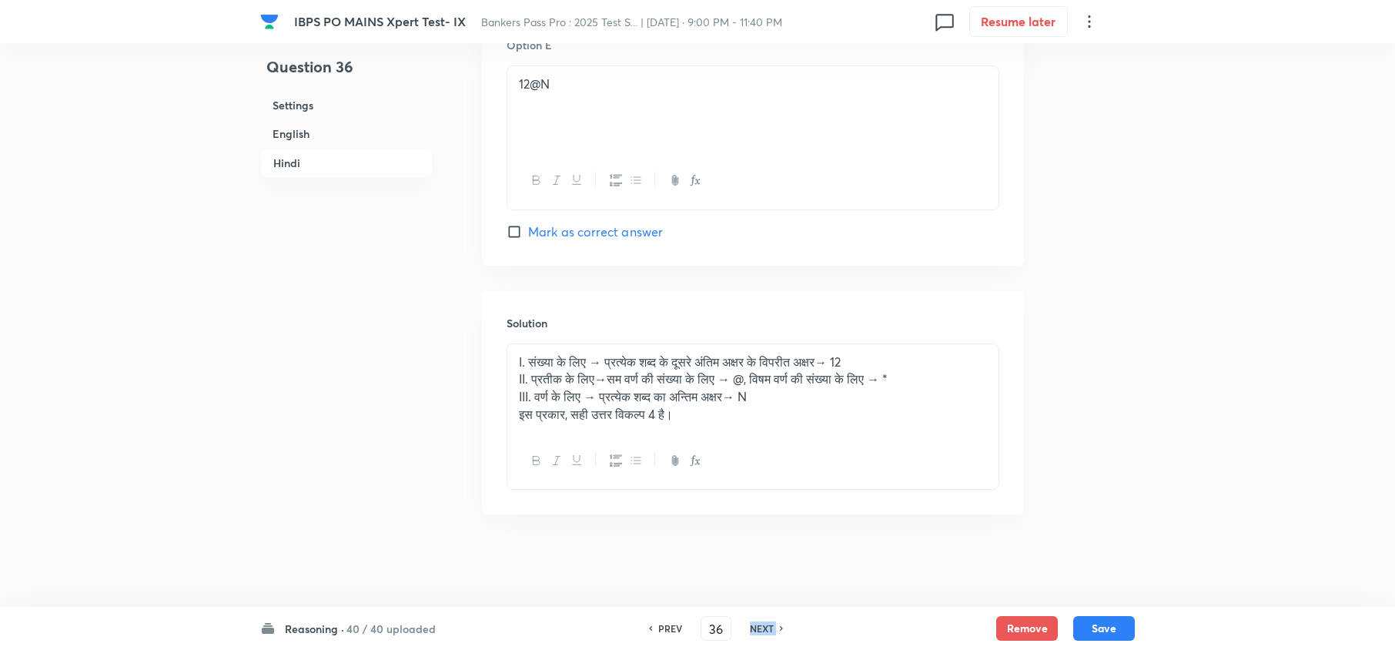
checkbox input "true"
click at [761, 631] on h6 "NEXT" at bounding box center [762, 628] width 24 height 14
type input "37"
checkbox input "false"
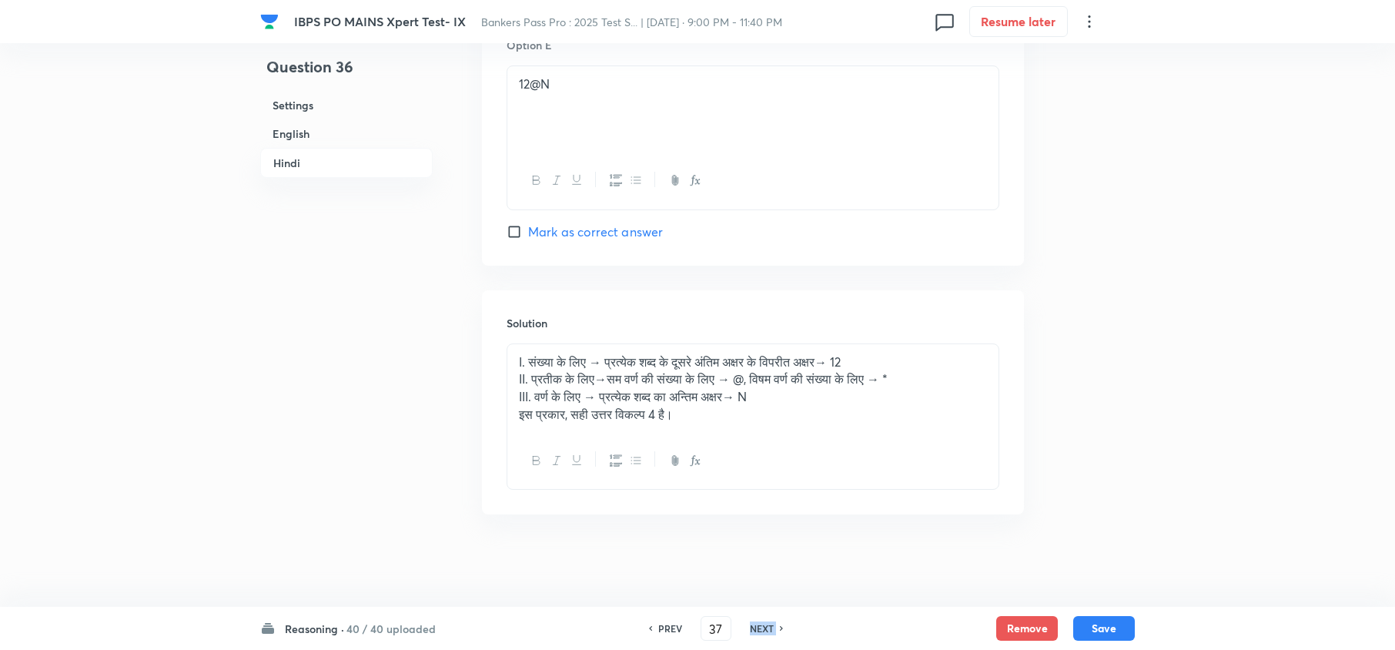
checkbox input "false"
checkbox input "true"
click at [761, 631] on h6 "NEXT" at bounding box center [762, 628] width 24 height 14
type input "38"
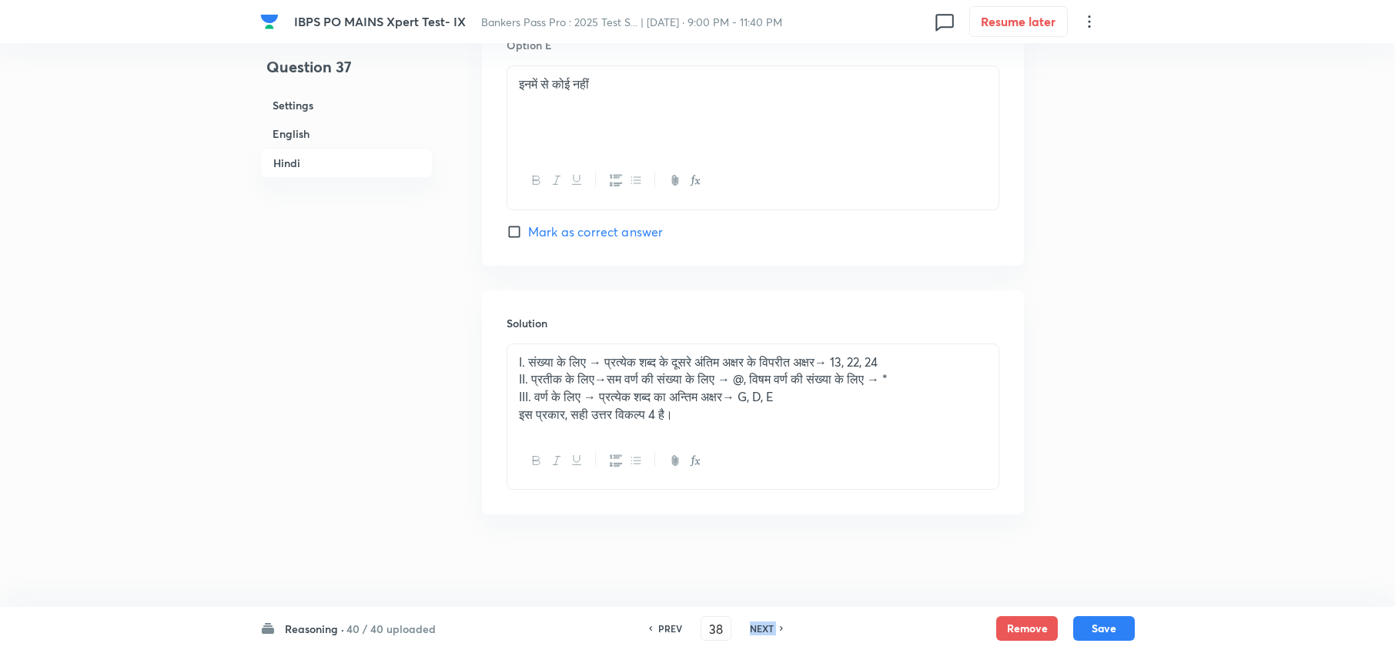
checkbox input "false"
checkbox input "true"
click at [761, 631] on h6 "NEXT" at bounding box center [762, 628] width 24 height 14
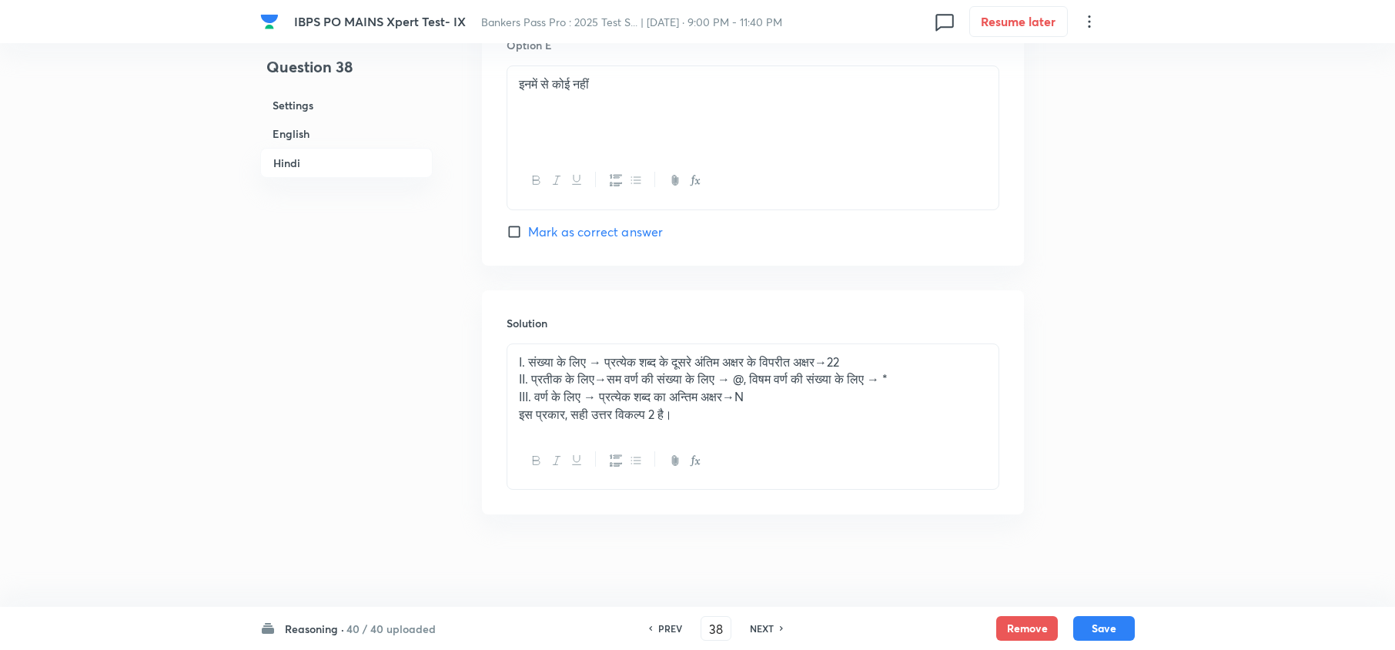
type input "39"
checkbox input "false"
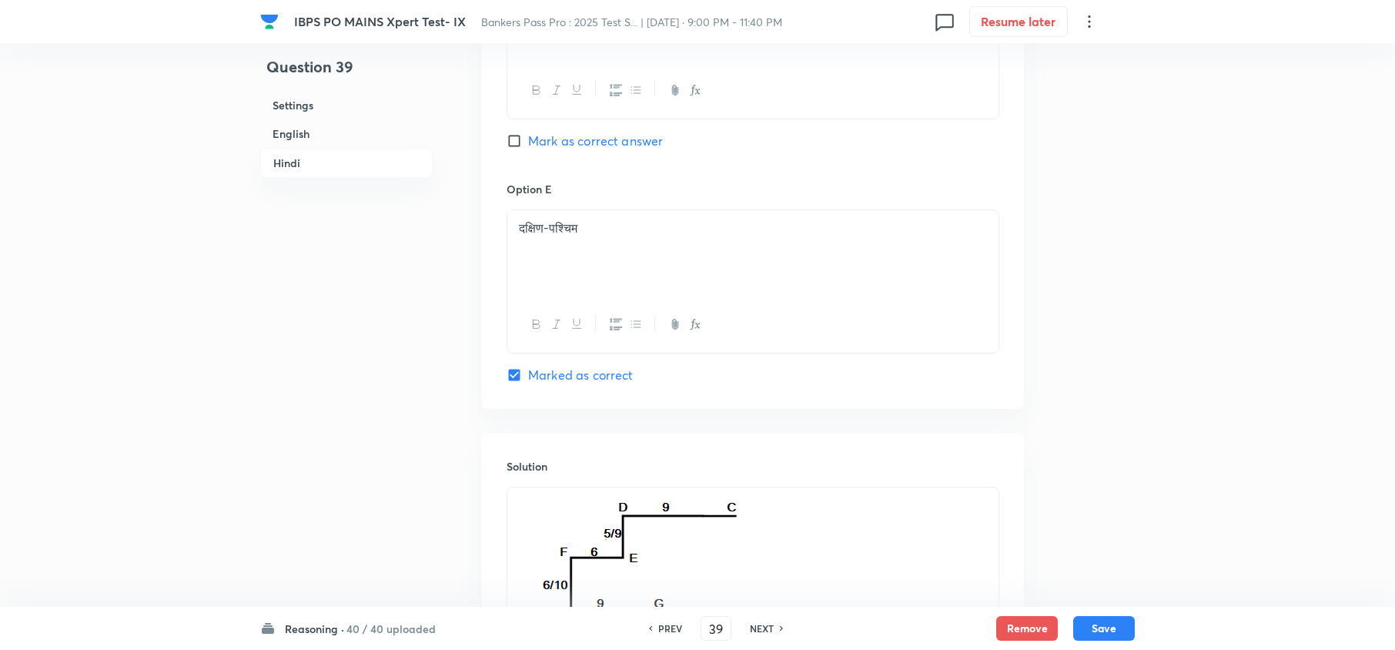
checkbox input "true"
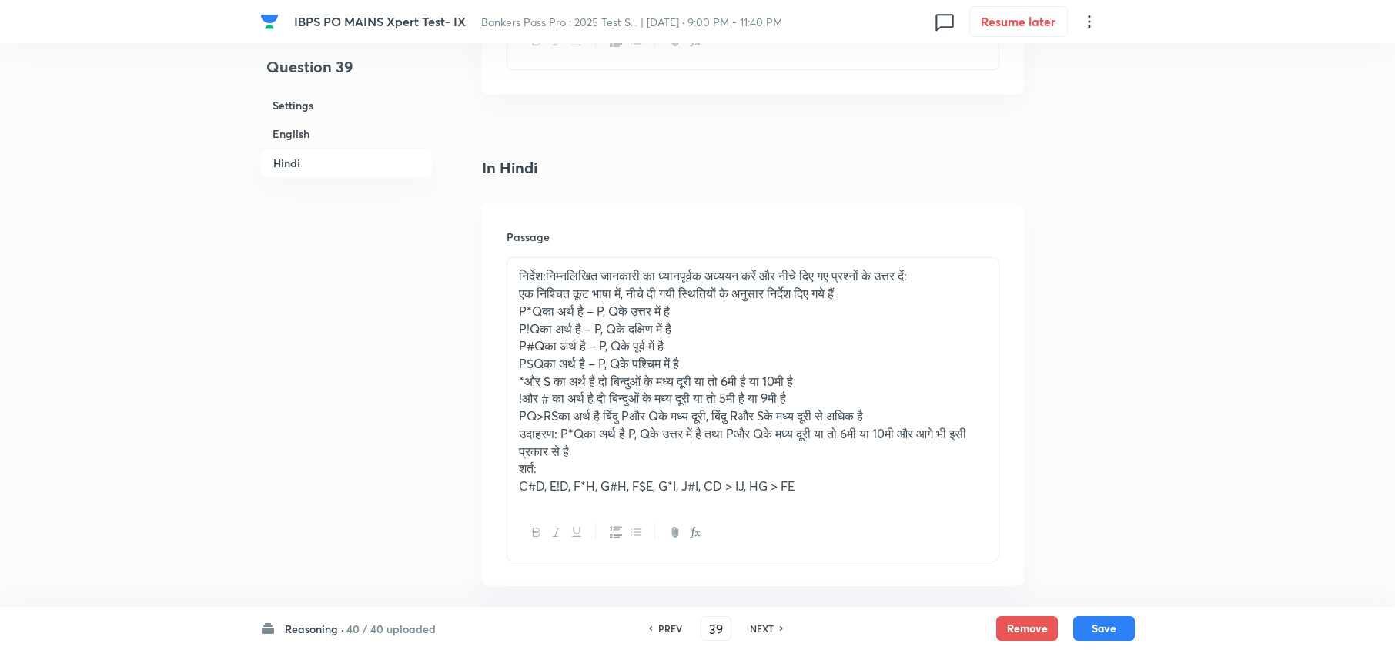
scroll to position [2679, 0]
click at [761, 631] on h6 "NEXT" at bounding box center [762, 628] width 24 height 14
type input "40"
checkbox input "false"
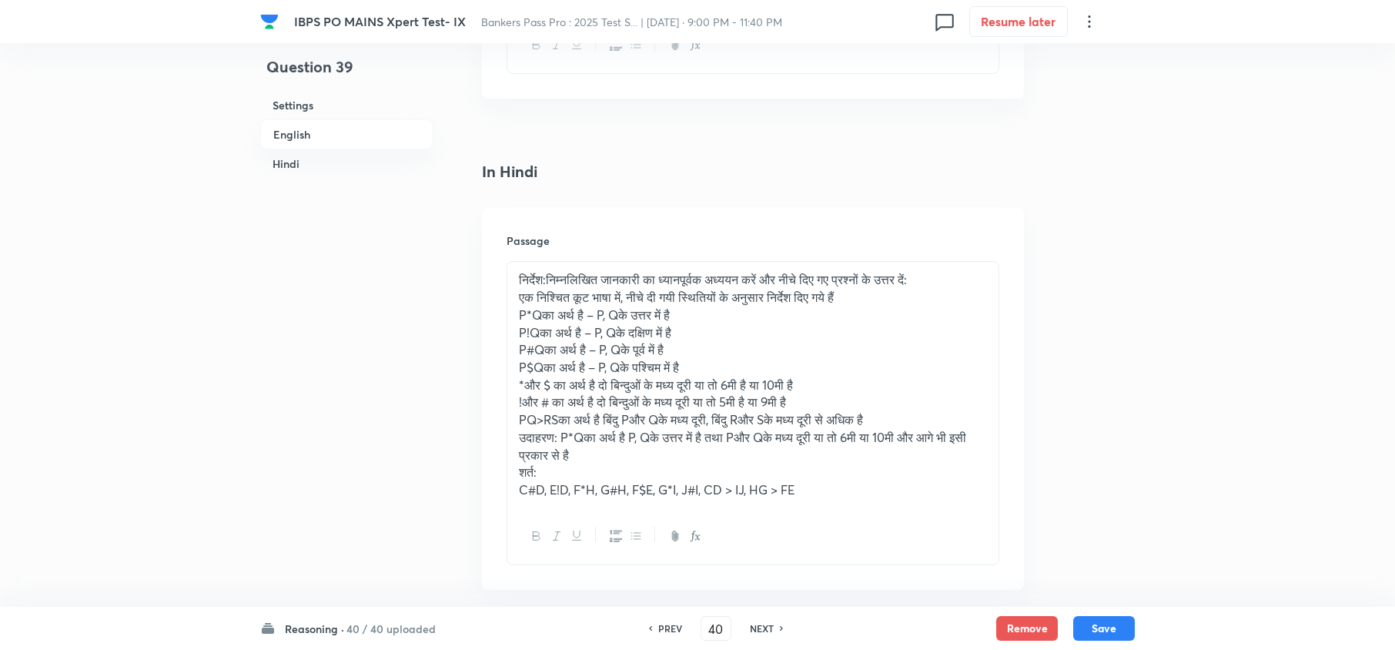
checkbox input "true"
click at [761, 631] on h6 "NEXT" at bounding box center [762, 628] width 24 height 14
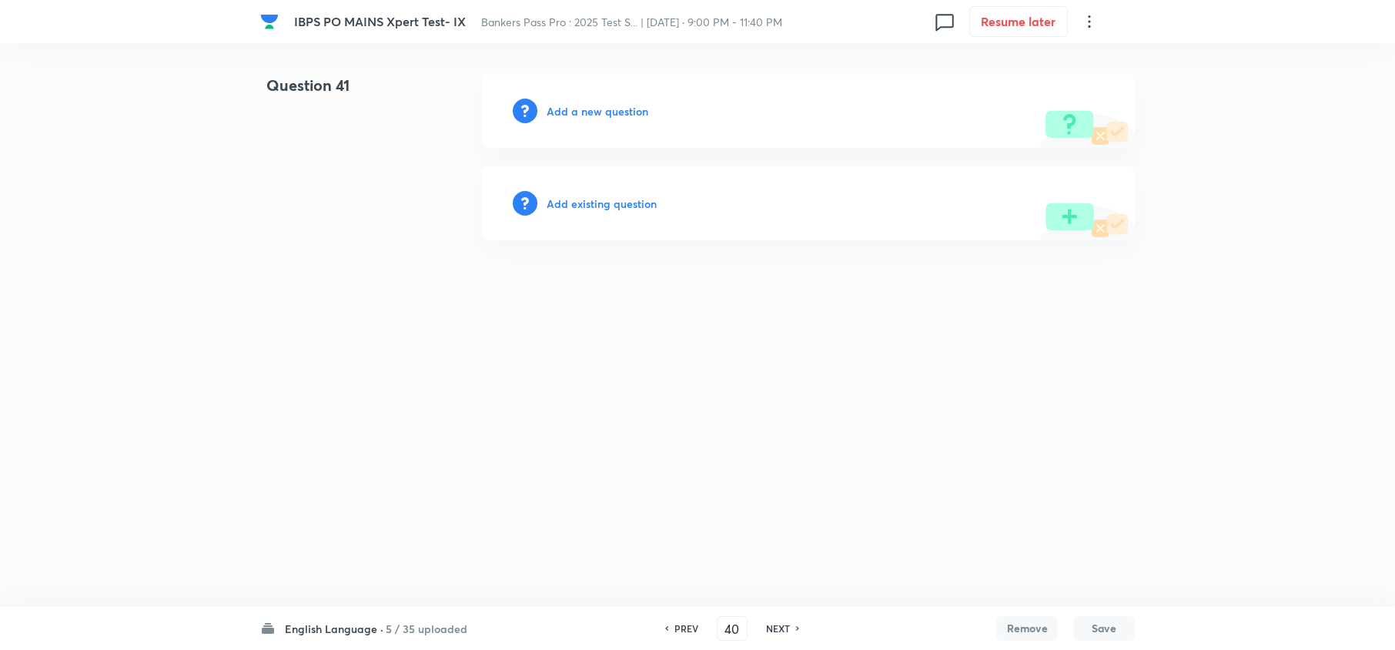
type input "41"
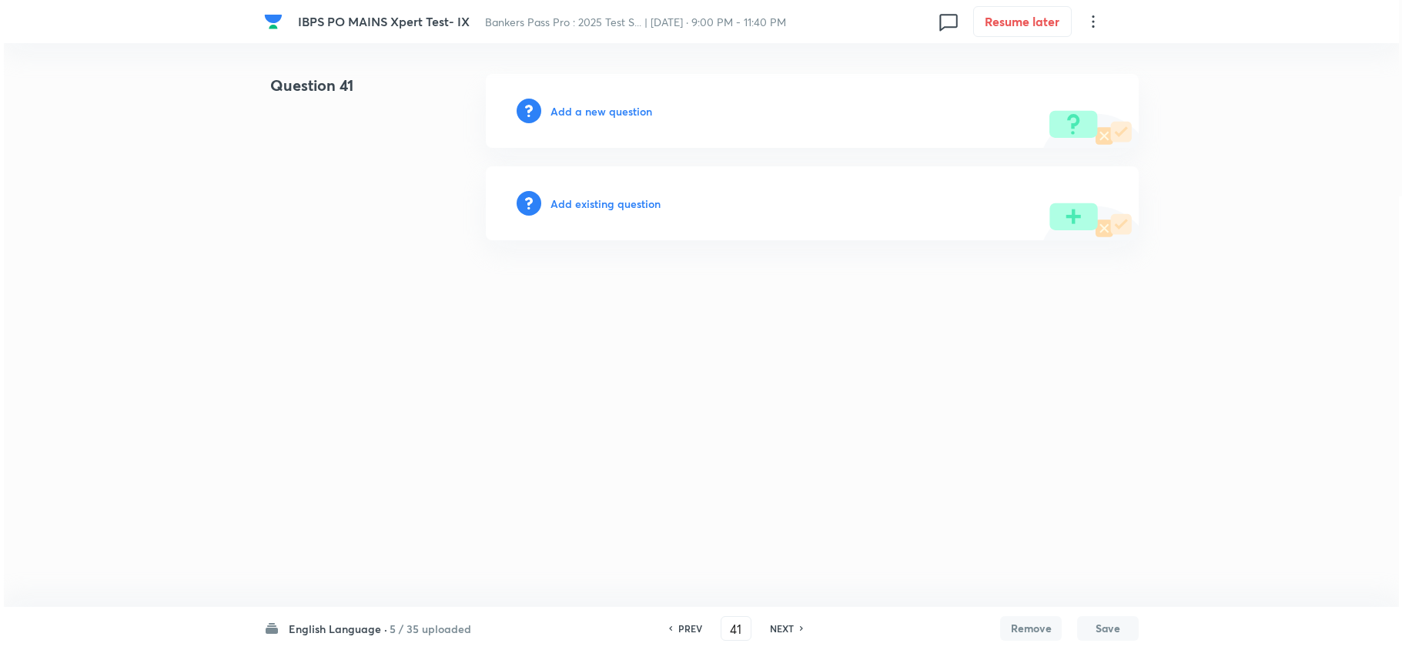
scroll to position [0, 0]
click at [416, 629] on h6 "5 / 35 uploaded" at bounding box center [430, 628] width 82 height 16
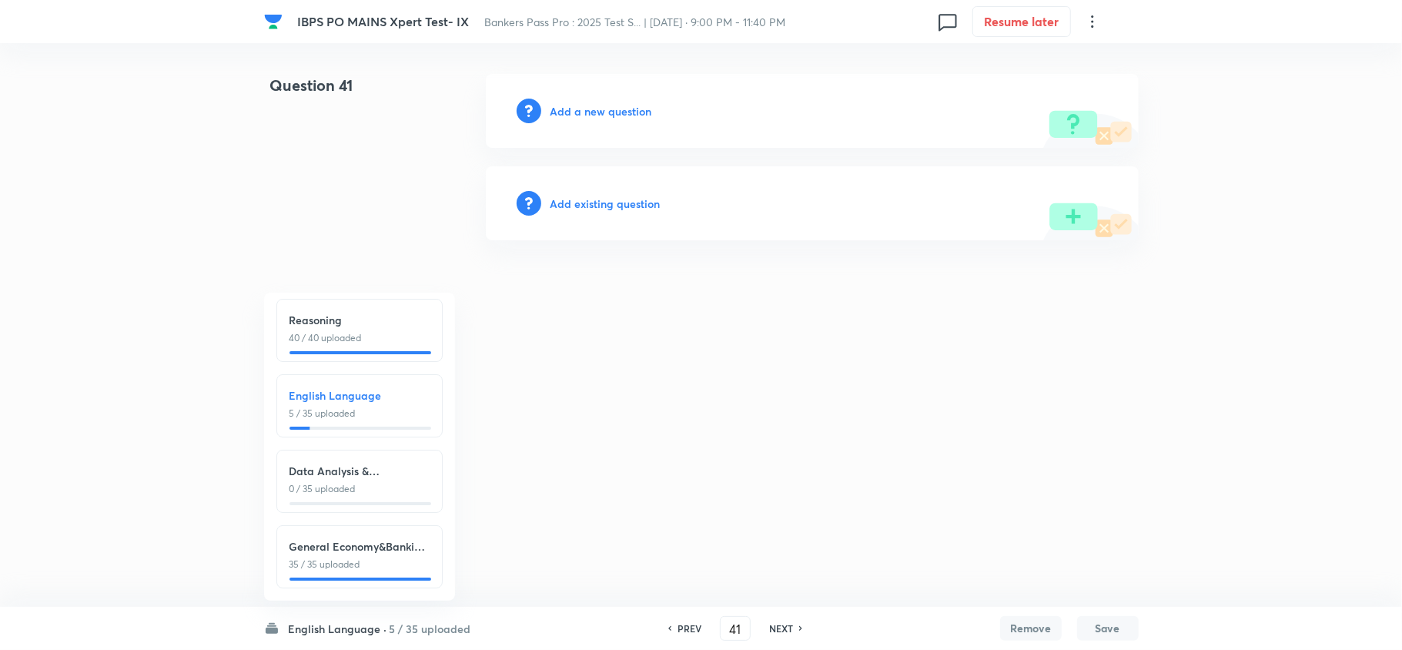
scroll to position [22, 0]
